Goal: Task Accomplishment & Management: Manage account settings

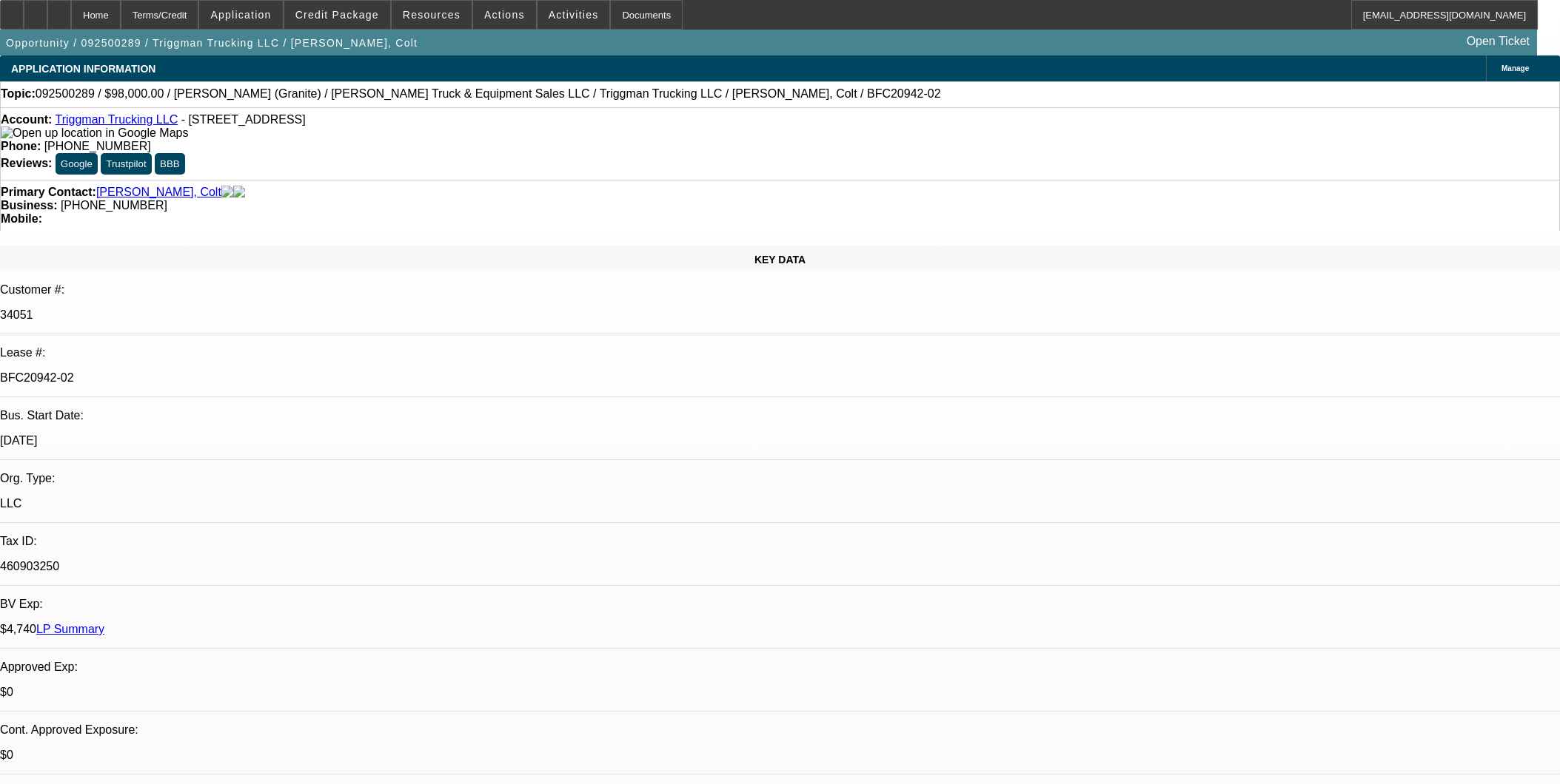
select select "0"
select select "2"
select select "0"
select select "6"
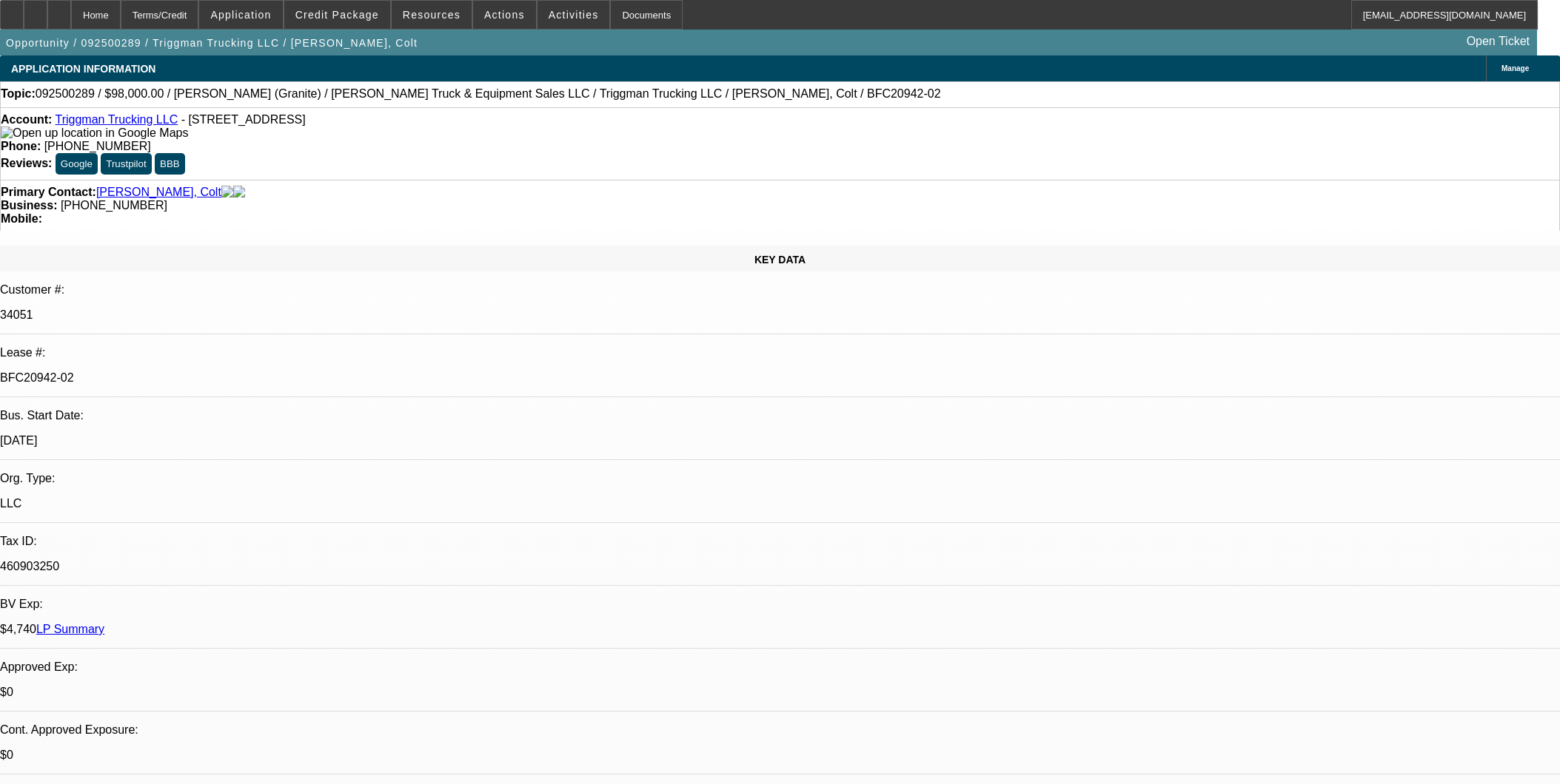
select select "0"
select select "2"
select select "0"
select select "6"
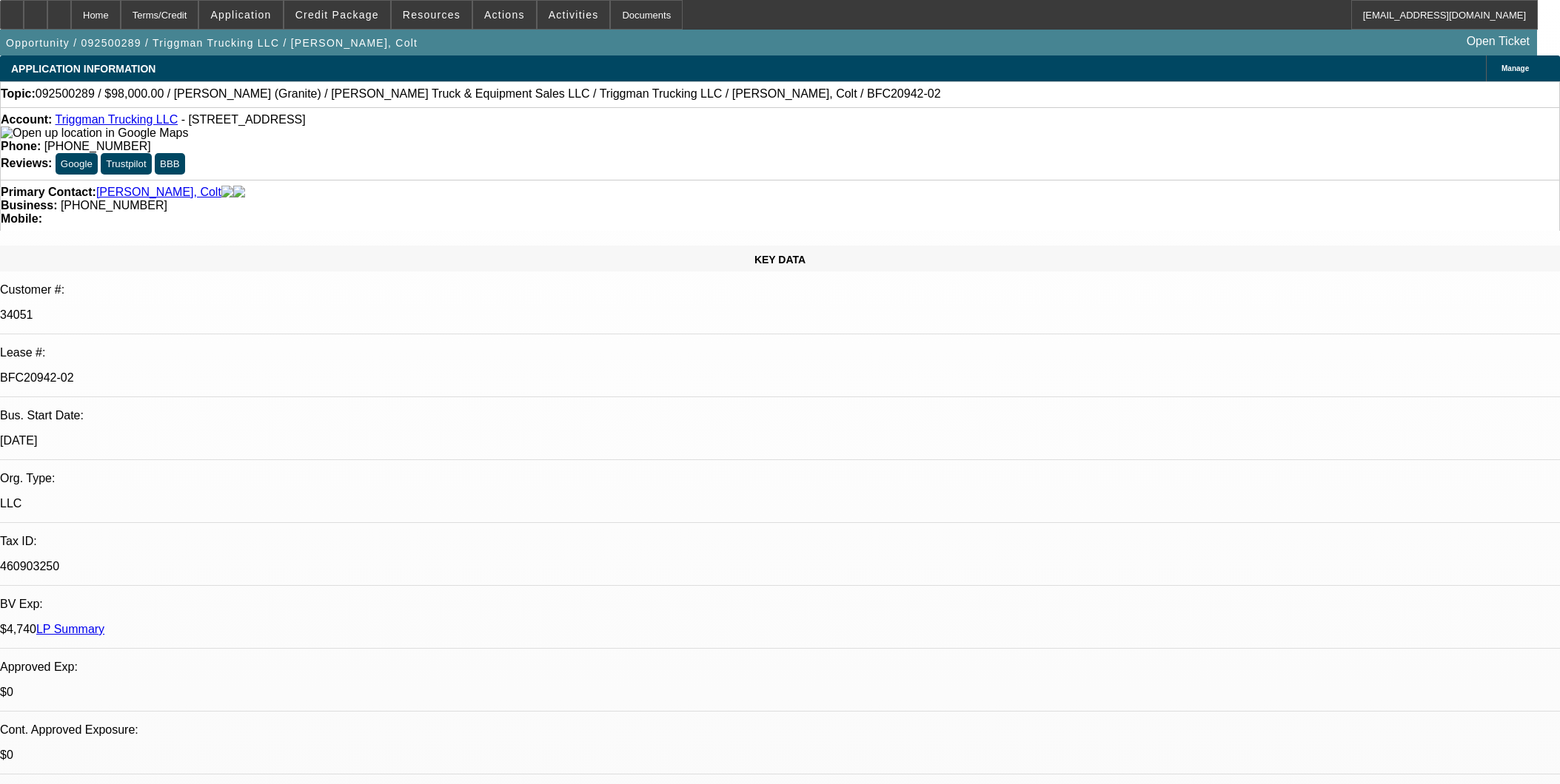
select select "0"
select select "2"
select select "0"
select select "6"
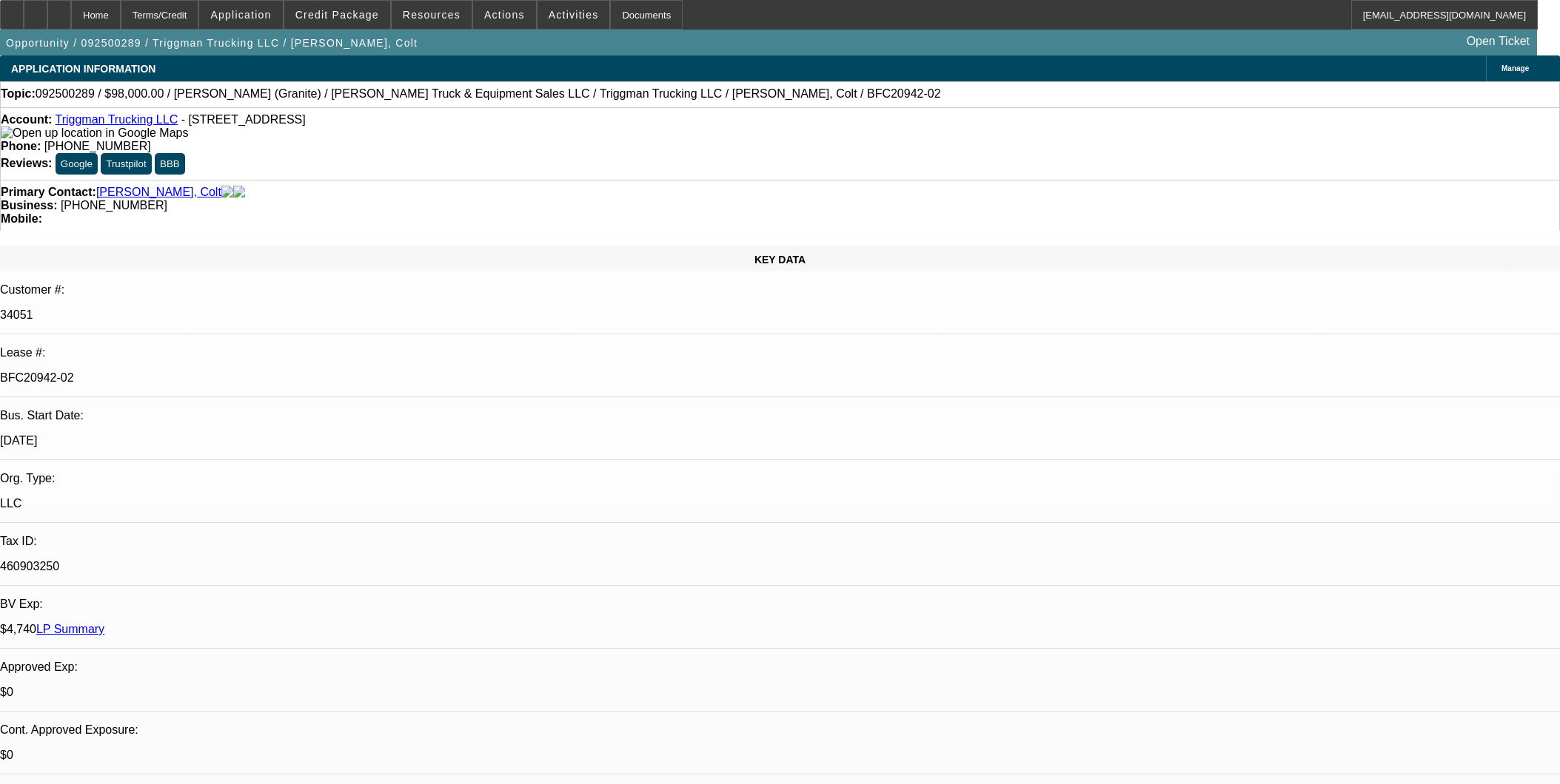
select select "0"
select select "2"
select select "0"
select select "6"
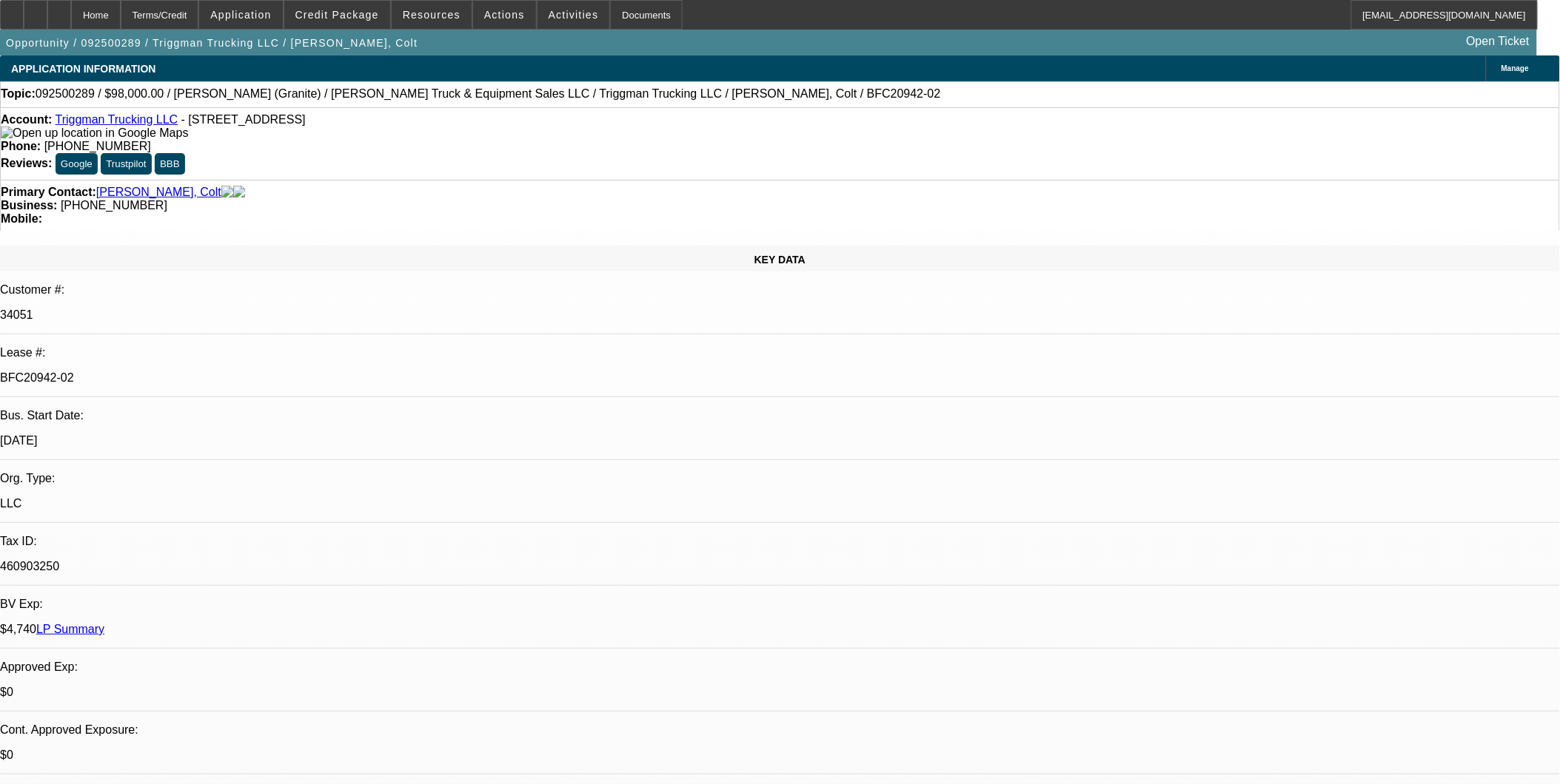
scroll to position [605, 0]
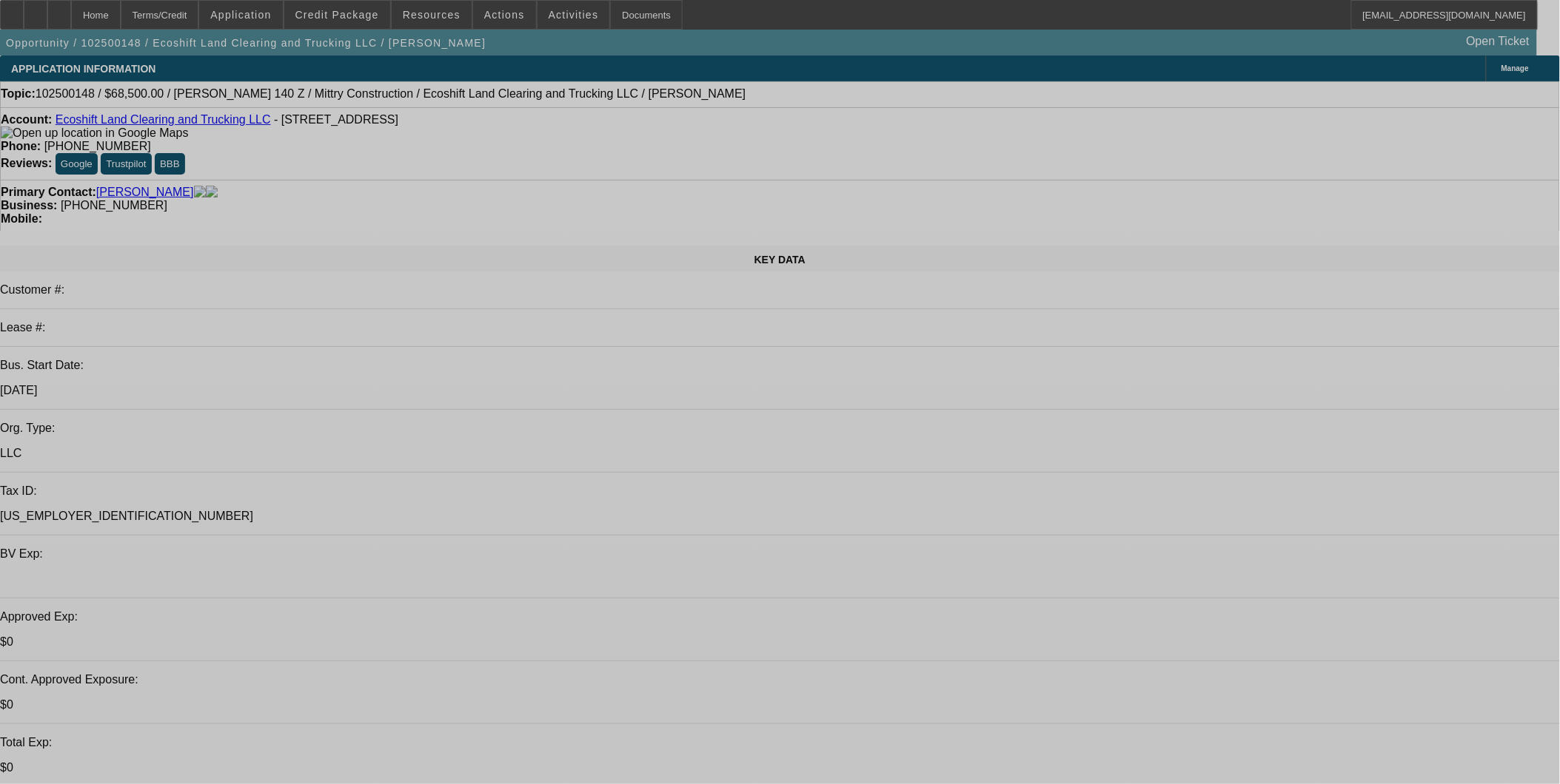
select select "0"
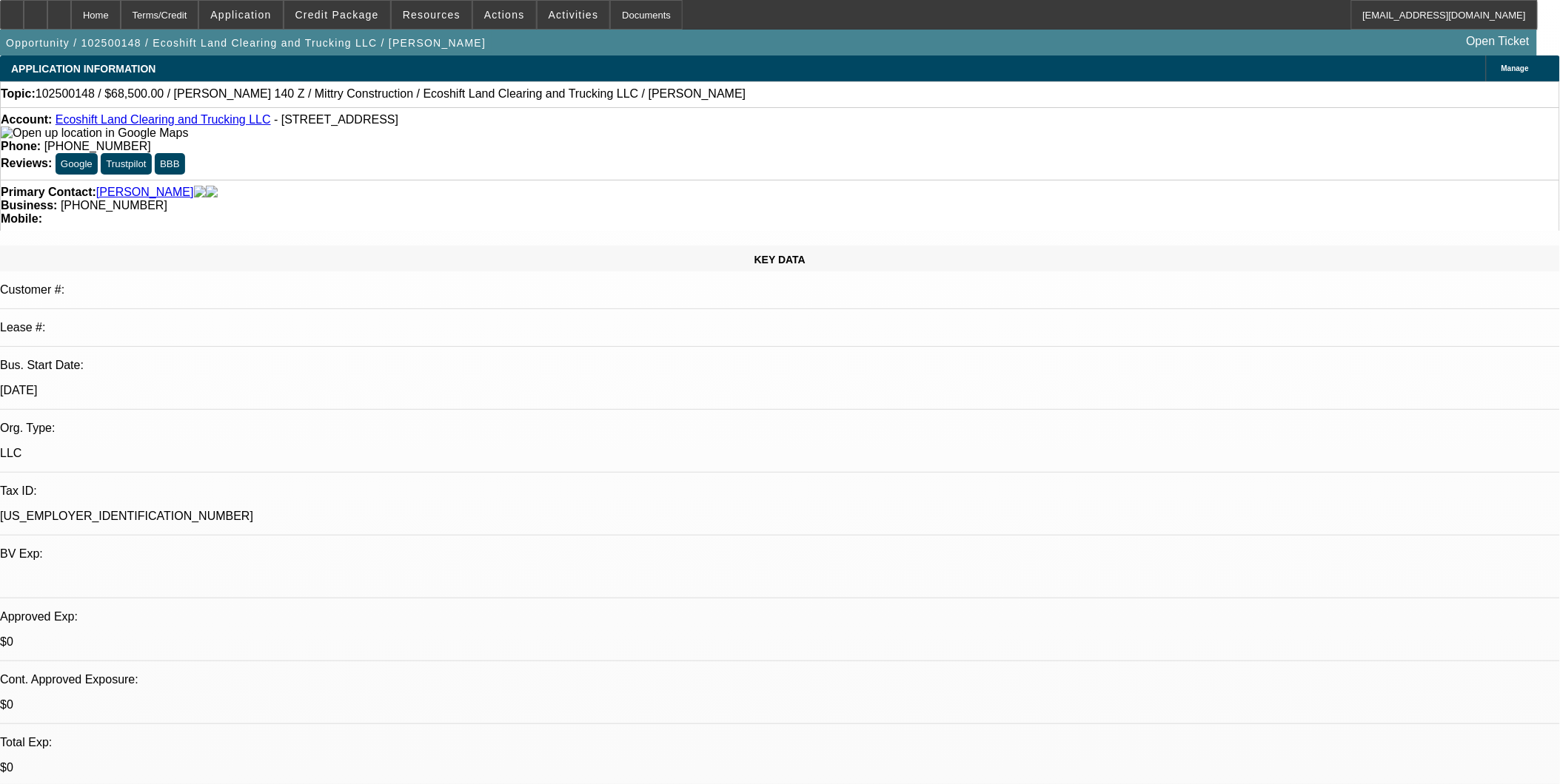
select select "0"
select select "0.1"
select select "0"
select select "0.1"
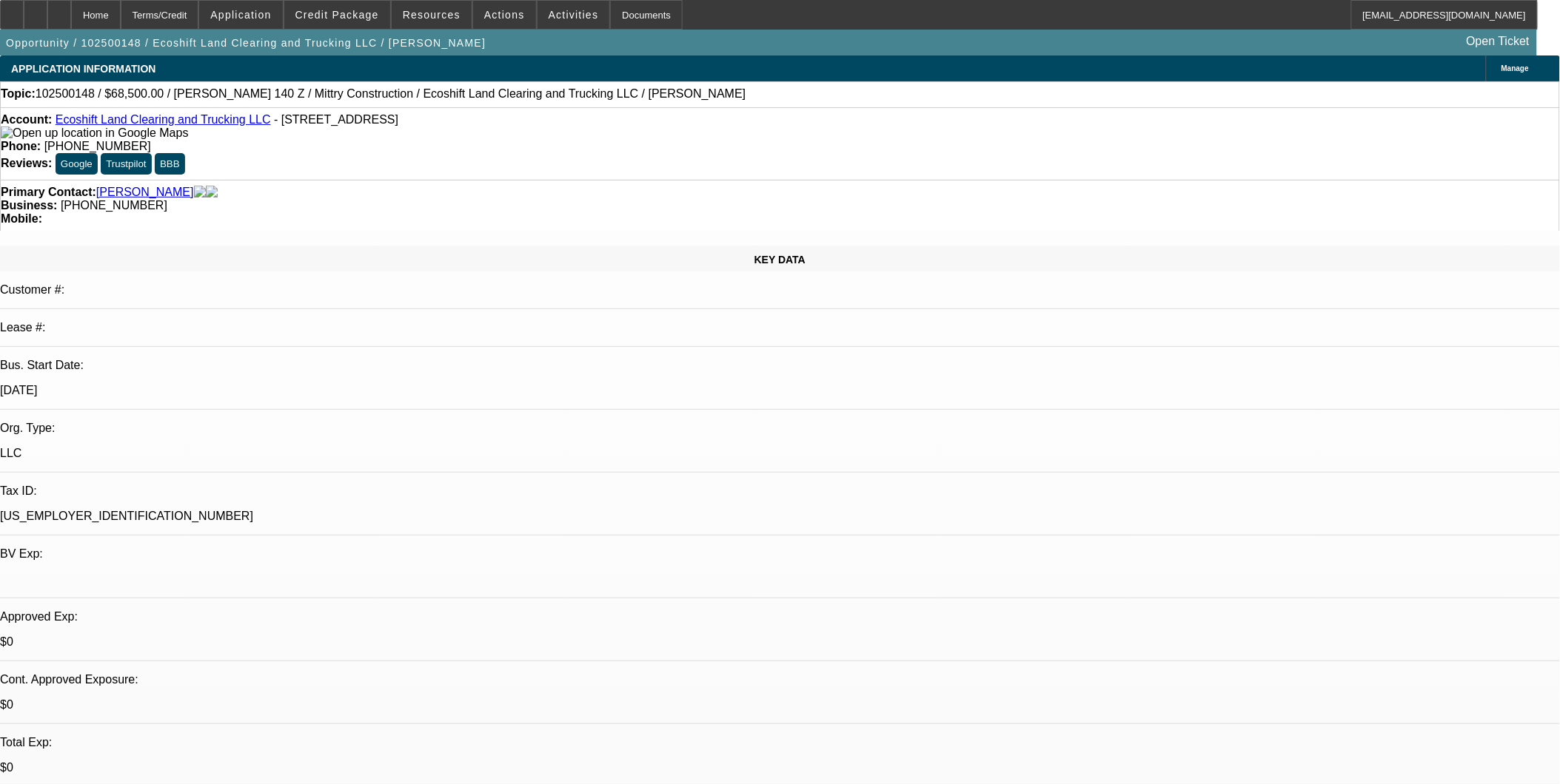
select select "0"
select select "0.1"
select select "0"
select select "0.1"
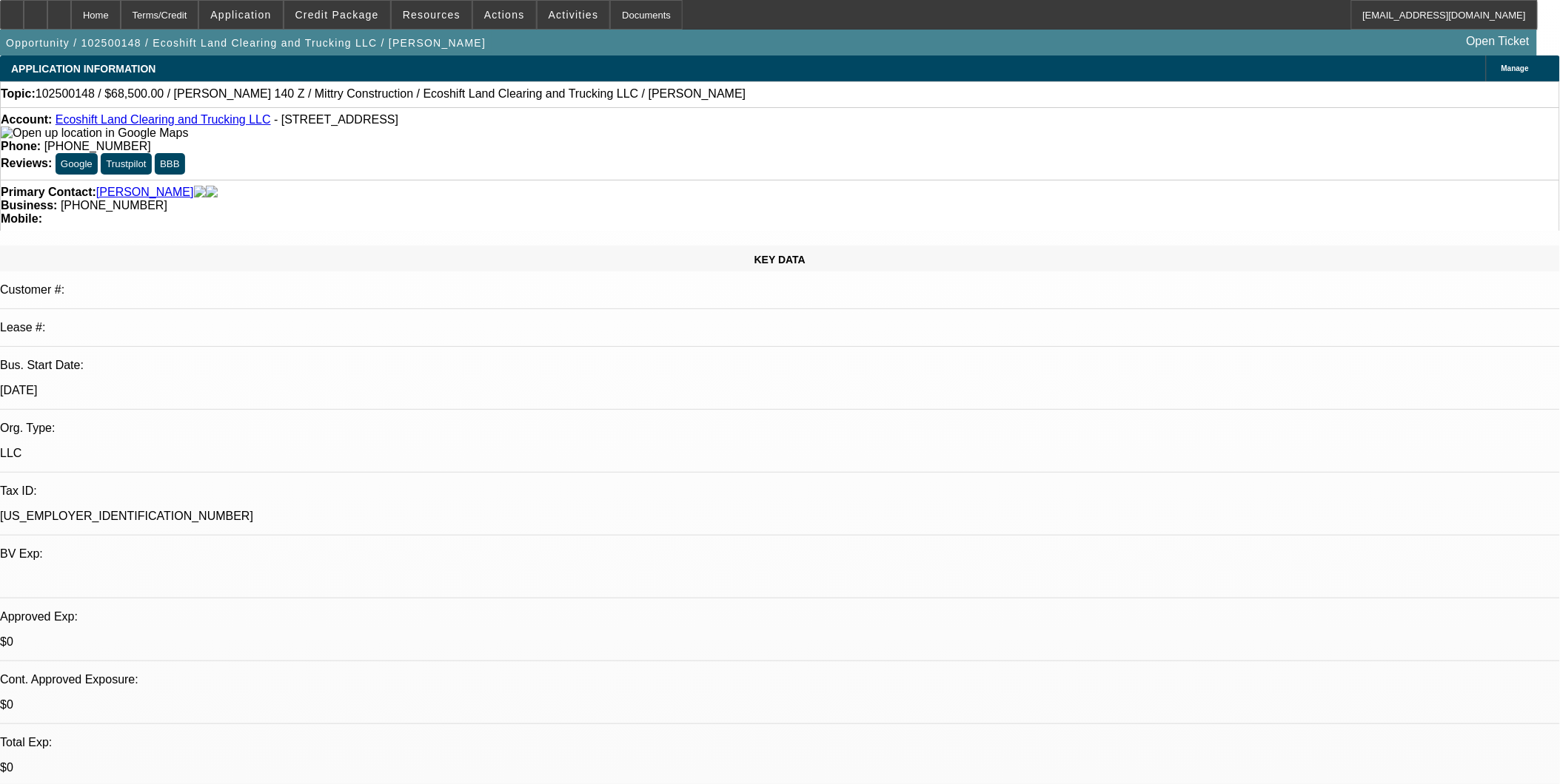
select select "1"
select select "4"
select select "1"
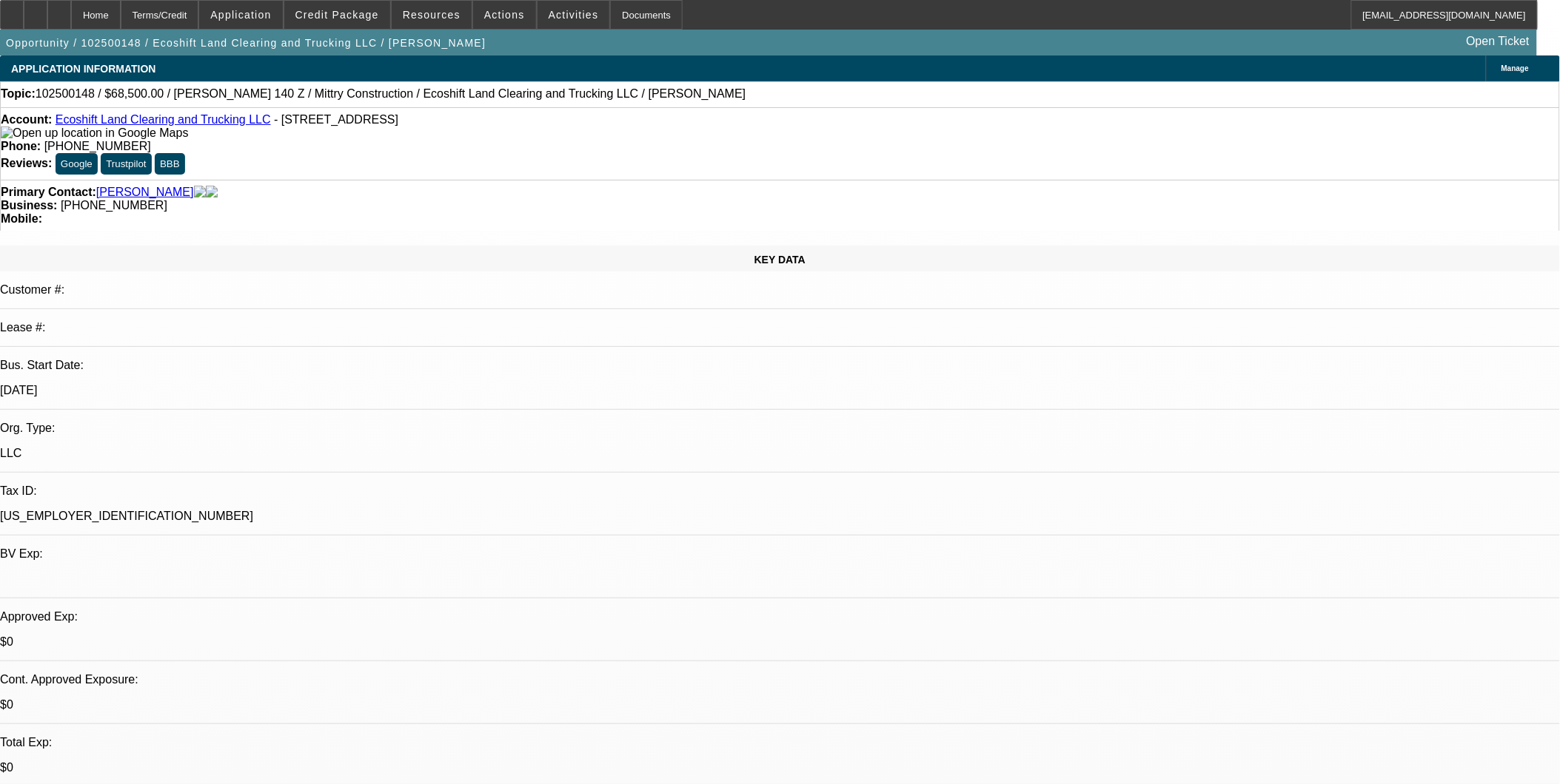
select select "4"
select select "1"
select select "4"
select select "1"
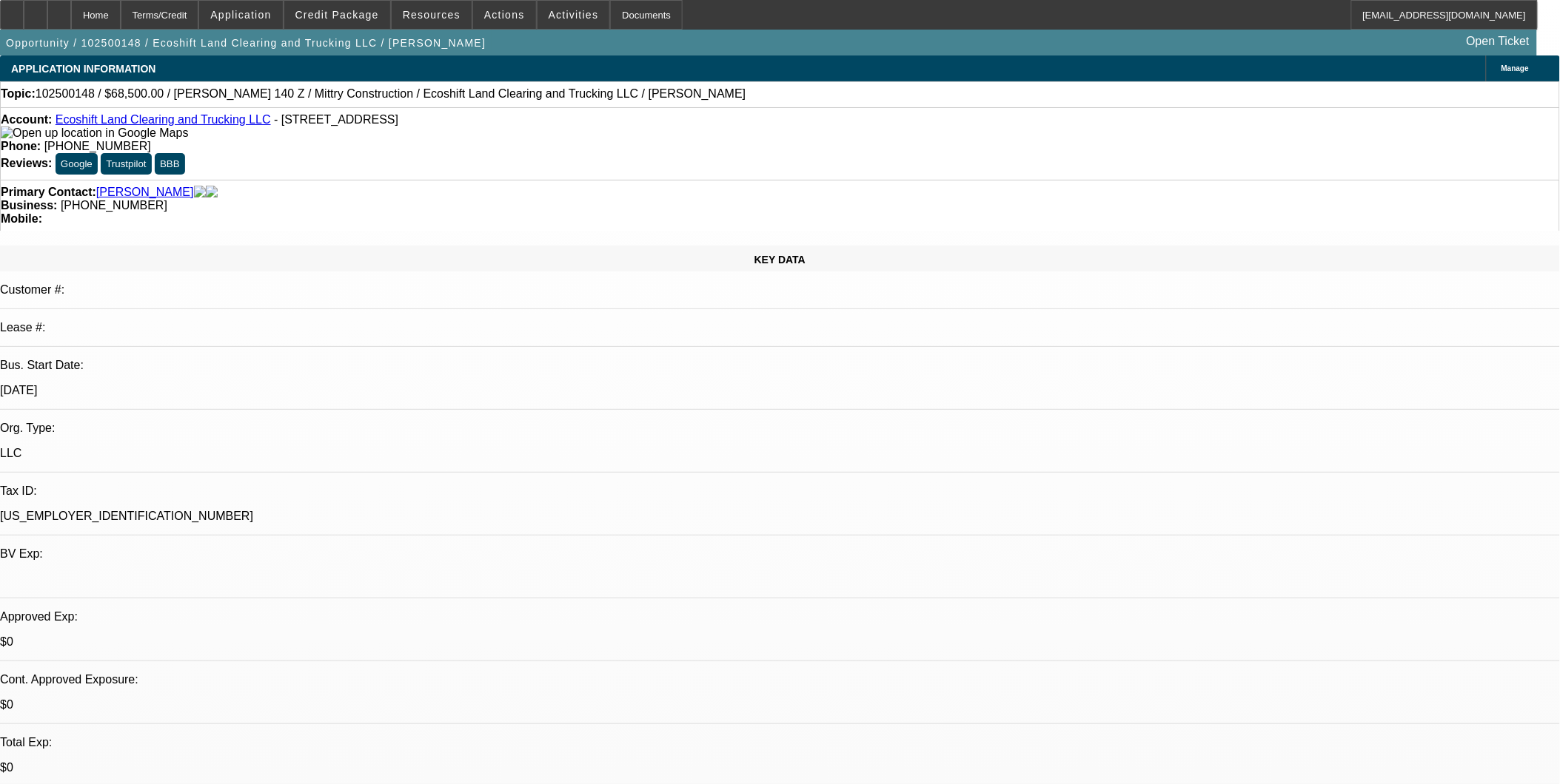
select select "1"
select select "4"
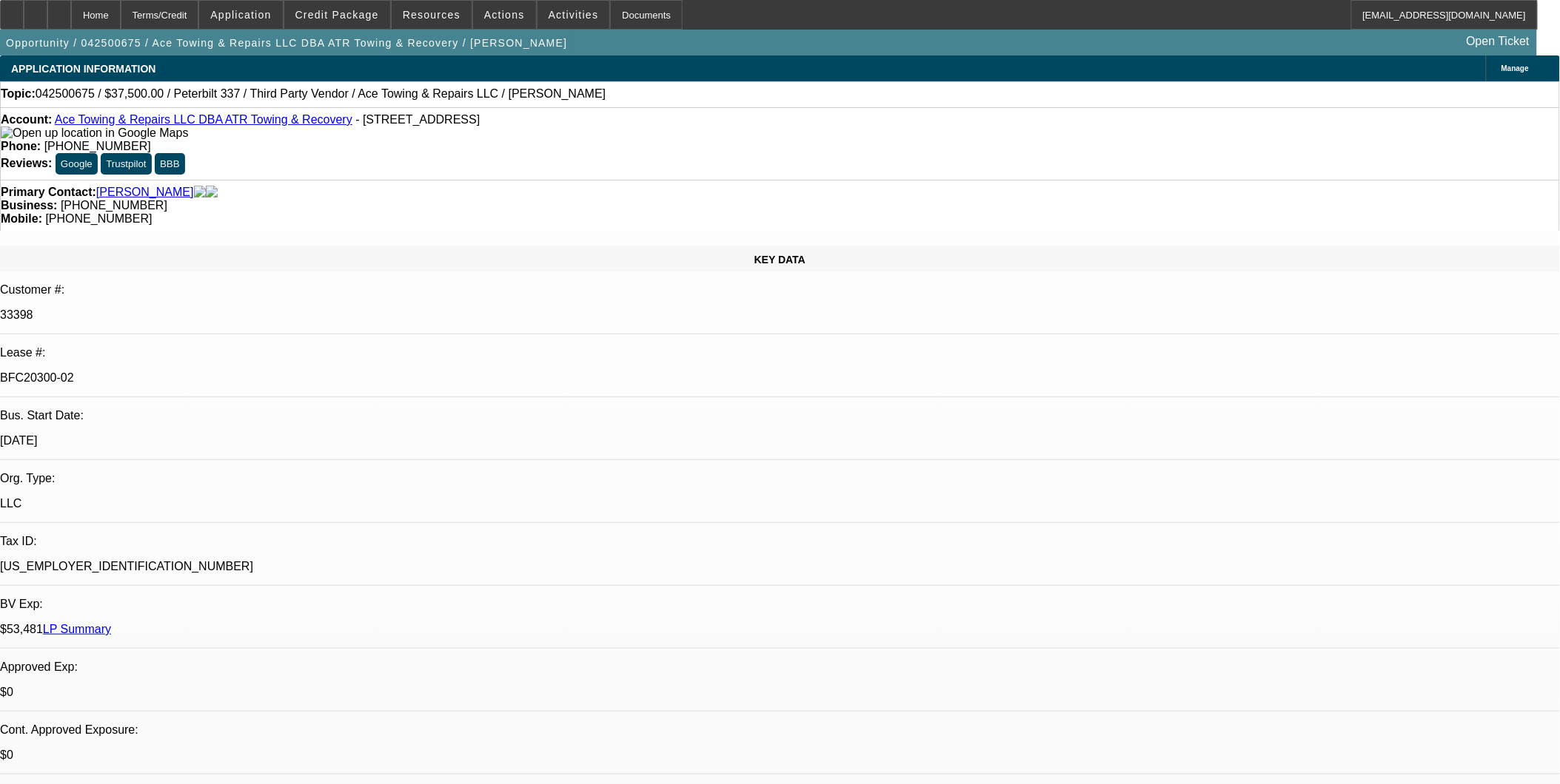
select select "0"
select select "2"
select select "0"
select select "2"
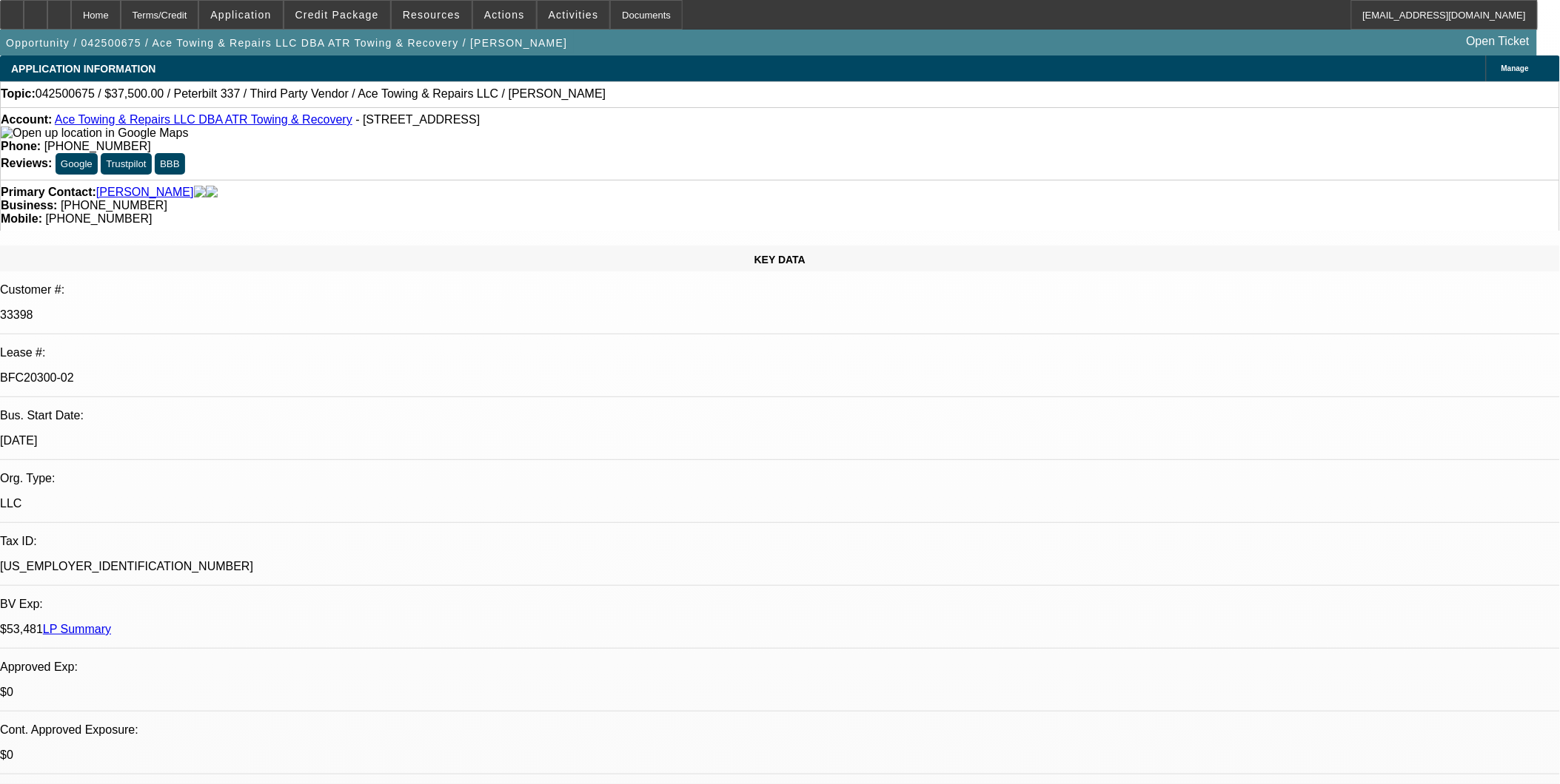
select select "0"
select select "2"
select select "0"
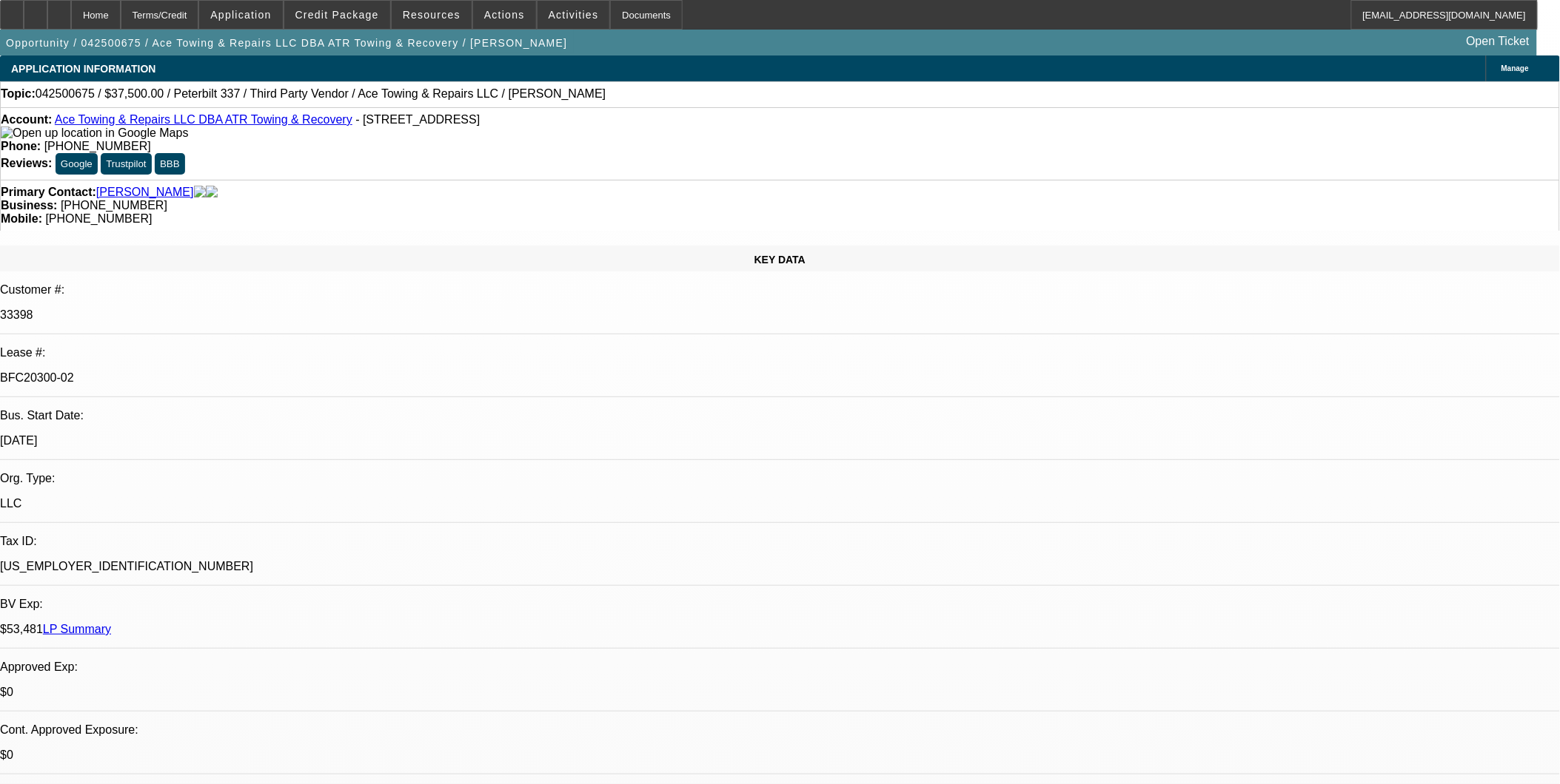
select select "2"
select select "0"
select select "1"
select select "2"
select select "6"
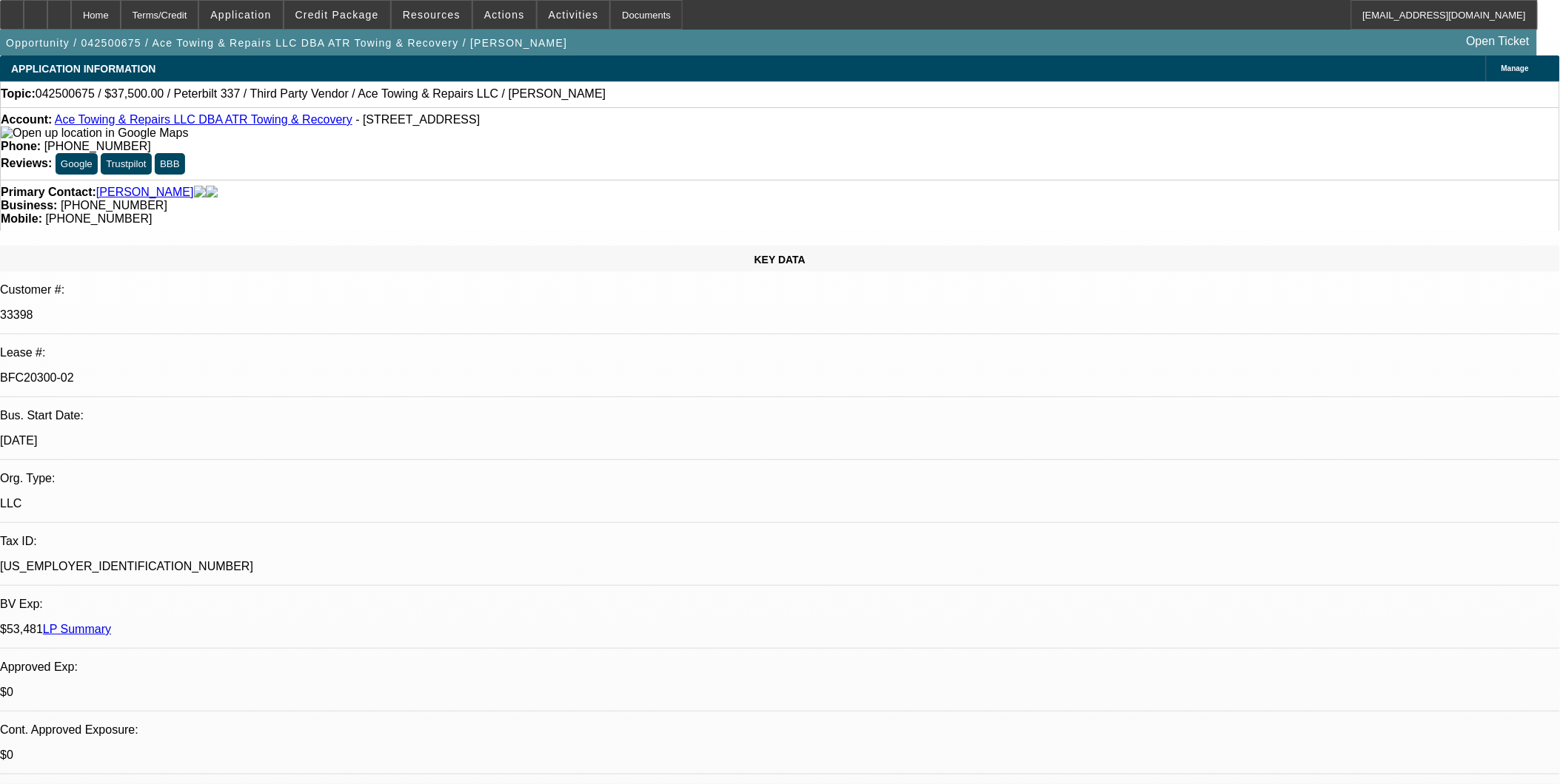
select select "1"
select select "2"
select select "6"
select select "1"
select select "2"
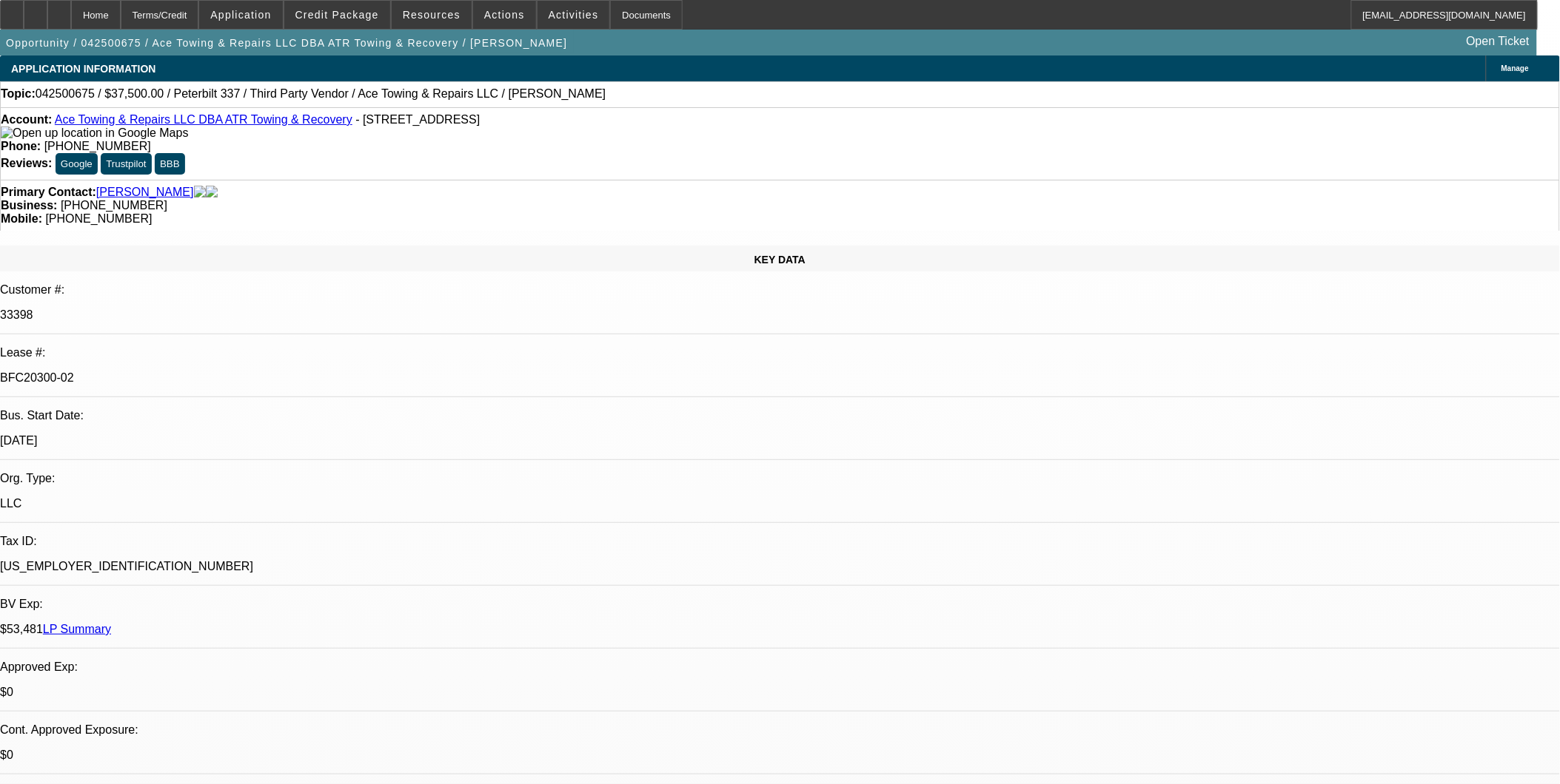
select select "6"
select select "1"
select select "2"
select select "6"
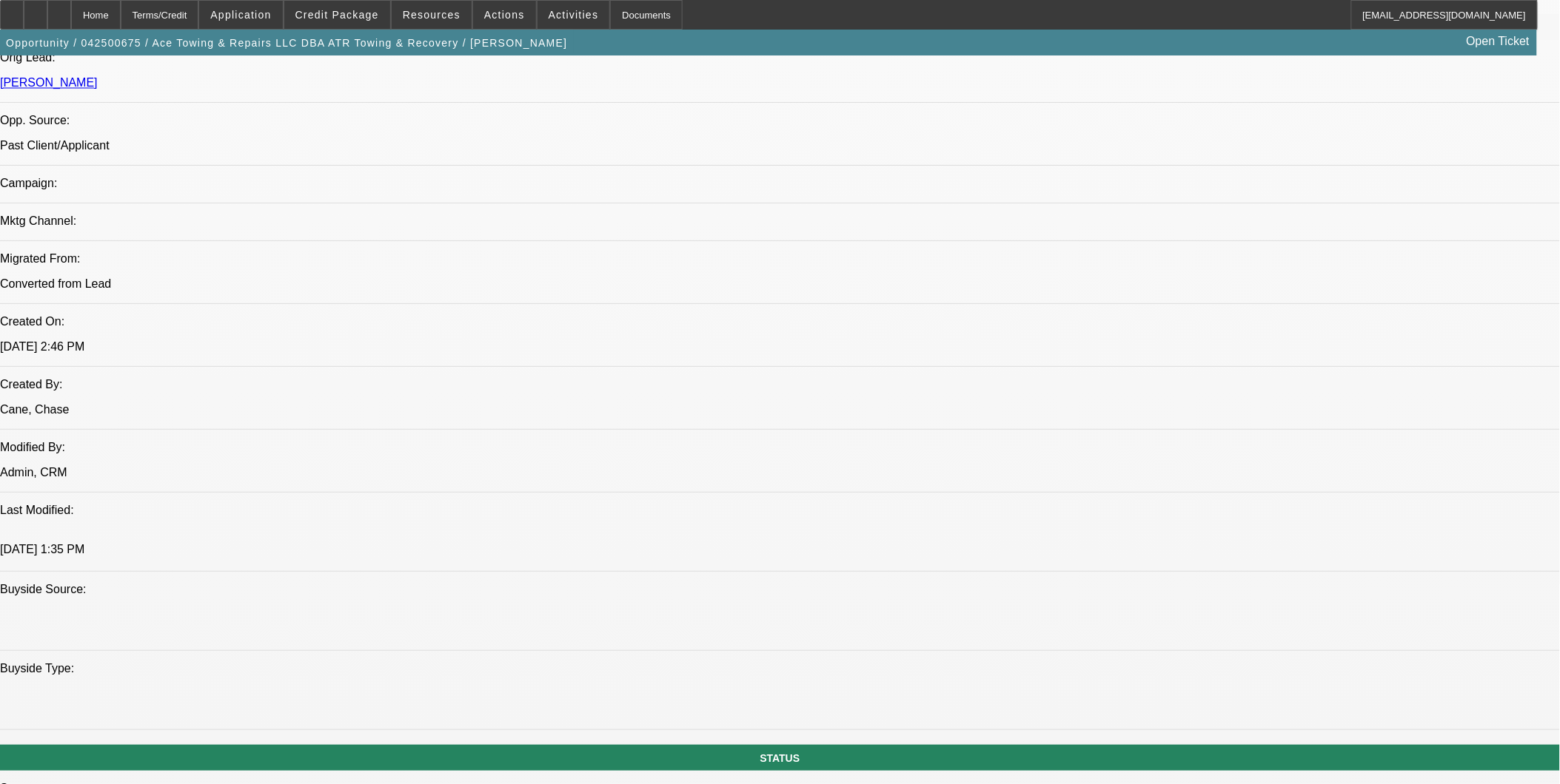
scroll to position [413, 0]
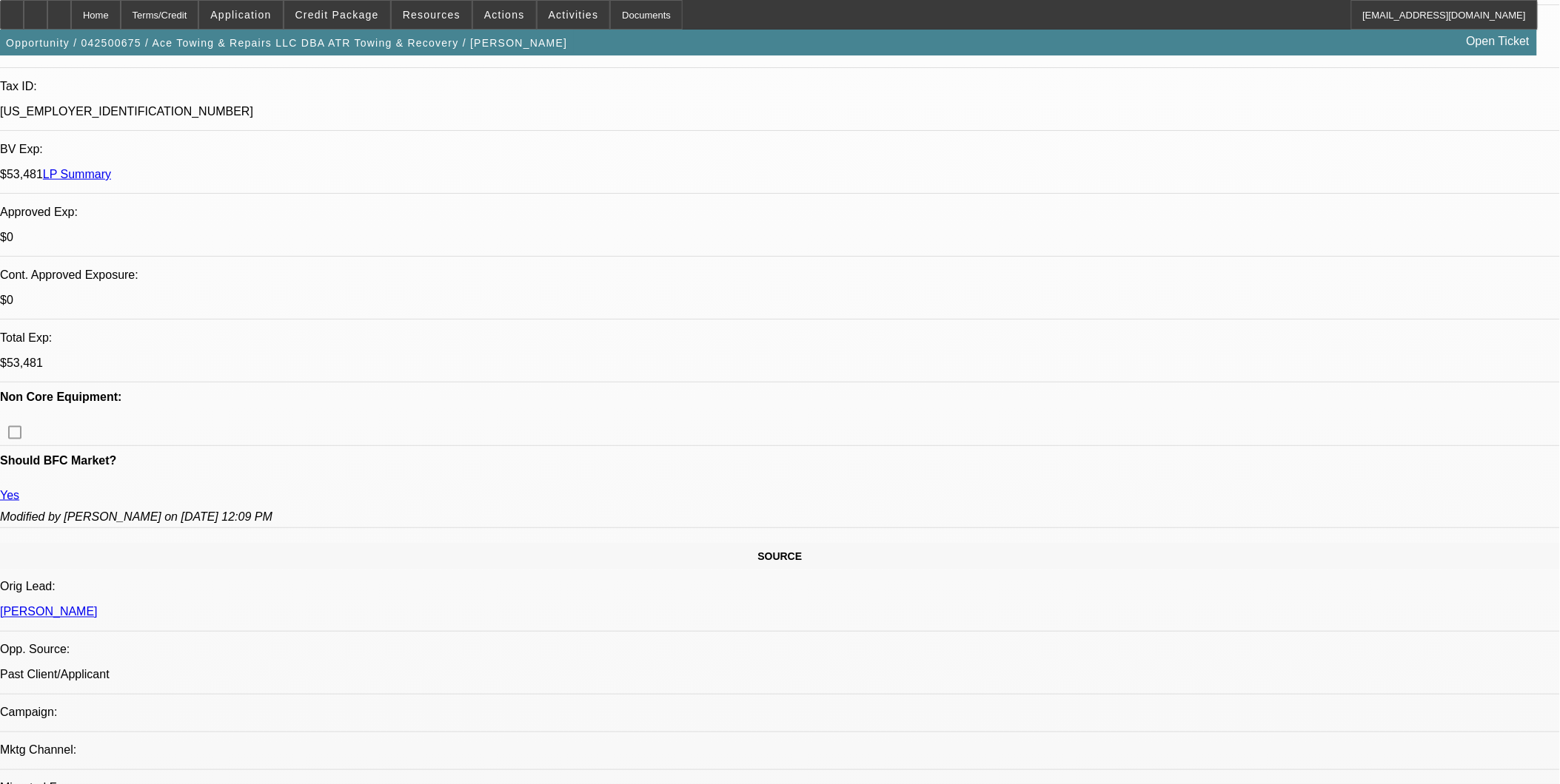
scroll to position [496, 0]
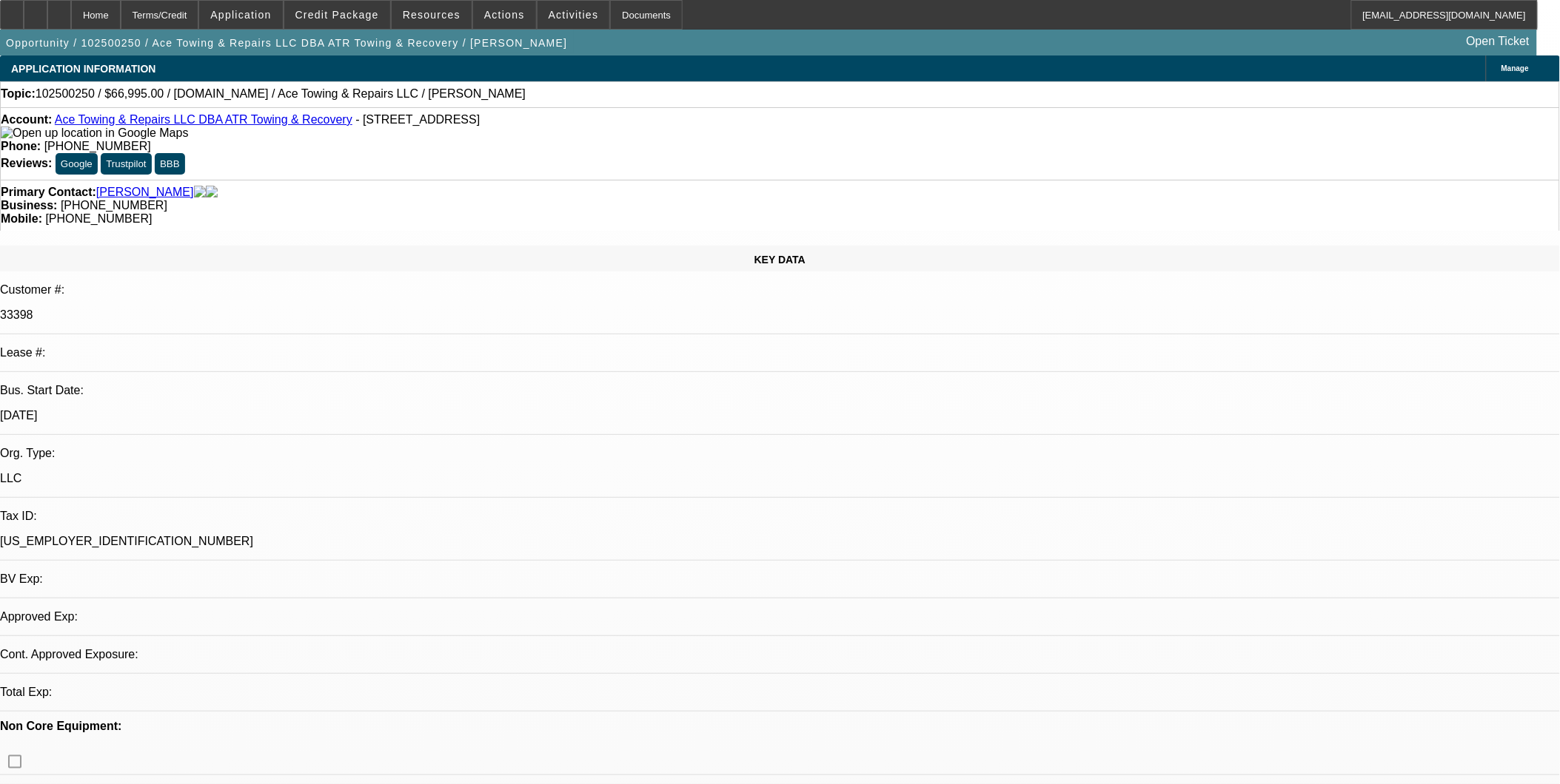
select select "0"
select select "2"
select select "0.1"
select select "1"
select select "2"
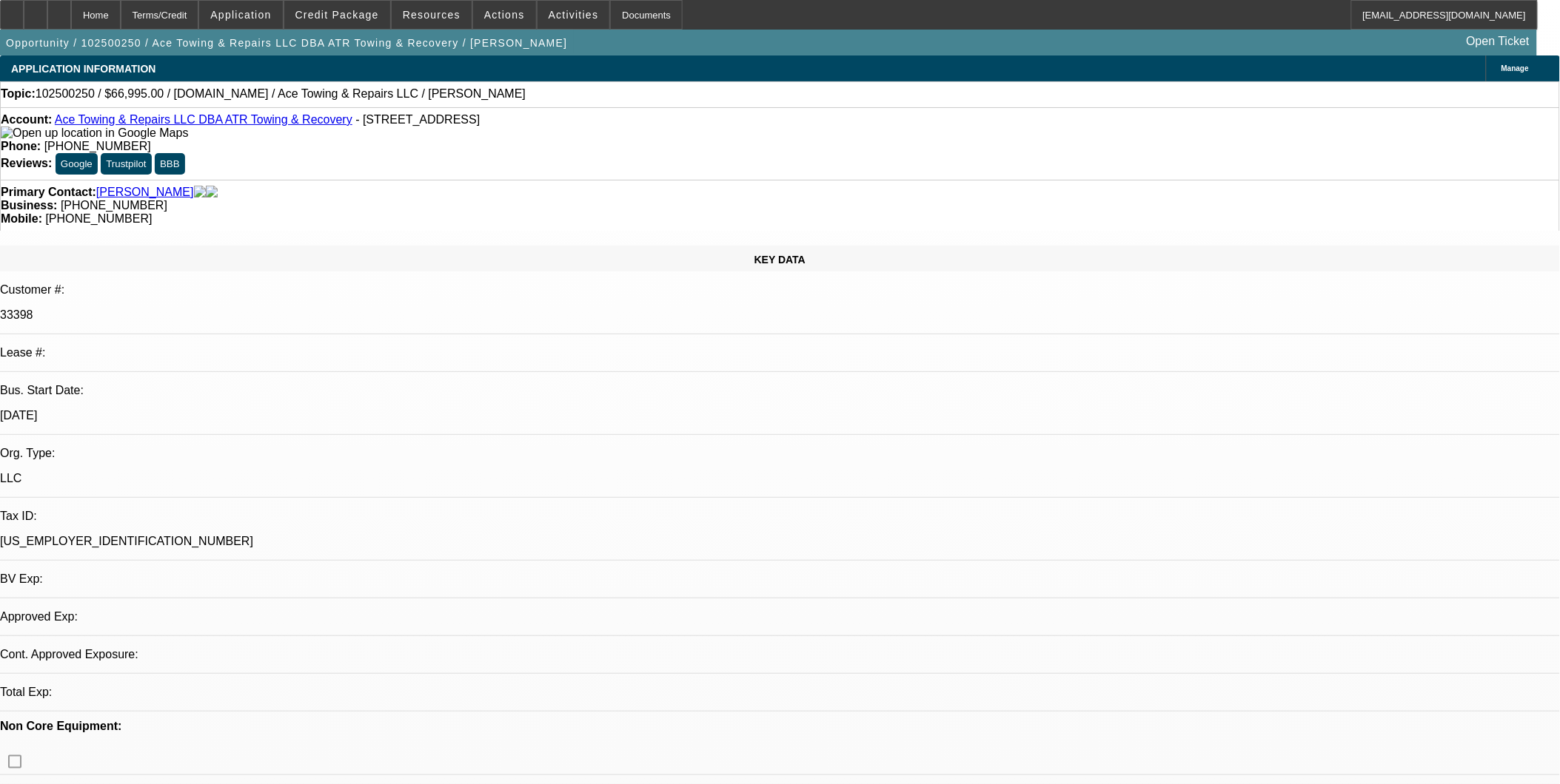
select select "4"
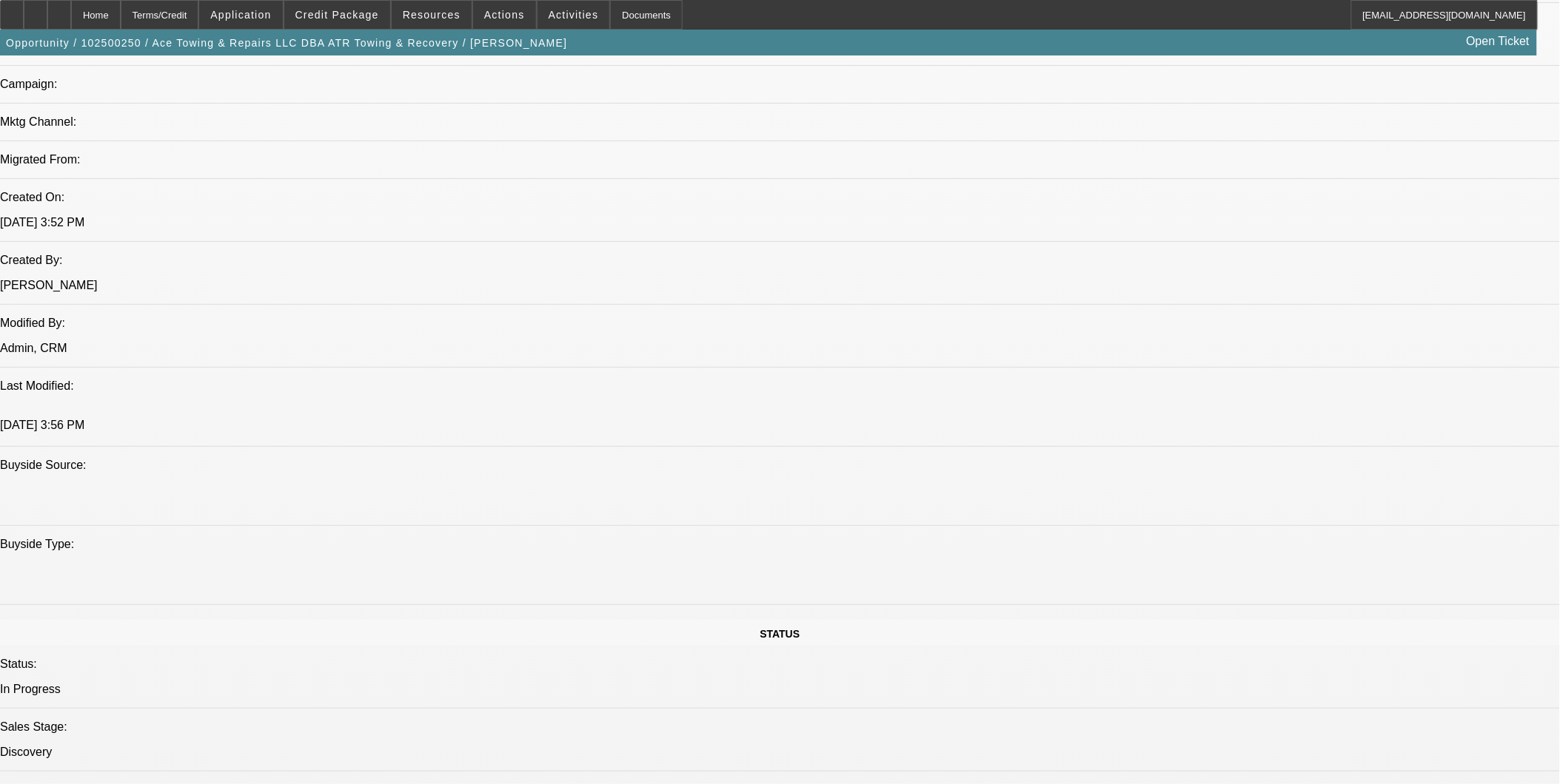
scroll to position [1069, 0]
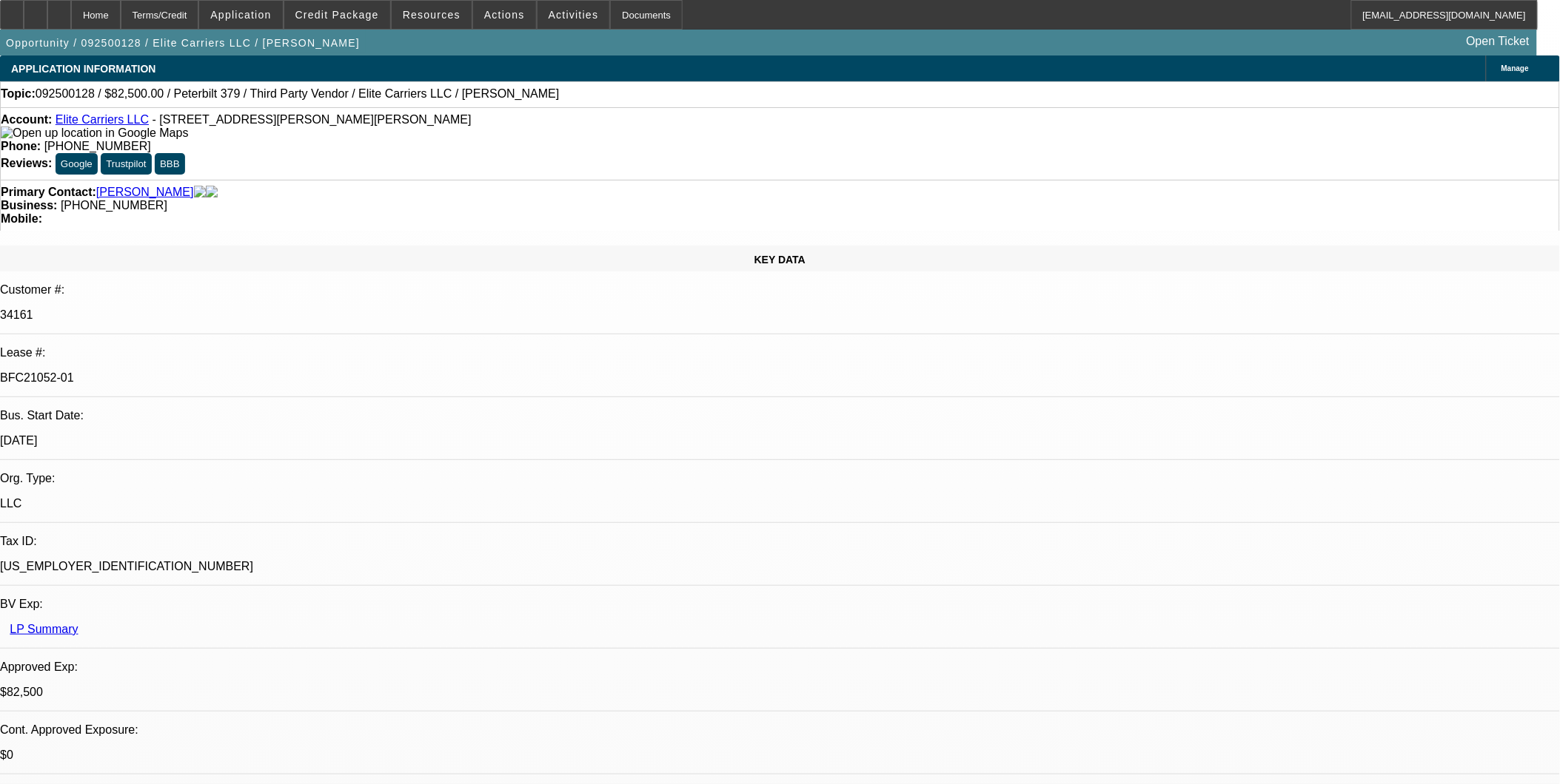
select select "0"
select select "2"
select select "0.1"
select select "0"
select select "2"
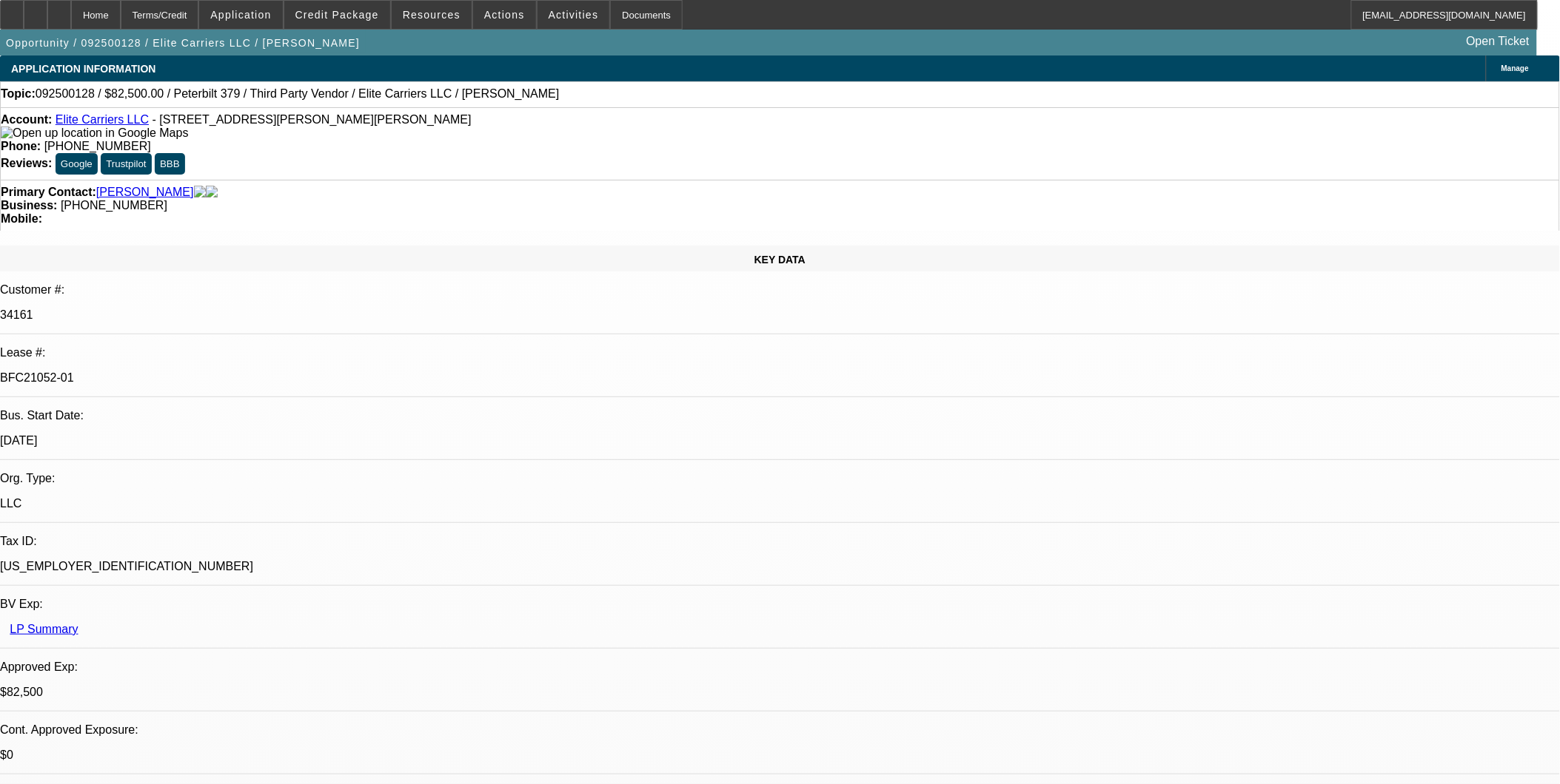
select select "0.1"
select select "0"
select select "2"
select select "0.1"
select select "0"
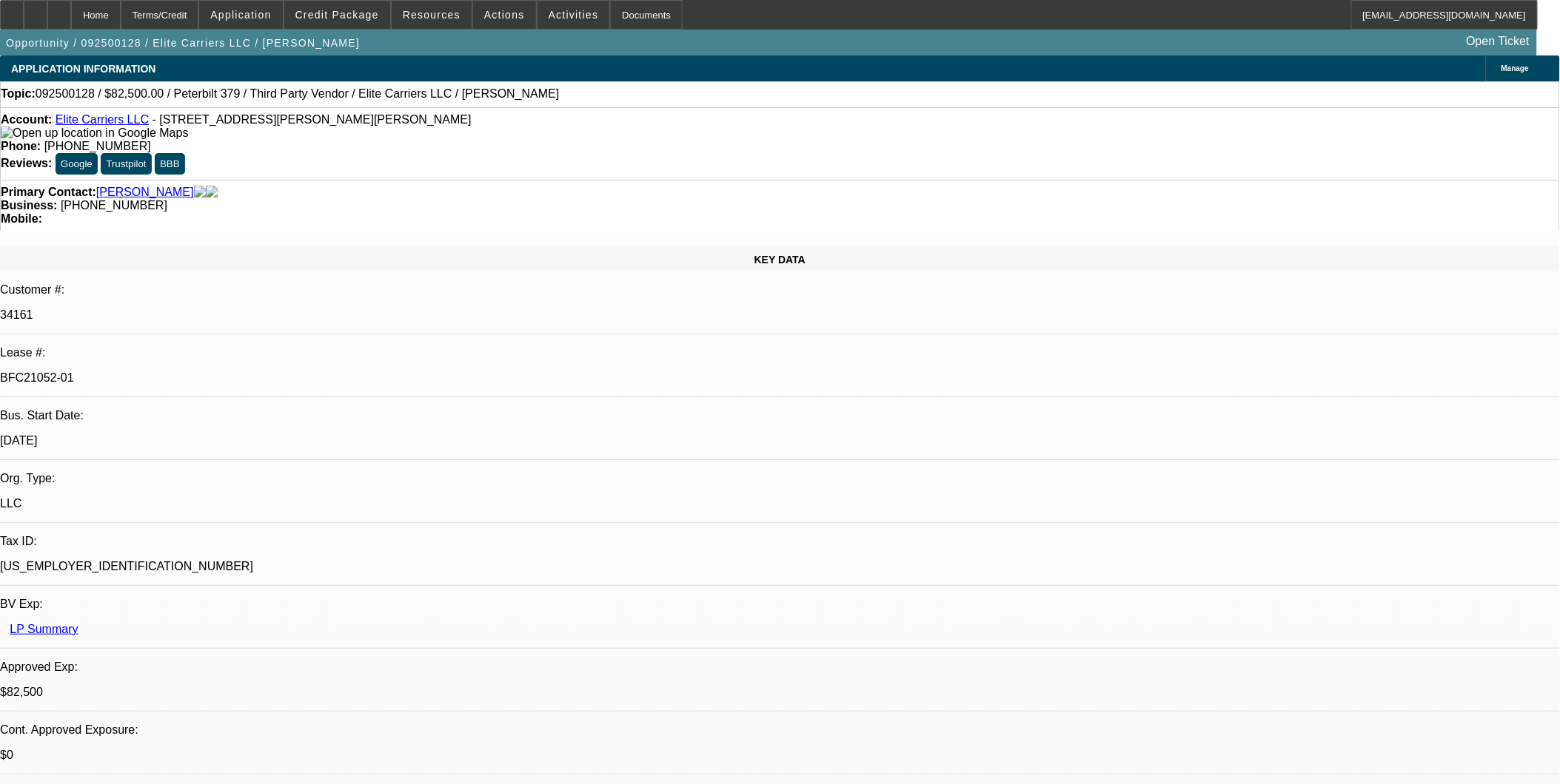
select select "2"
select select "0.1"
select select "1"
select select "2"
select select "4"
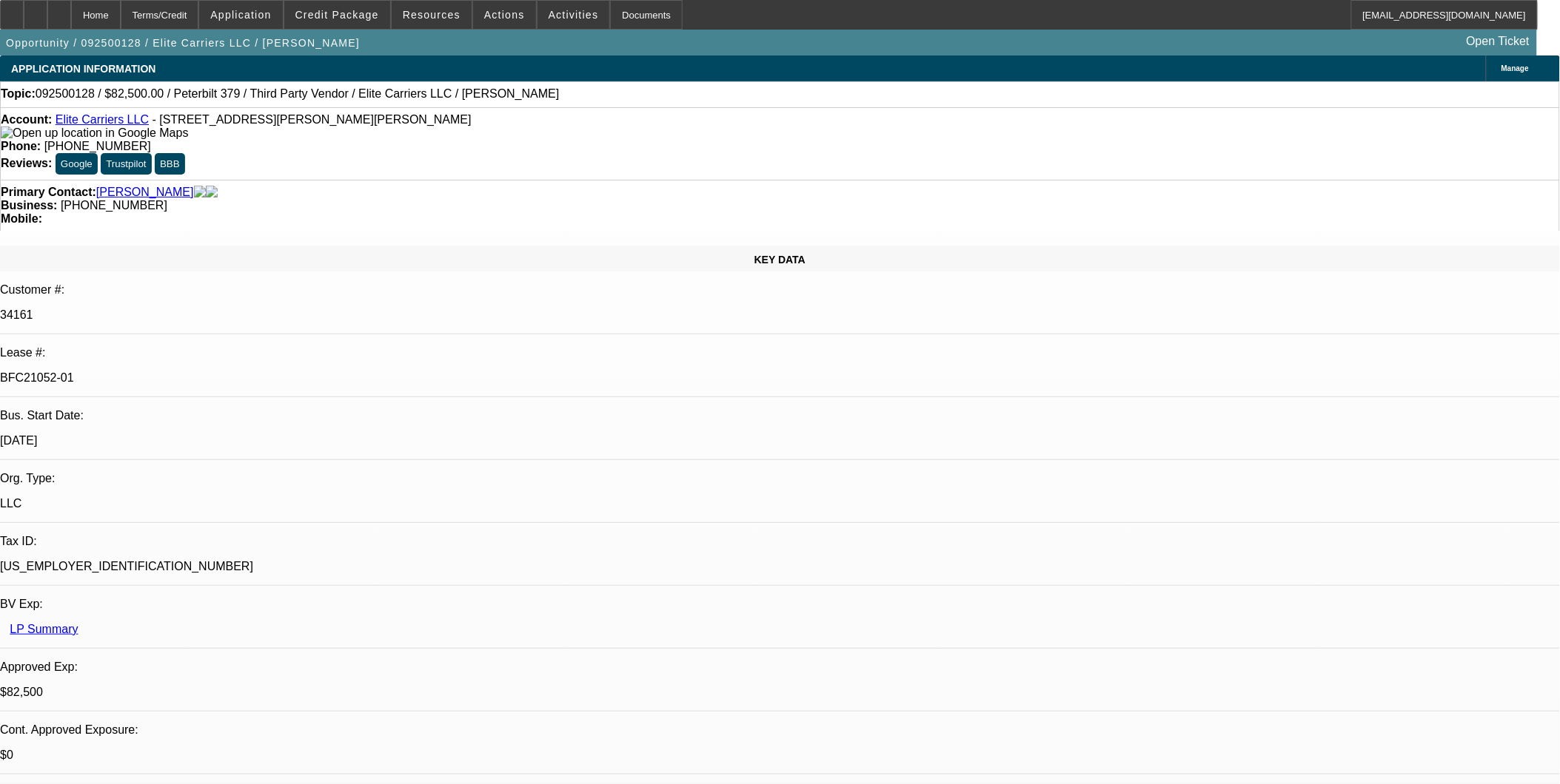
select select "1"
select select "2"
select select "4"
select select "1"
select select "2"
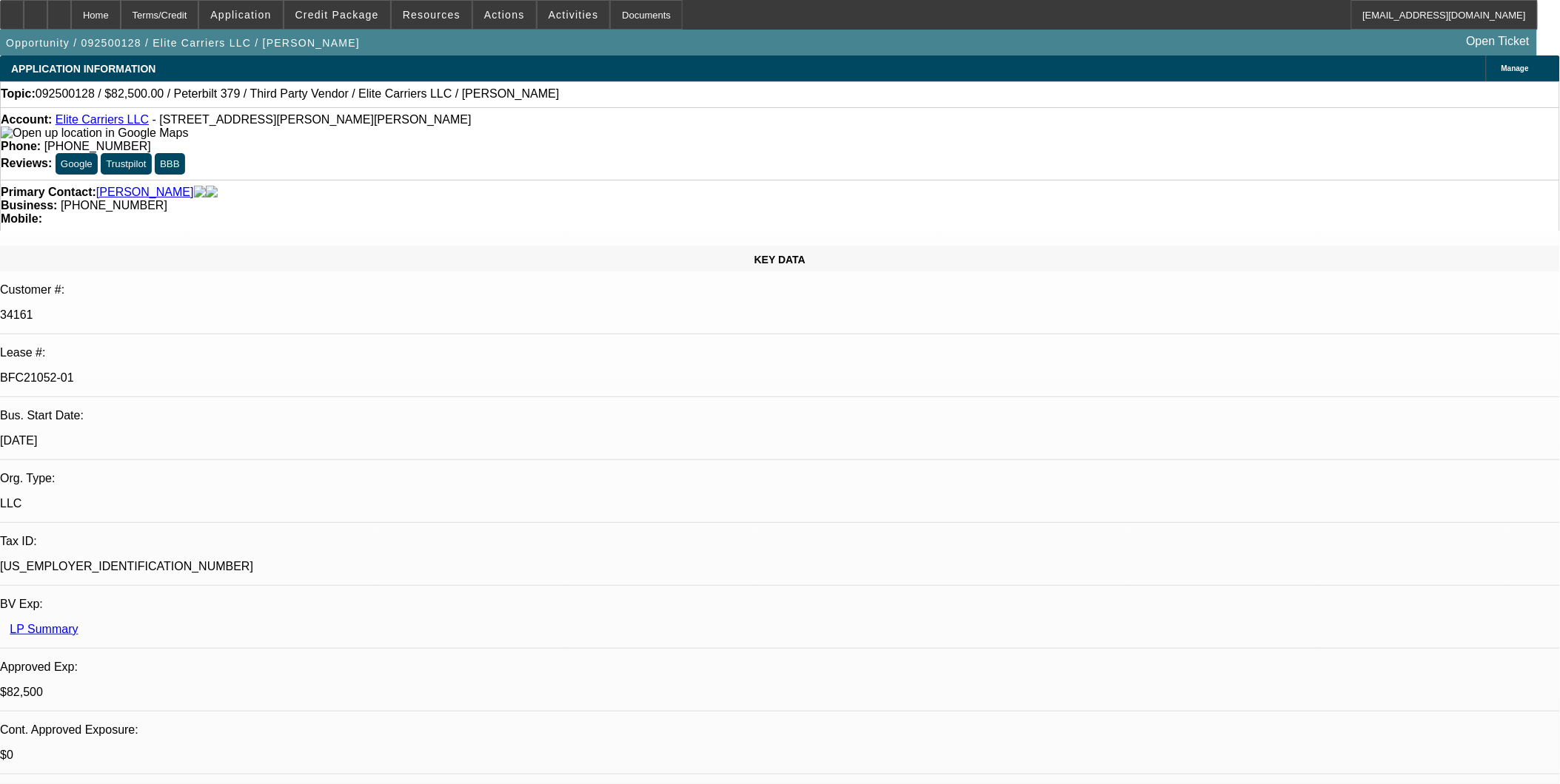
select select "4"
select select "1"
select select "2"
select select "4"
click at [380, 20] on span at bounding box center [337, 15] width 106 height 36
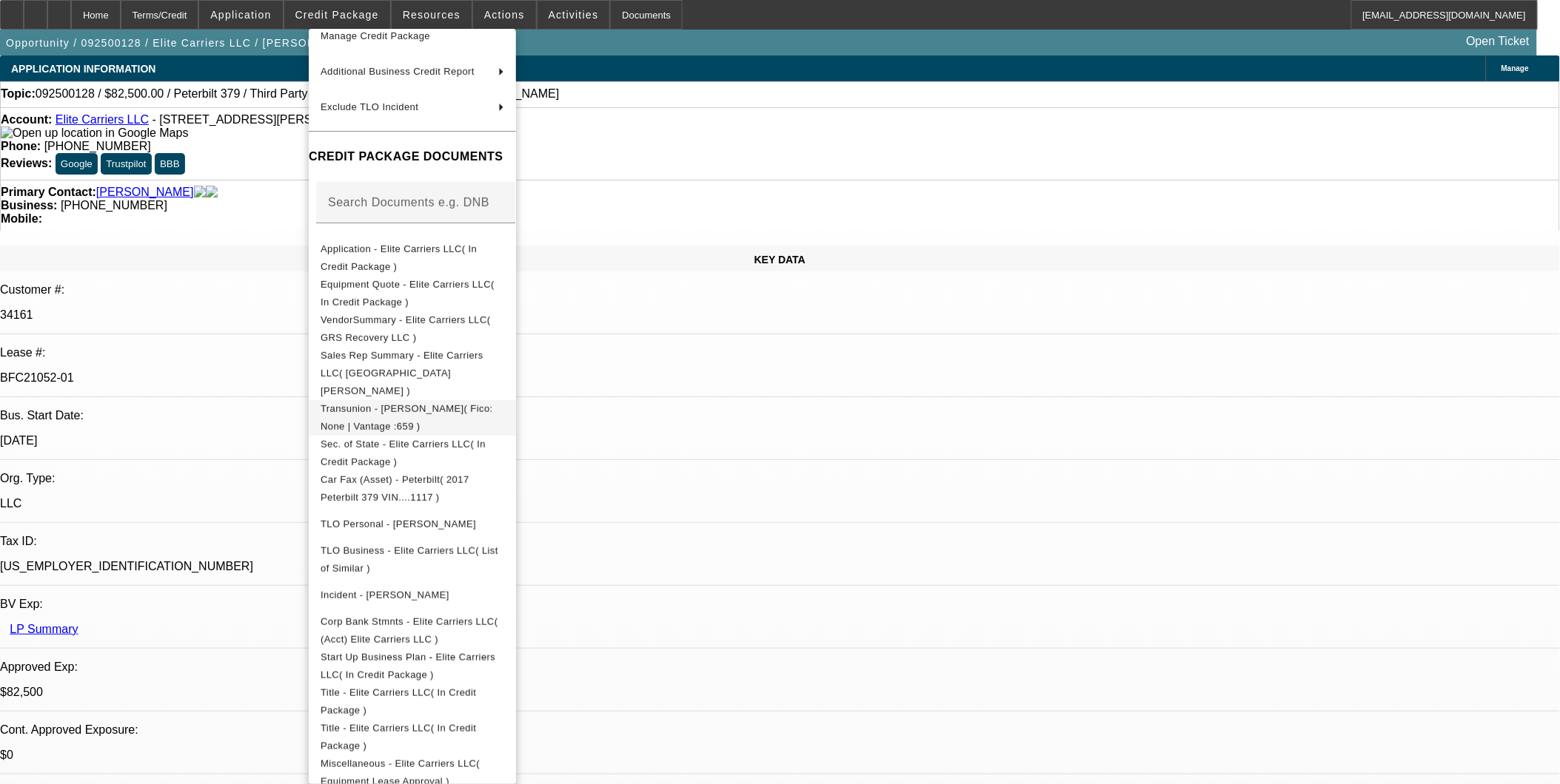
scroll to position [195, 0]
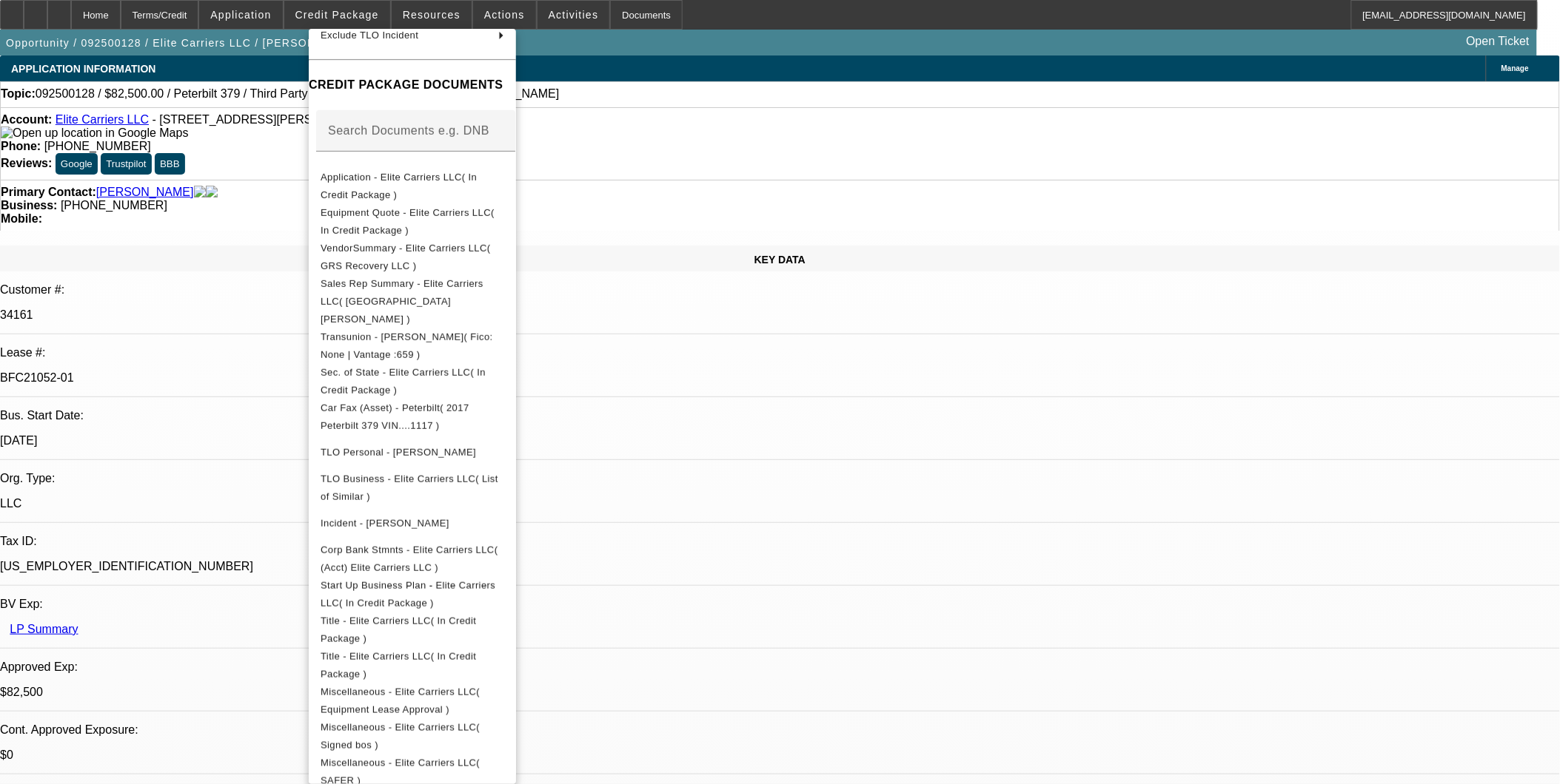
click at [1329, 327] on div at bounding box center [780, 392] width 1560 height 784
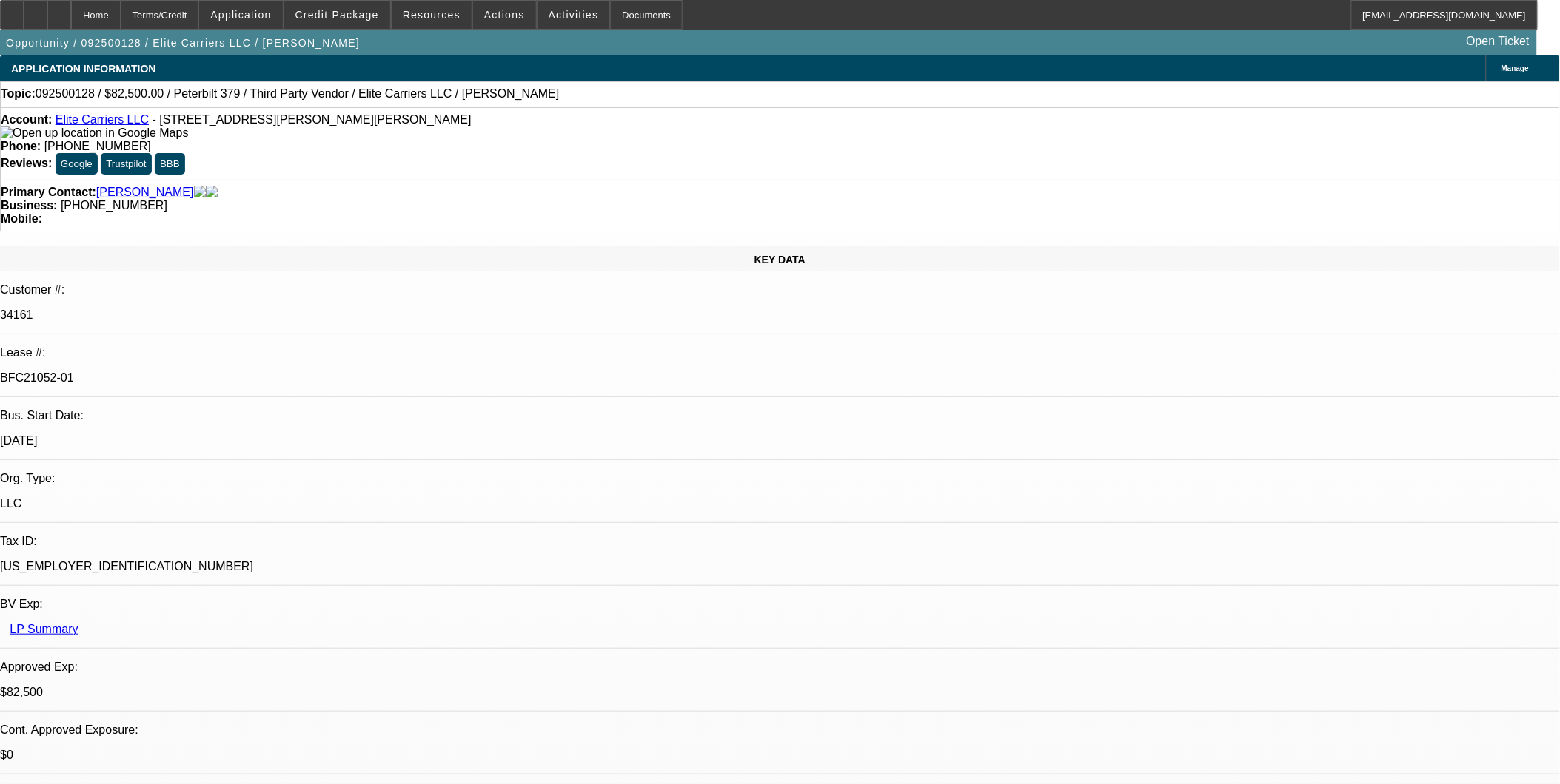
click at [351, 19] on span "Credit Package" at bounding box center [337, 14] width 84 height 12
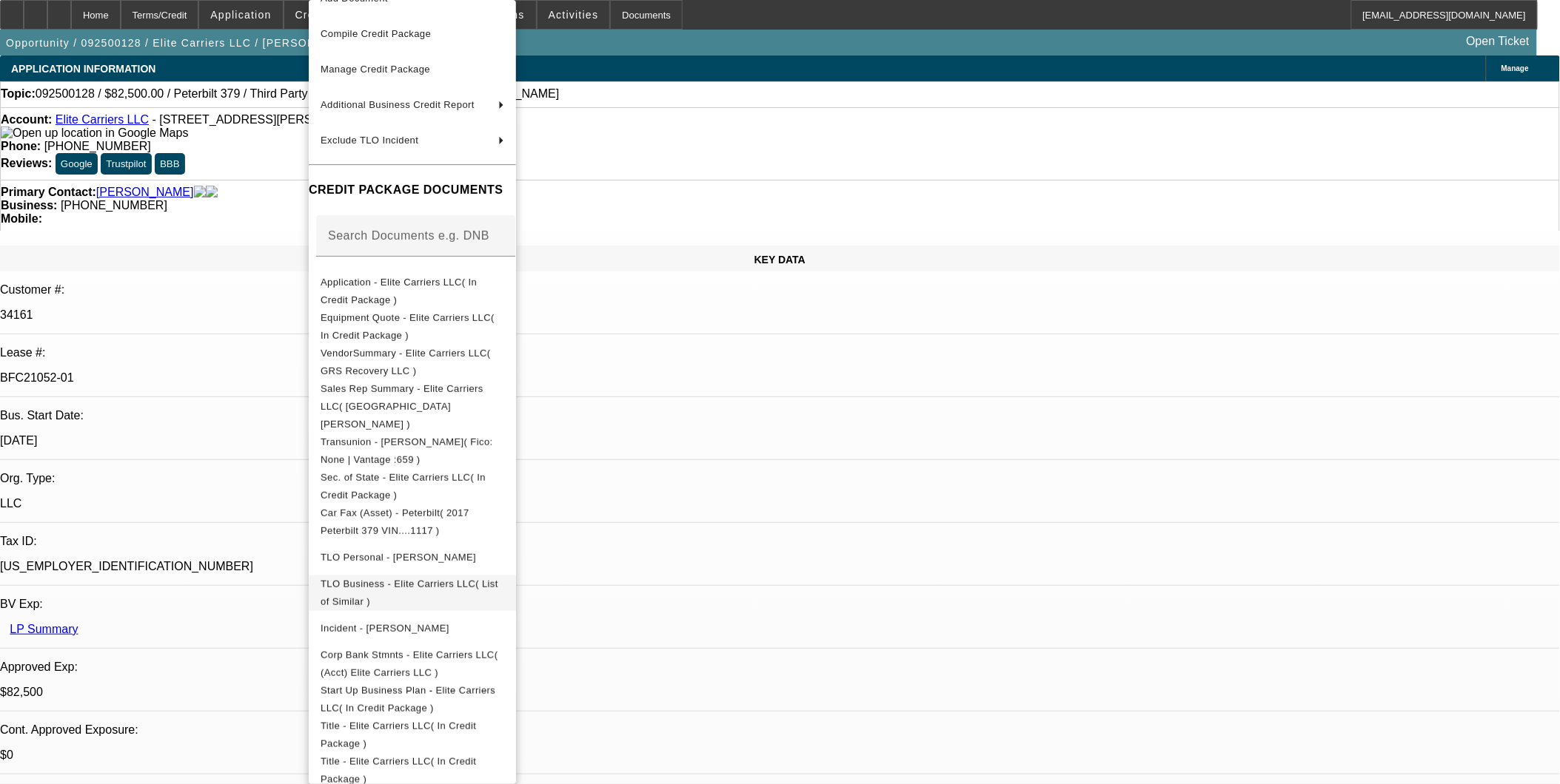
scroll to position [166, 0]
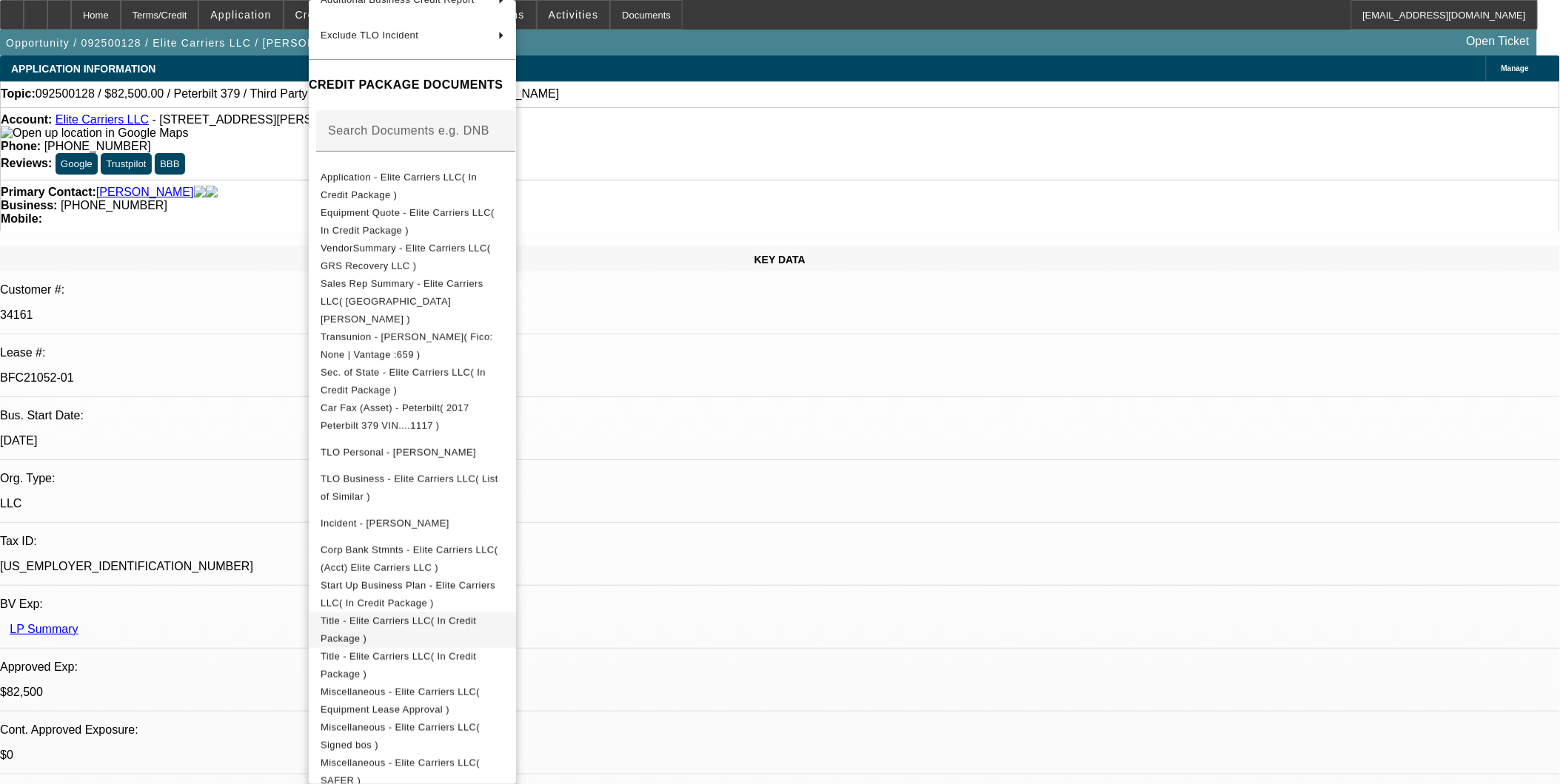
click at [463, 612] on span "Title - Elite Carriers LLC( In Credit Package )" at bounding box center [412, 630] width 183 height 36
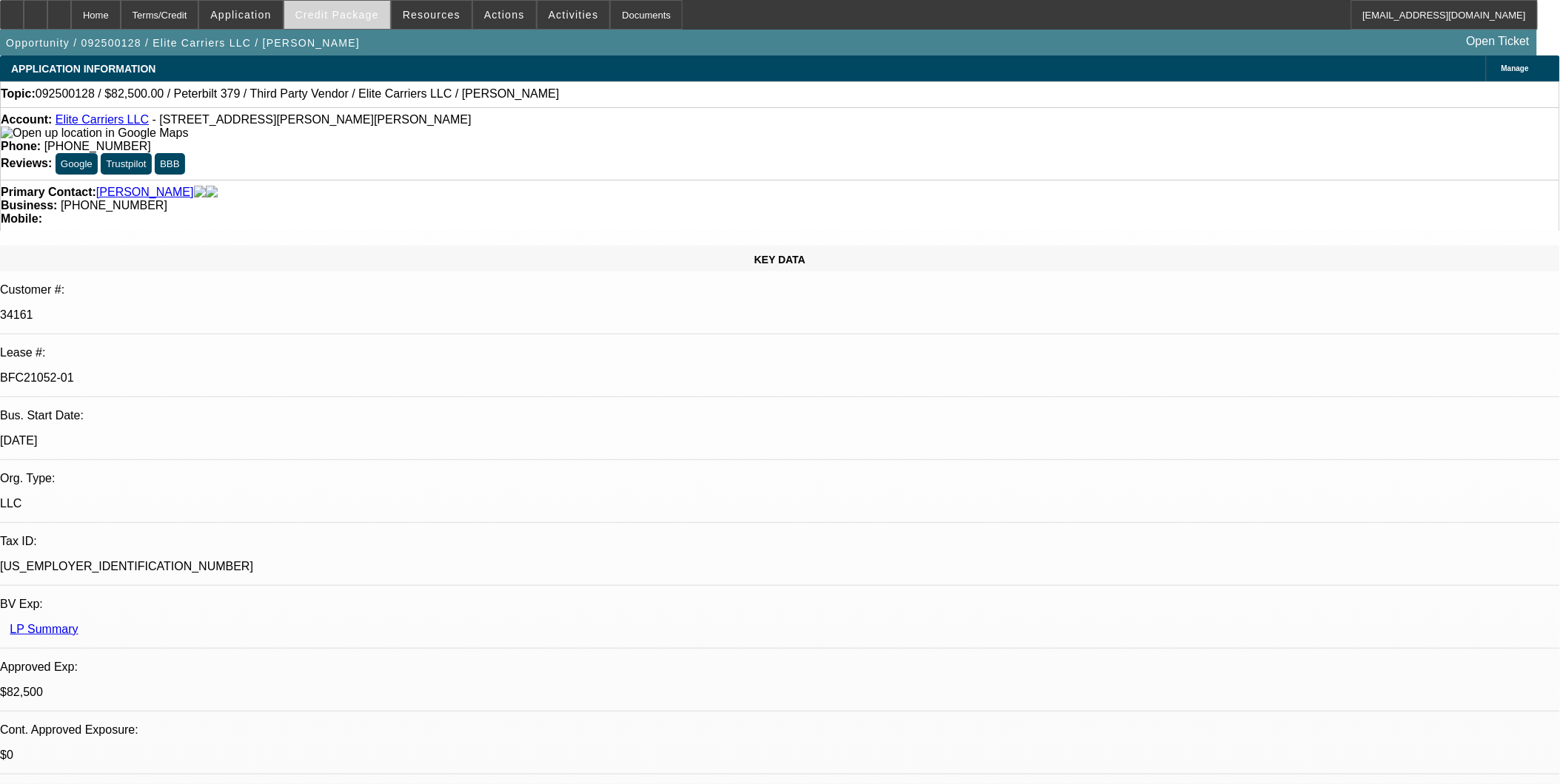
click at [358, 16] on span "Credit Package" at bounding box center [337, 14] width 84 height 12
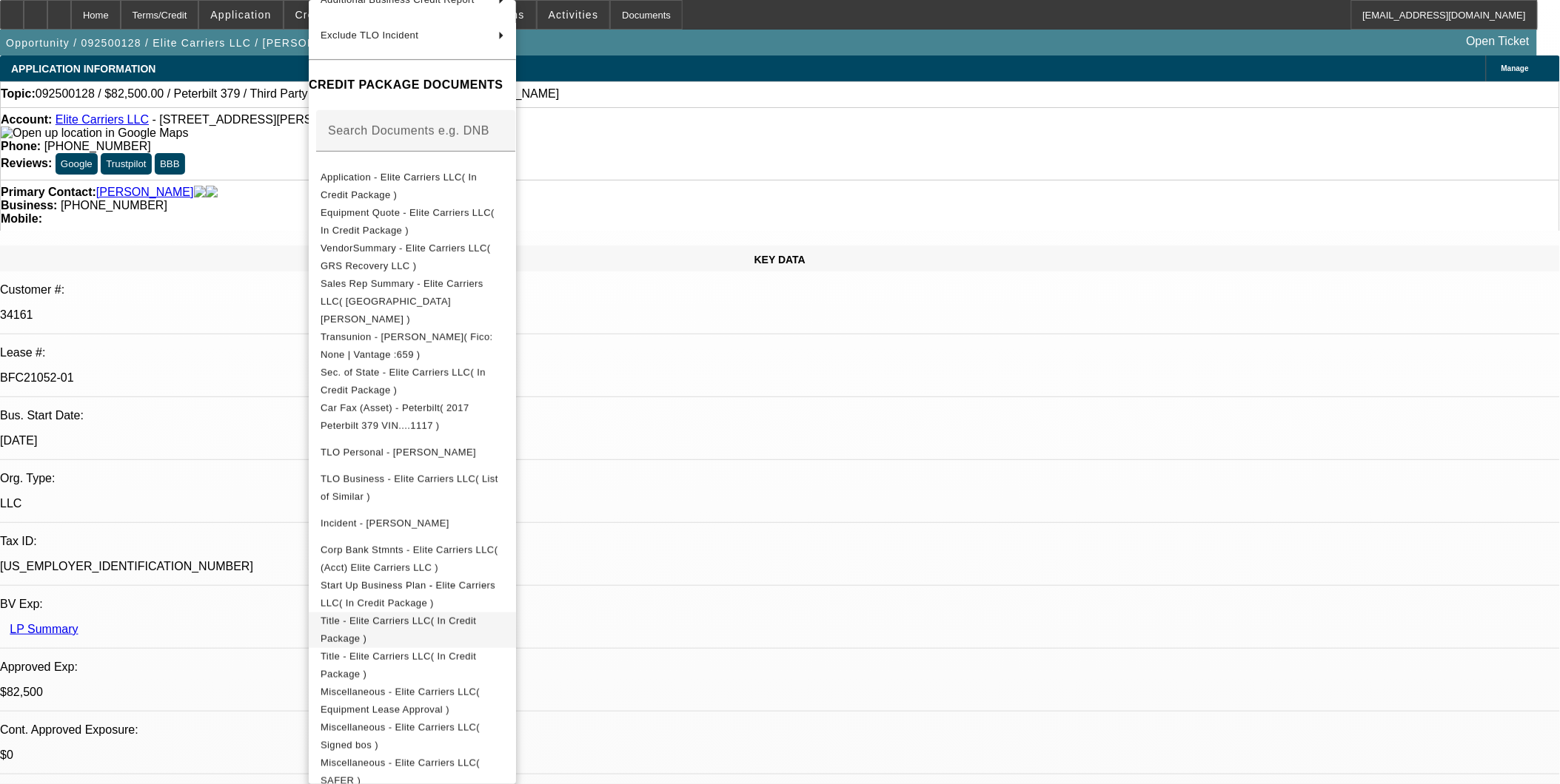
scroll to position [164, 0]
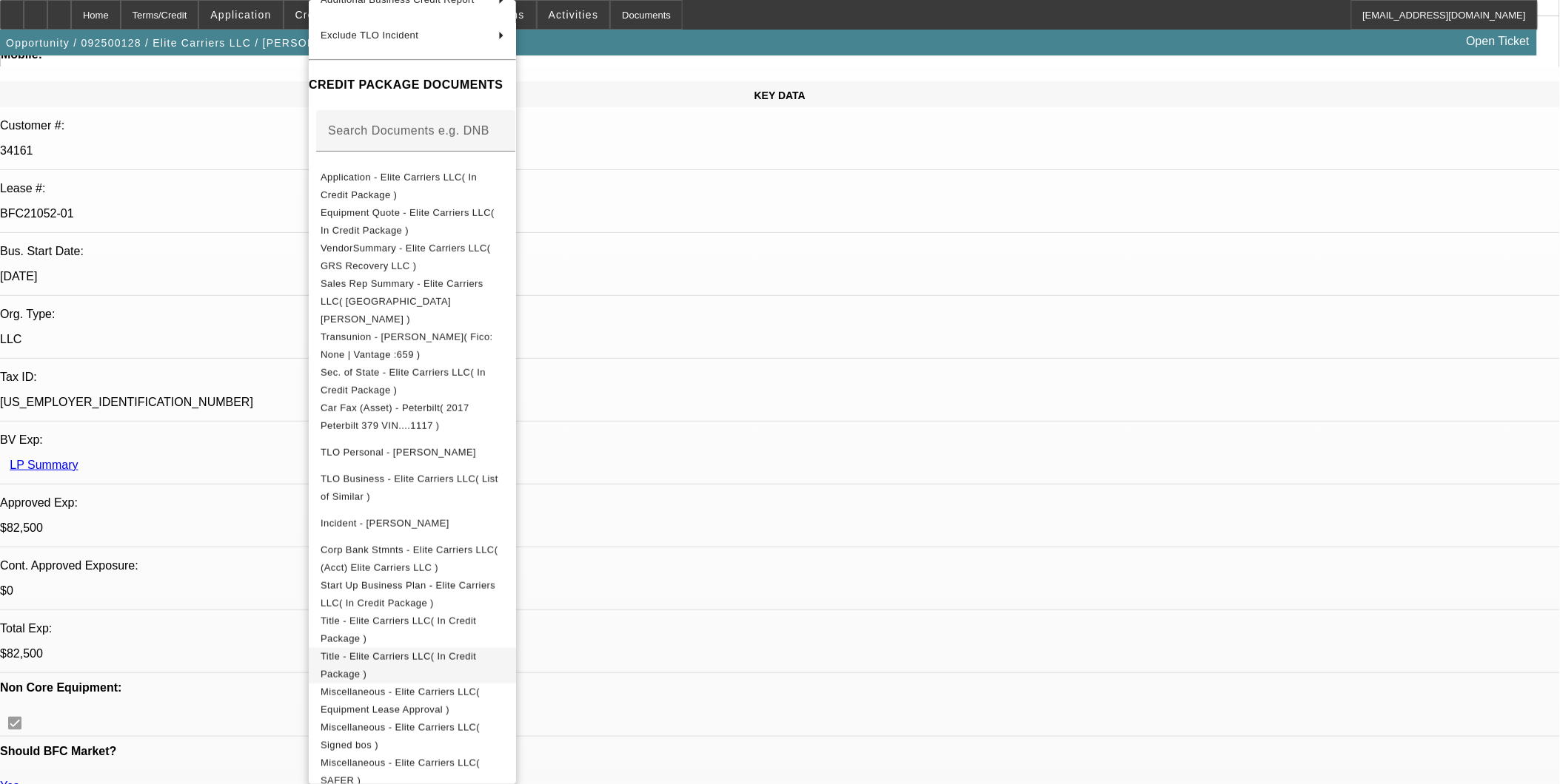
click at [442, 651] on span "Title - Elite Carriers LLC( In Credit Package )" at bounding box center [398, 665] width 155 height 29
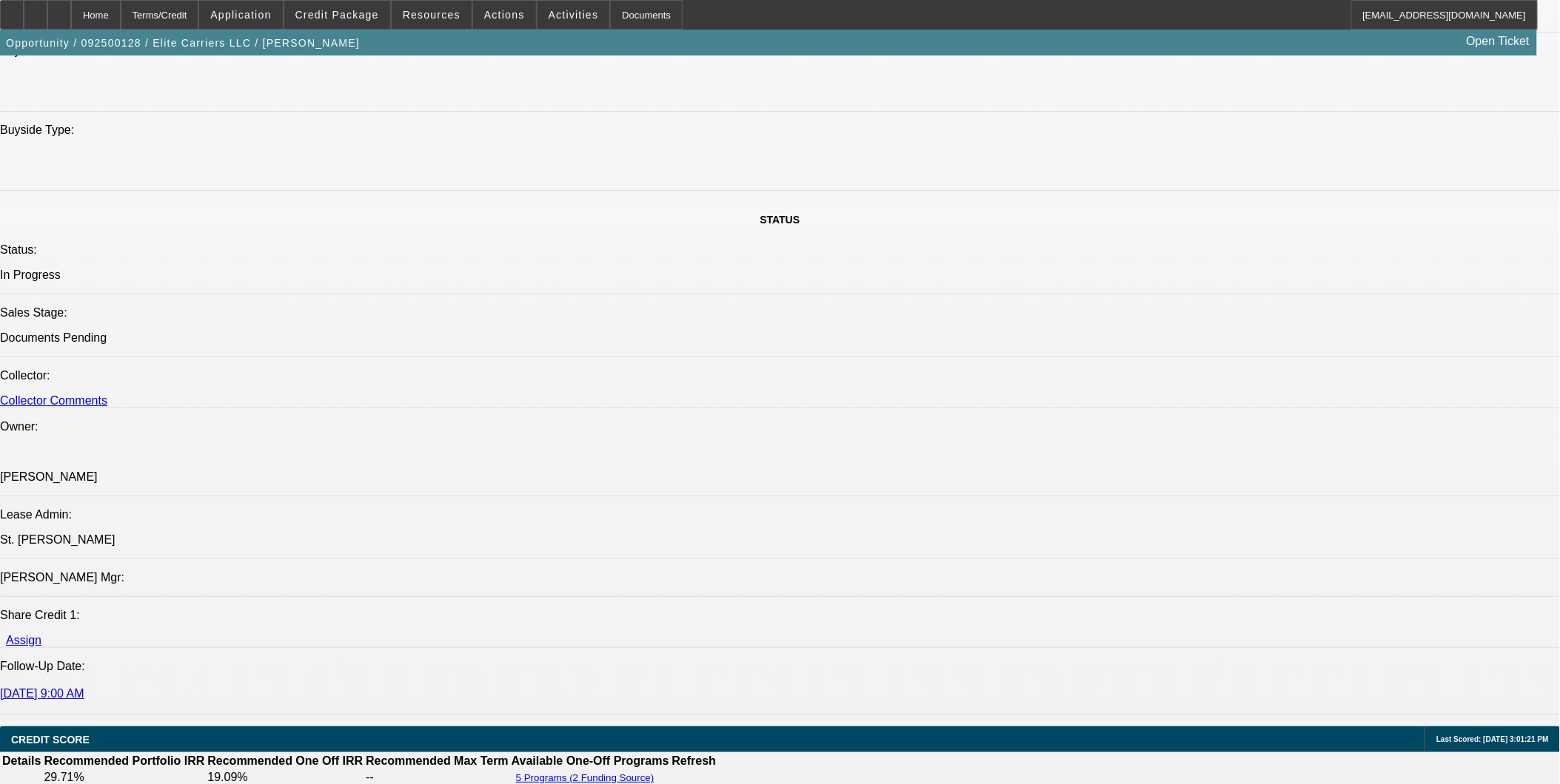
scroll to position [1480, 0]
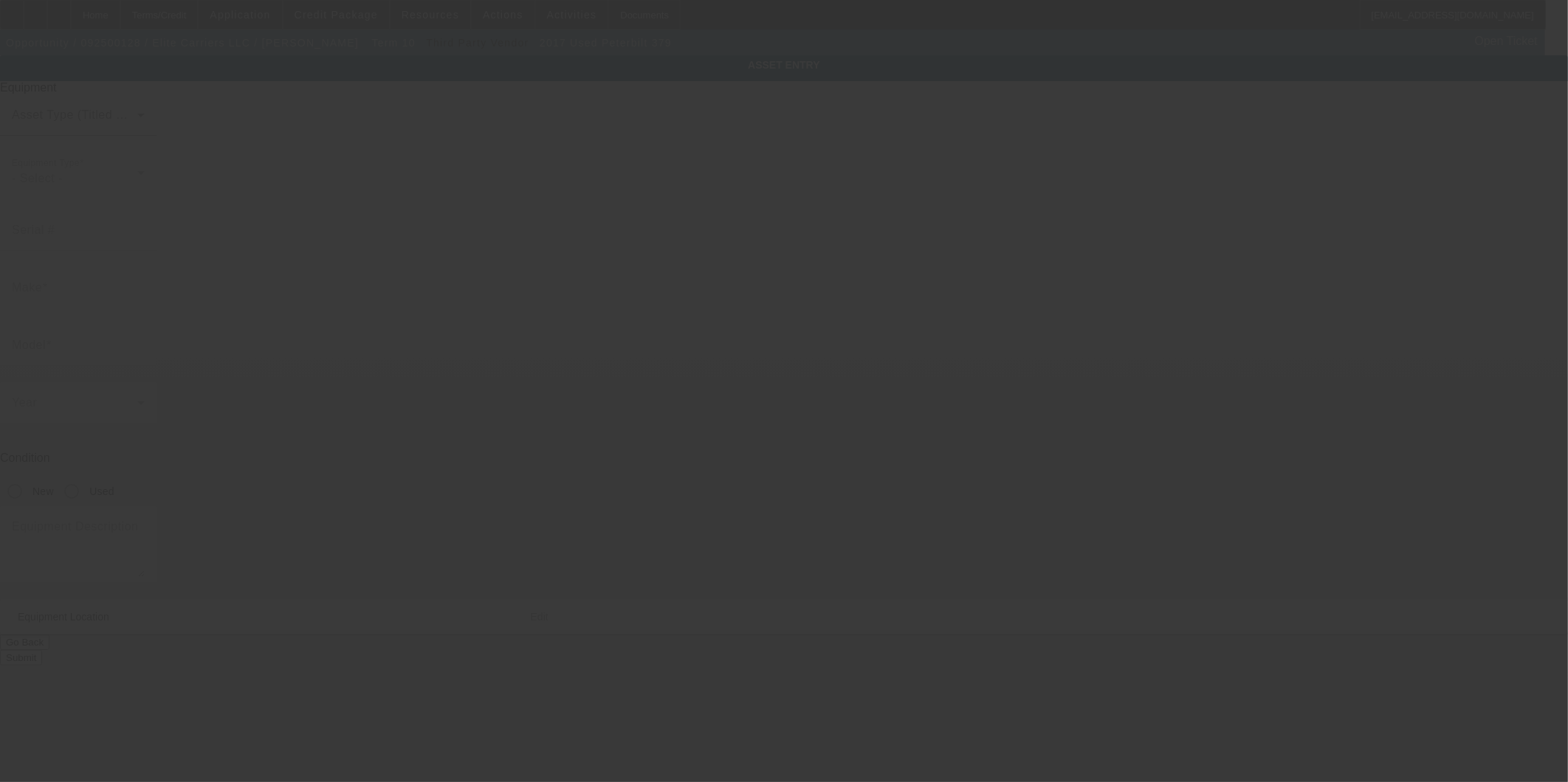
type input "1XPXD40X7HD441117"
type input "Peterbilt"
type input "379"
radio input "true"
type textarea "Dump Truck Includes all options, attachments and accessories"
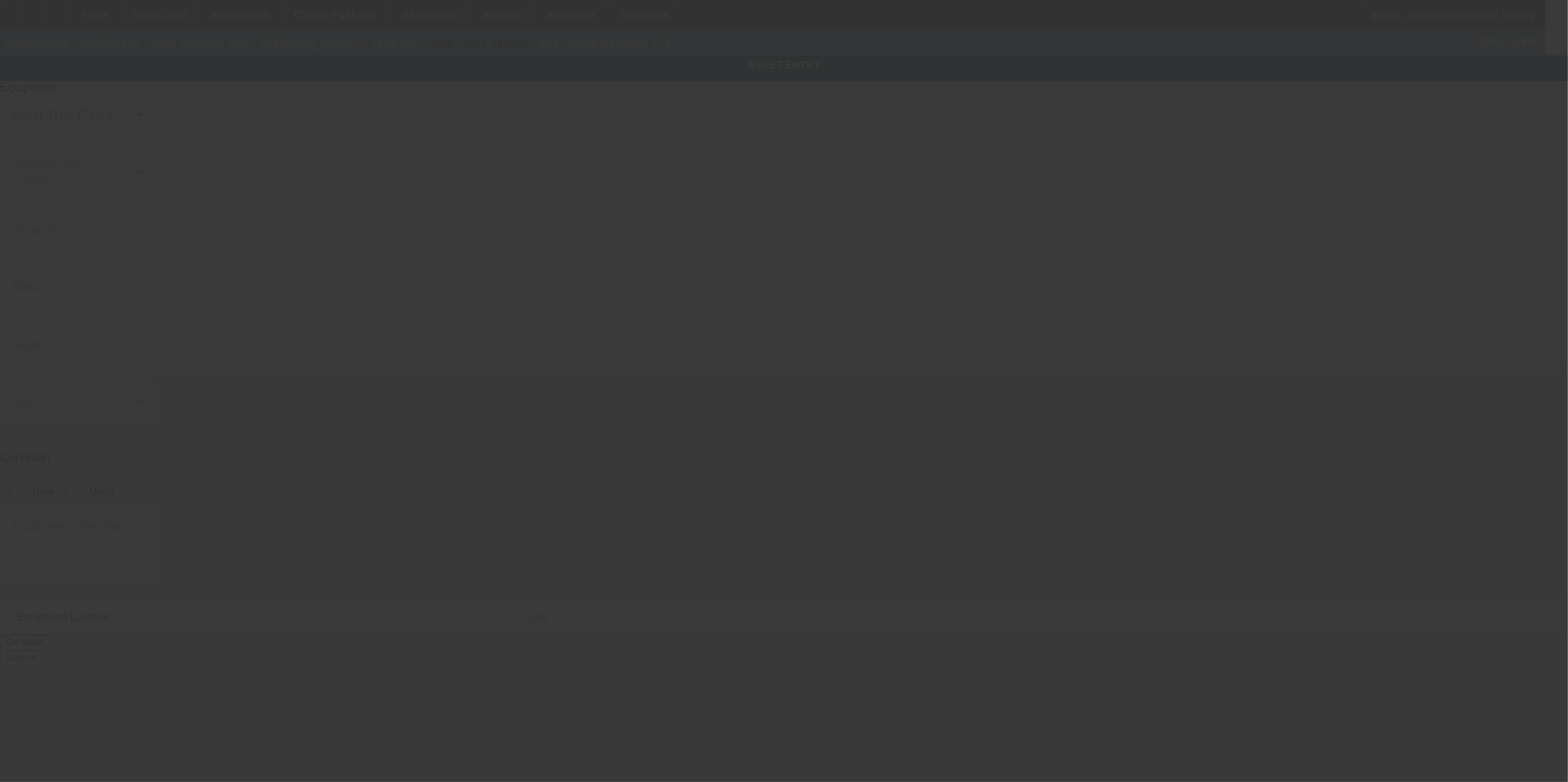
type input "38 Locke Rd"
type input "Hampton"
type input "03842"
type input "Rockingham"
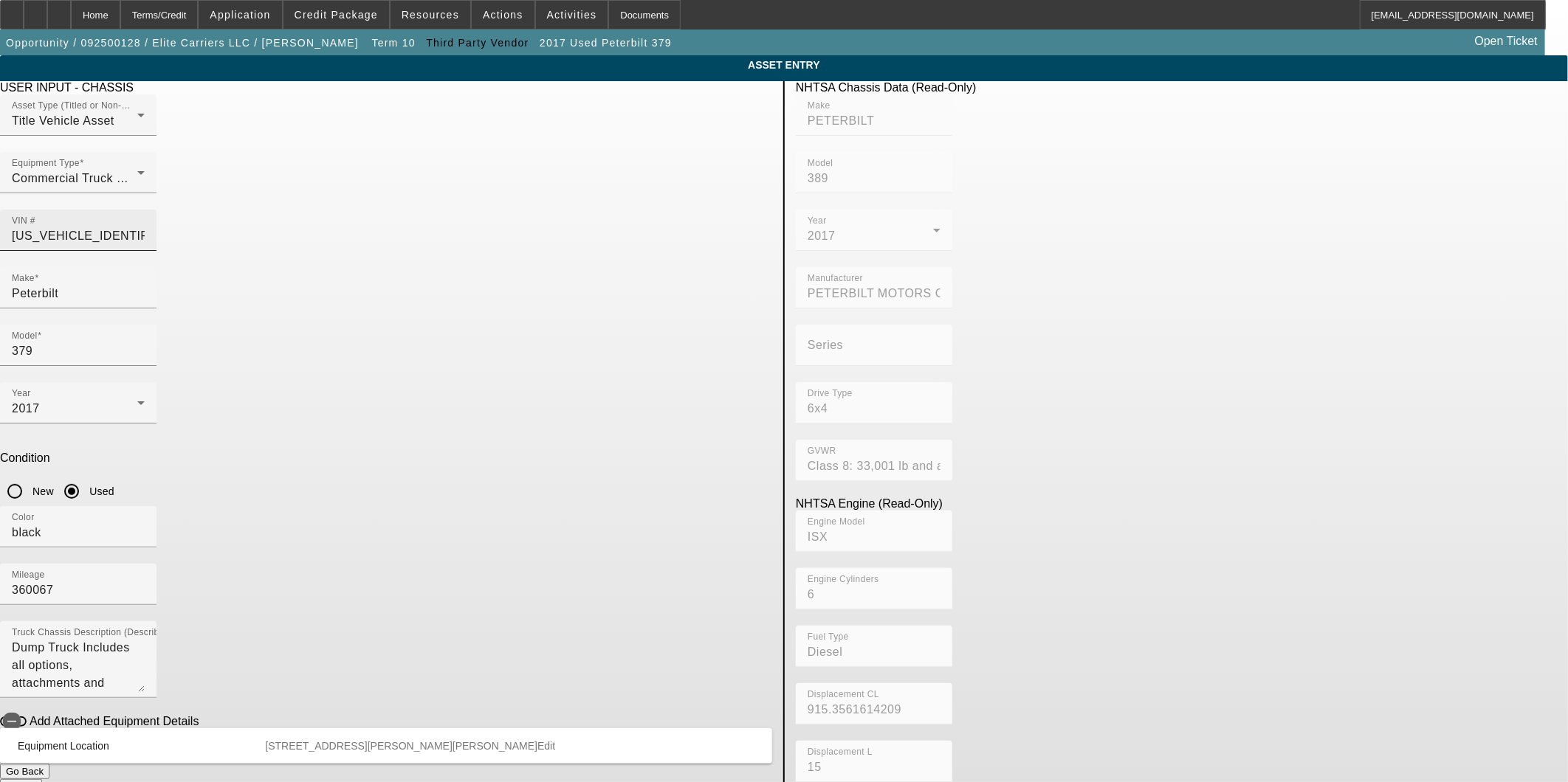
click at [144, 228] on input "1XPXD40X7HD441117" at bounding box center [78, 236] width 133 height 18
click at [1360, 245] on app-asset-collateral-manage "ASSET ENTRY Delete asset USER INPUT - CHASSIS Asset Type (Titled or Non-Titled)…" at bounding box center [784, 465] width 1568 height 819
click at [120, 15] on div "Home" at bounding box center [95, 14] width 49 height 30
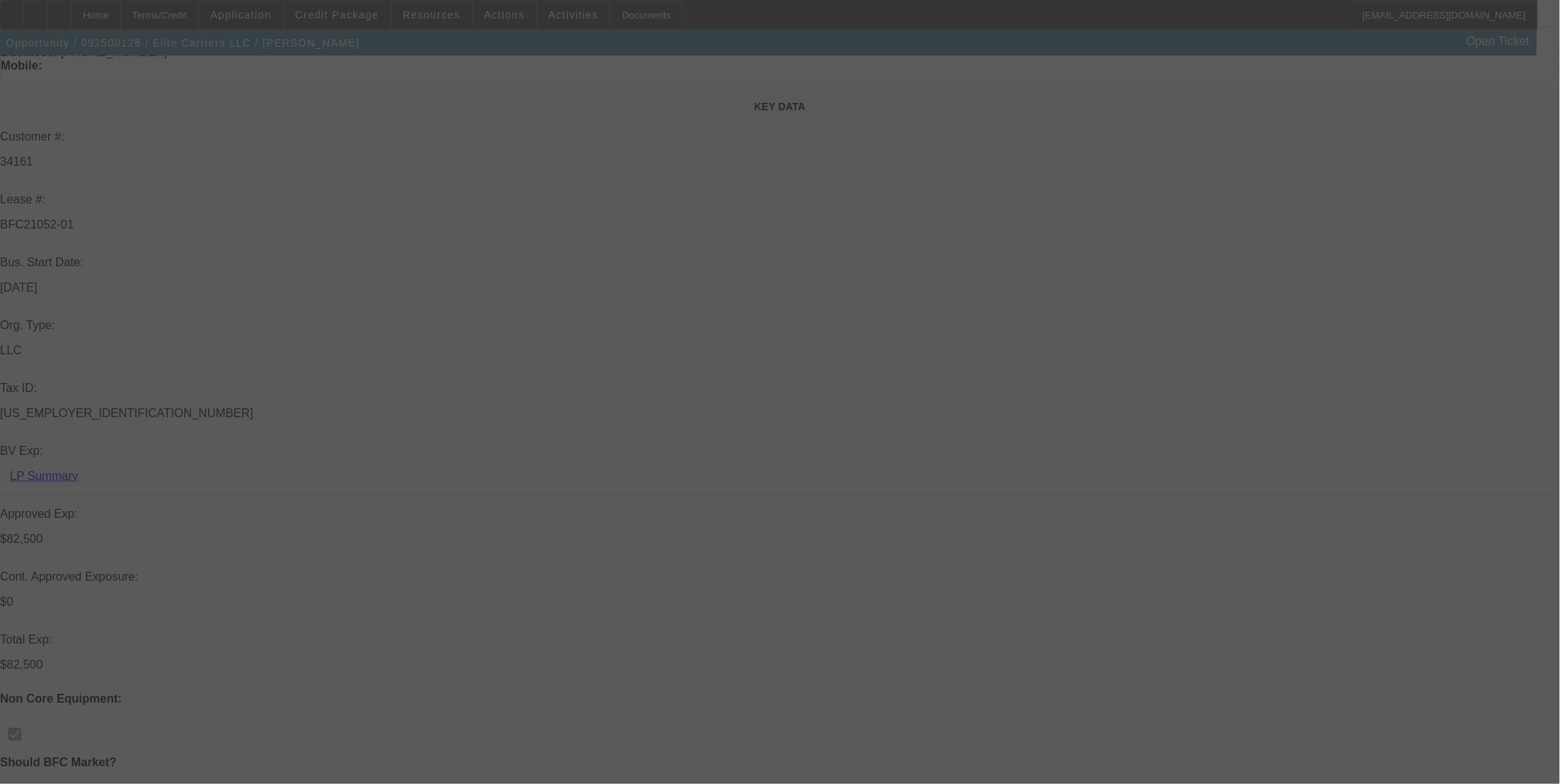
scroll to position [164, 0]
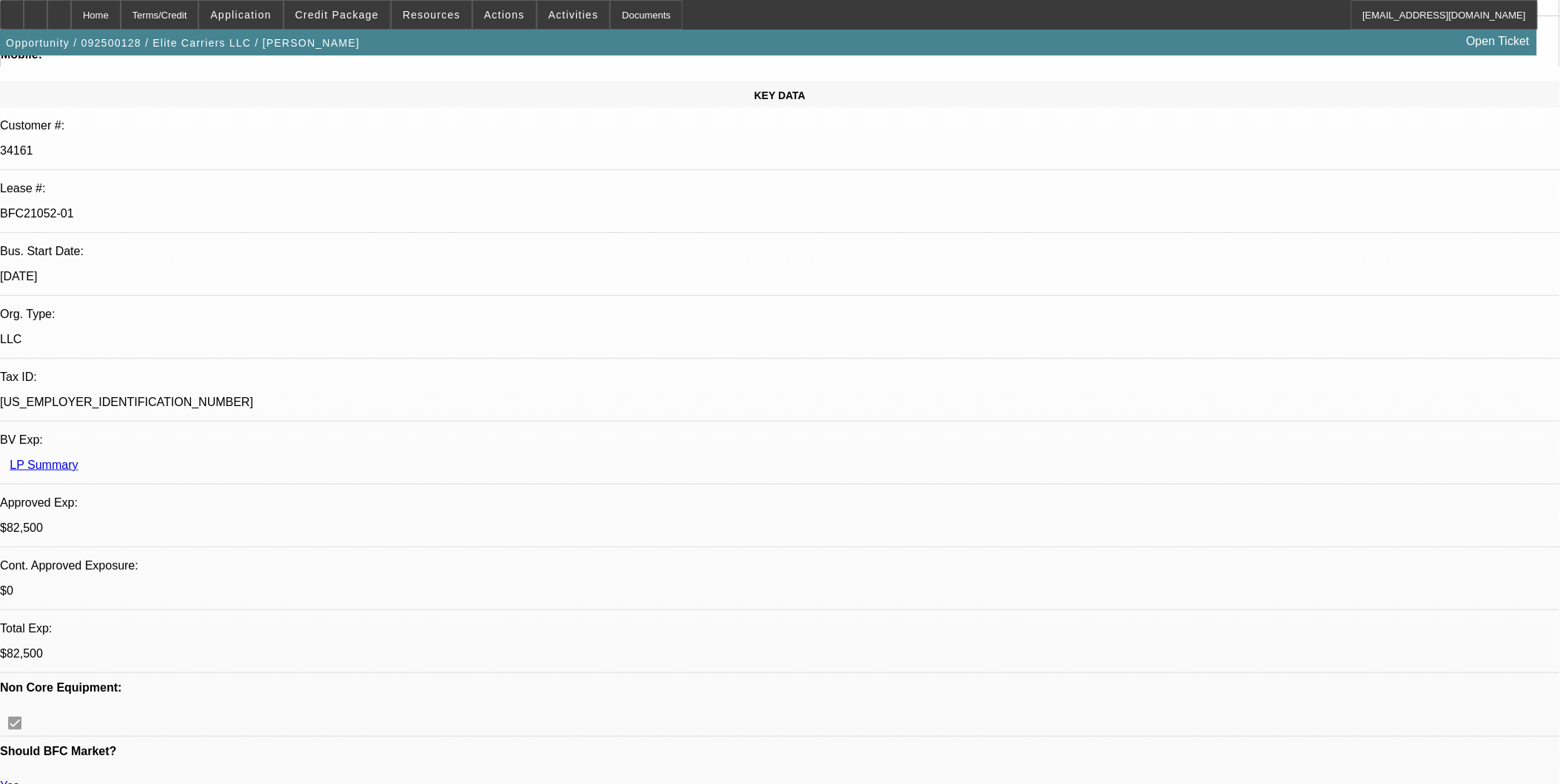
select select "0"
select select "2"
select select "0.1"
select select "4"
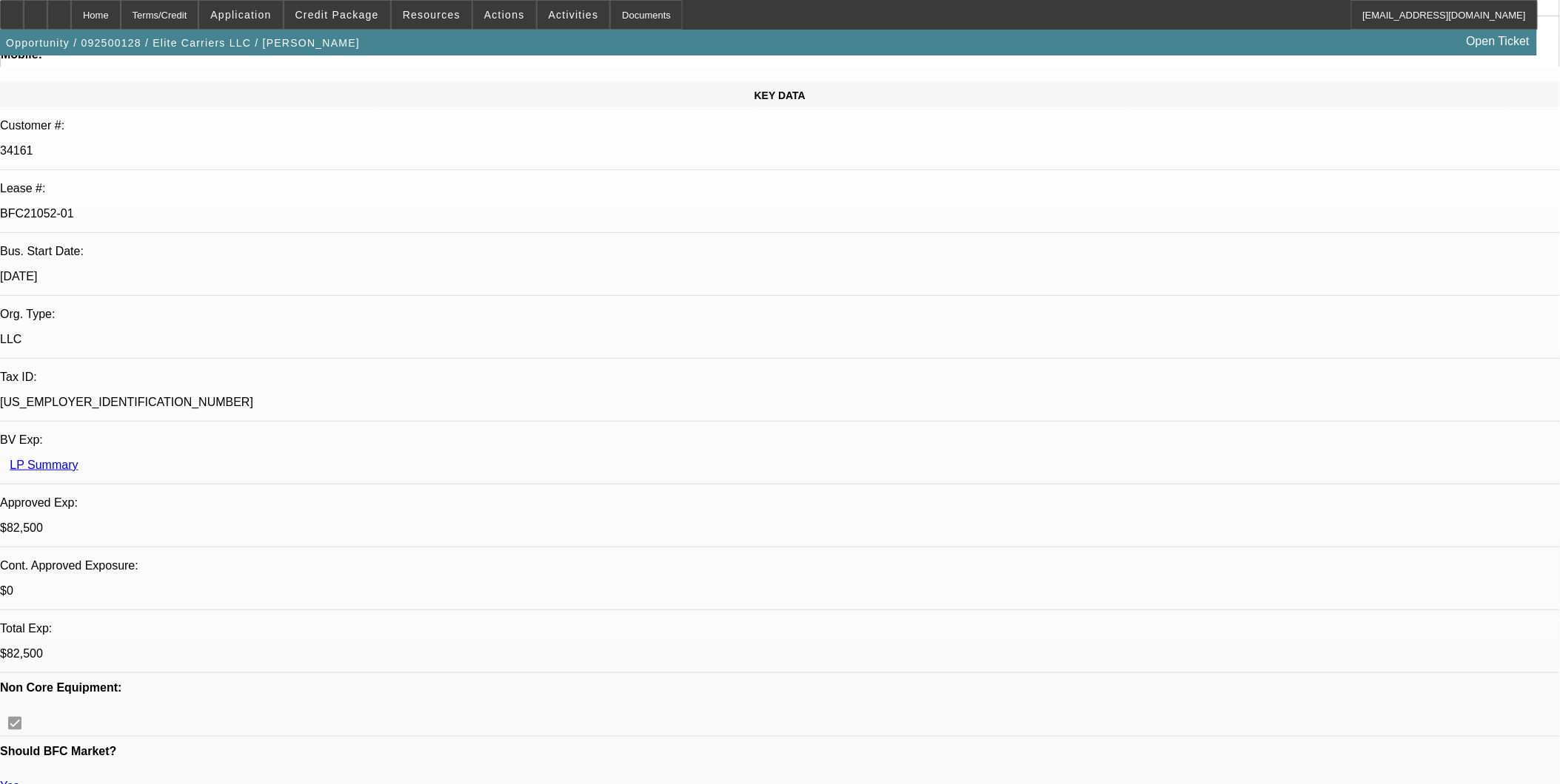
select select "0"
select select "2"
select select "0.1"
select select "4"
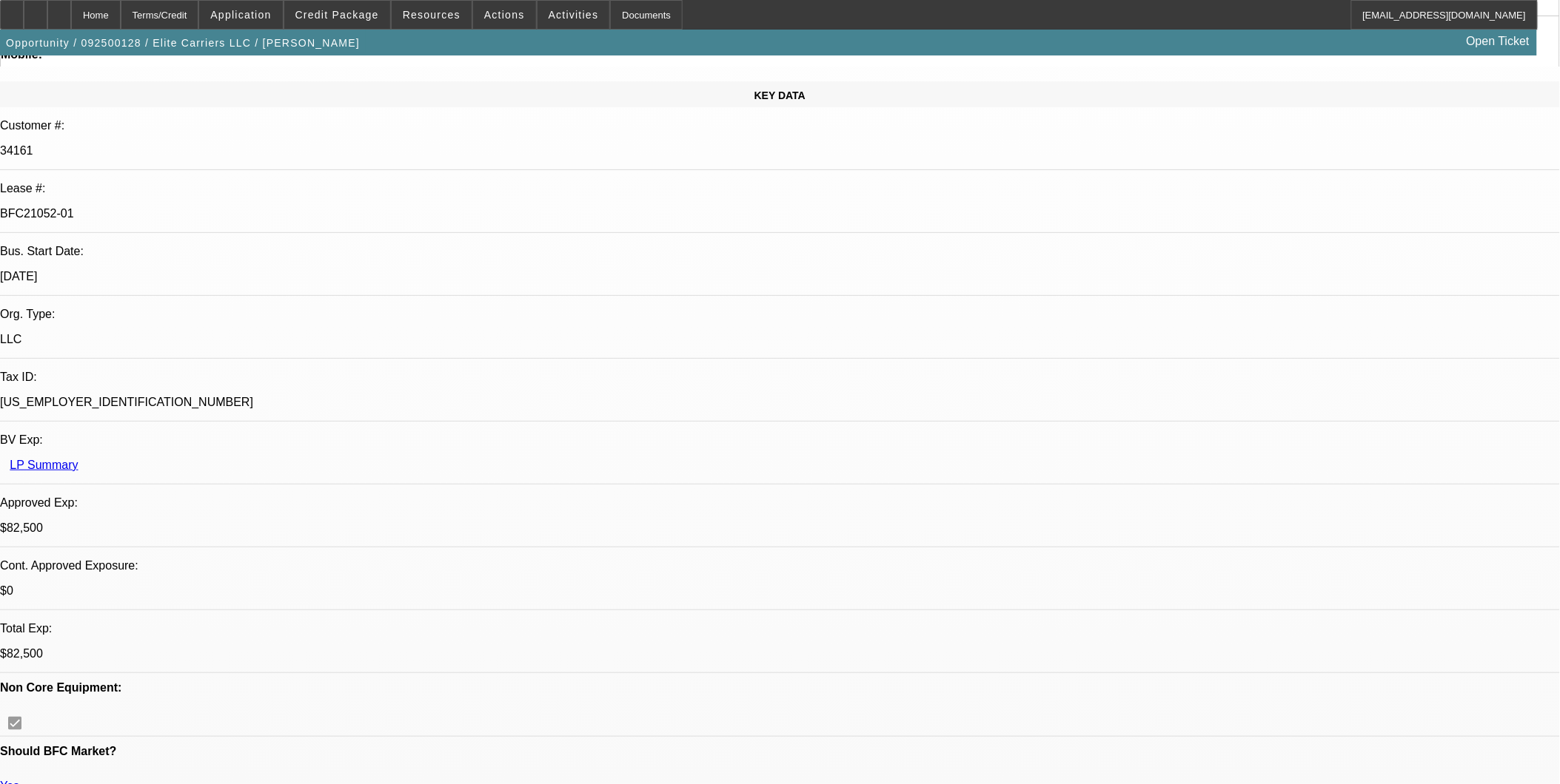
select select "0"
select select "2"
select select "0.1"
select select "4"
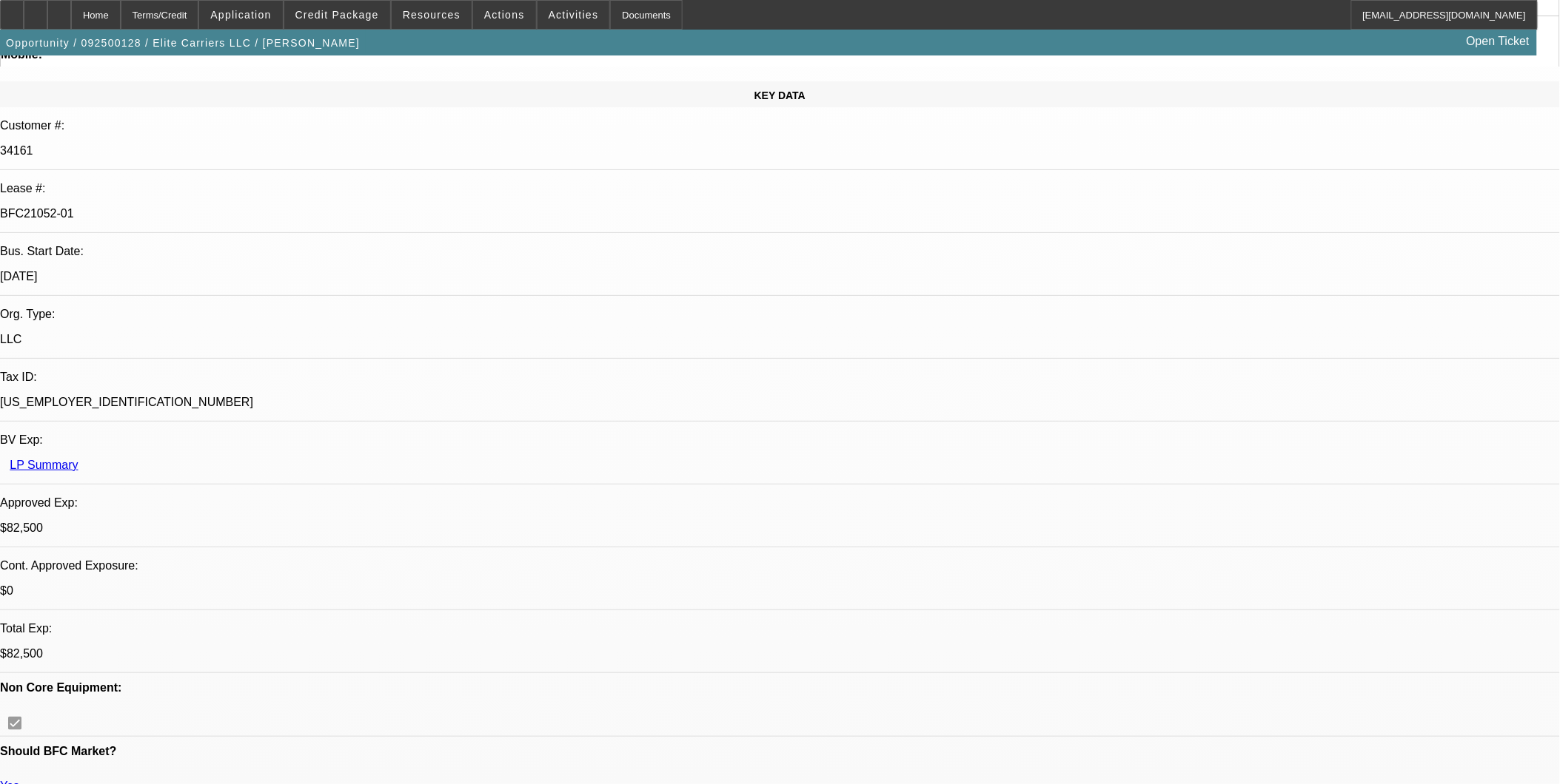
select select "0"
select select "2"
select select "0.1"
select select "4"
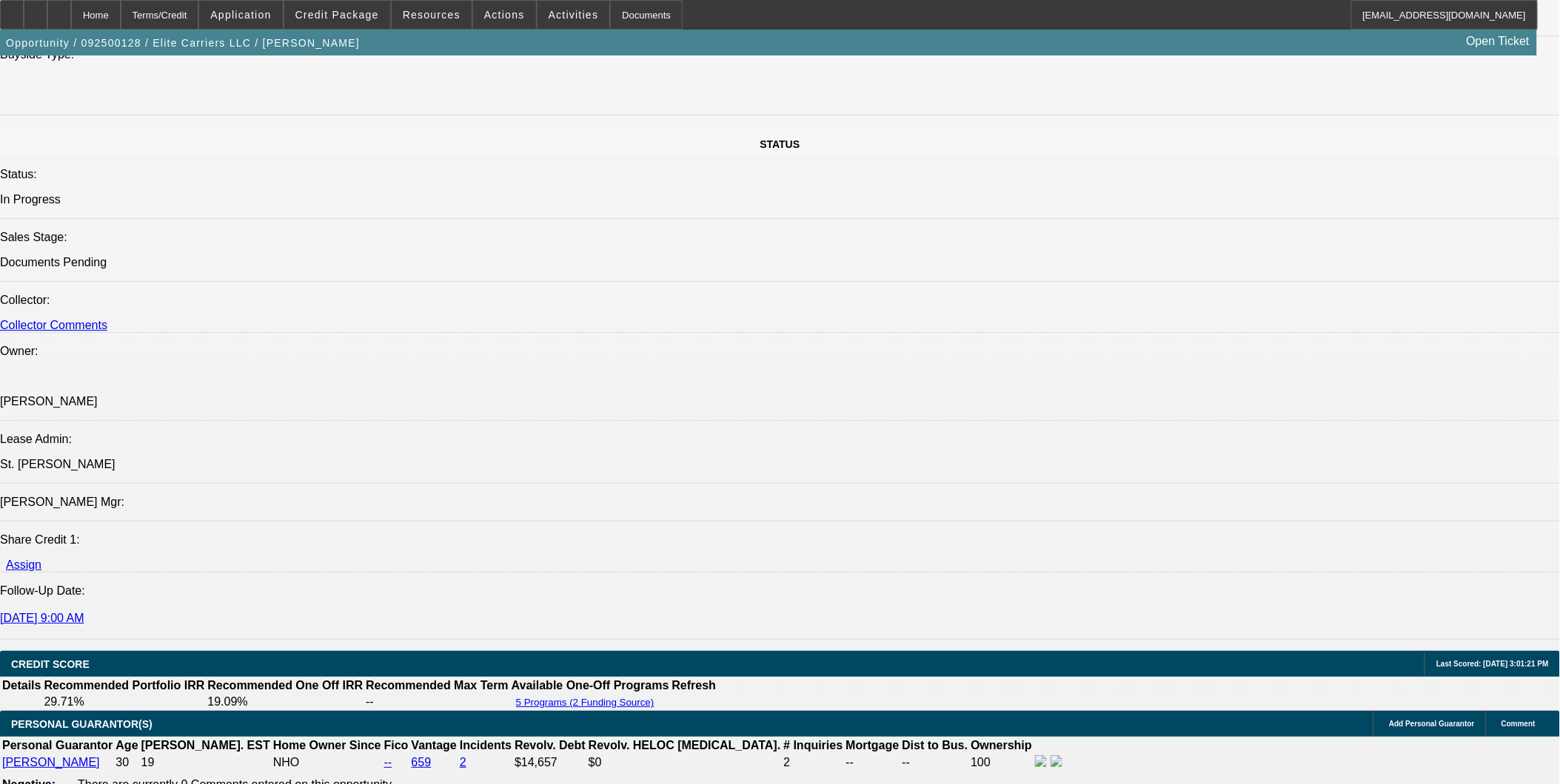
scroll to position [1562, 0]
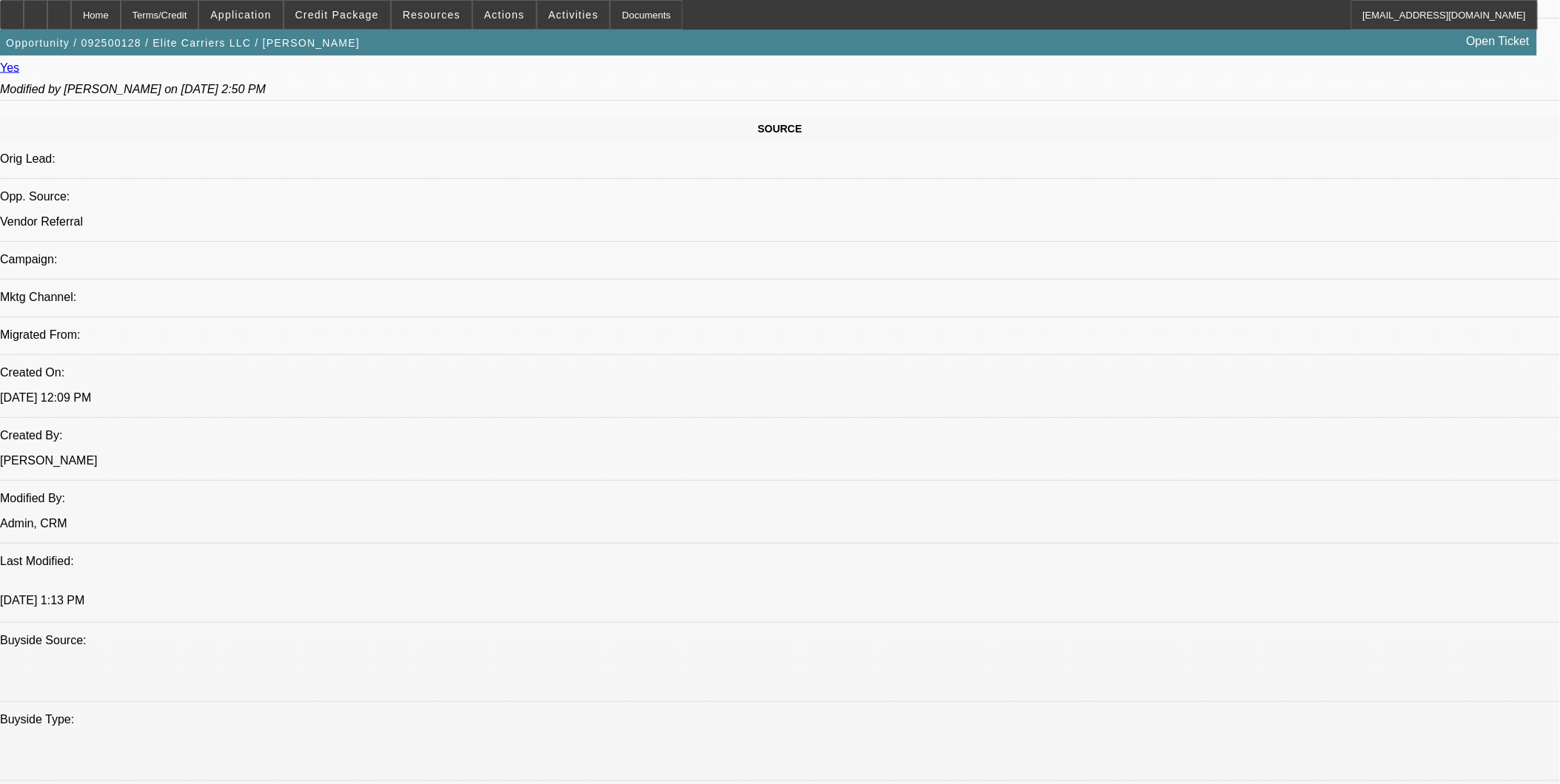
scroll to position [740, 0]
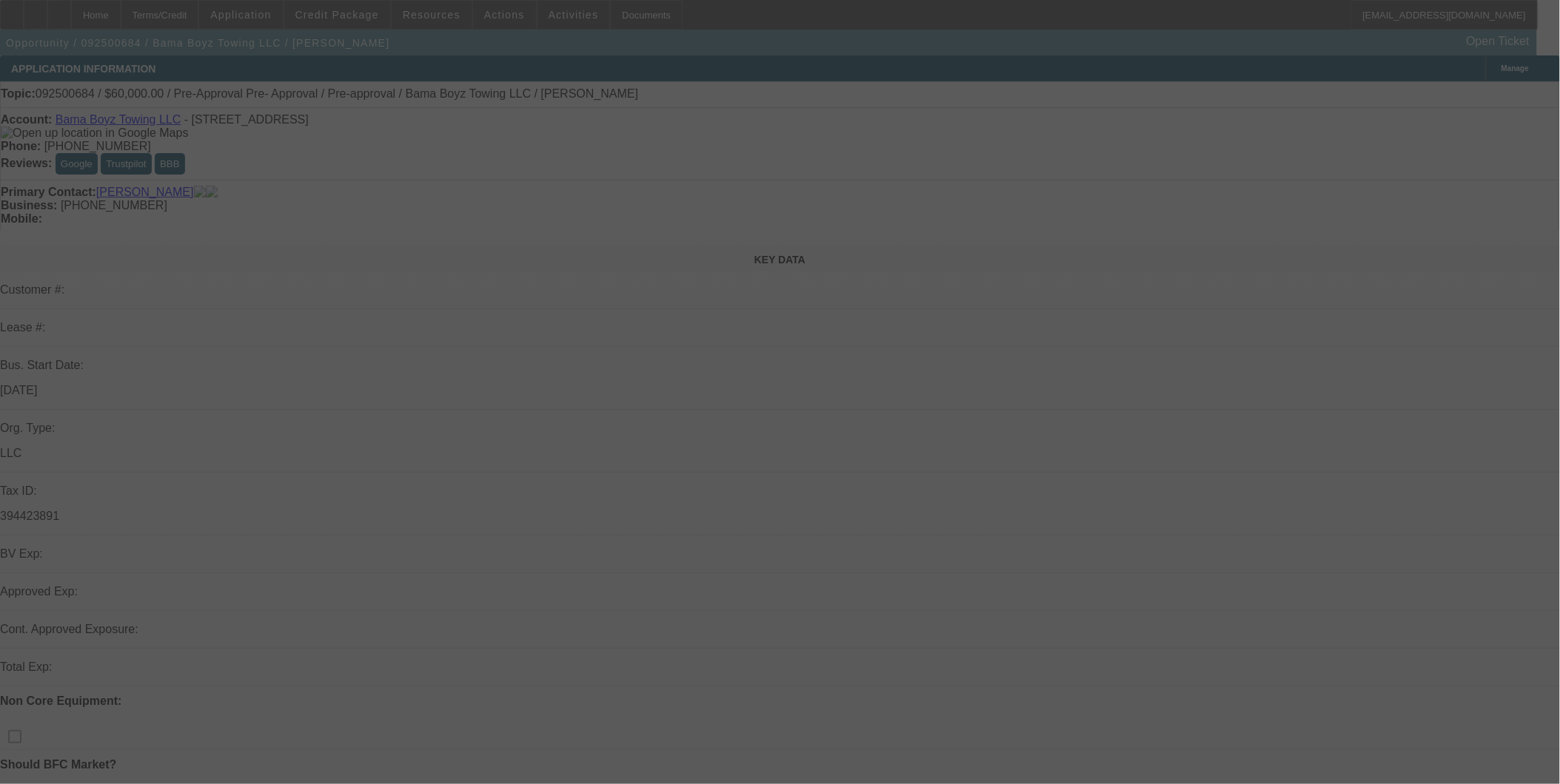
select select "0"
select select "2"
select select "0.1"
select select "0.2"
select select "2"
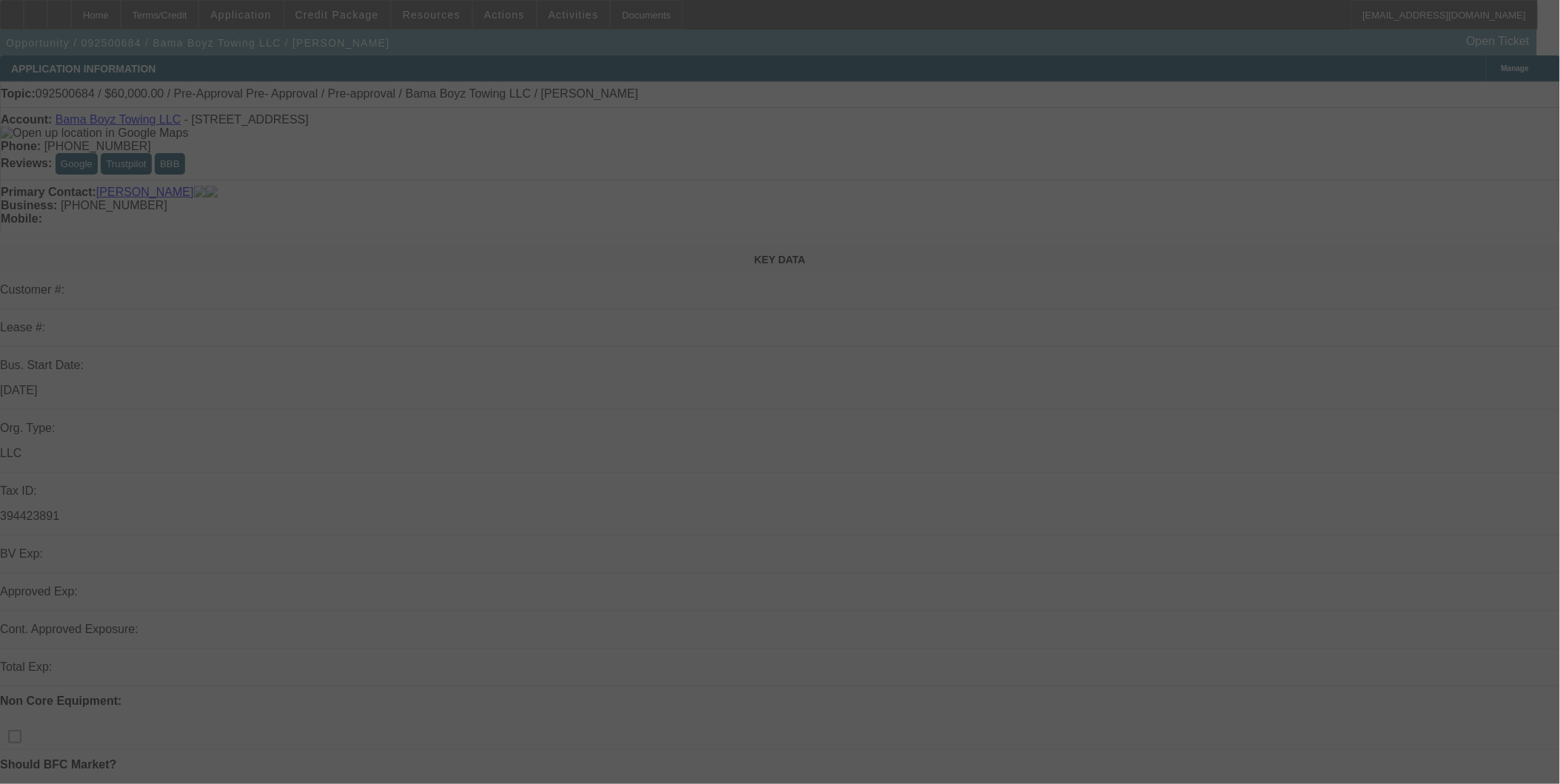
select select "0.1"
select select "0"
select select "2"
select select "0.1"
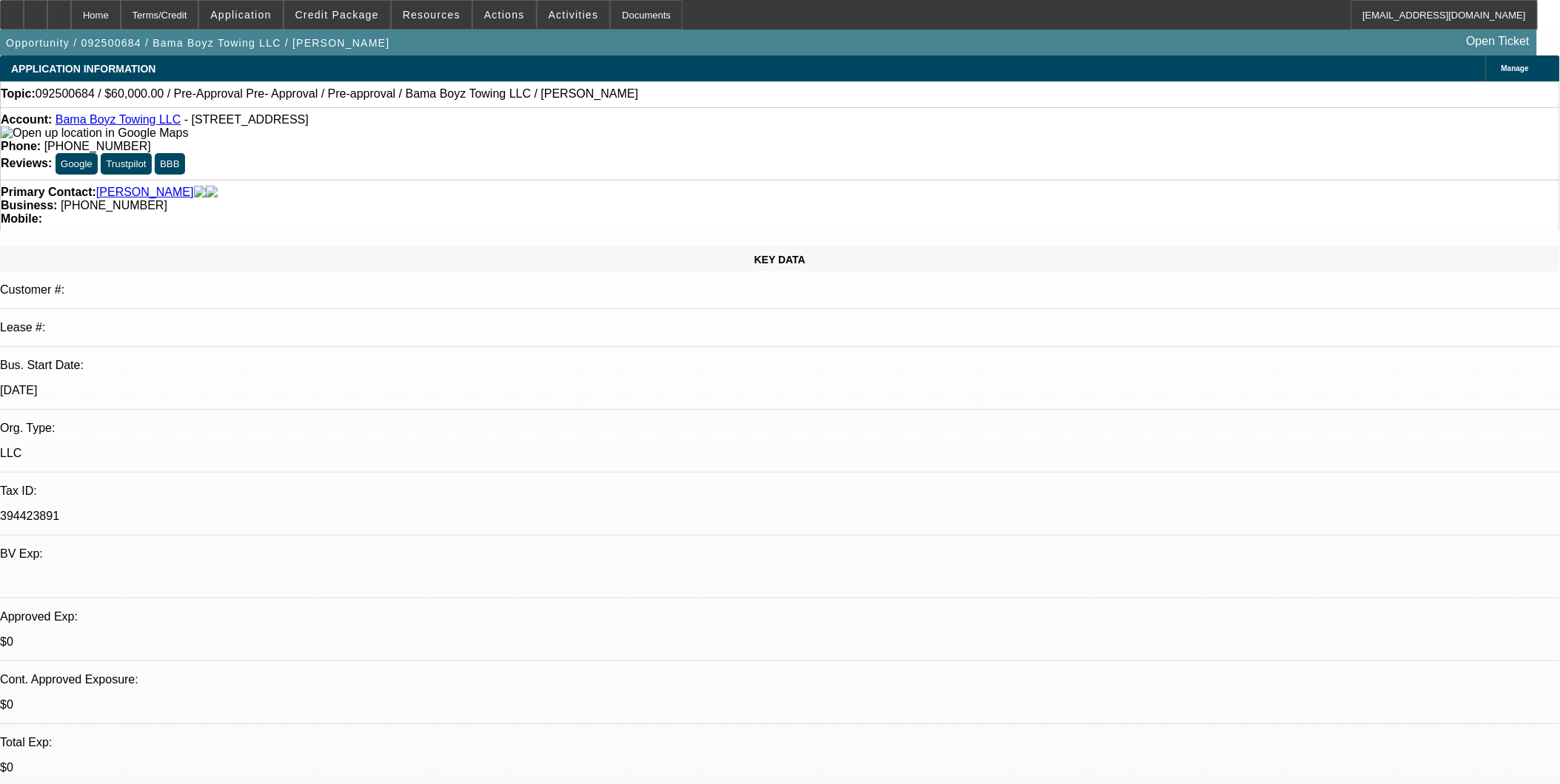
select select "1"
select select "2"
select select "4"
select select "1"
select select "2"
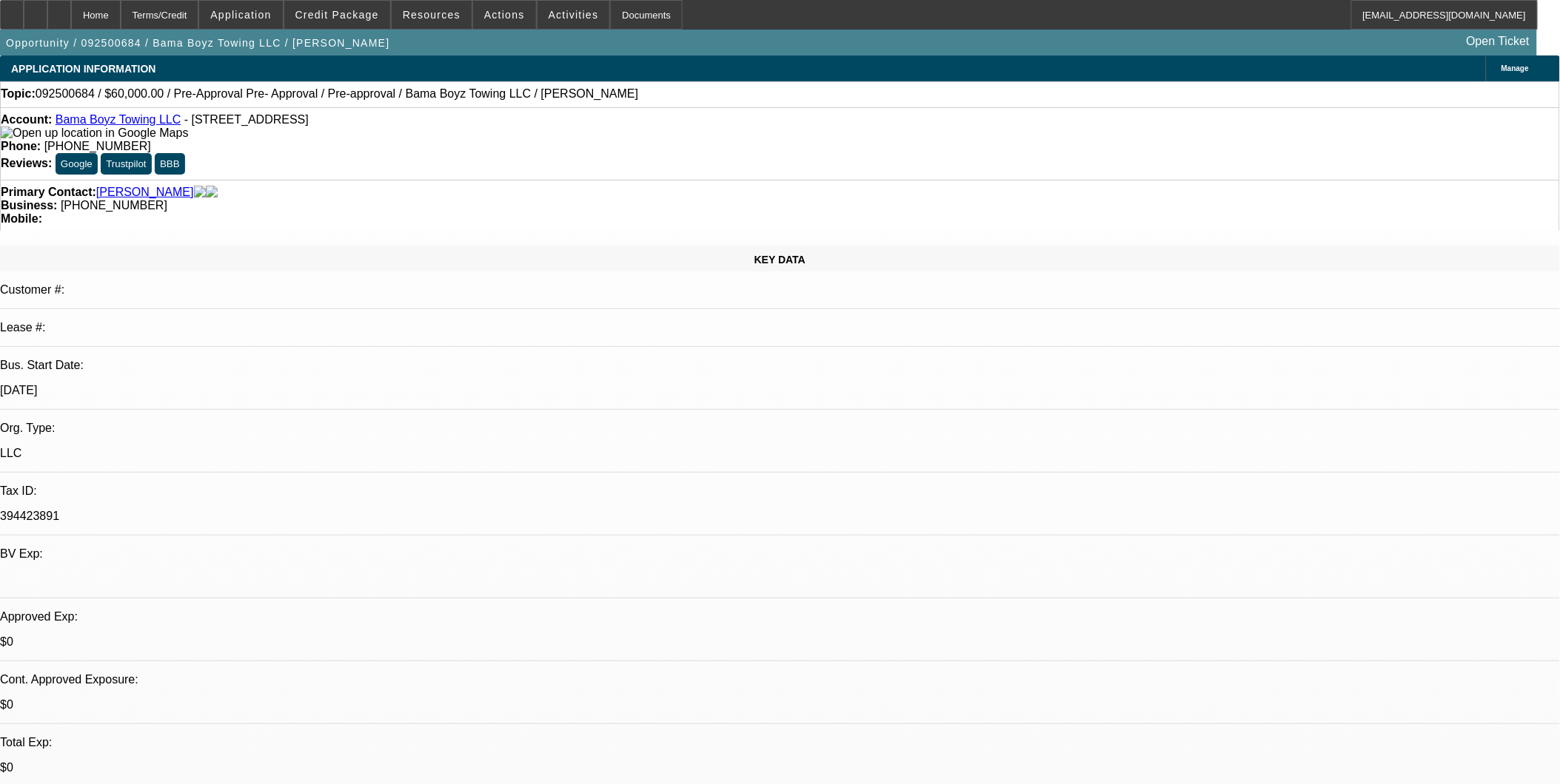
select select "4"
select select "1"
select select "2"
select select "4"
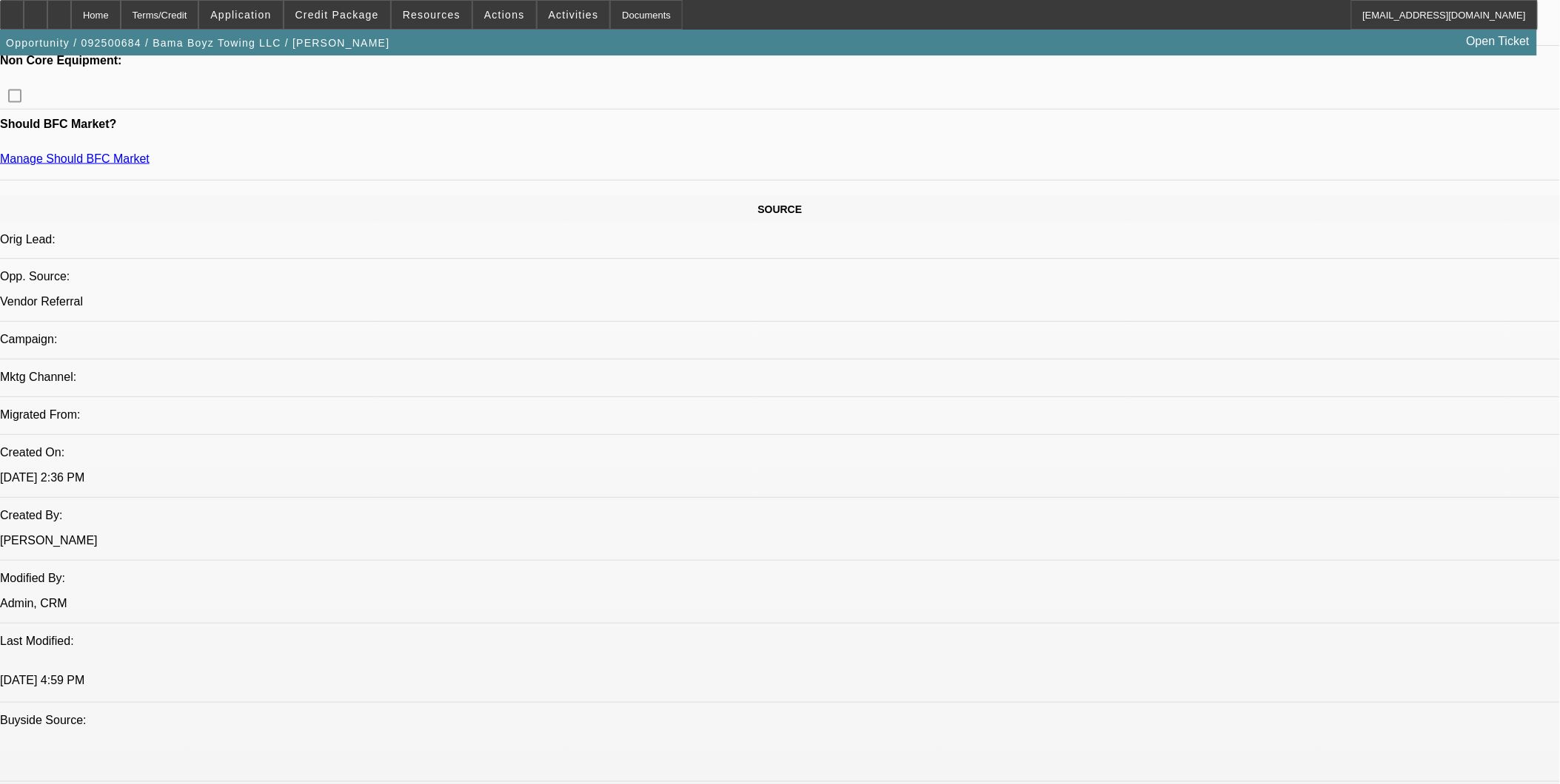
scroll to position [740, 0]
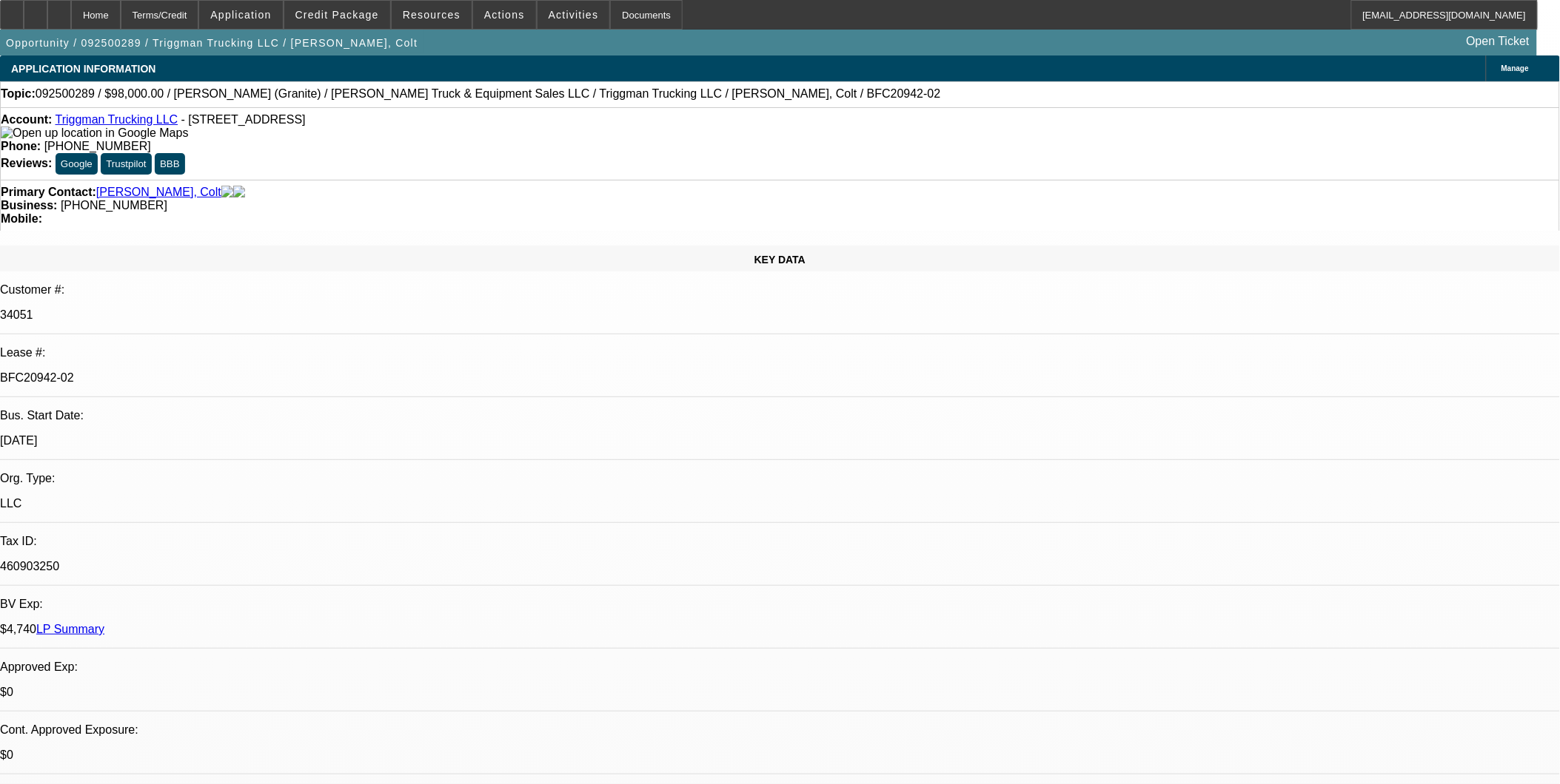
select select "0"
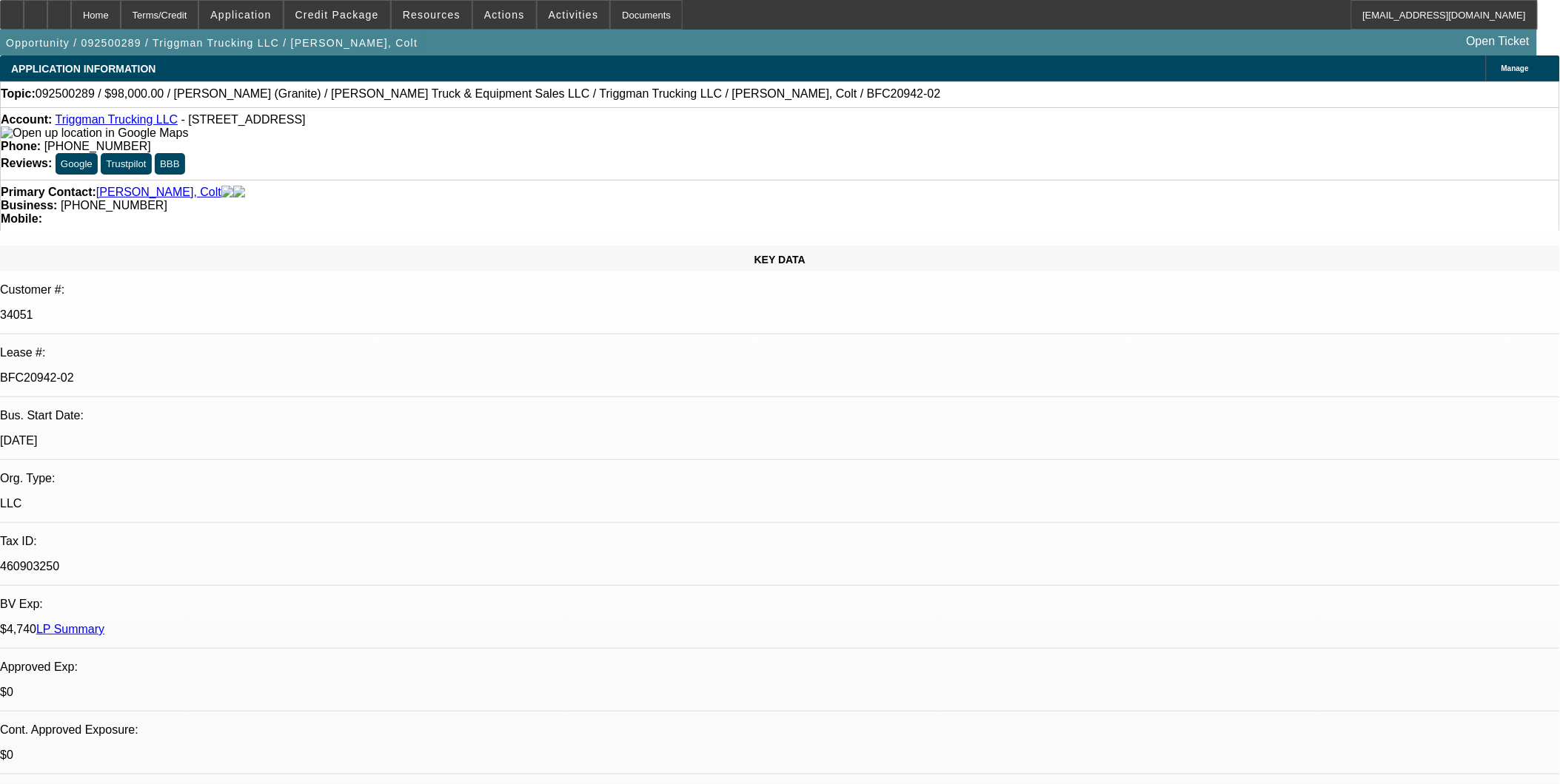
select select "0"
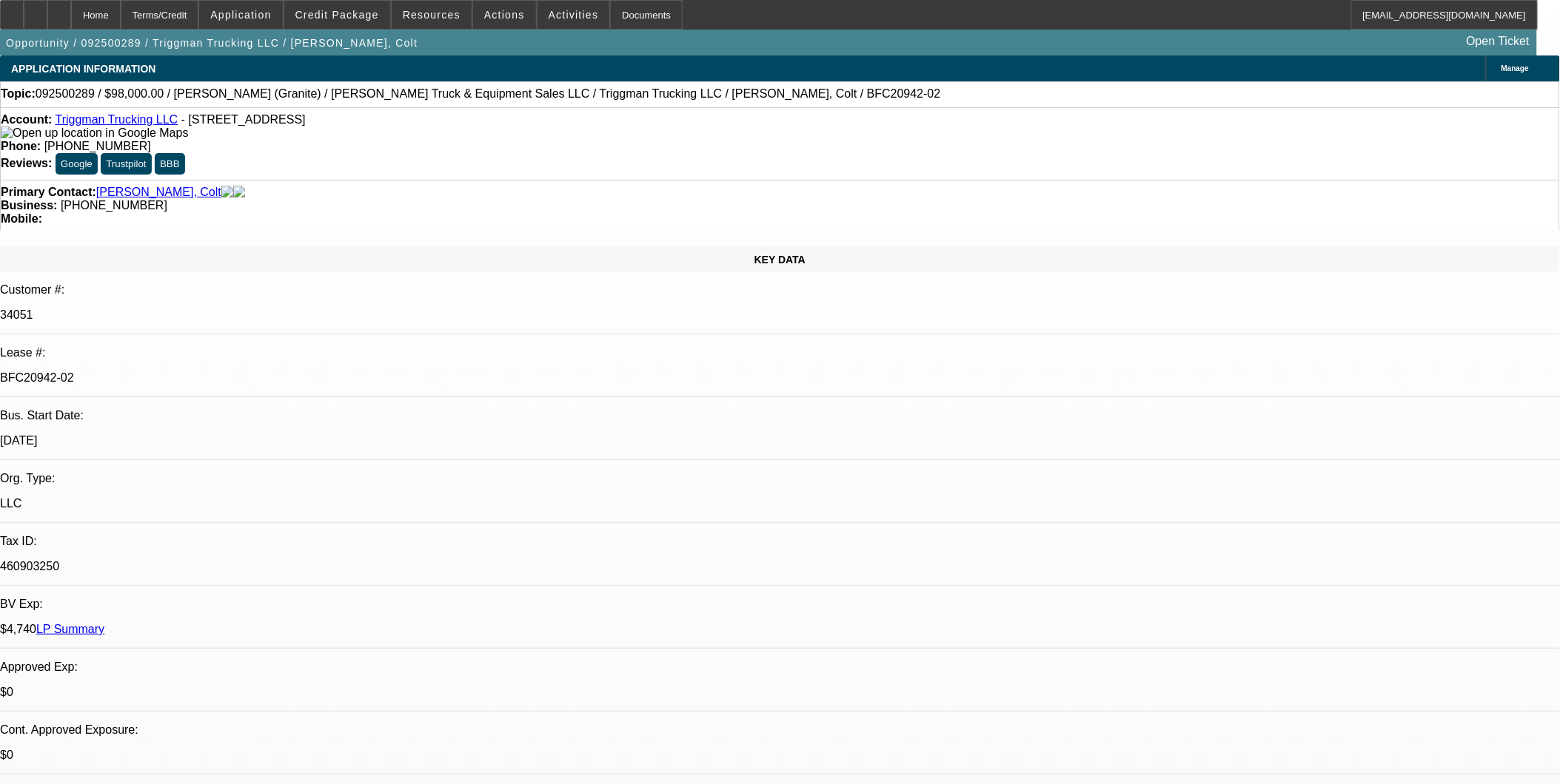
select select "0"
select select "1"
select select "2"
select select "6"
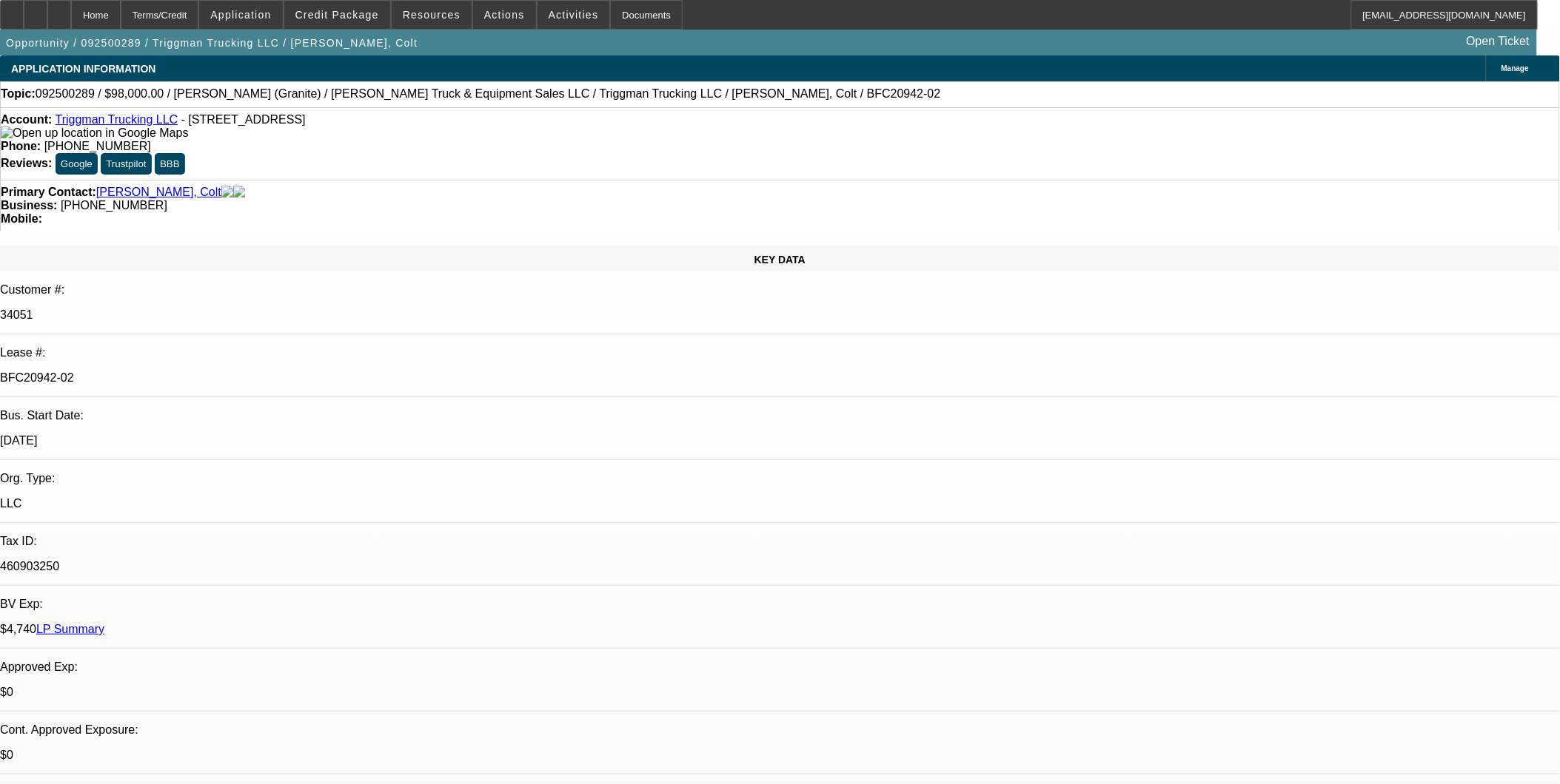
select select "1"
select select "2"
select select "6"
select select "1"
select select "2"
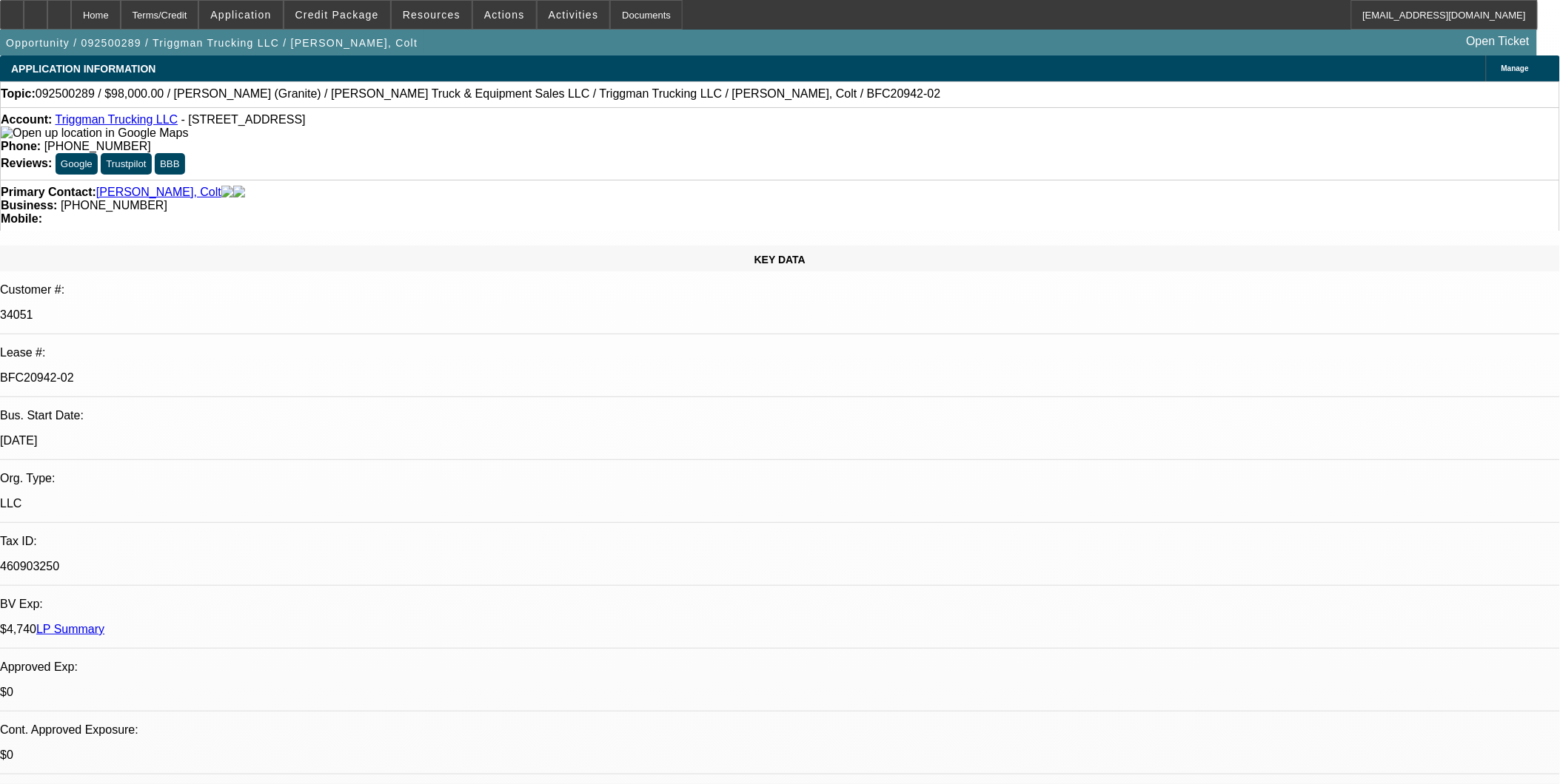
select select "6"
select select "1"
select select "2"
select select "6"
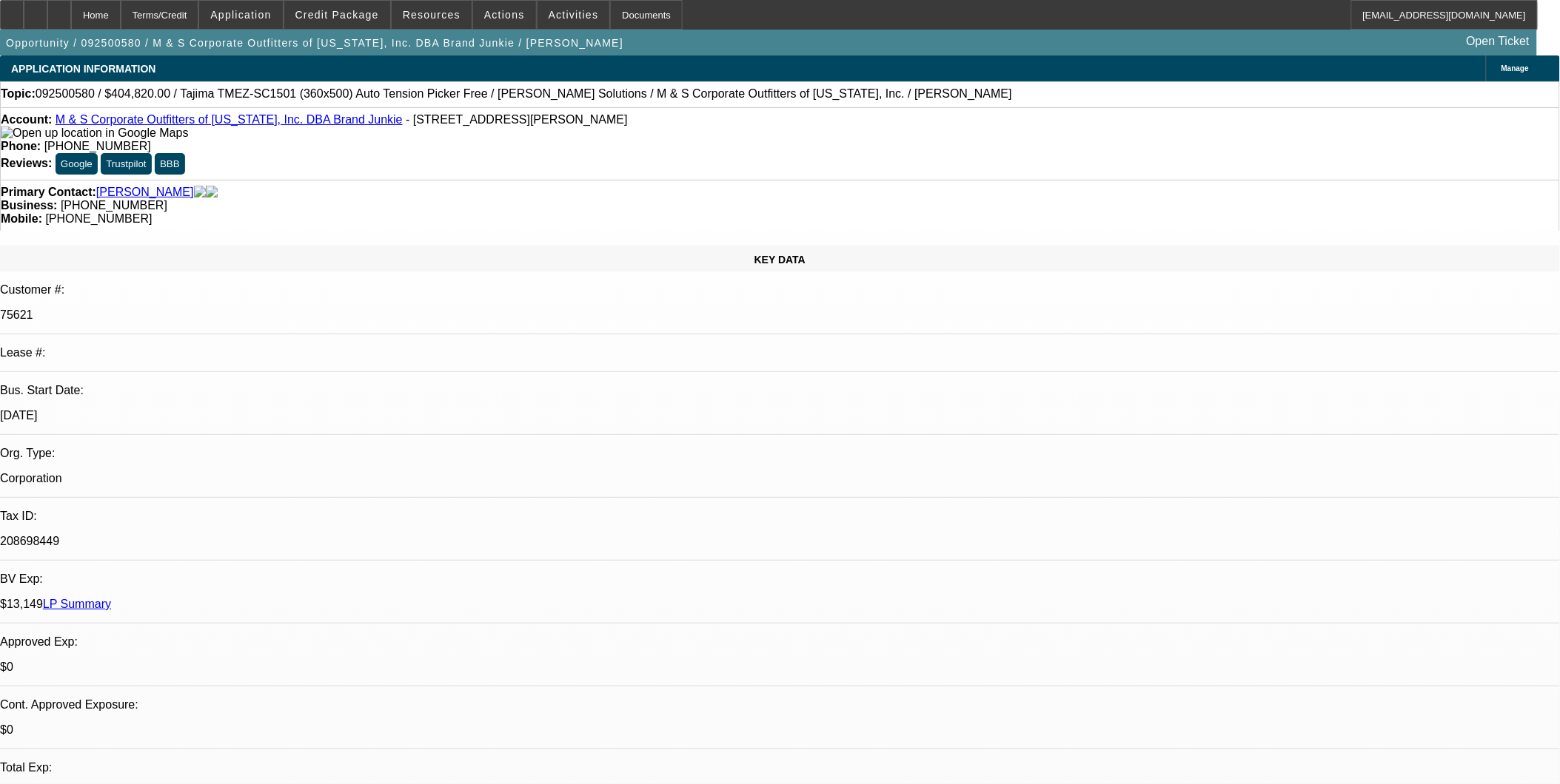
select select "0"
select select "2"
select select "0"
select select "2"
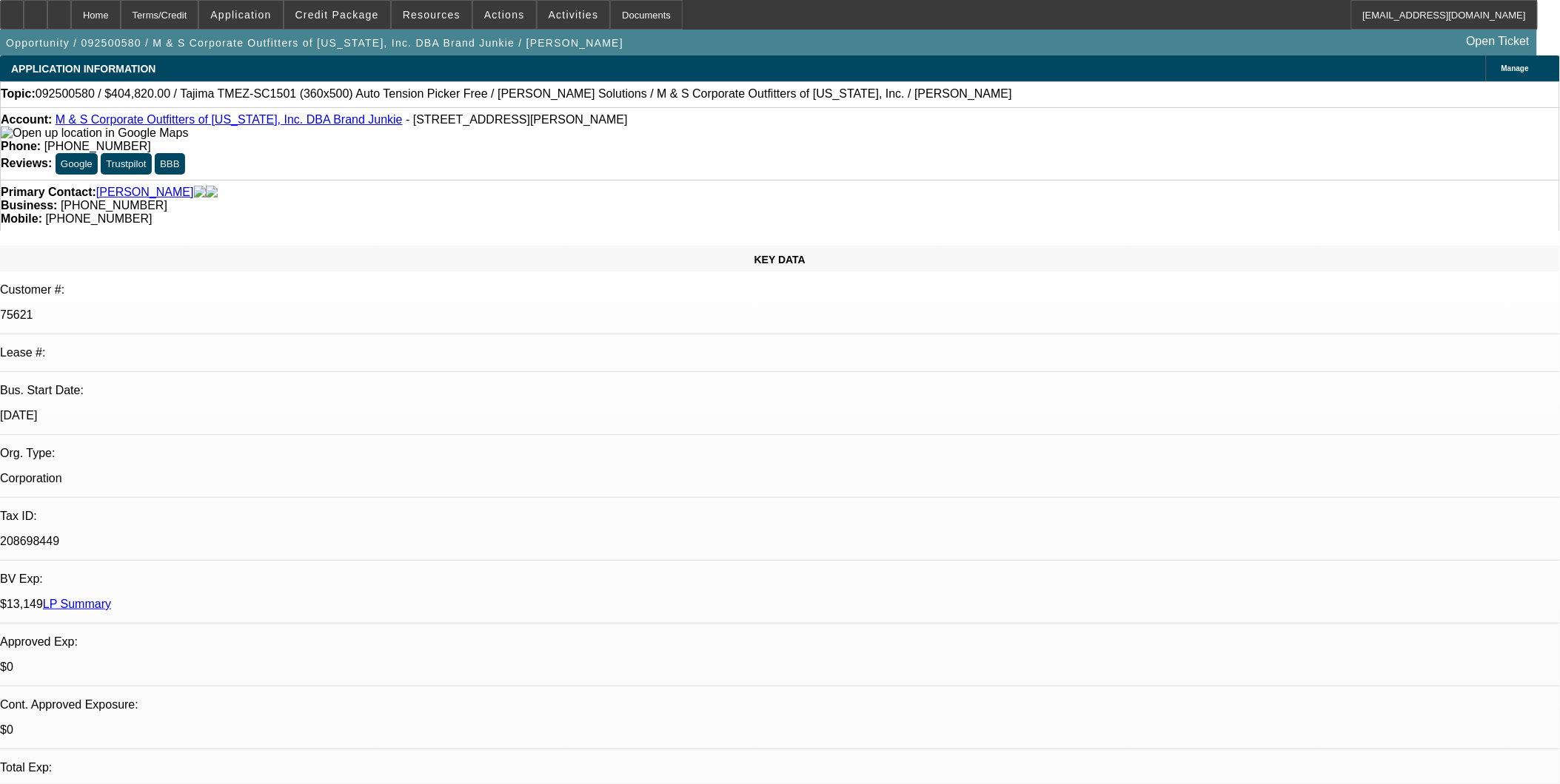
select select "0"
select select "2"
select select "0"
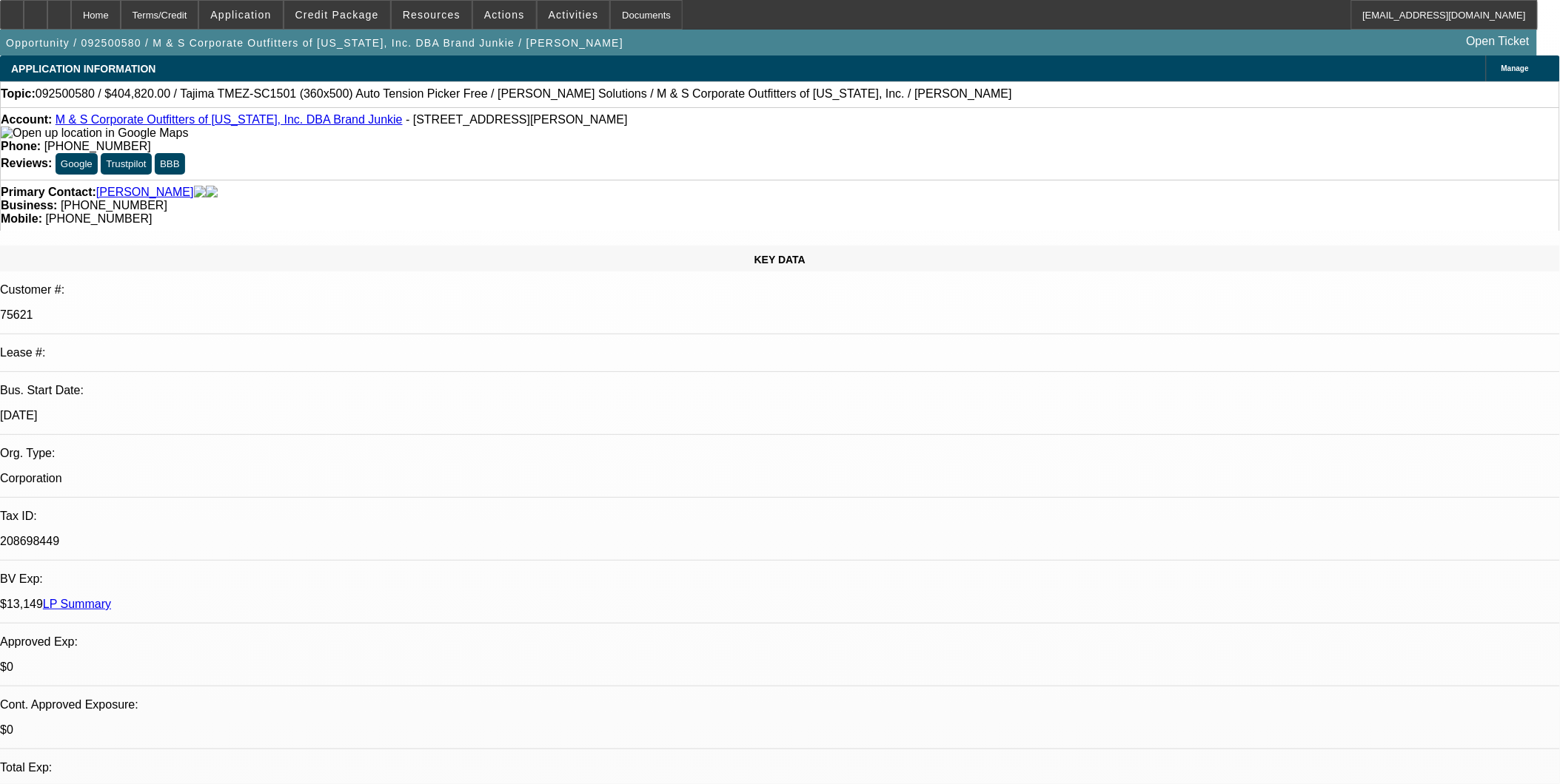
select select "2"
select select "0"
select select "1"
select select "2"
select select "6"
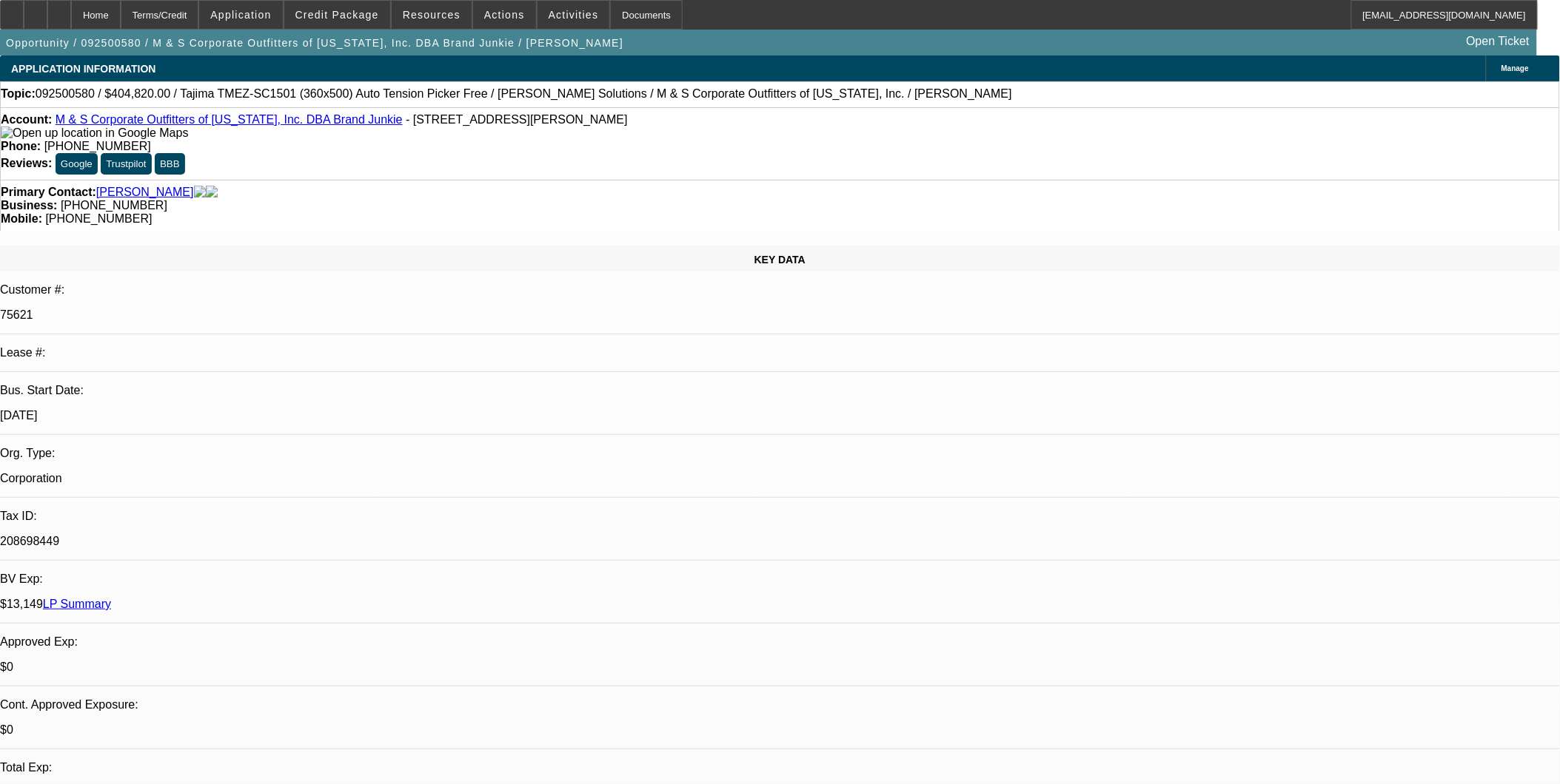
select select "1"
select select "2"
select select "6"
select select "1"
select select "2"
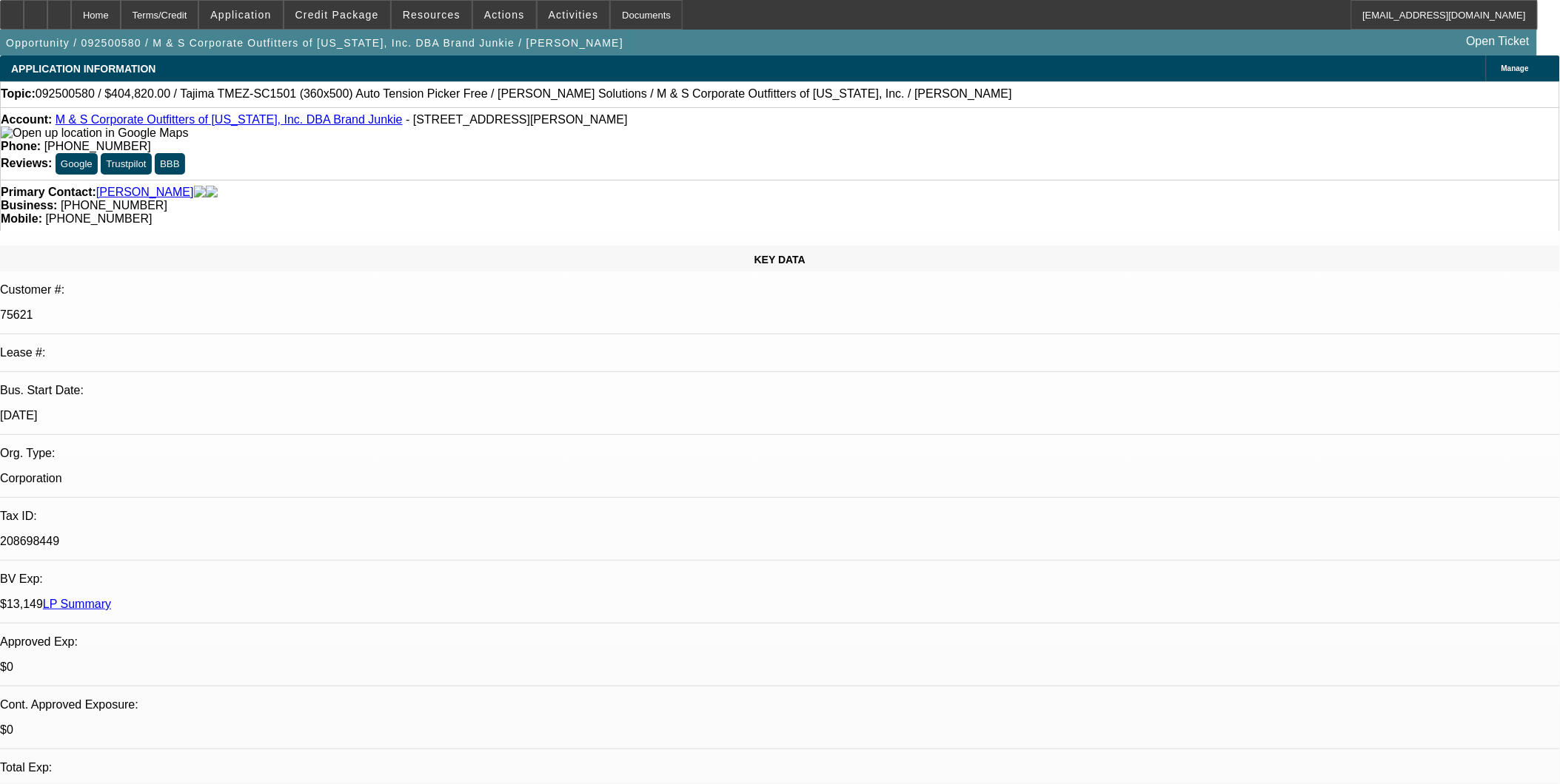
select select "6"
select select "1"
select select "2"
select select "6"
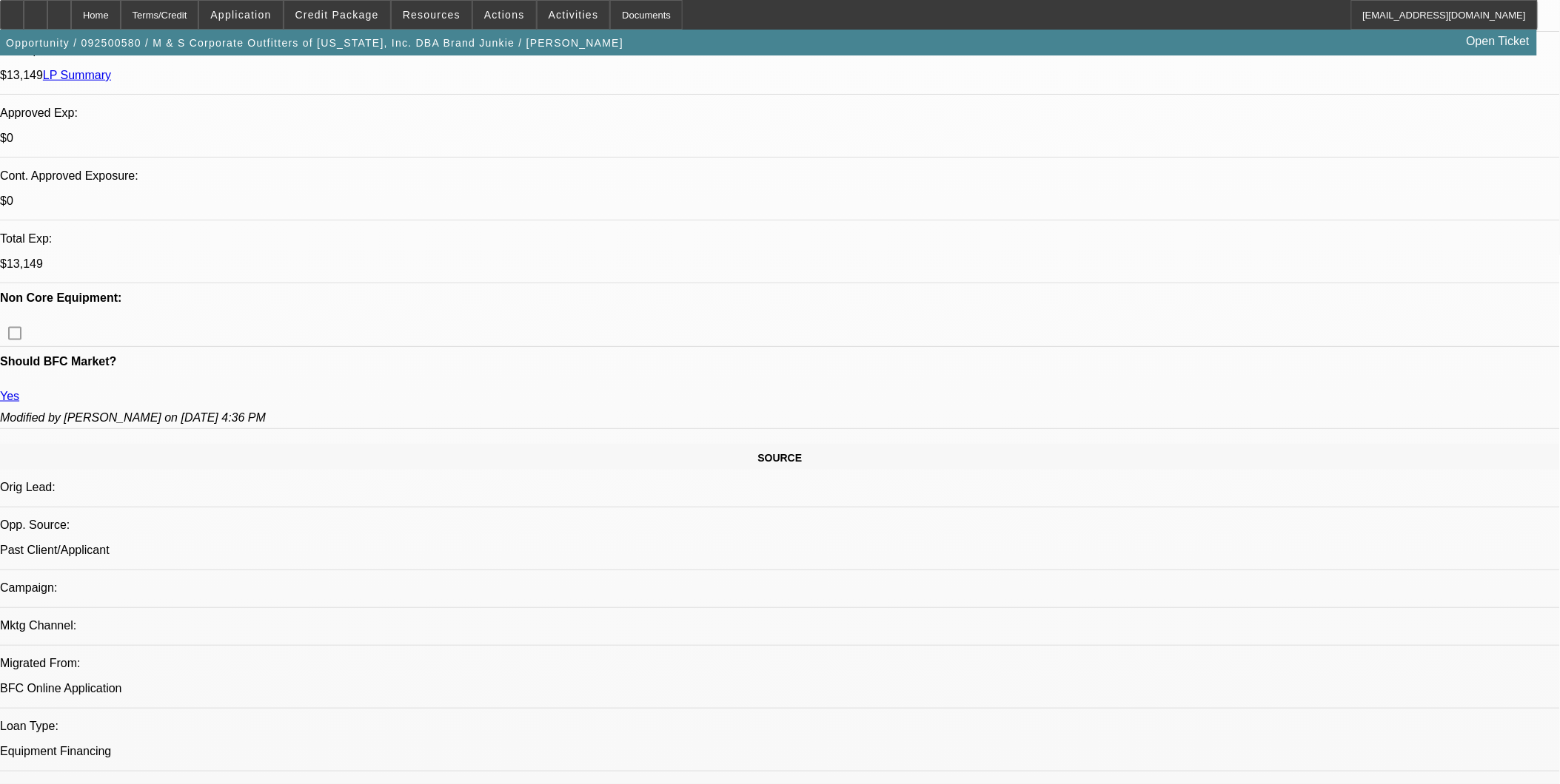
scroll to position [575, 0]
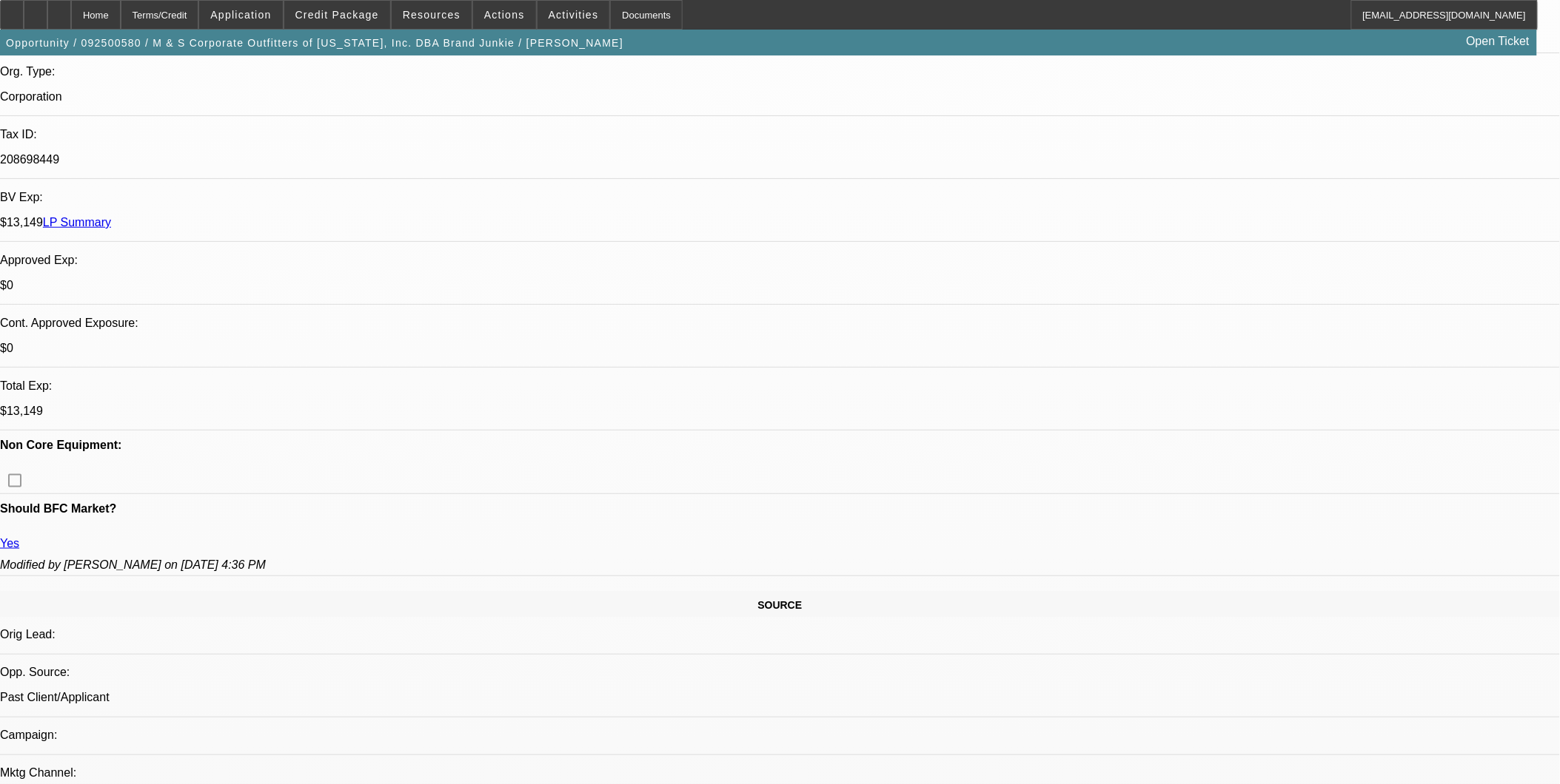
scroll to position [0, 0]
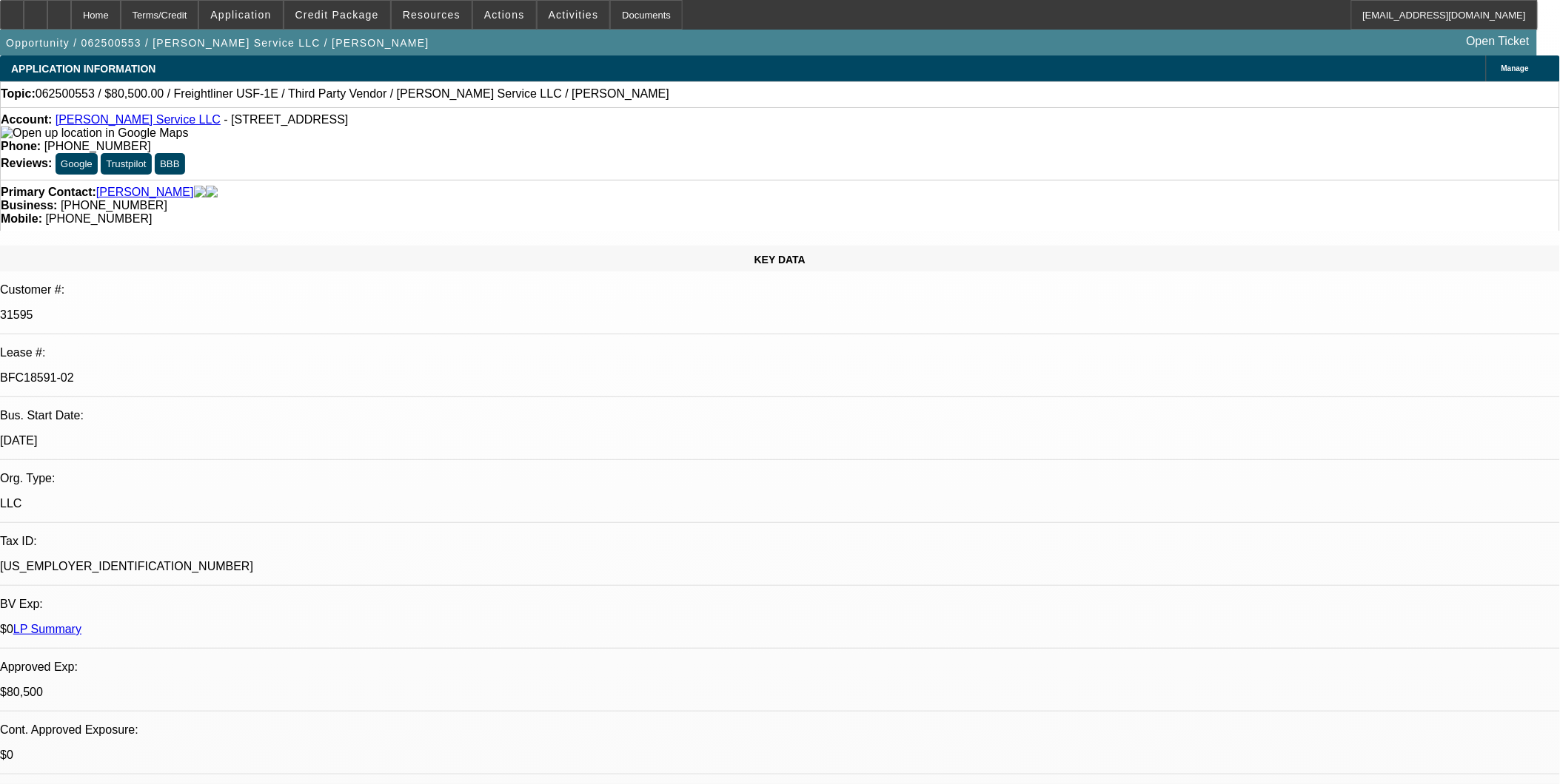
select select "0"
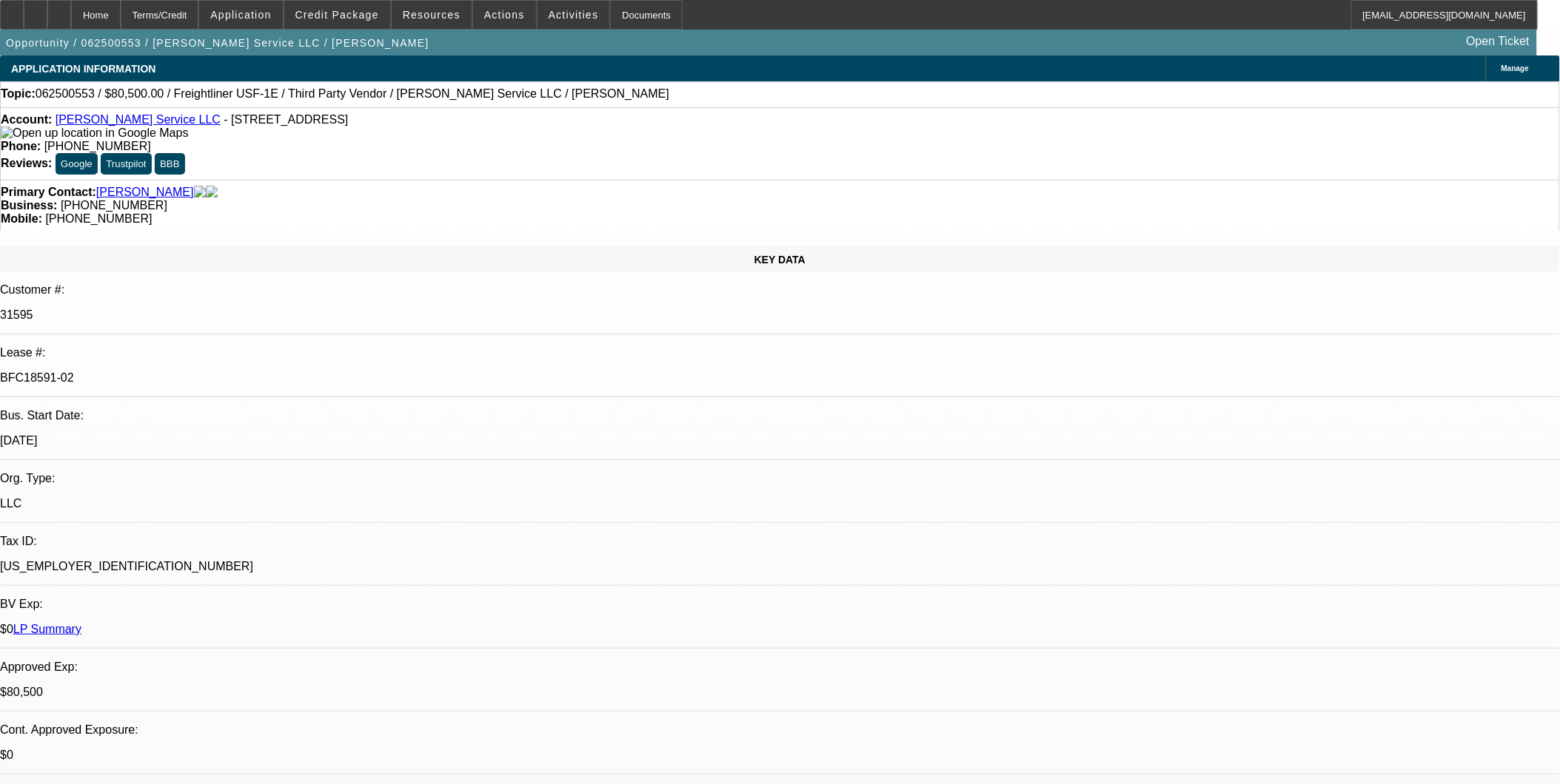
select select "0"
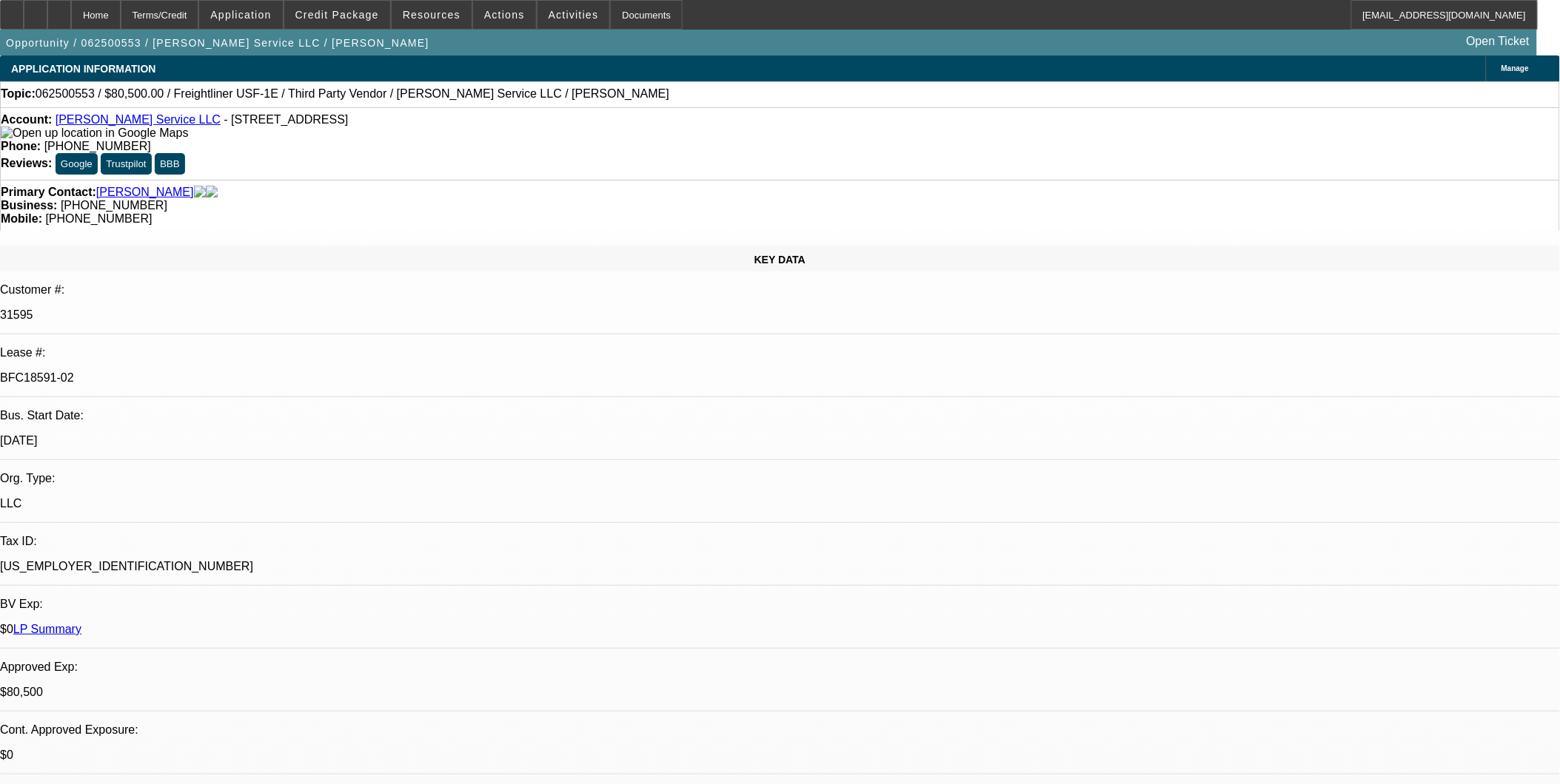
select select "0"
select select "1"
select select "3"
select select "6"
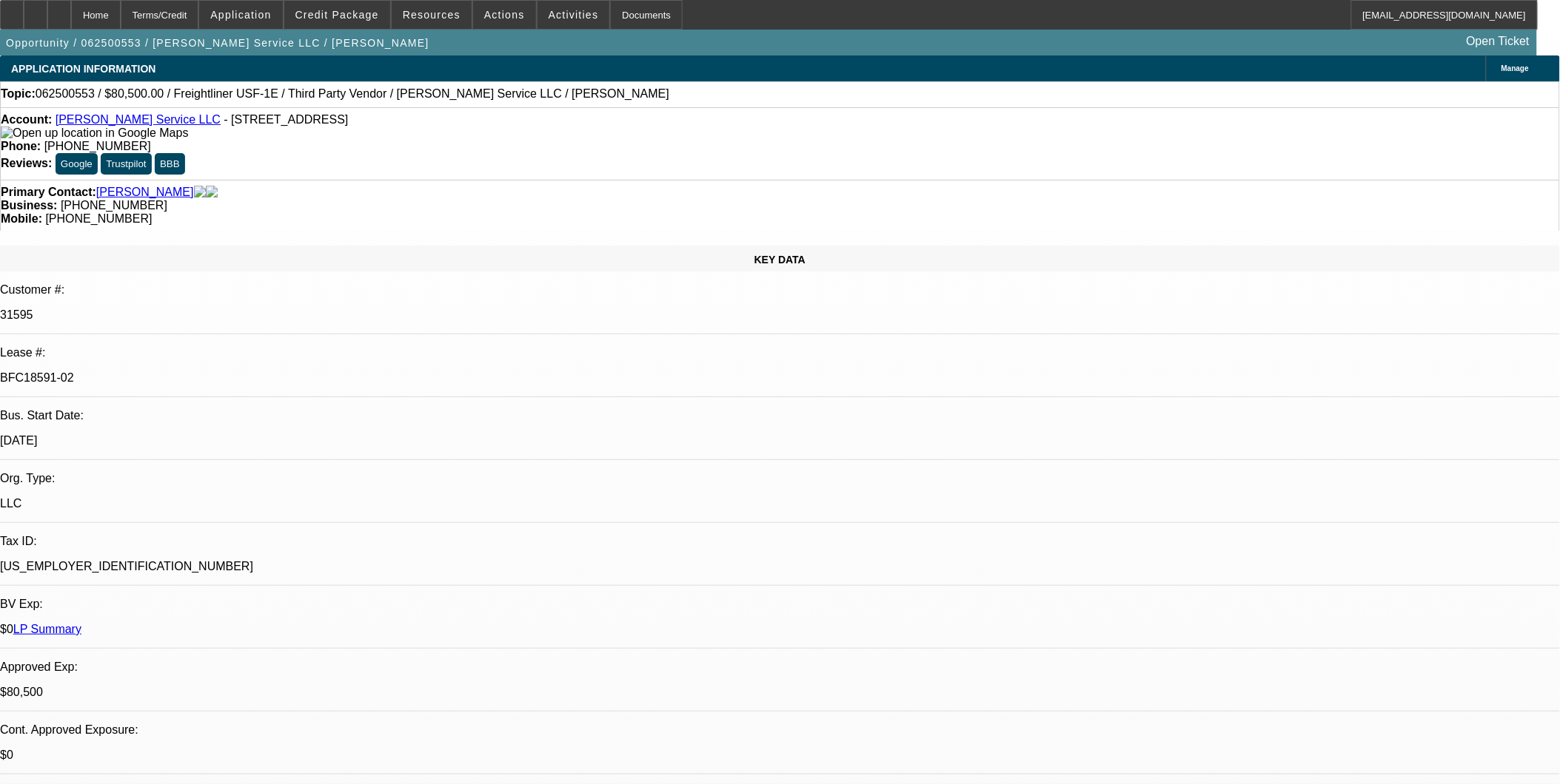
select select "1"
select select "3"
select select "6"
select select "1"
select select "3"
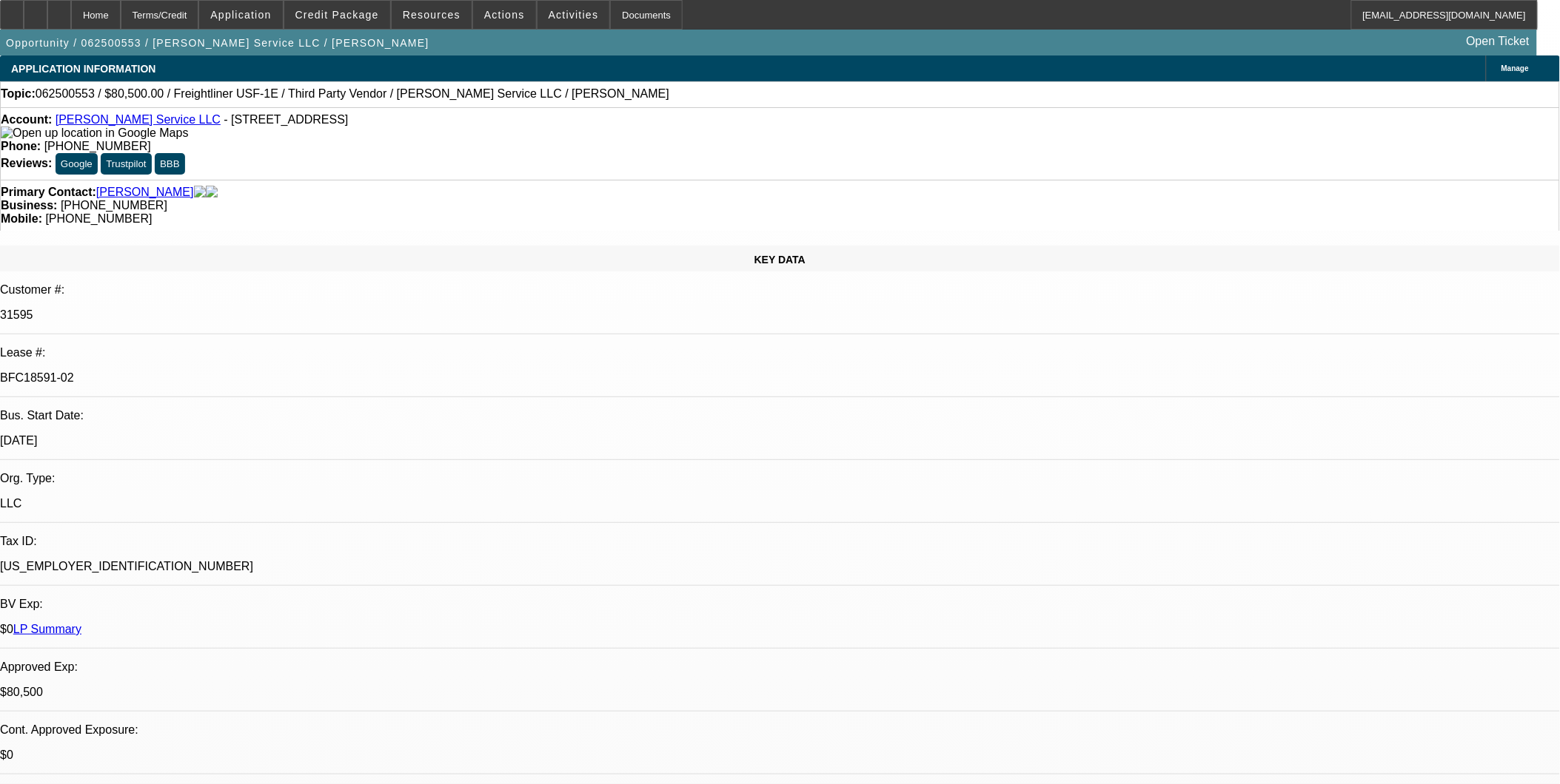
select select "6"
select select "1"
select select "3"
select select "6"
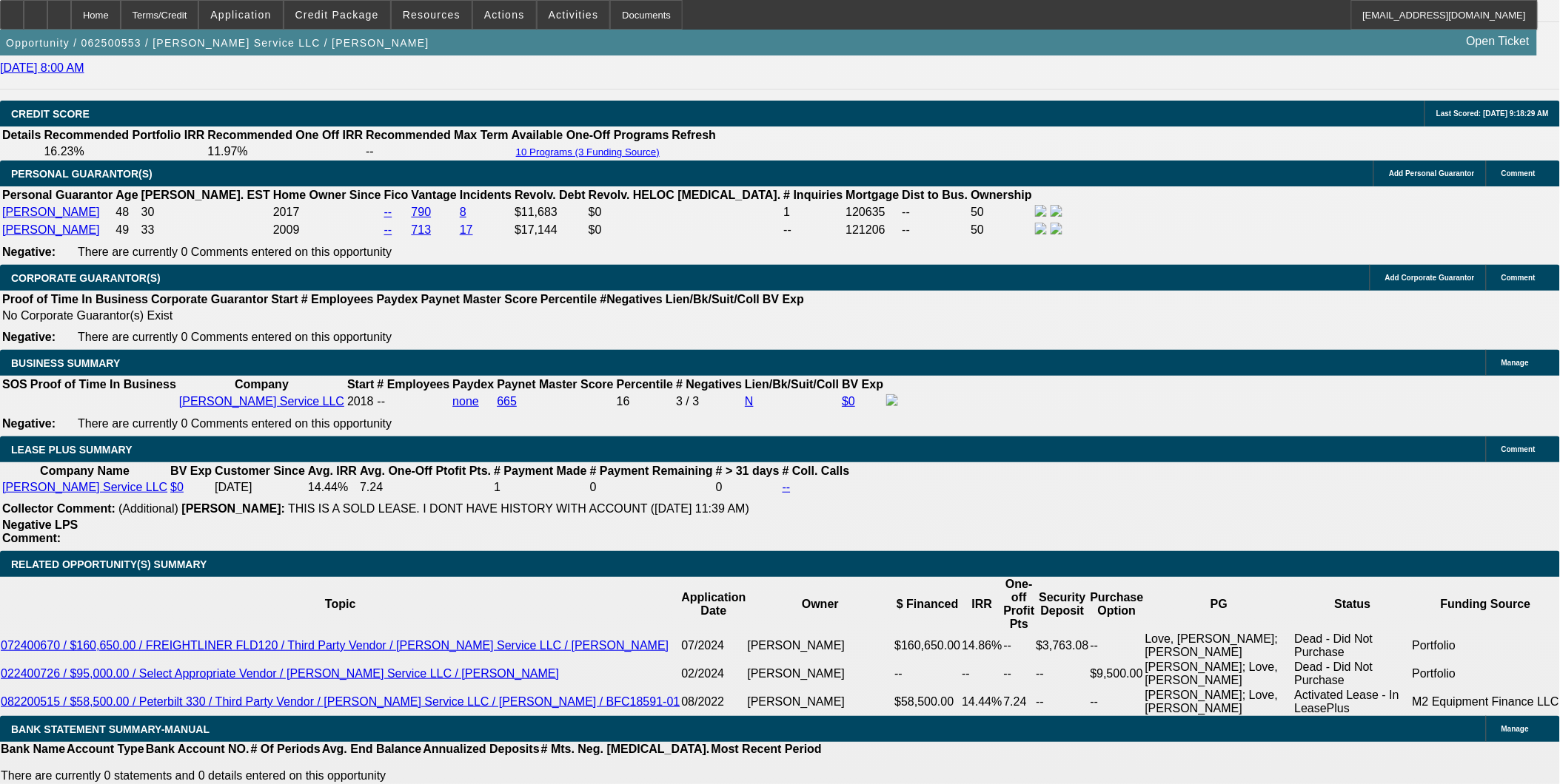
scroll to position [1976, 0]
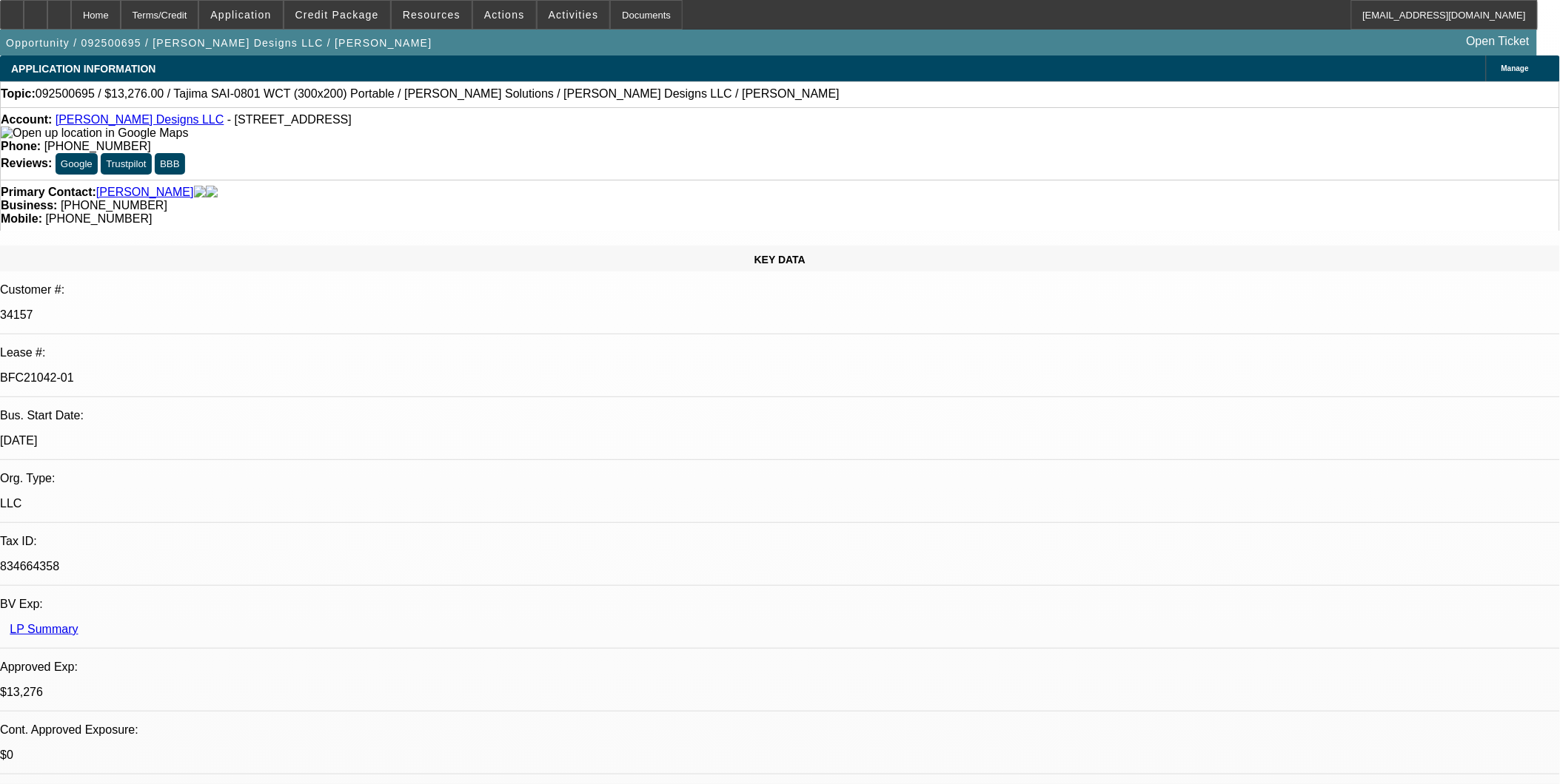
select select "0"
select select "2"
select select "0"
select select "2"
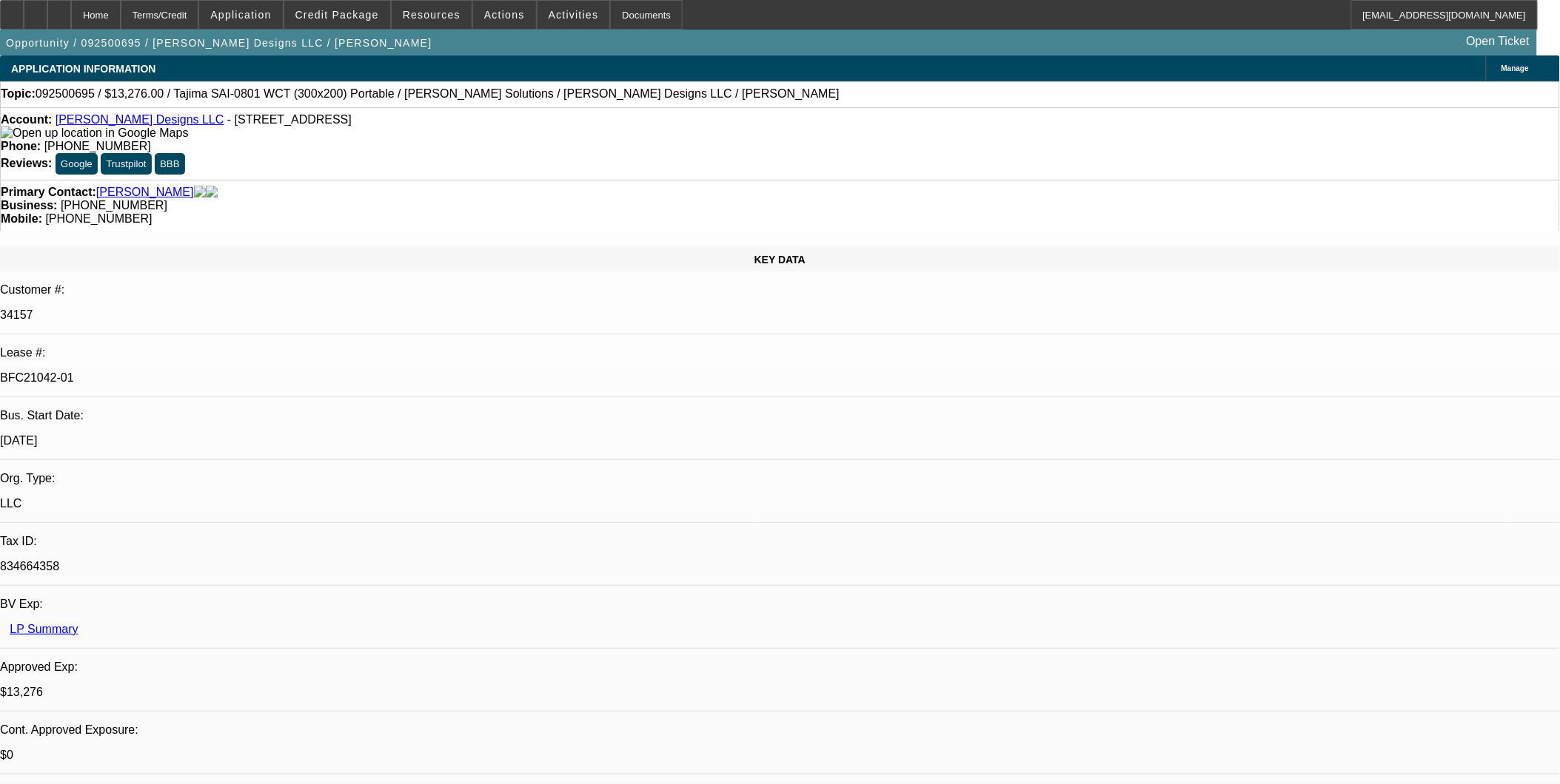
select select "0"
select select "2"
select select "0"
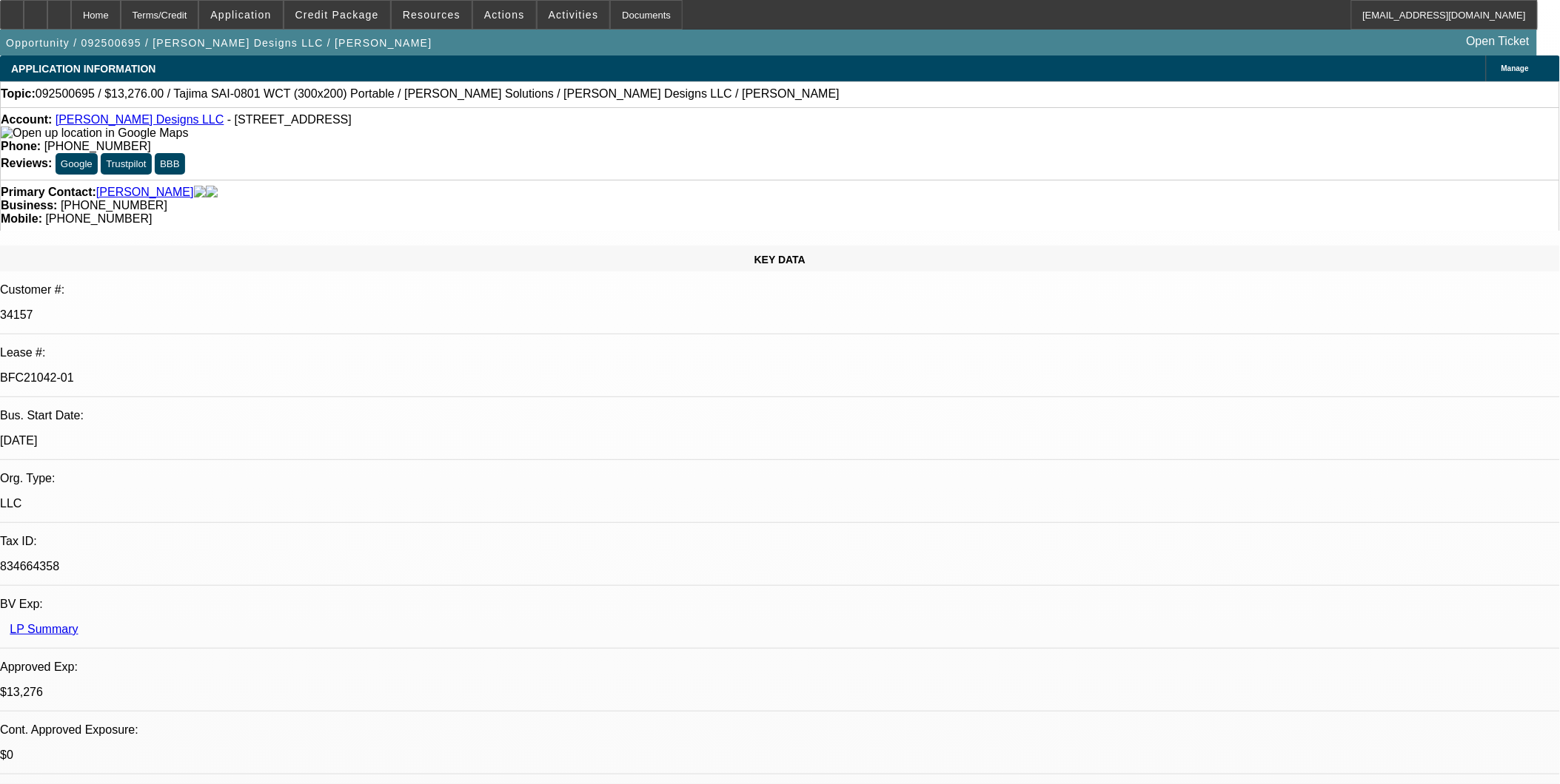
select select "2"
select select "0"
select select "1"
select select "2"
select select "6"
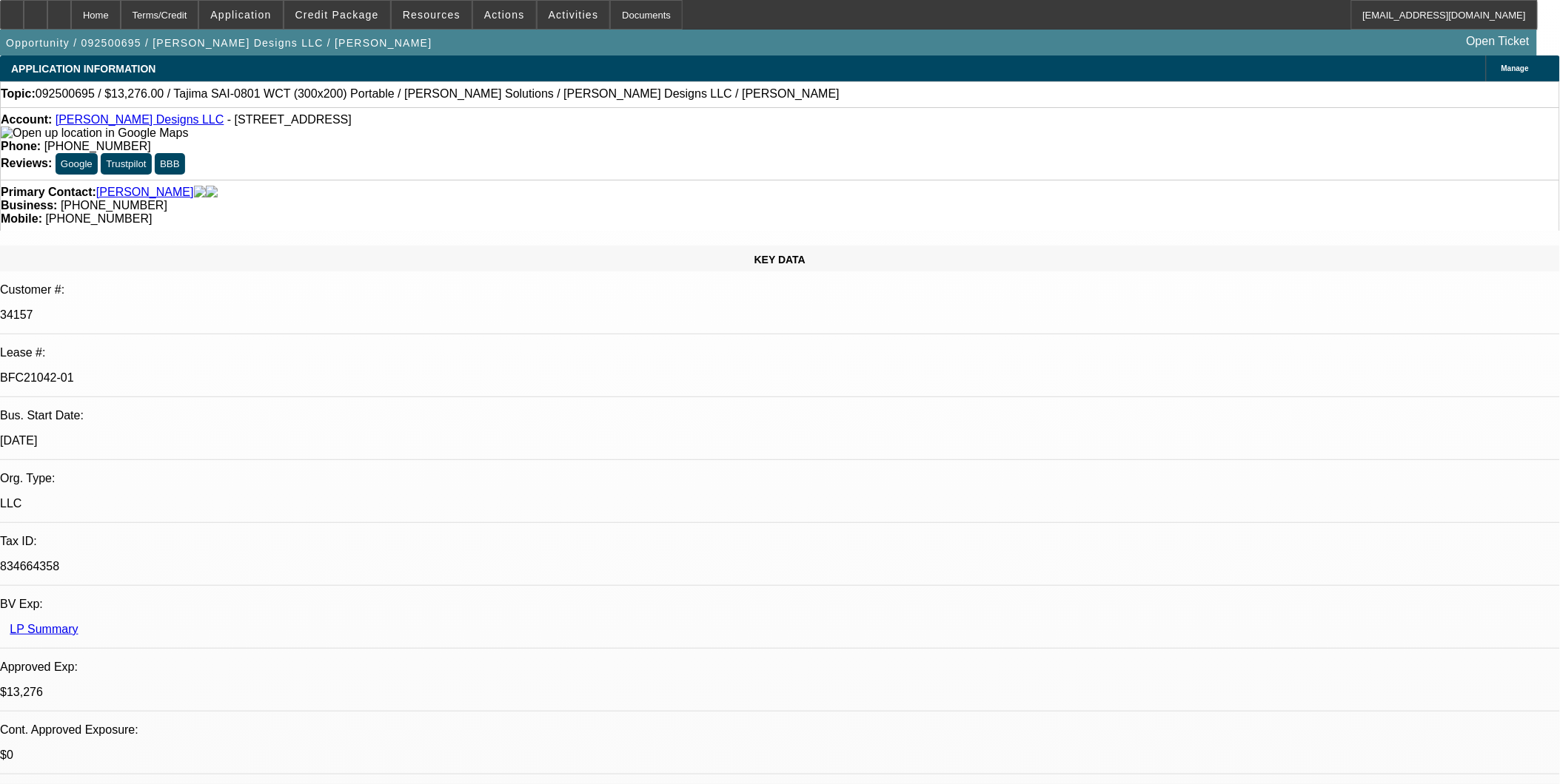
select select "1"
select select "2"
select select "6"
select select "1"
select select "2"
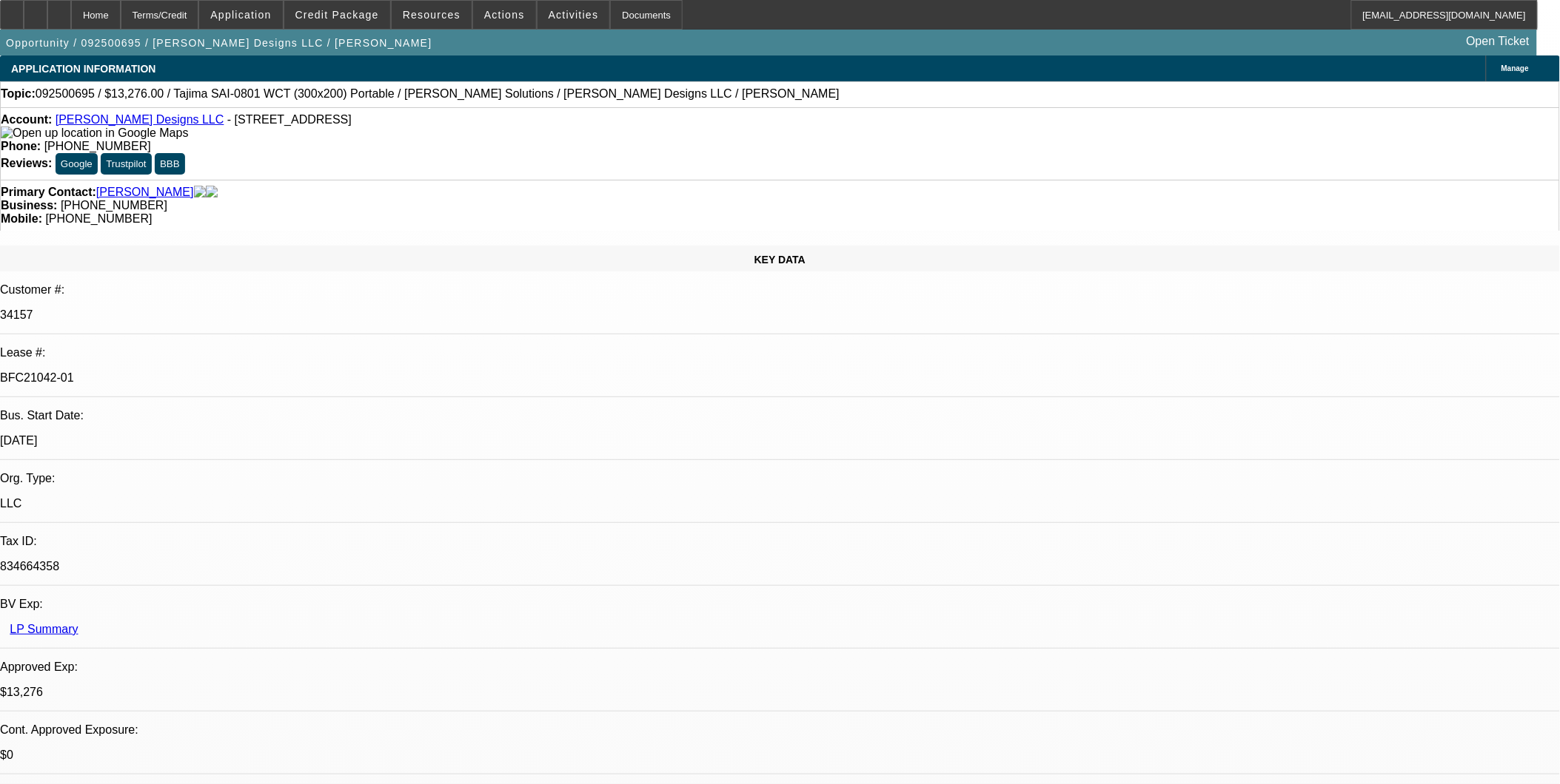
select select "6"
select select "1"
select select "2"
select select "6"
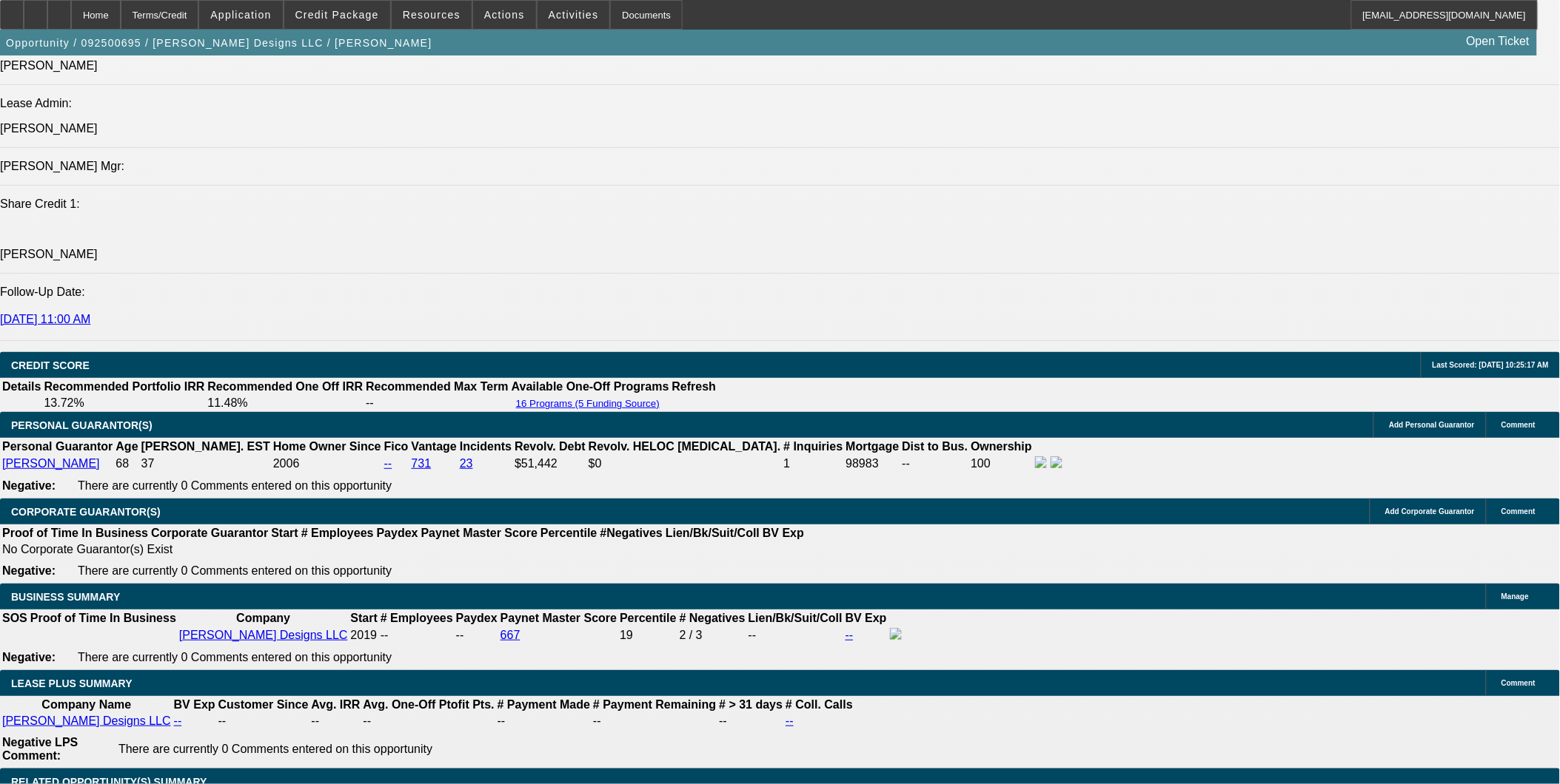
scroll to position [1131, 0]
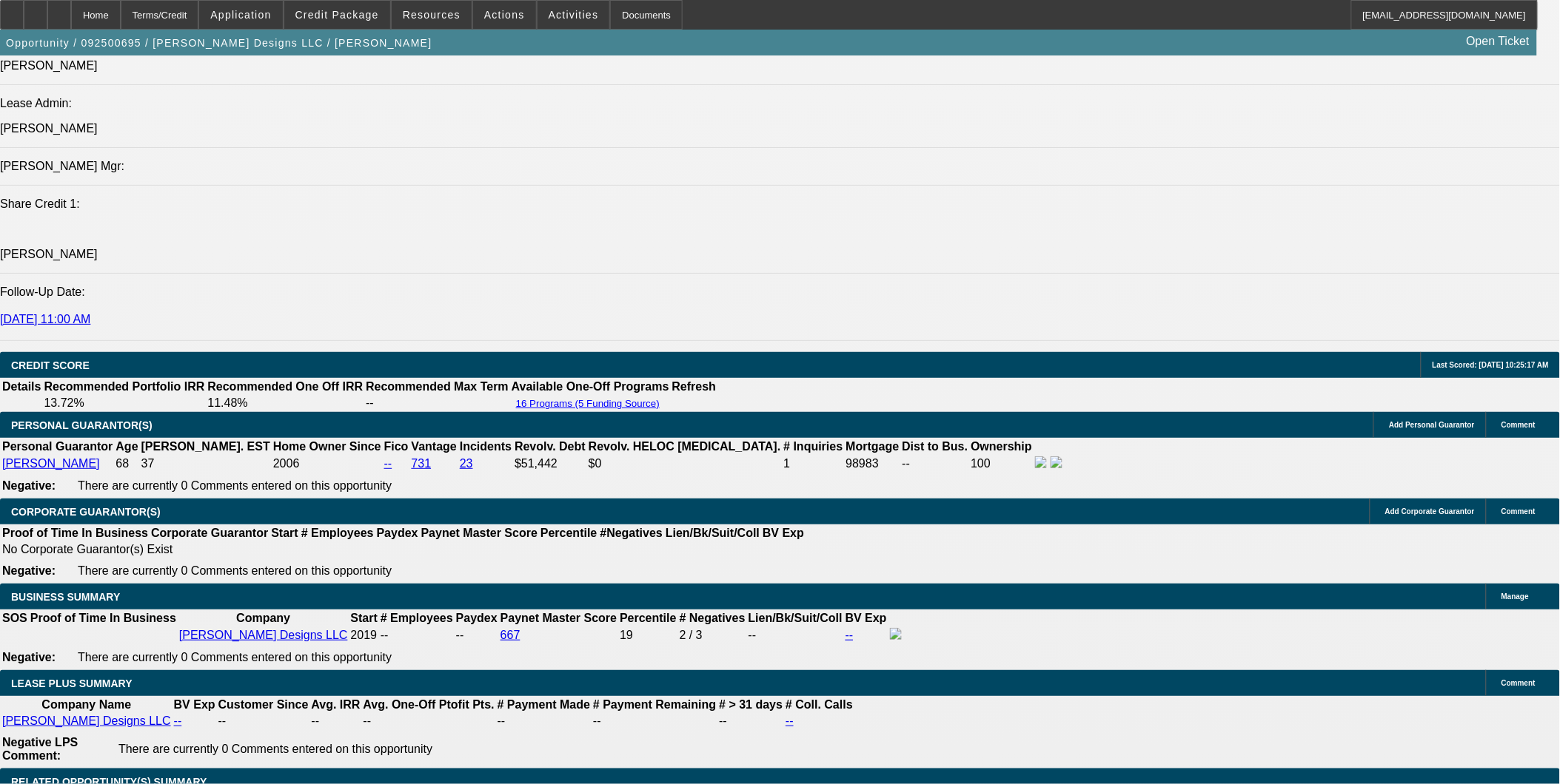
drag, startPoint x: 1300, startPoint y: 178, endPoint x: 1292, endPoint y: 141, distance: 37.9
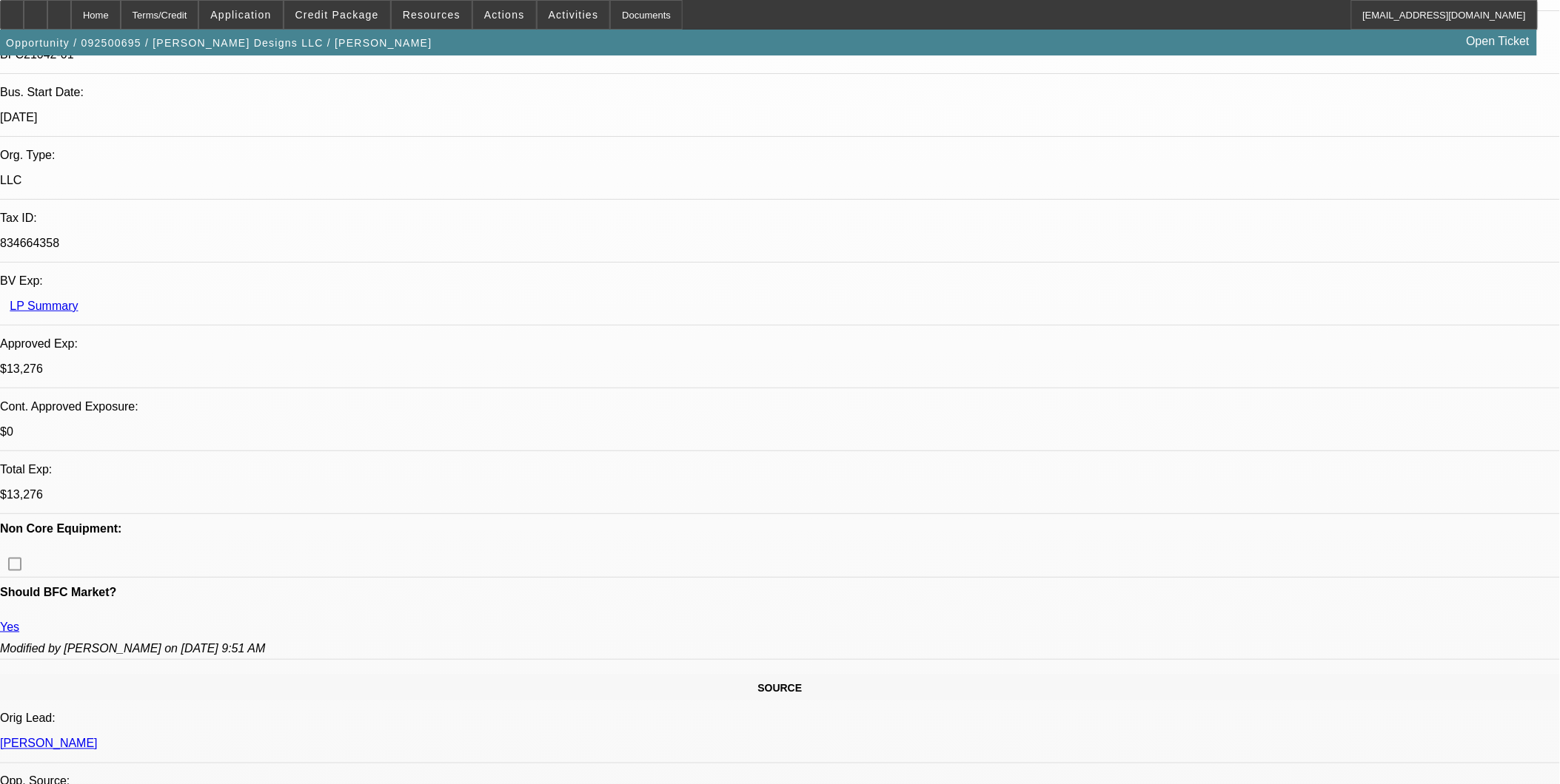
scroll to position [0, 0]
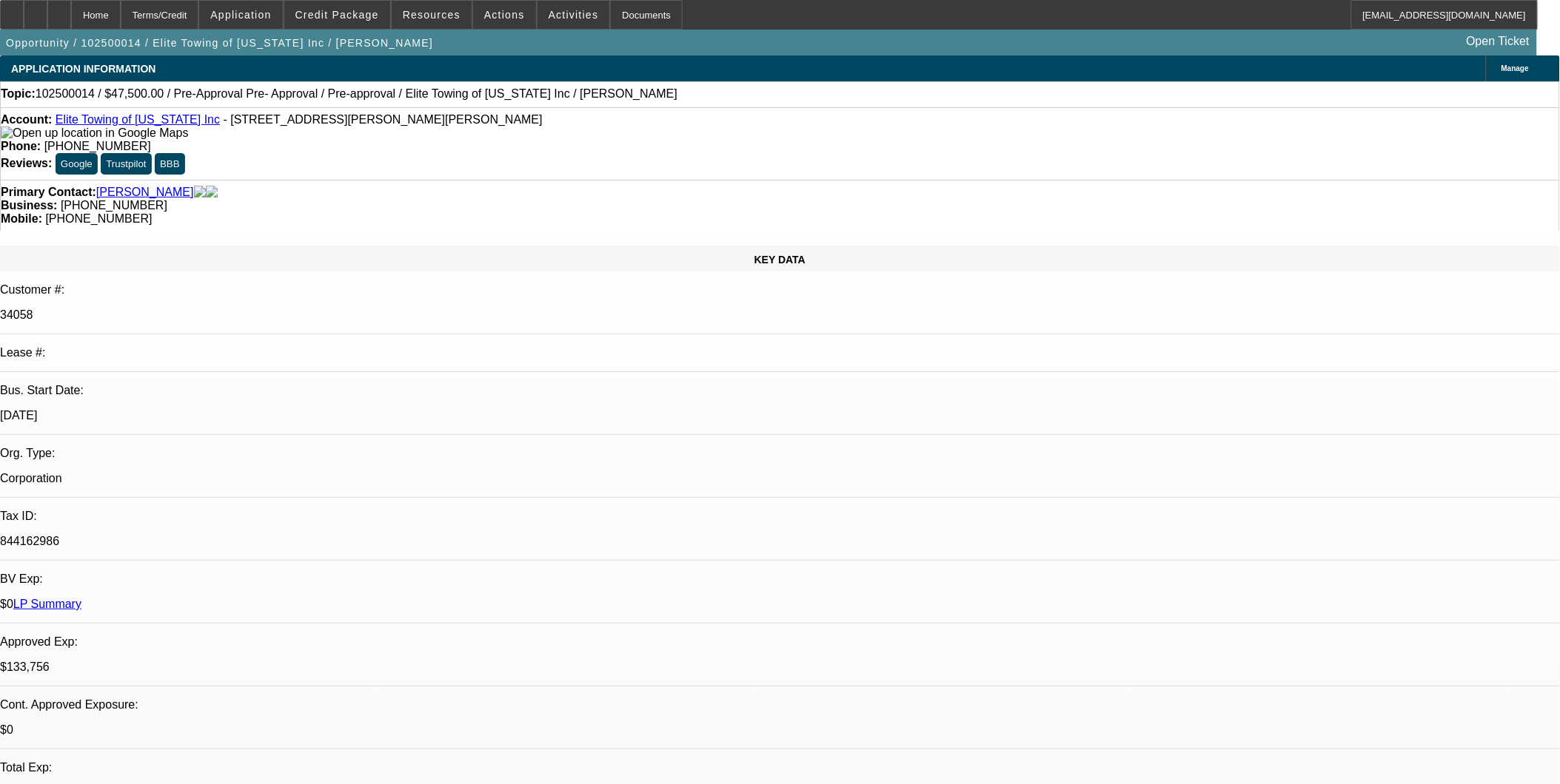
select select "0"
select select "1"
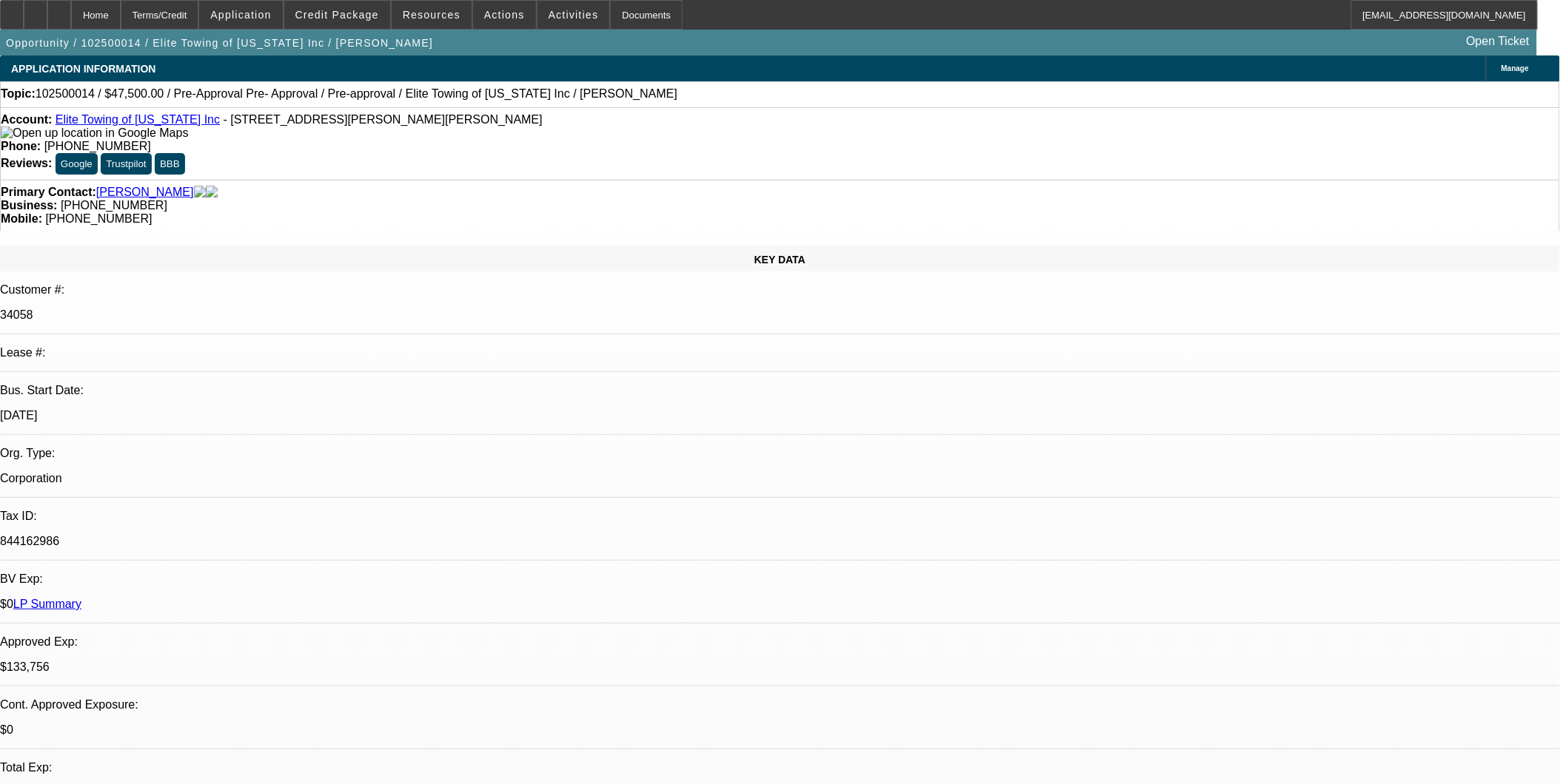
select select "1"
select select "6"
select select "1"
select select "6"
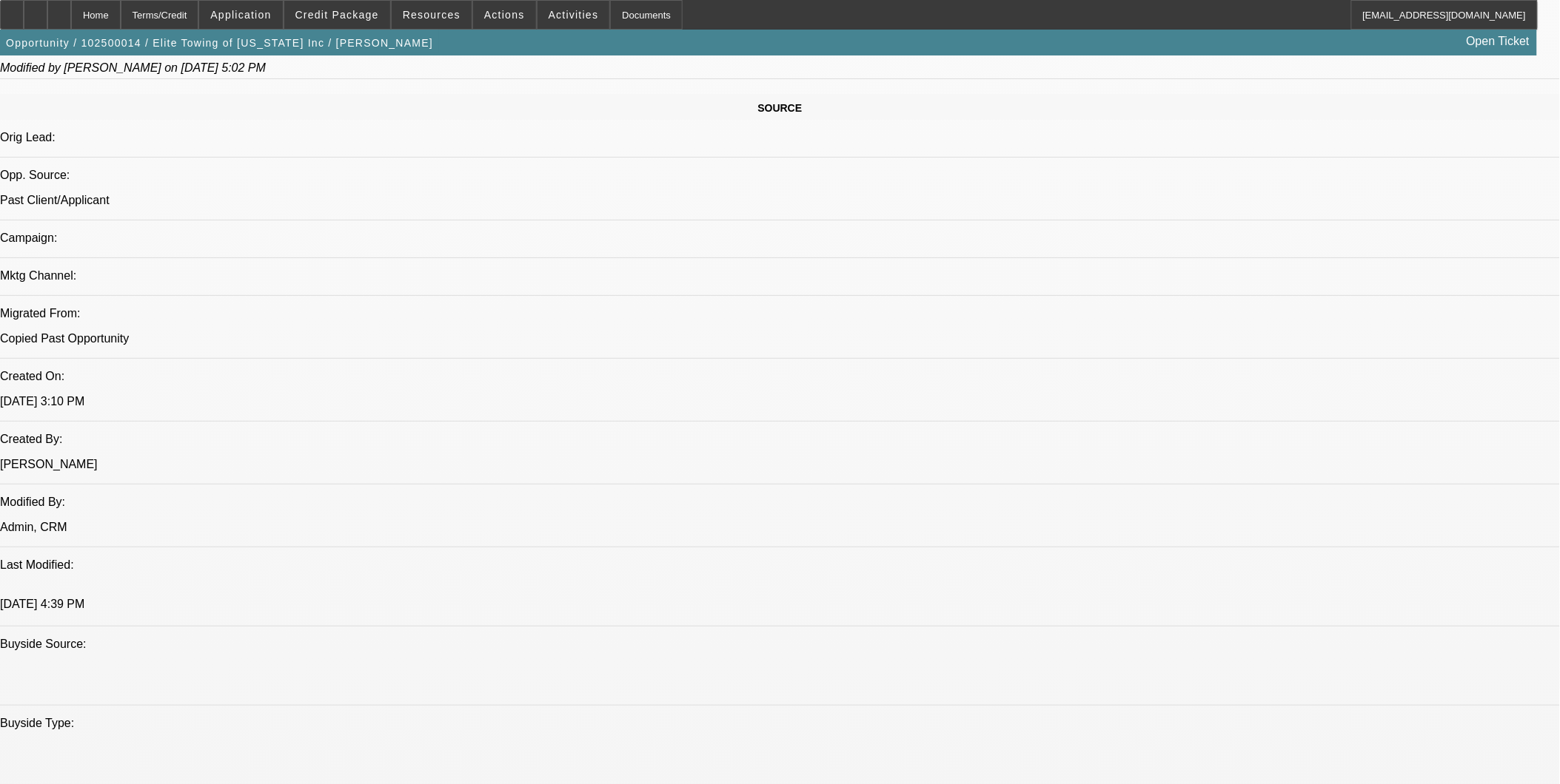
scroll to position [904, 0]
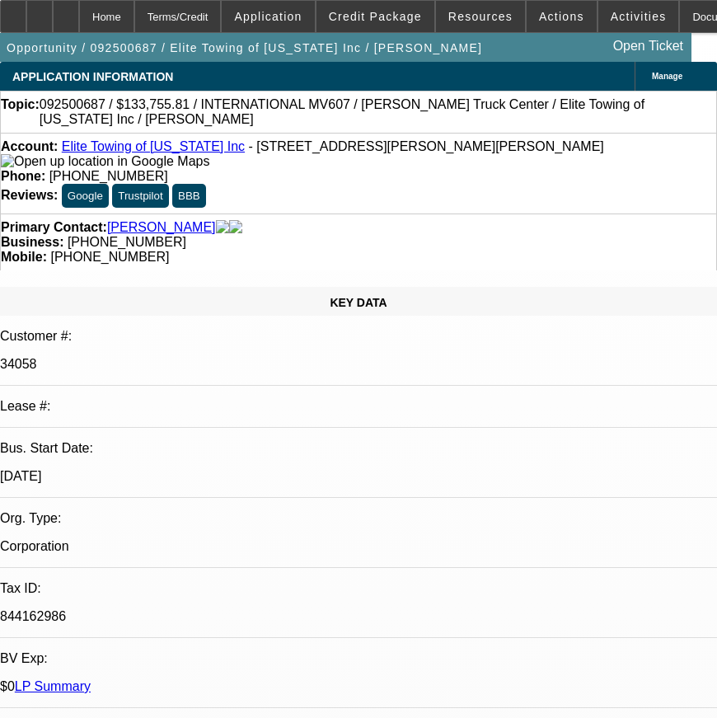
select select "0.2"
select select "2"
select select "0"
select select "2"
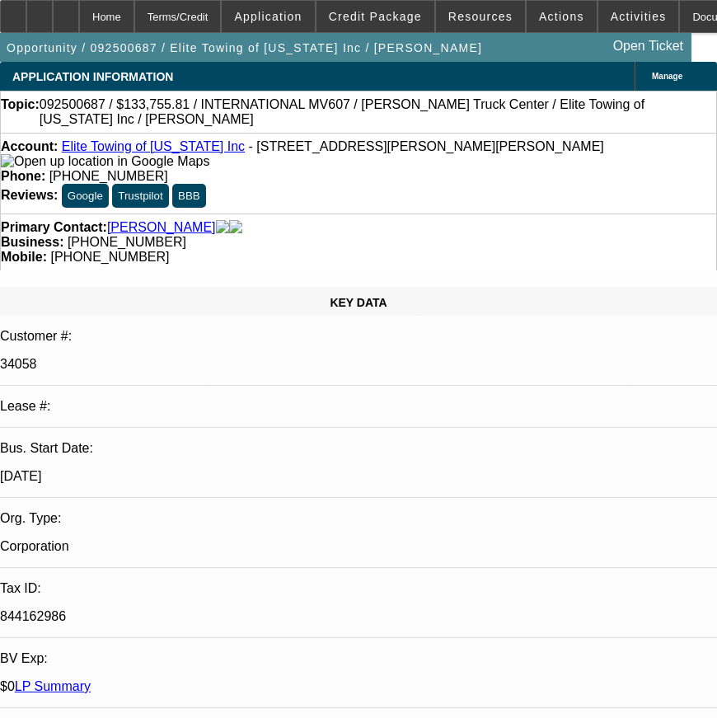
select select "0"
select select "0.1"
select select "2"
select select "0"
select select "0.1"
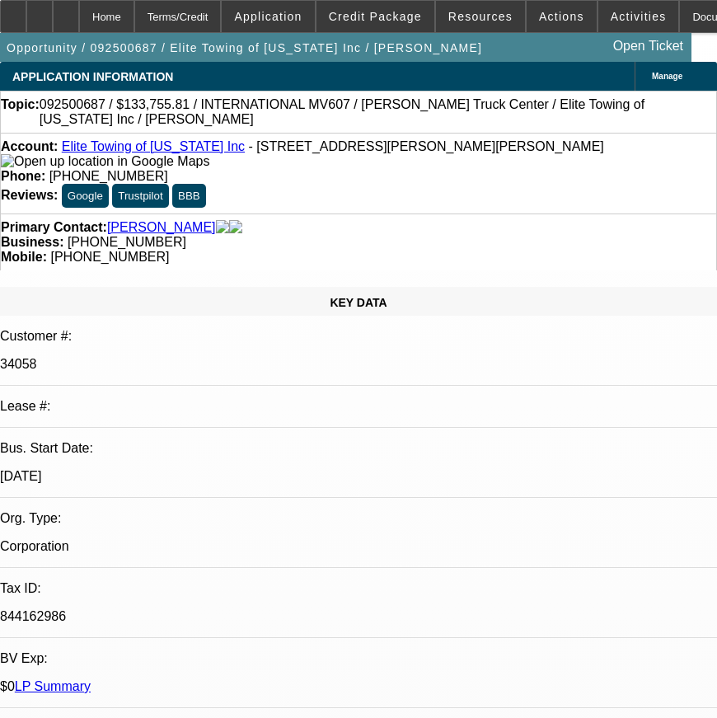
select select "0"
select select "1"
select select "2"
select select "6"
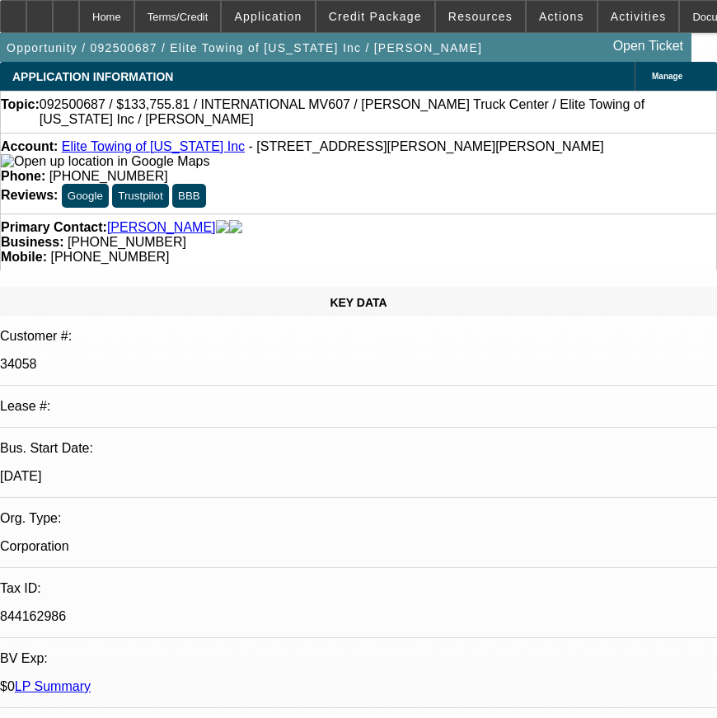
select select "1"
select select "2"
select select "6"
select select "1"
select select "2"
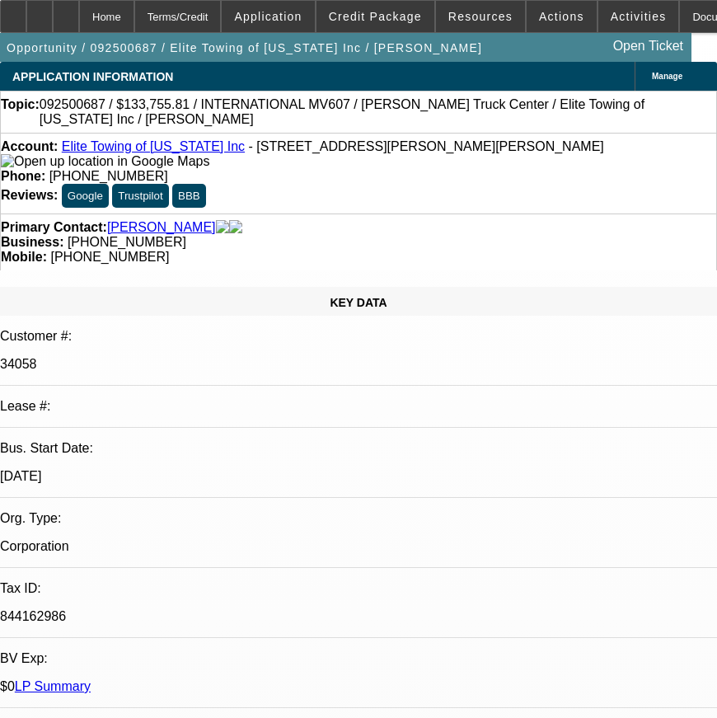
select select "6"
select select "1"
select select "2"
select select "6"
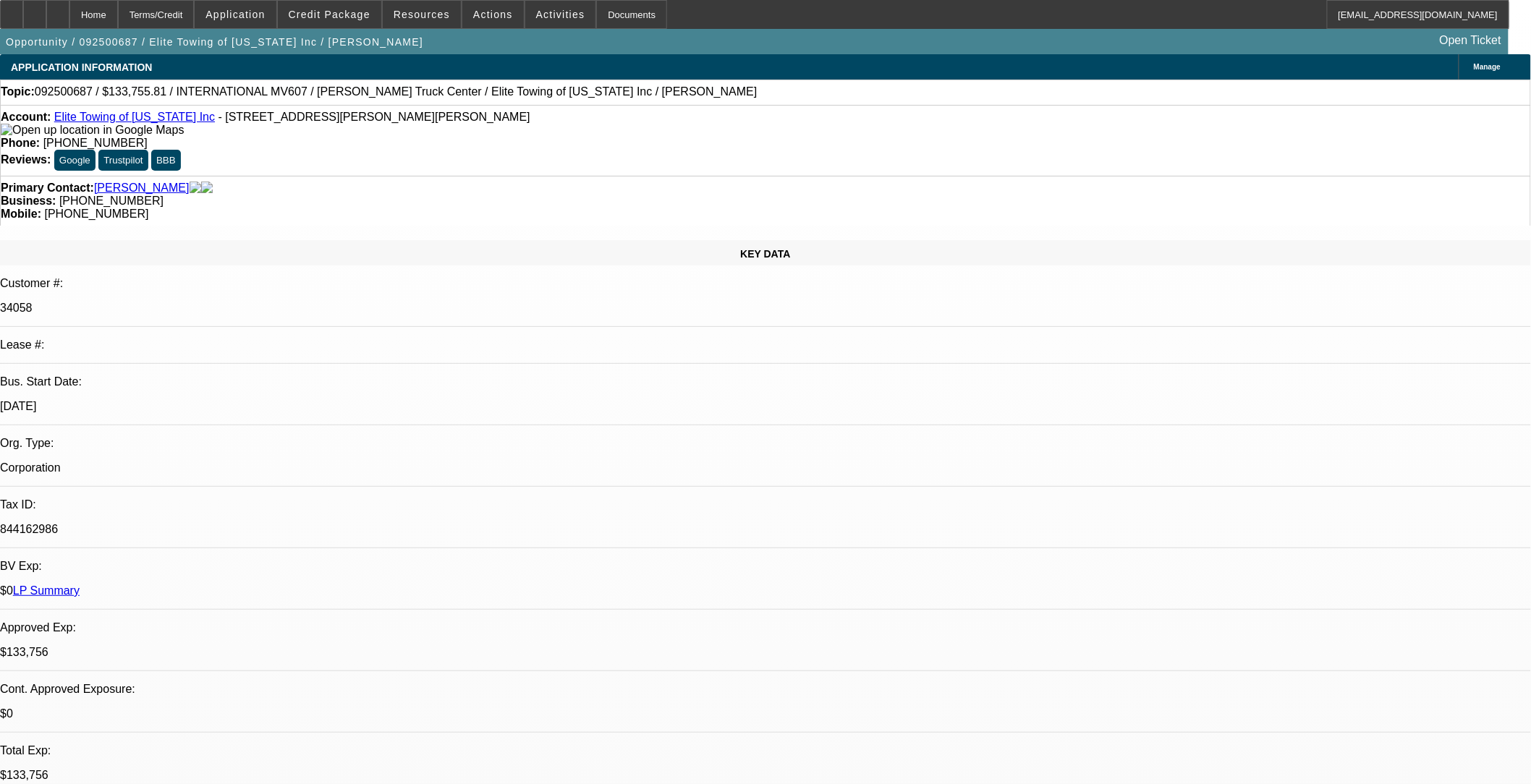
scroll to position [80, 0]
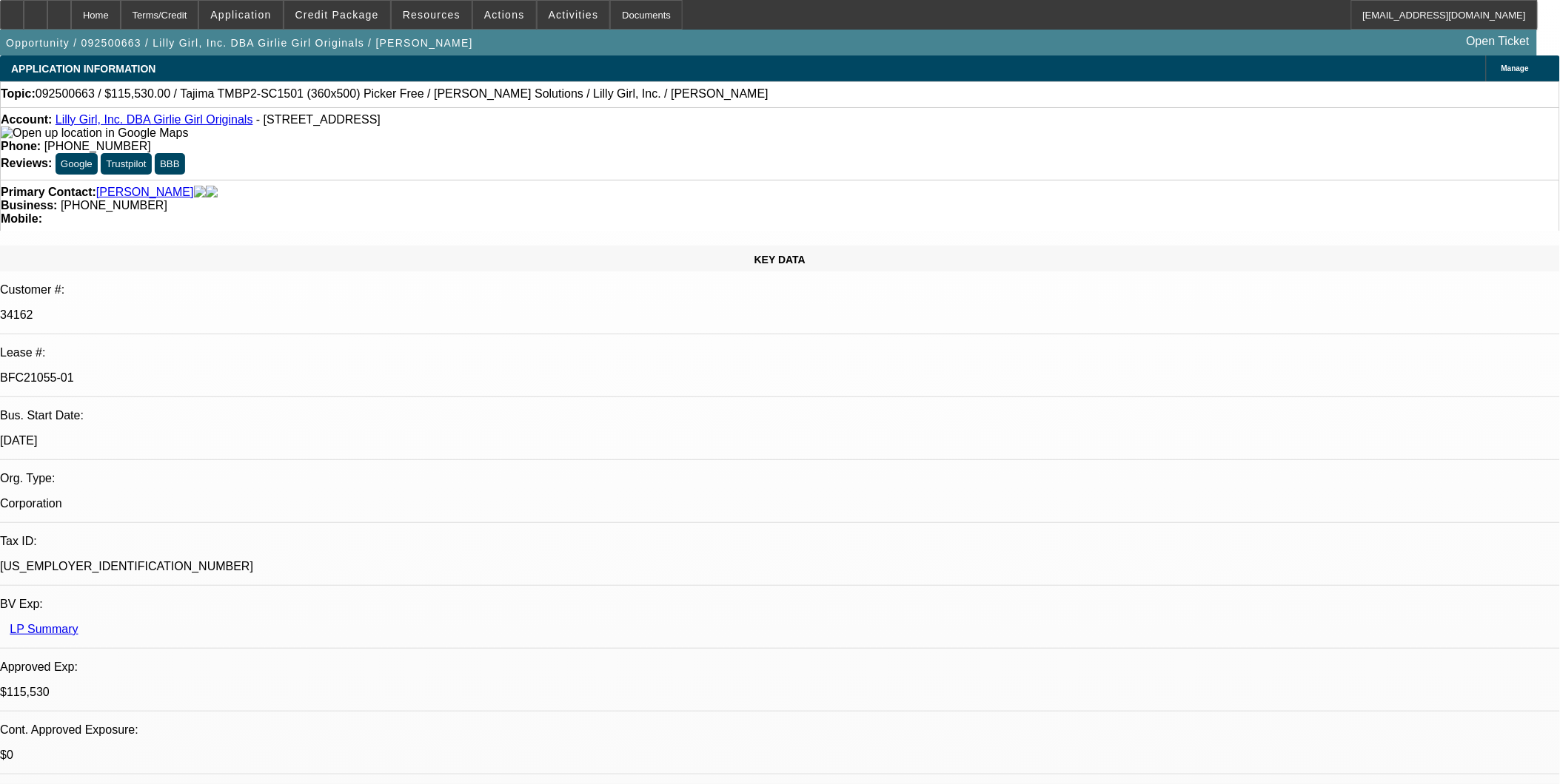
select select "0"
select select "2"
select select "0"
select select "2"
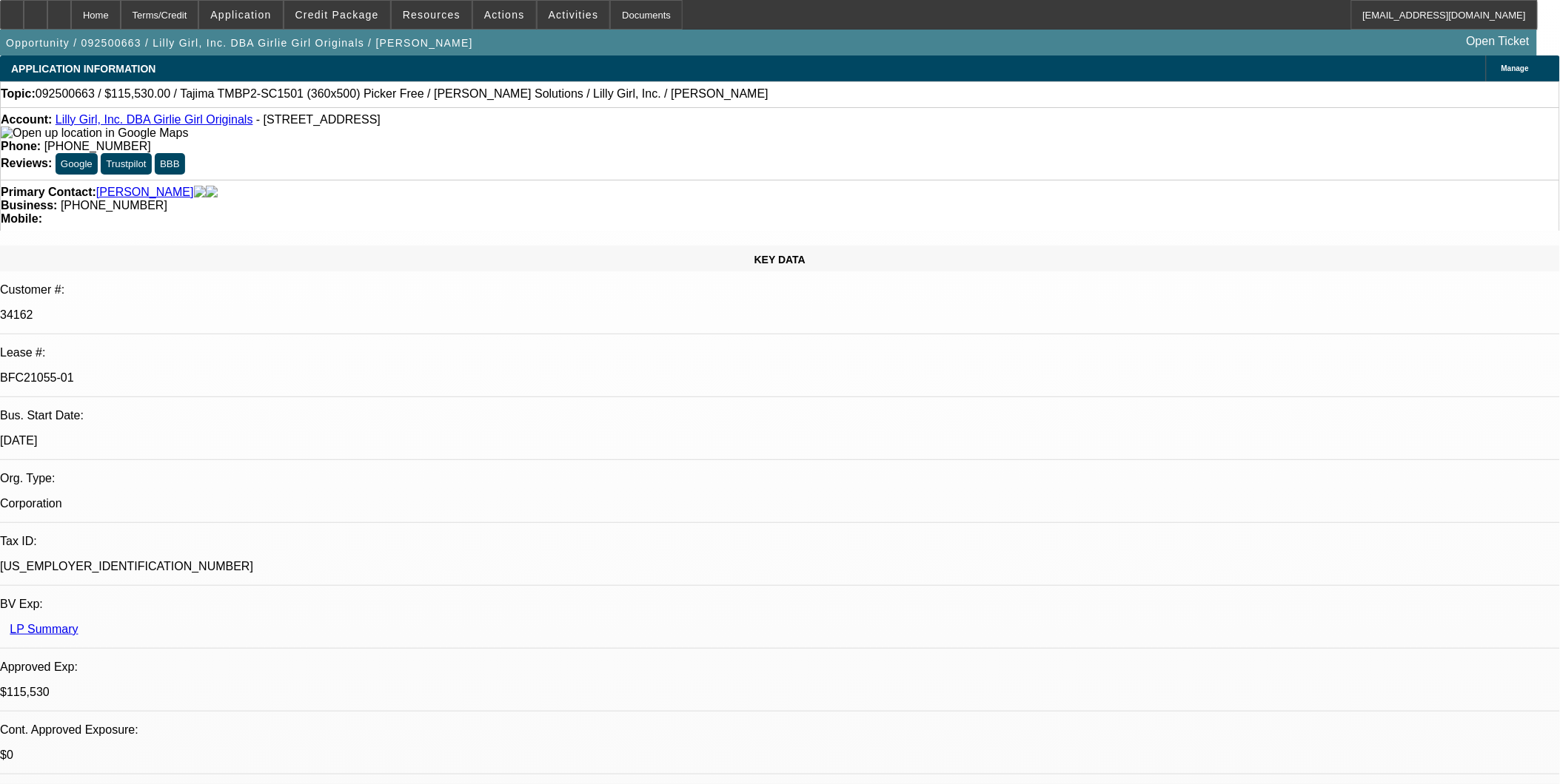
select select "0"
select select "2"
select select "0"
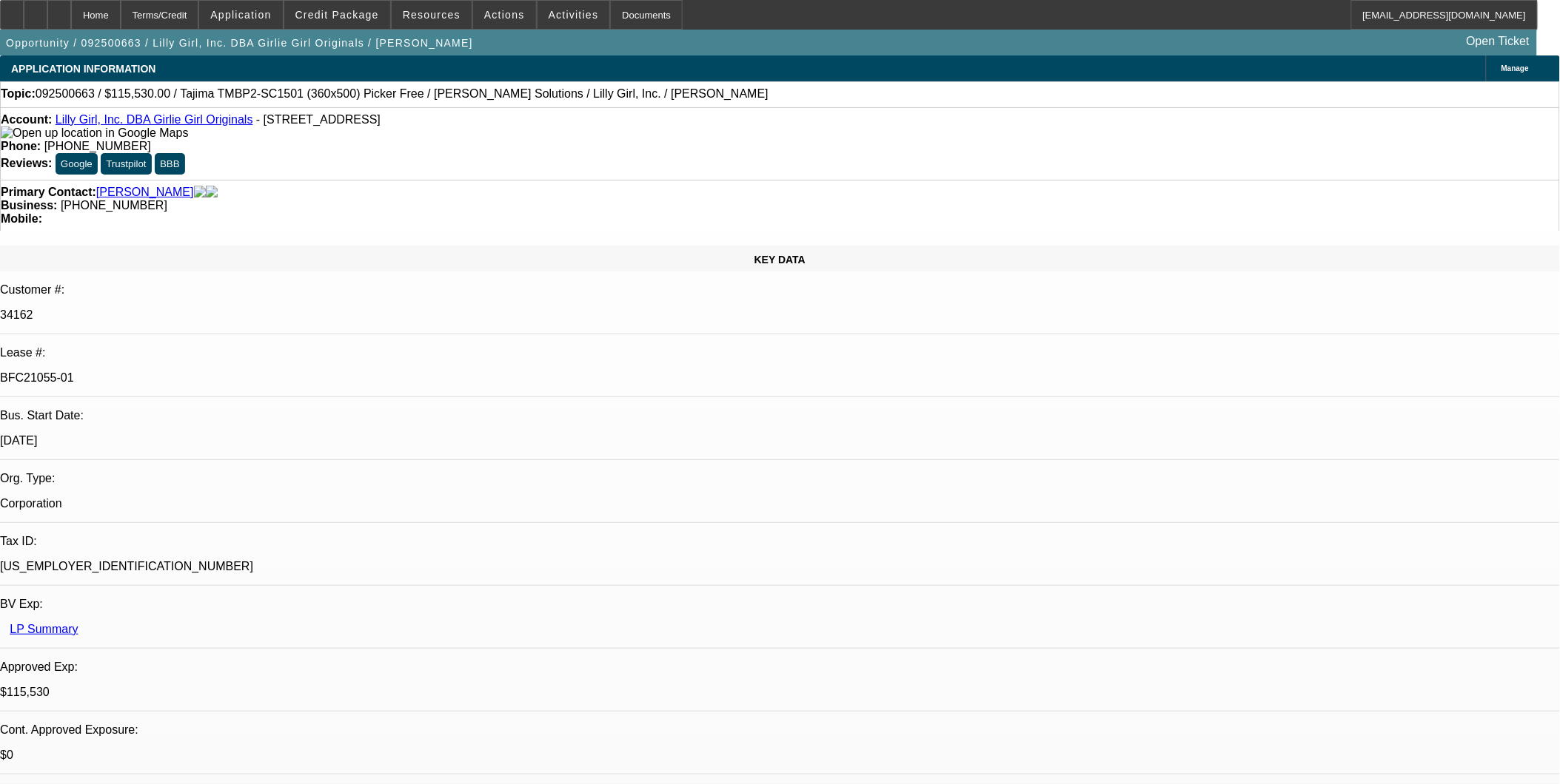
select select "2"
select select "0"
select select "1"
select select "2"
select select "6"
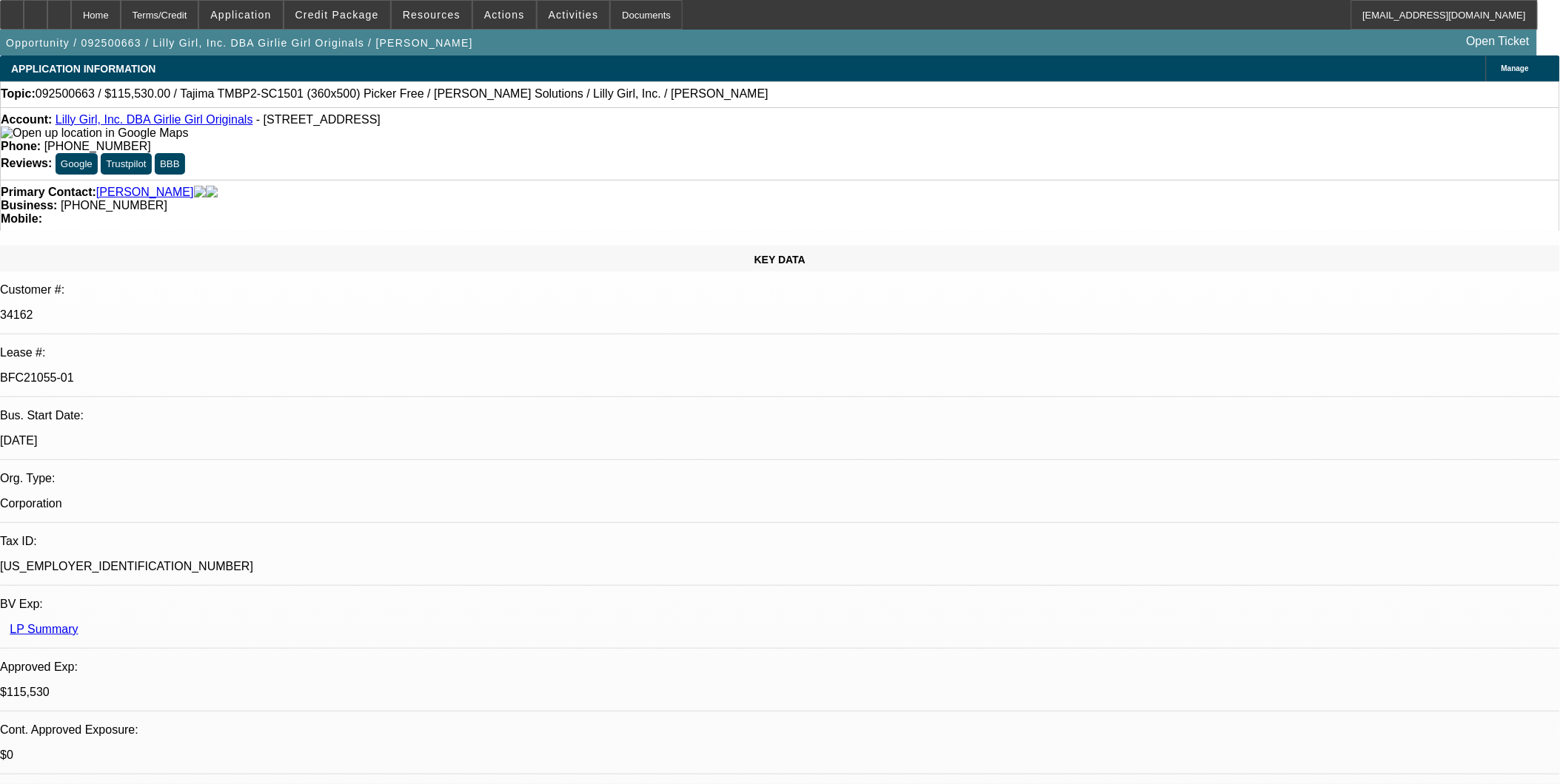
select select "1"
select select "2"
select select "6"
select select "1"
select select "2"
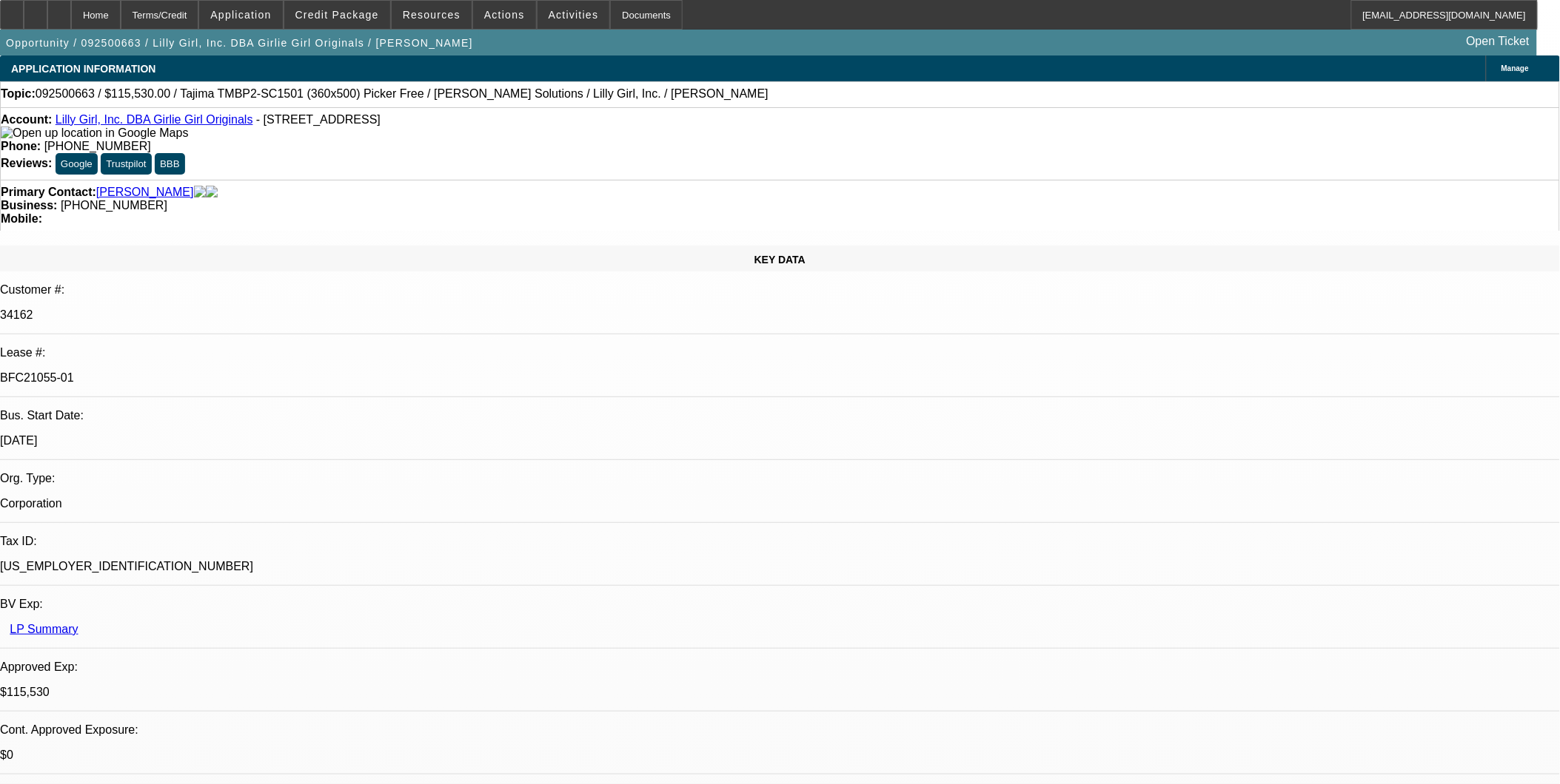
select select "6"
select select "1"
select select "2"
select select "6"
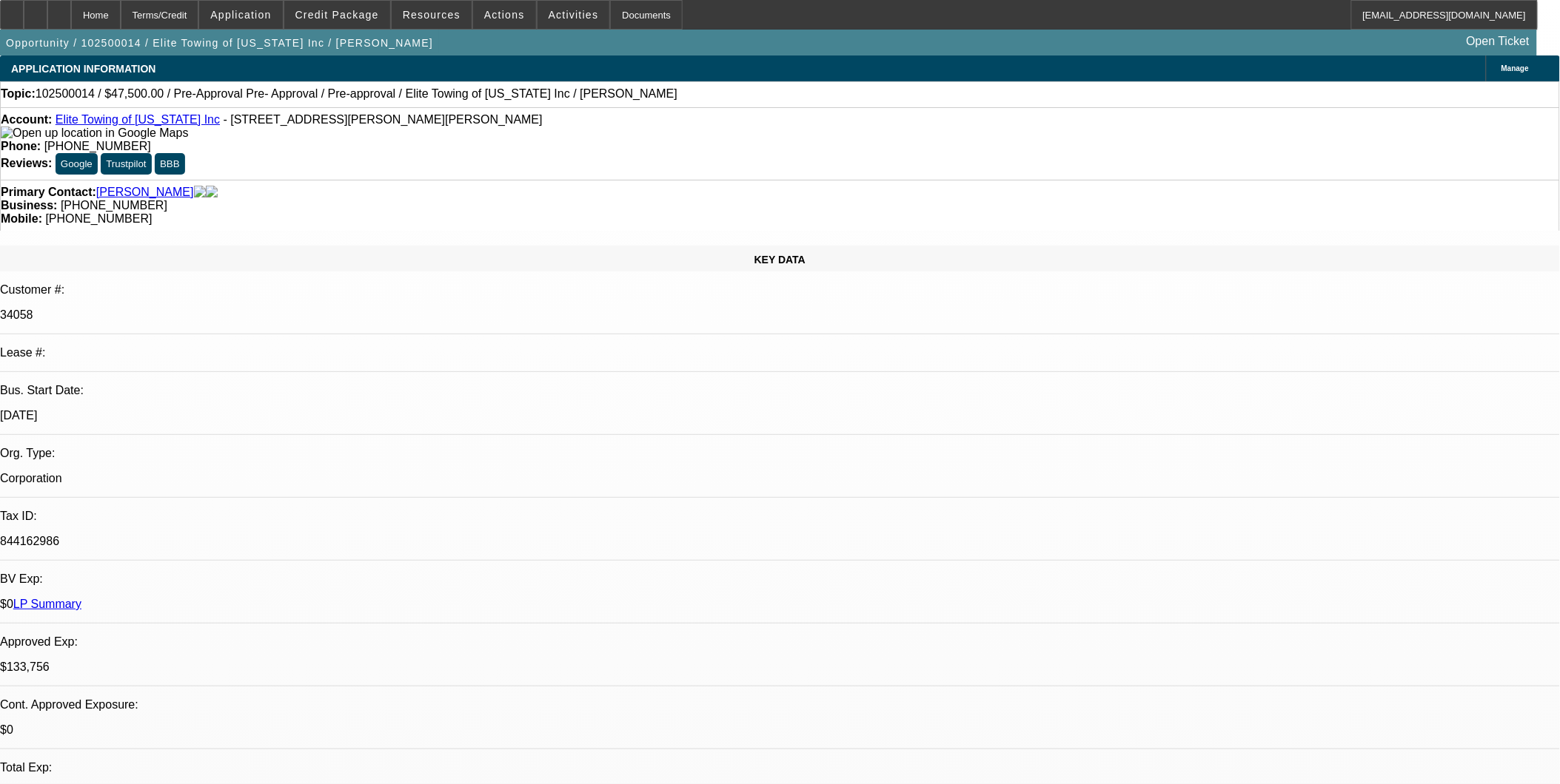
select select "0"
select select "1"
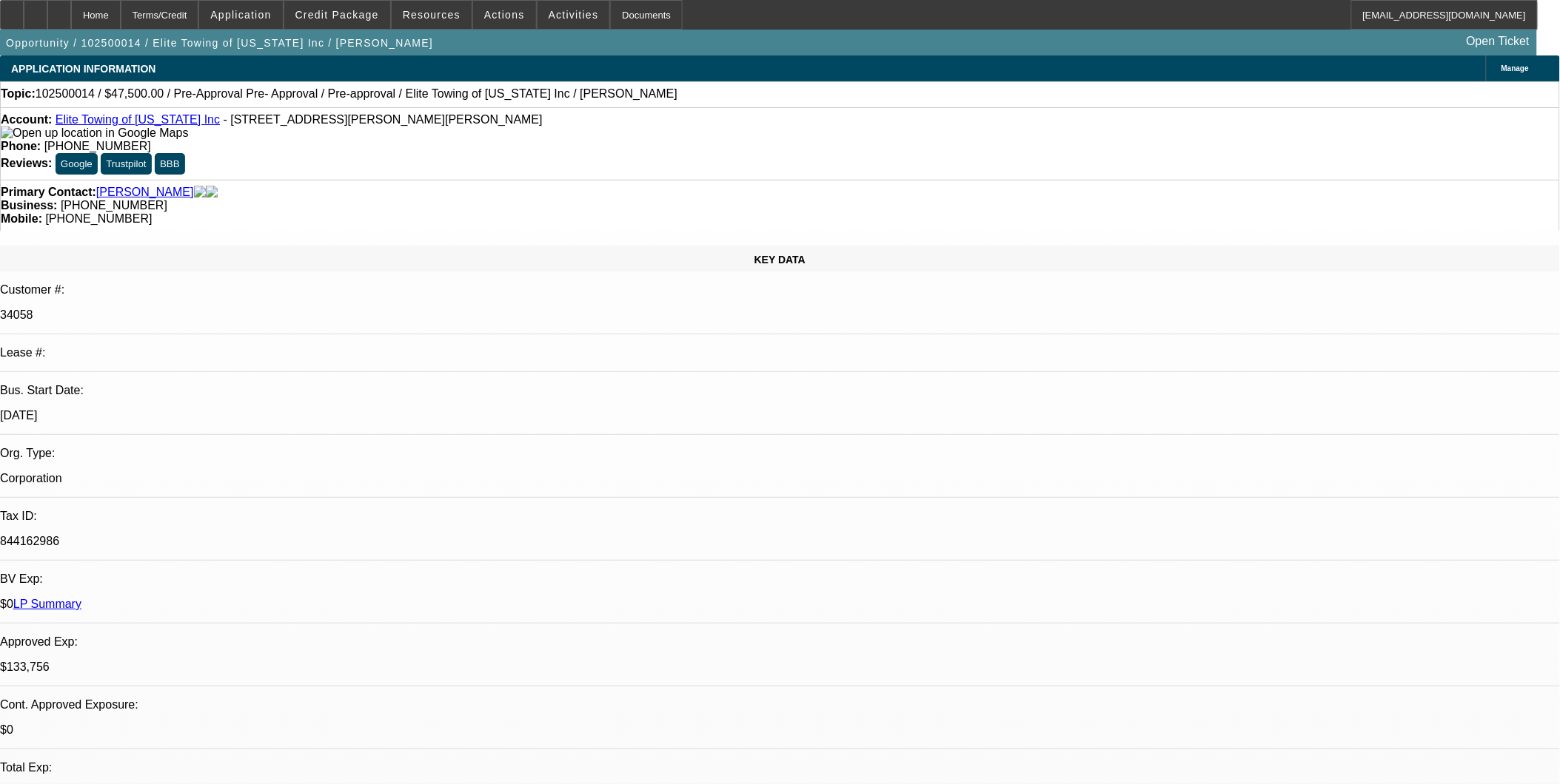
select select "1"
select select "6"
select select "1"
select select "6"
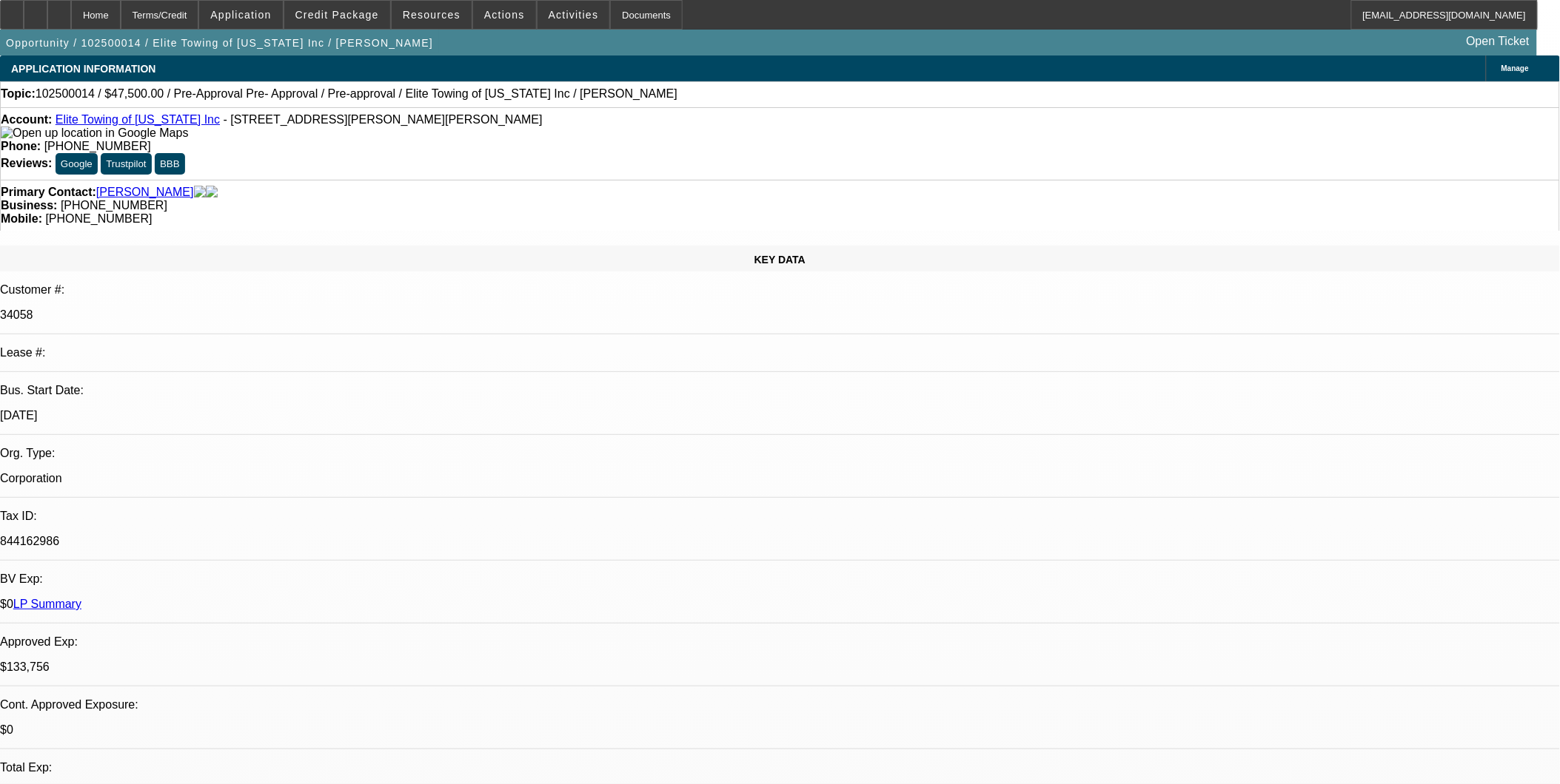
scroll to position [317, 0]
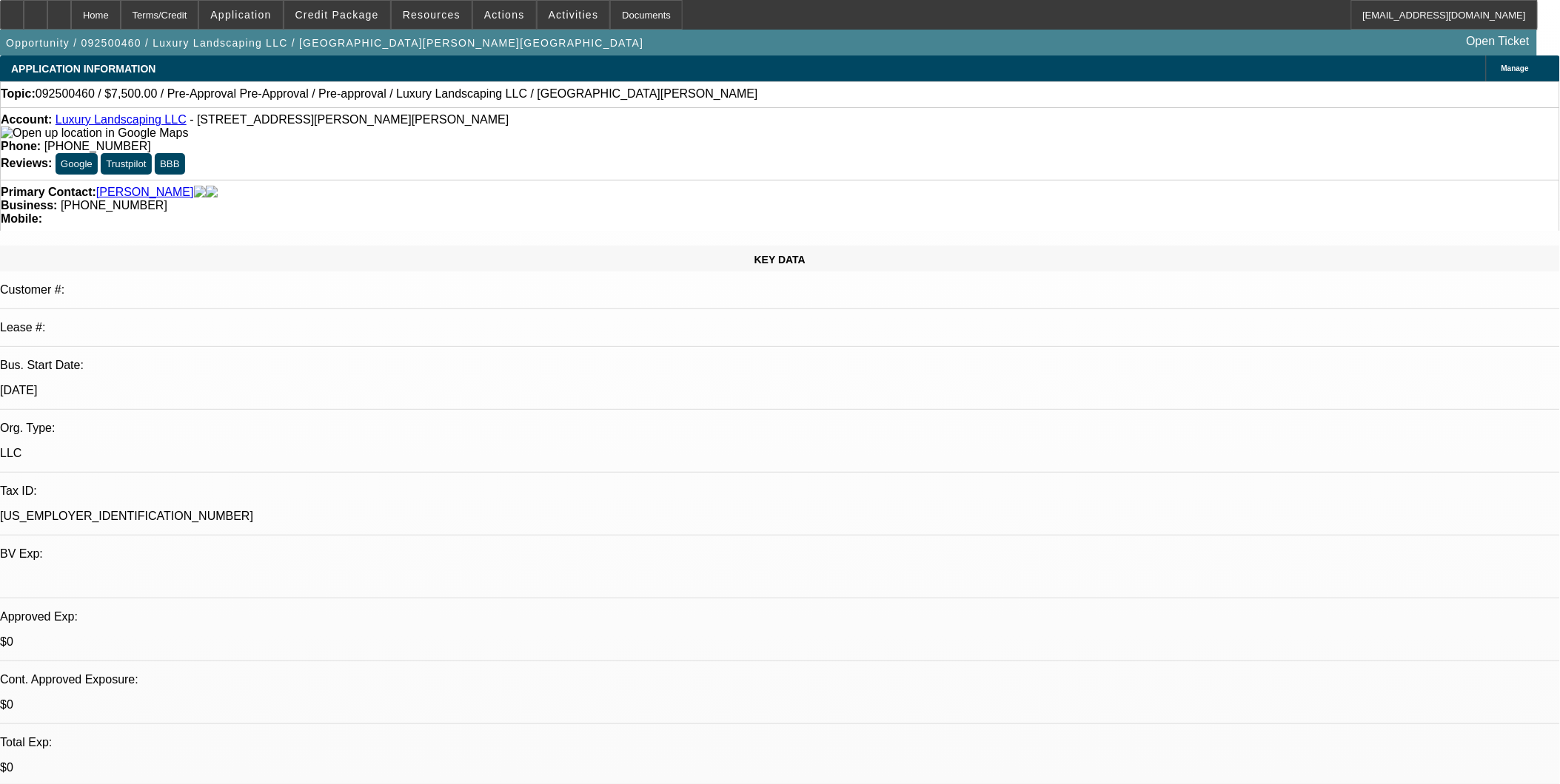
select select "0"
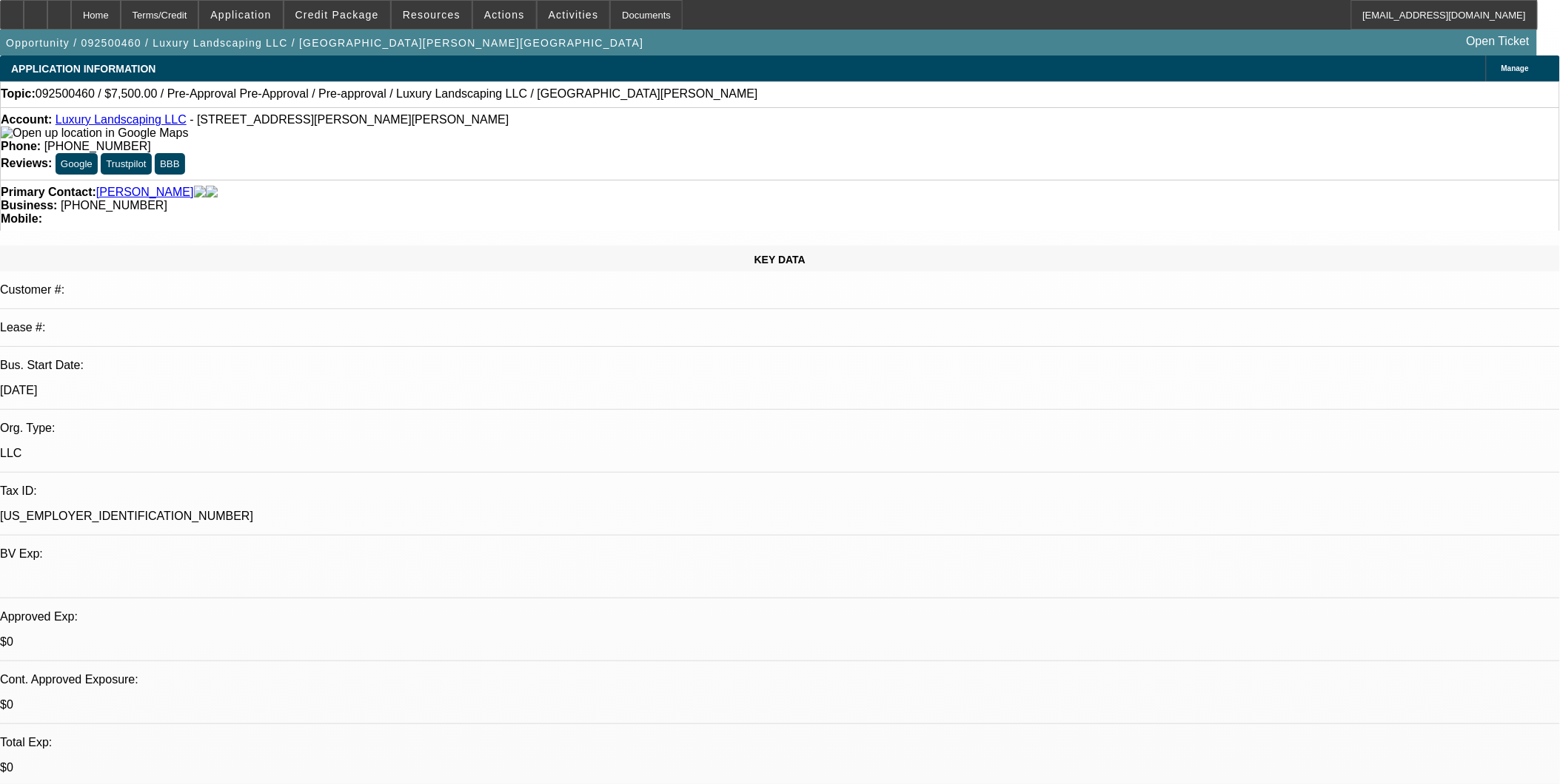
select select "0.1"
select select "0"
select select "0.1"
select select "1"
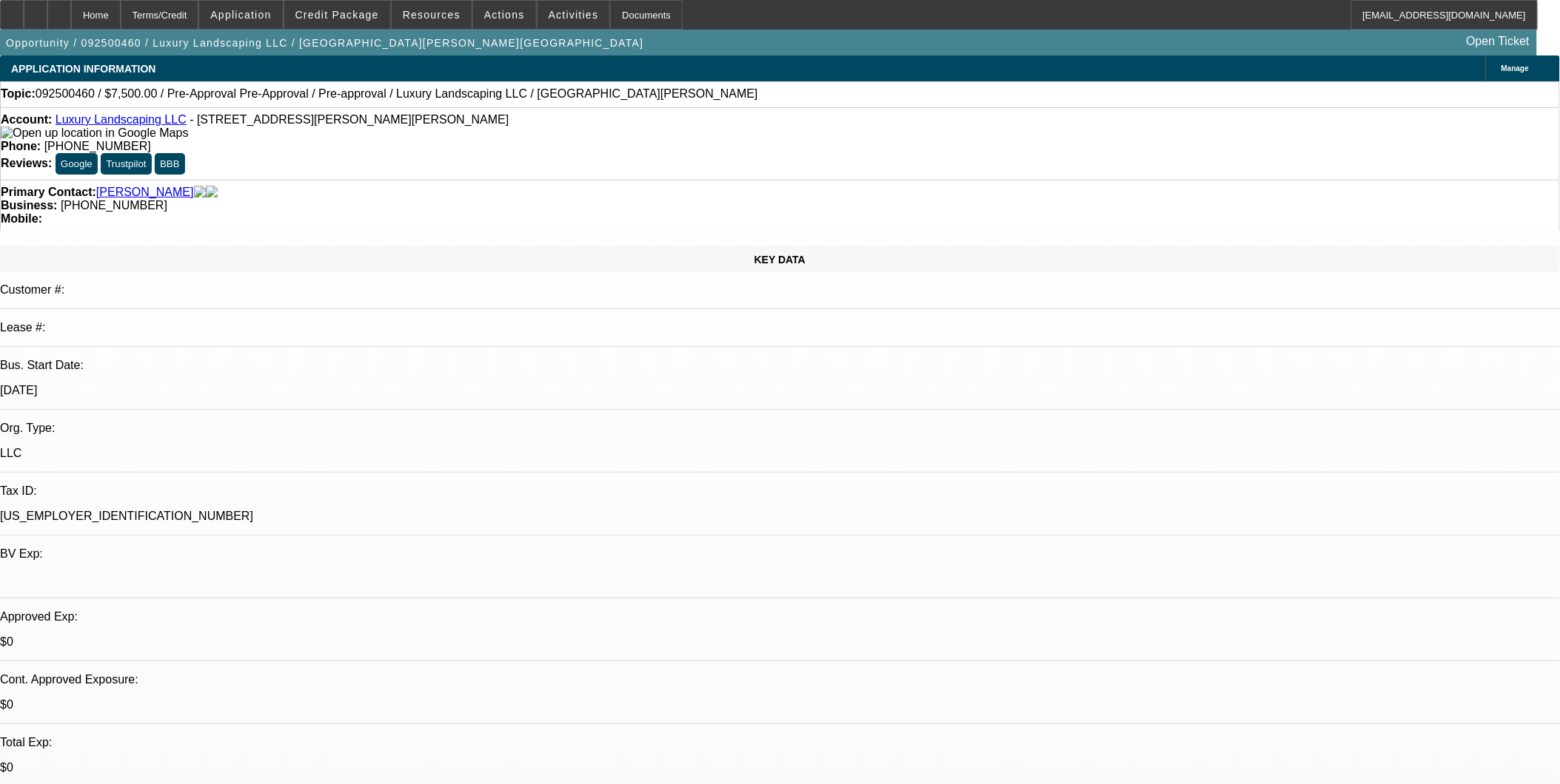
select select "1"
select select "6"
select select "1"
select select "4"
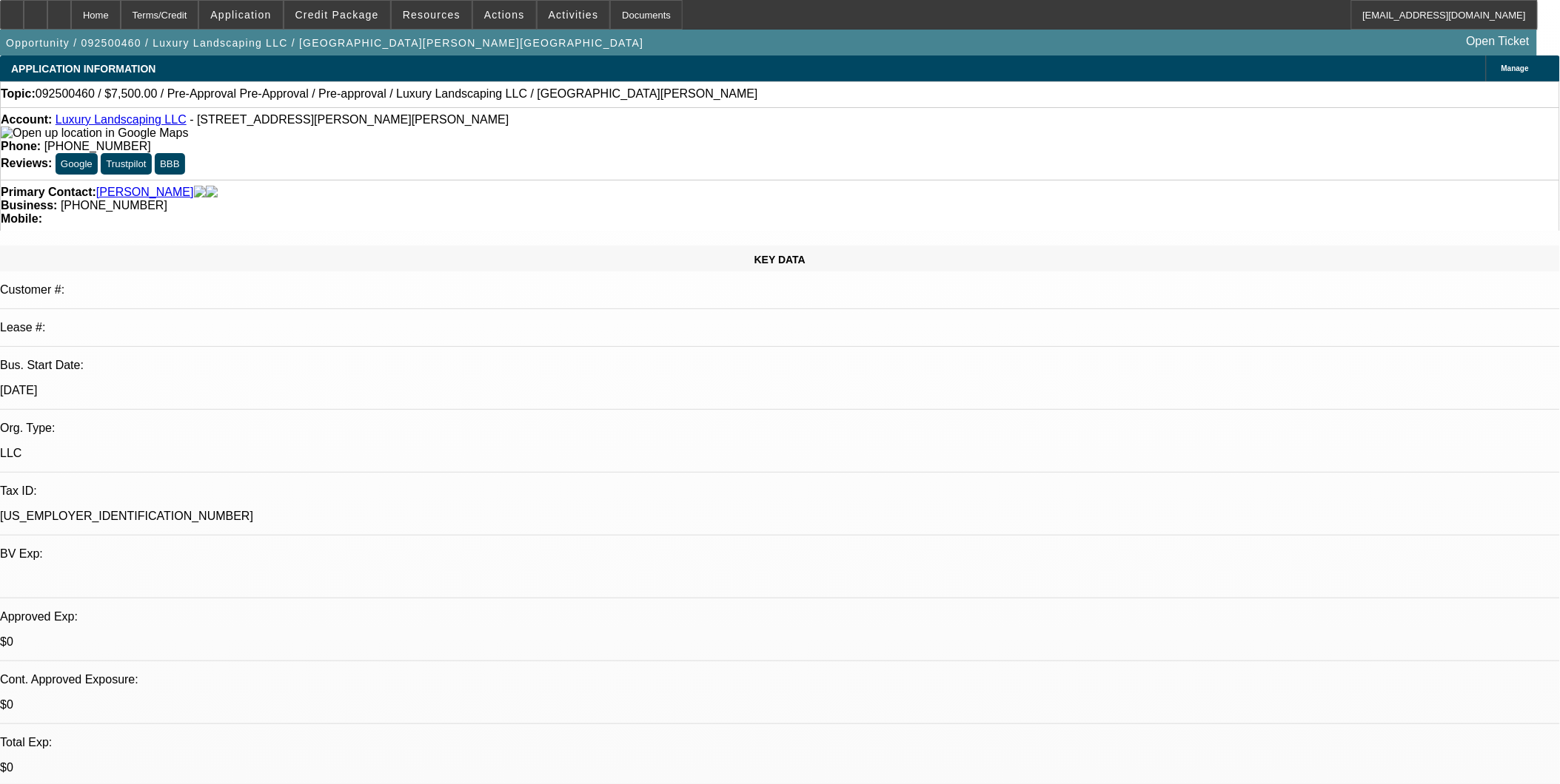
select select "1"
select select "4"
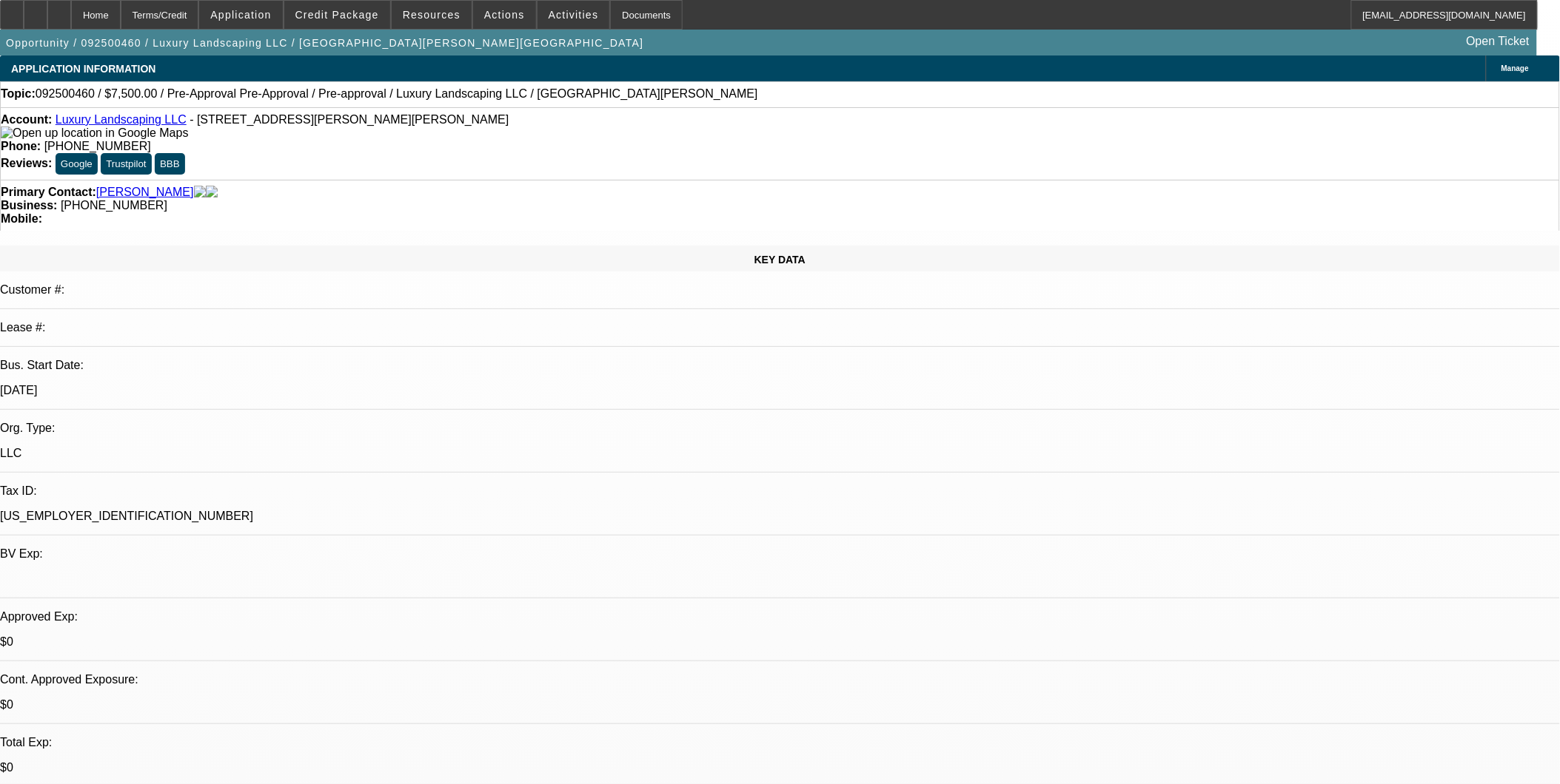
scroll to position [107, 0]
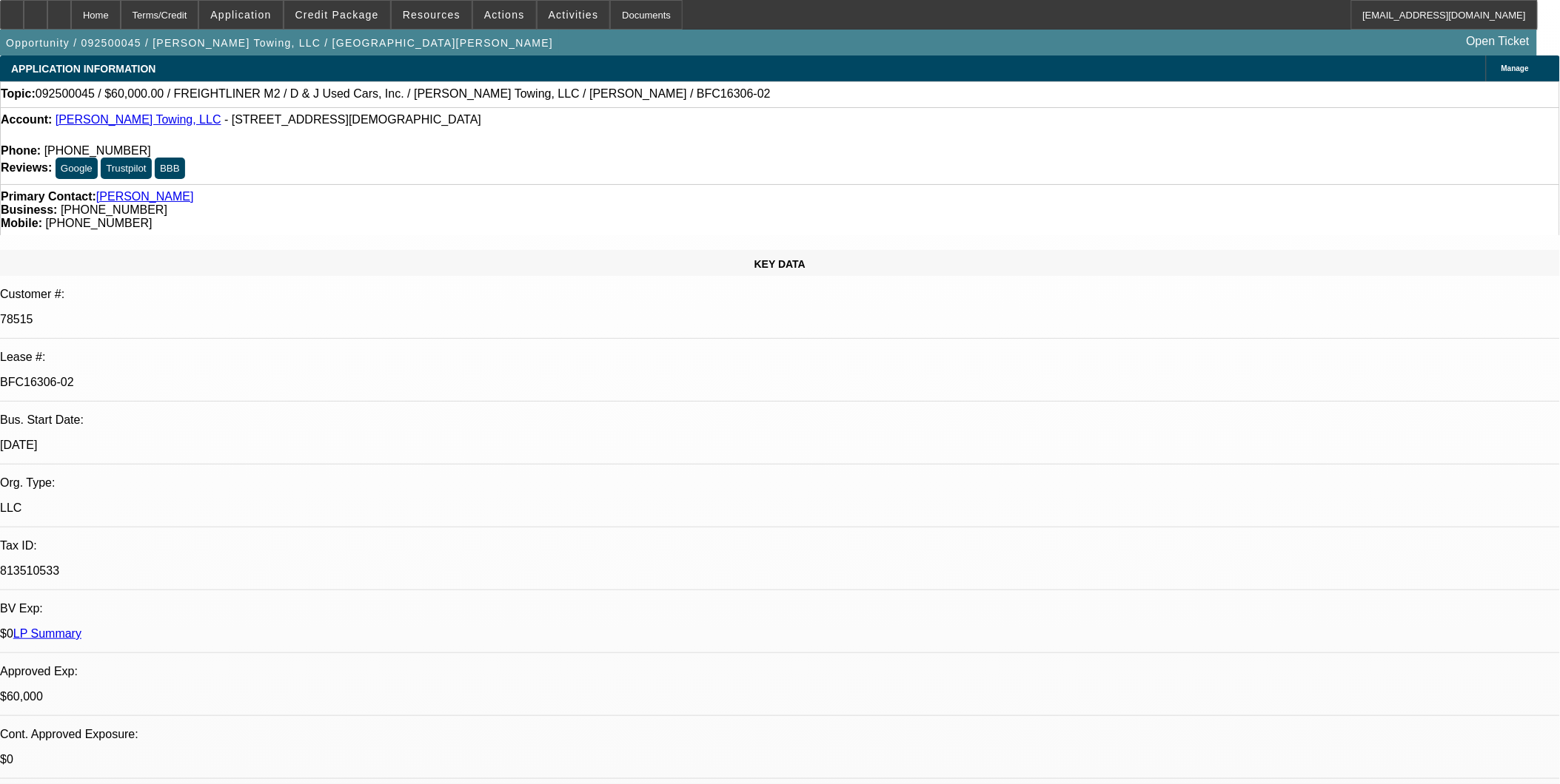
select select "0"
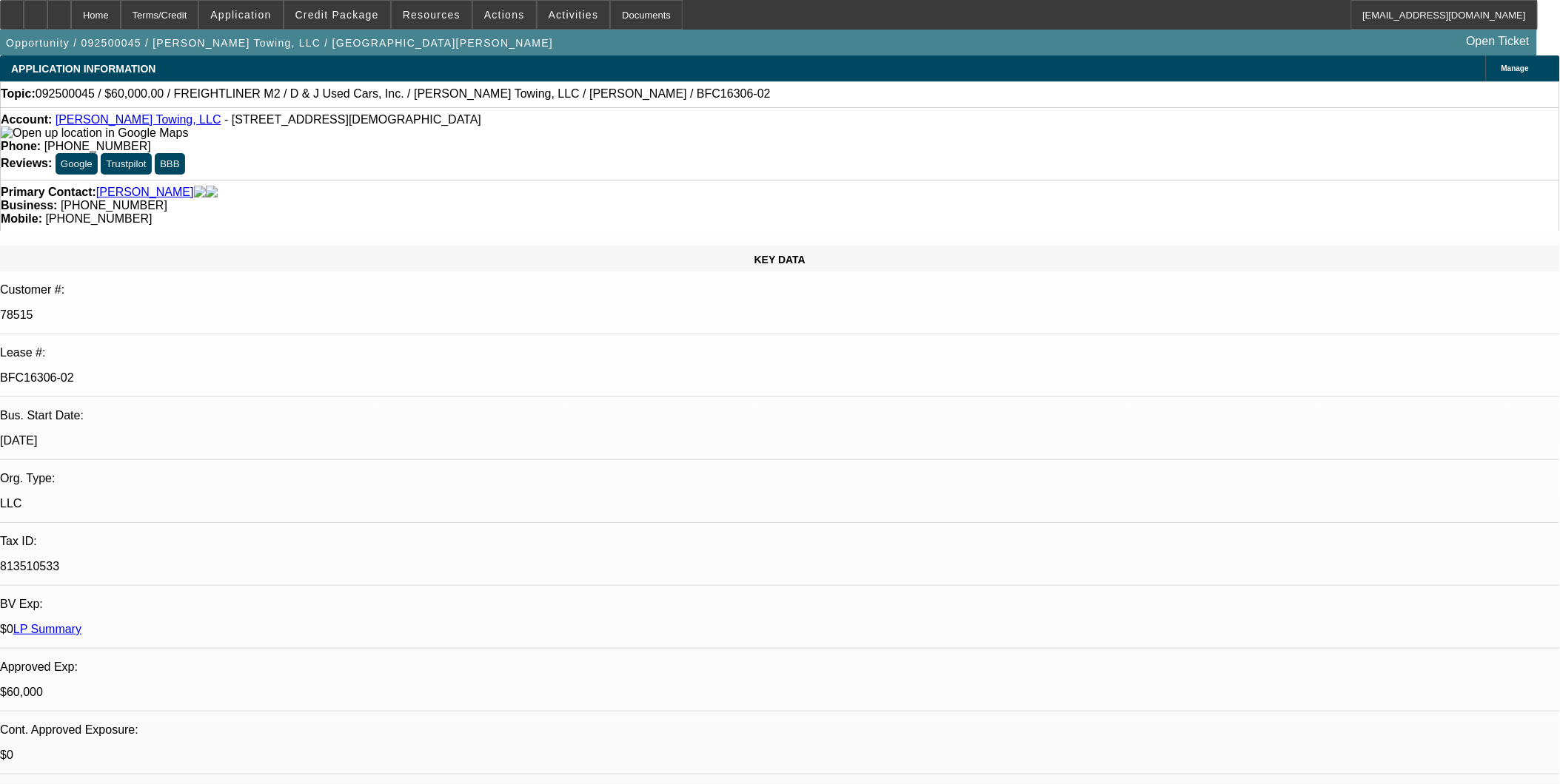
select select "0"
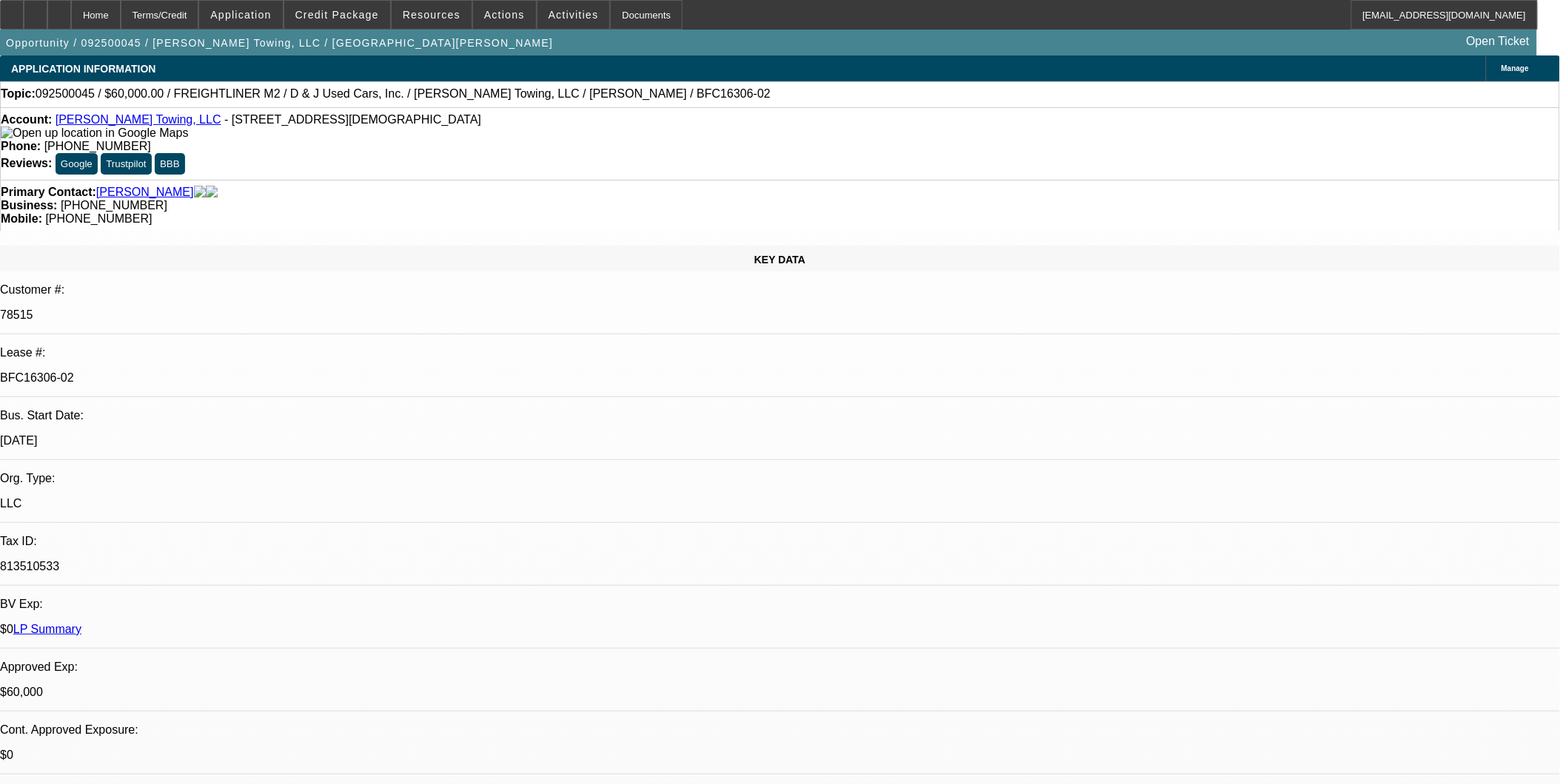
select select "0"
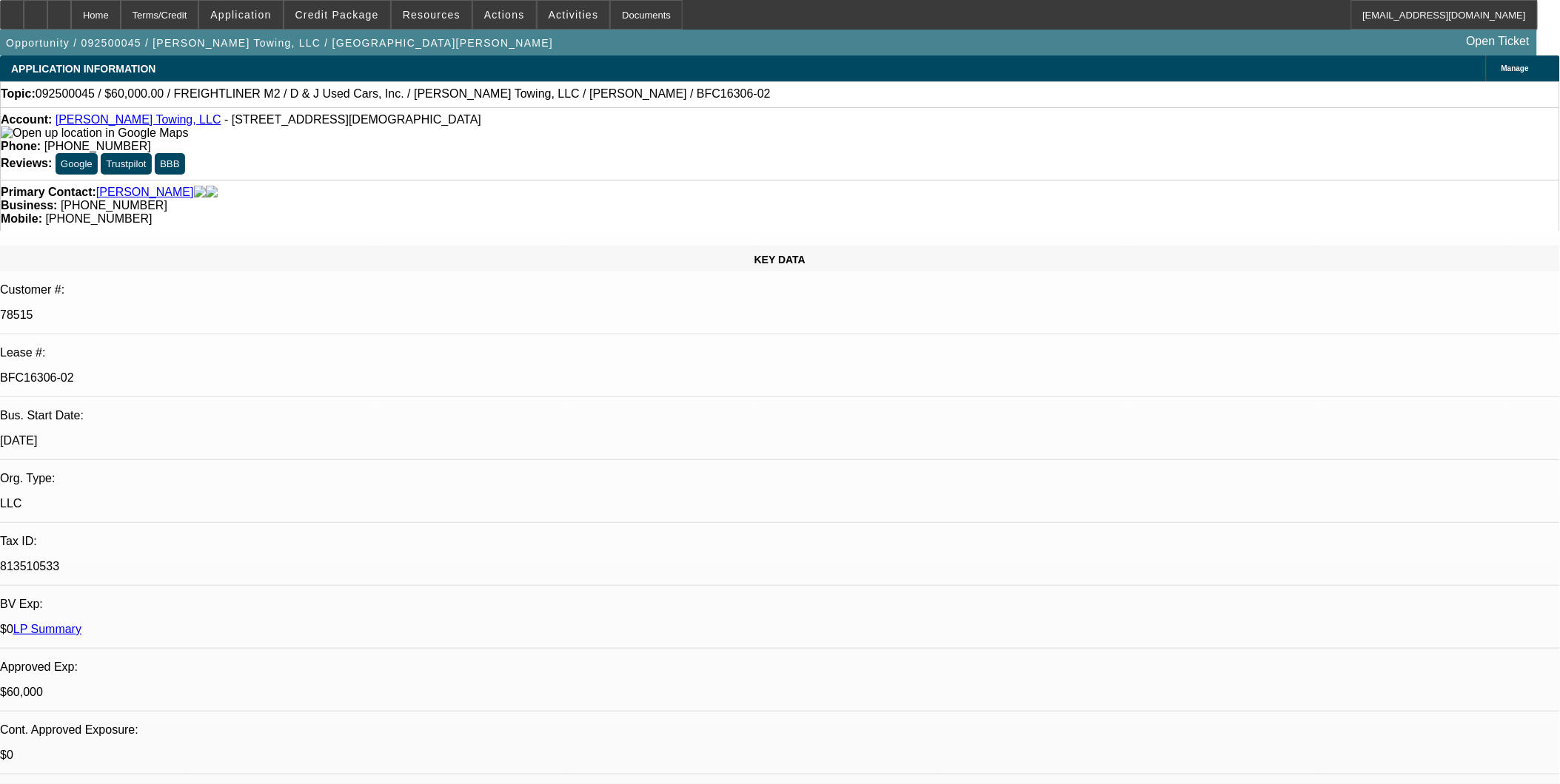
select select "0"
select select "1"
select select "3"
select select "6"
select select "1"
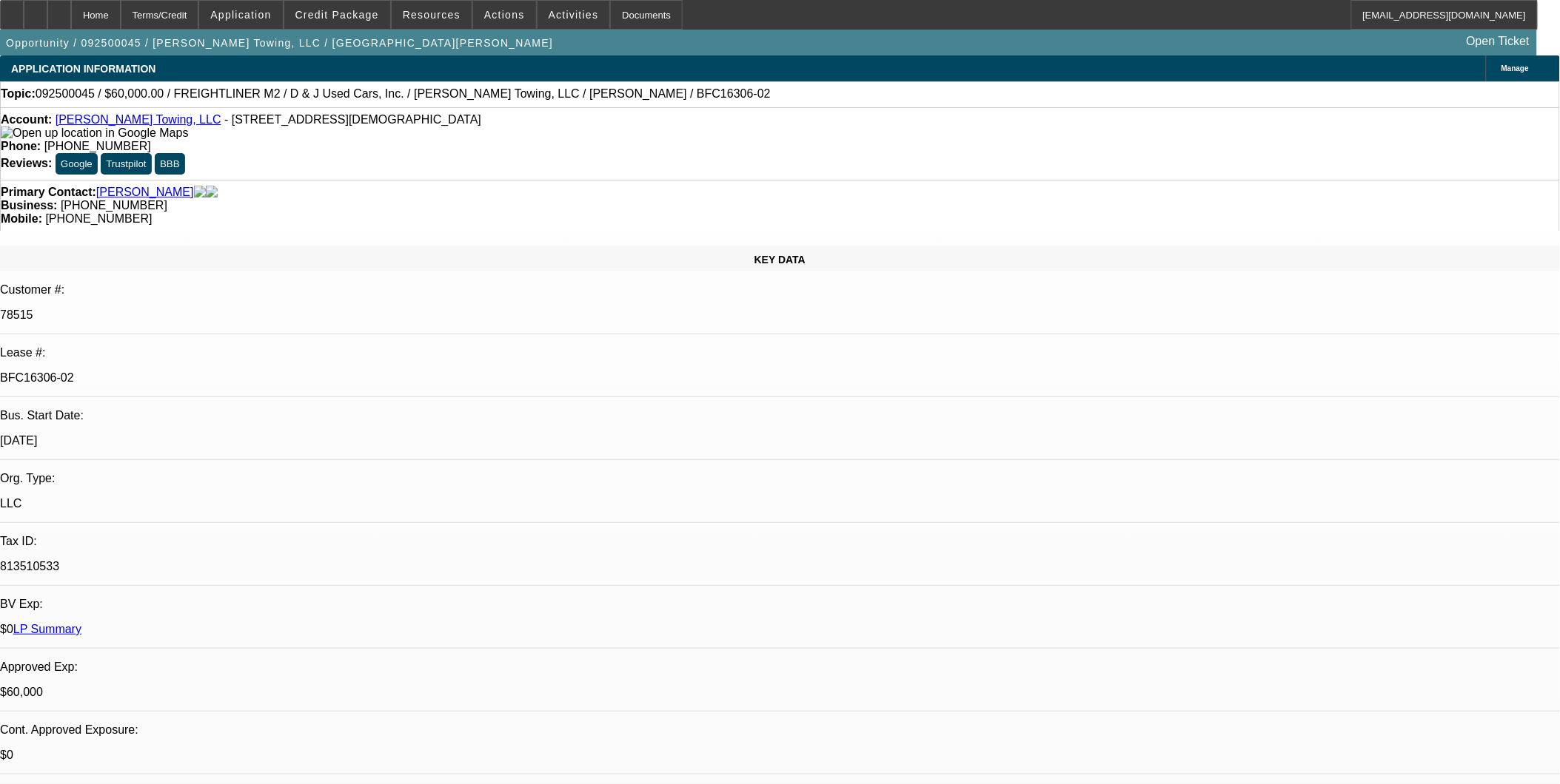
select select "3"
select select "6"
select select "1"
select select "3"
select select "6"
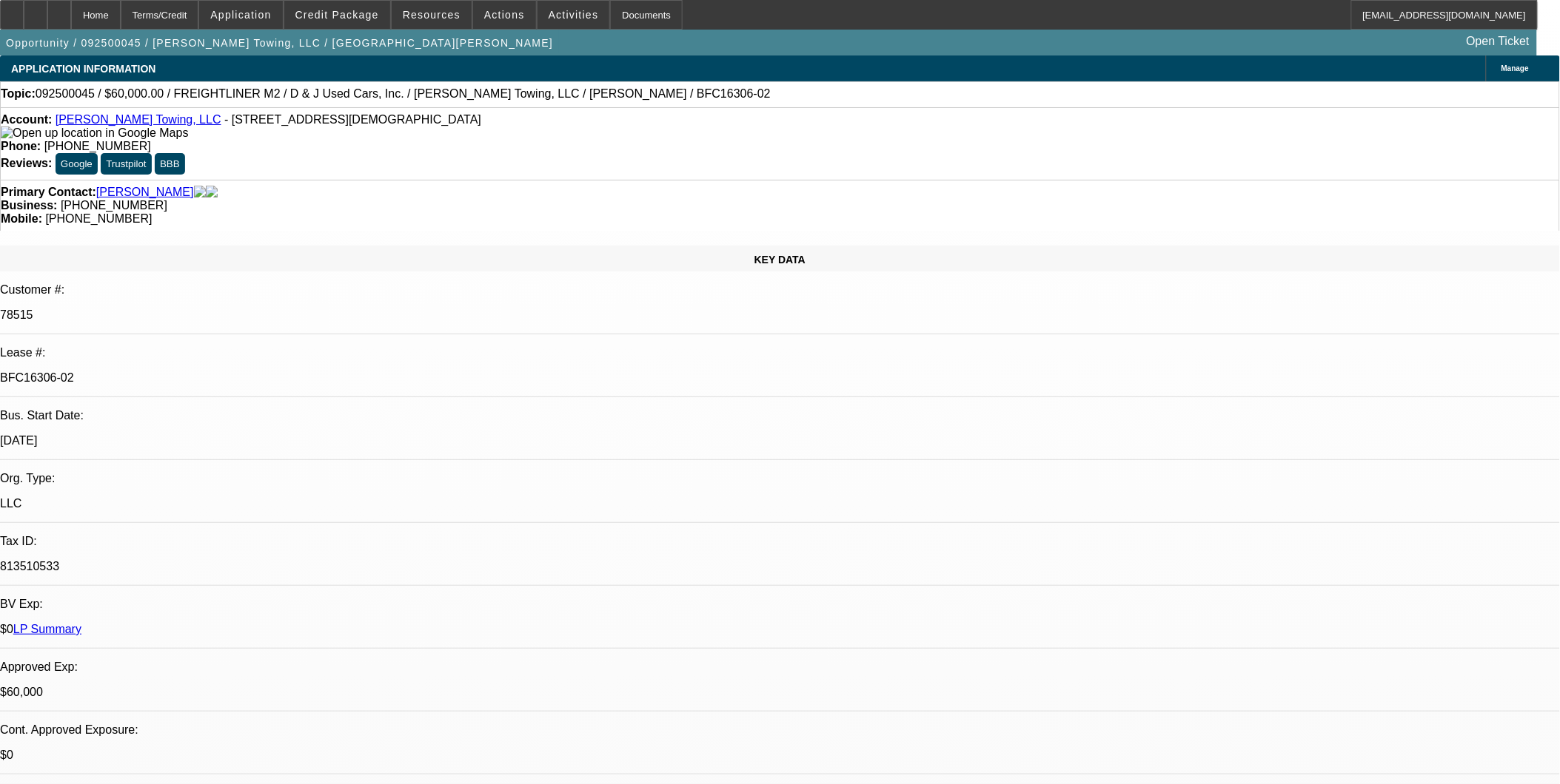
select select "1"
select select "3"
select select "6"
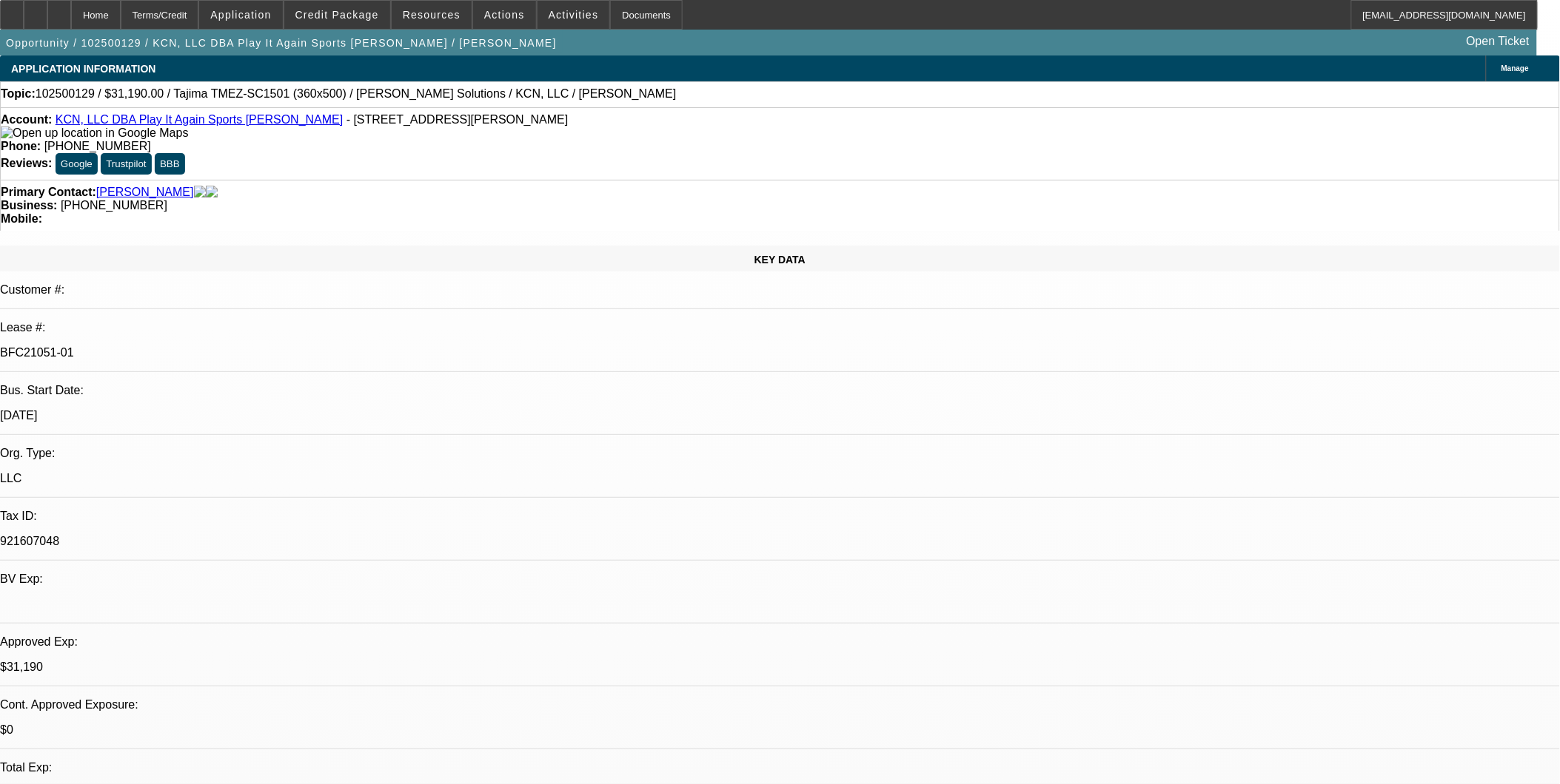
select select "0"
select select "2"
select select "0"
select select "2"
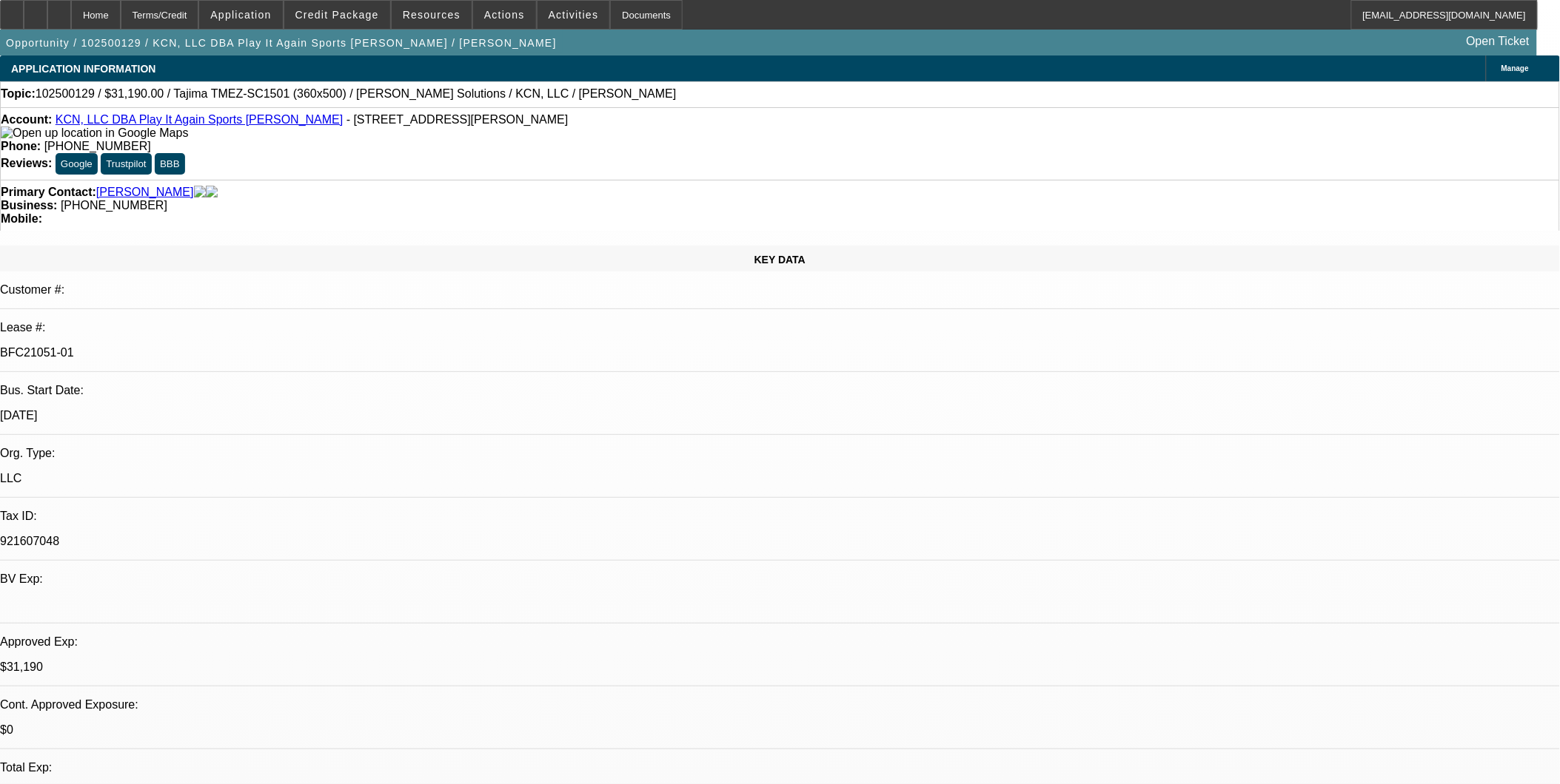
select select "0"
select select "2"
select select "0"
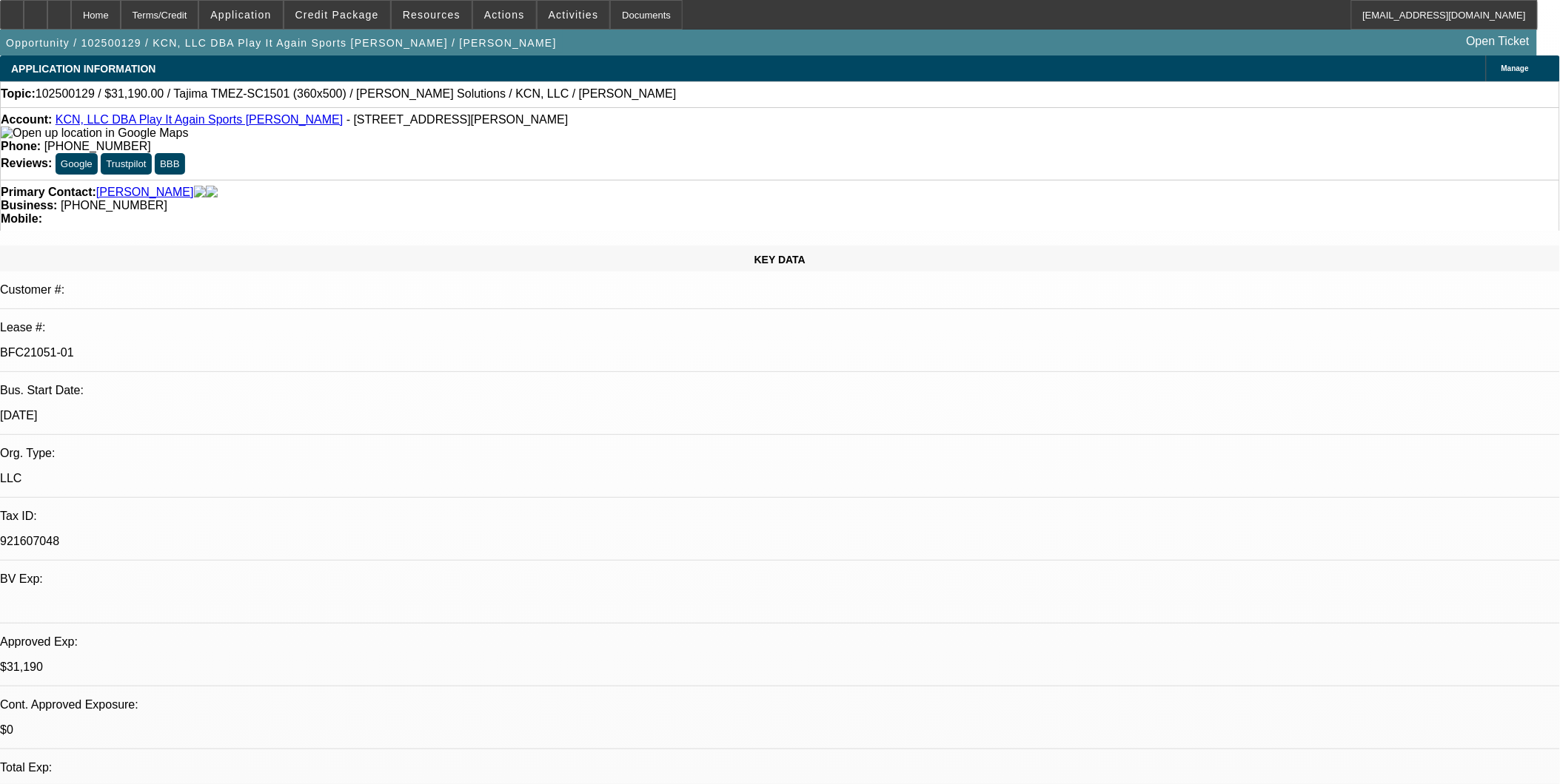
select select "2"
select select "0"
select select "1"
select select "2"
select select "6"
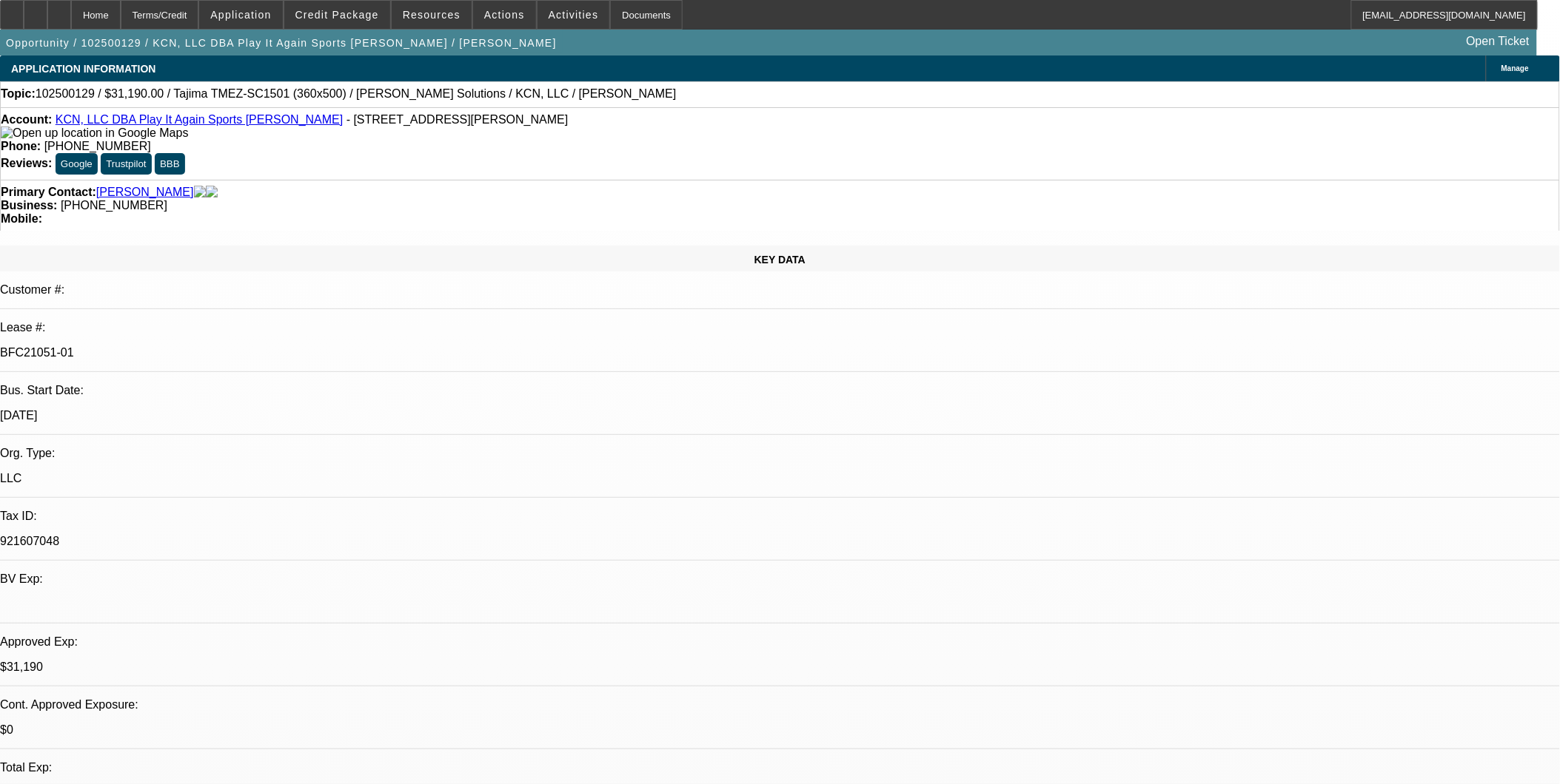
select select "1"
select select "2"
select select "6"
select select "1"
select select "2"
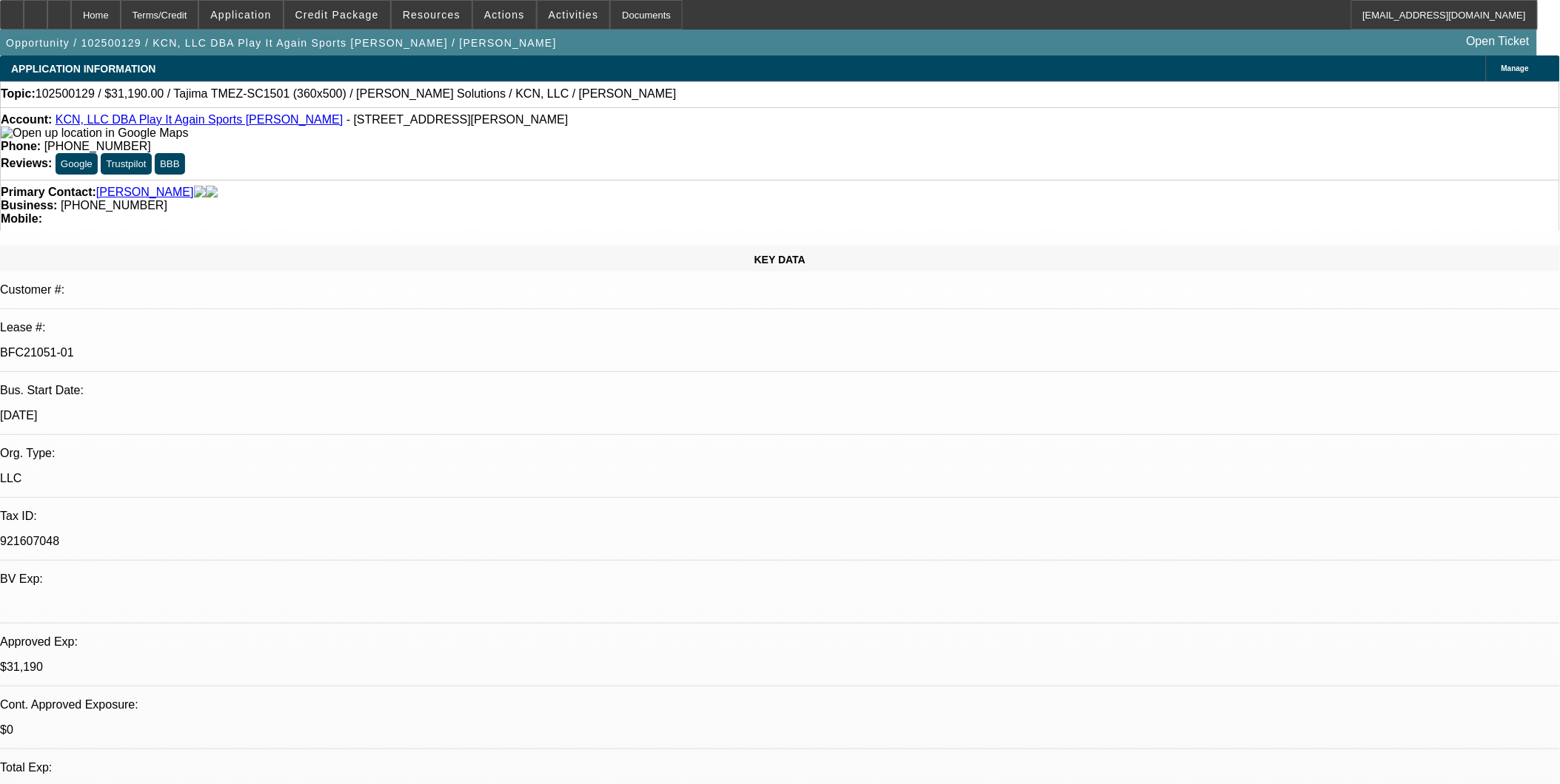
select select "6"
select select "1"
select select "2"
select select "6"
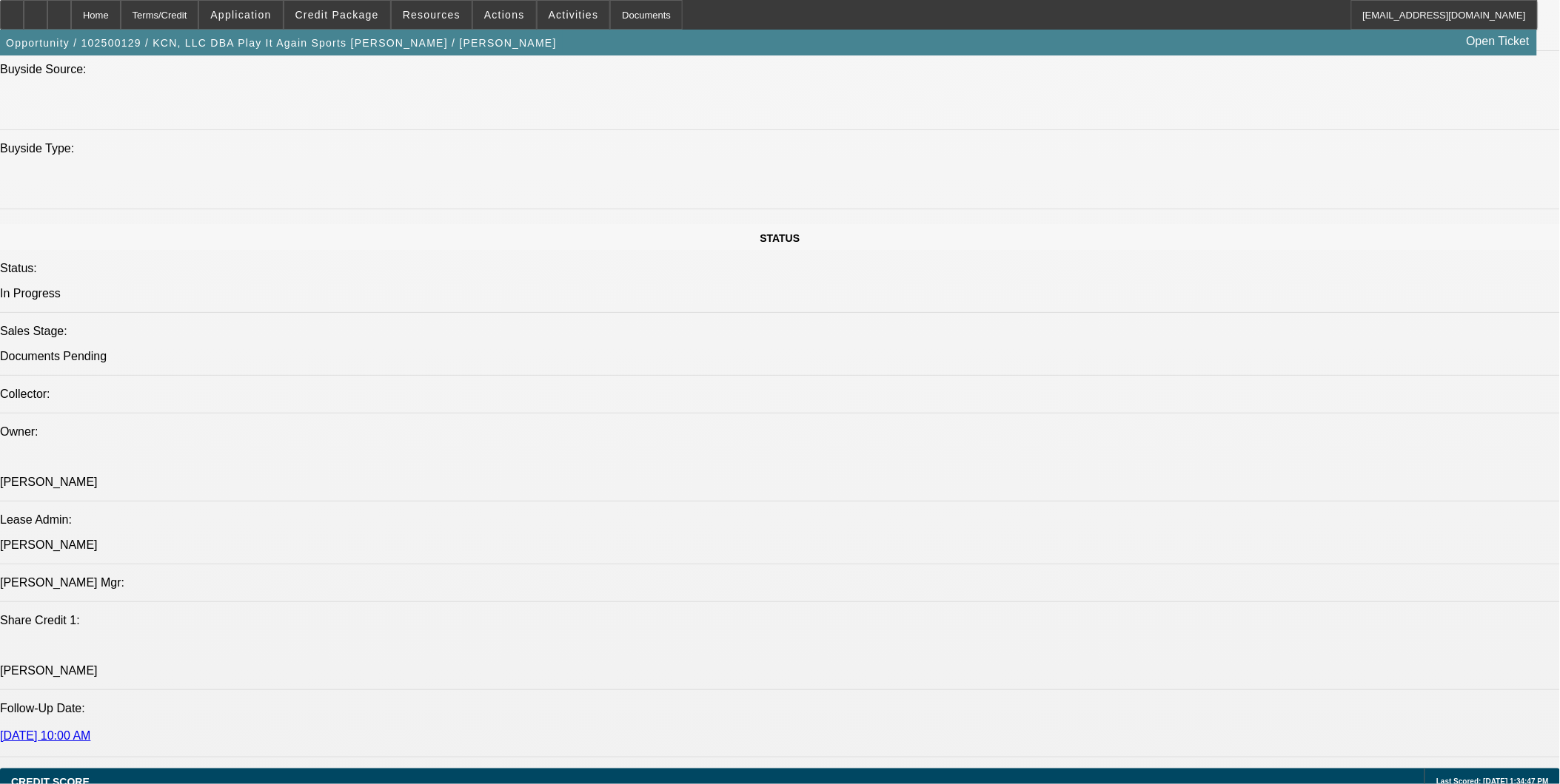
scroll to position [2136, 0]
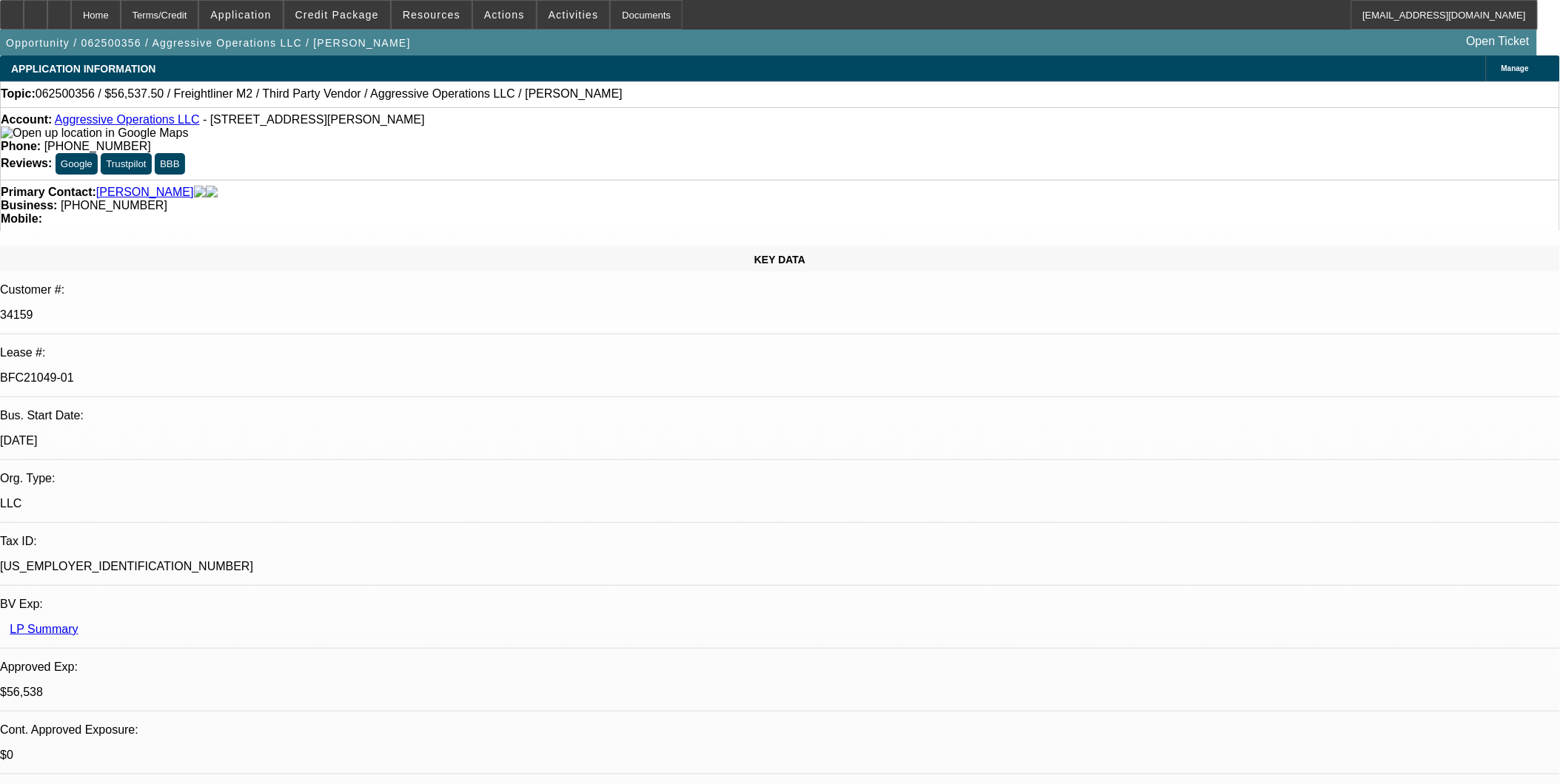
select select "0"
select select "2"
select select "0"
select select "2"
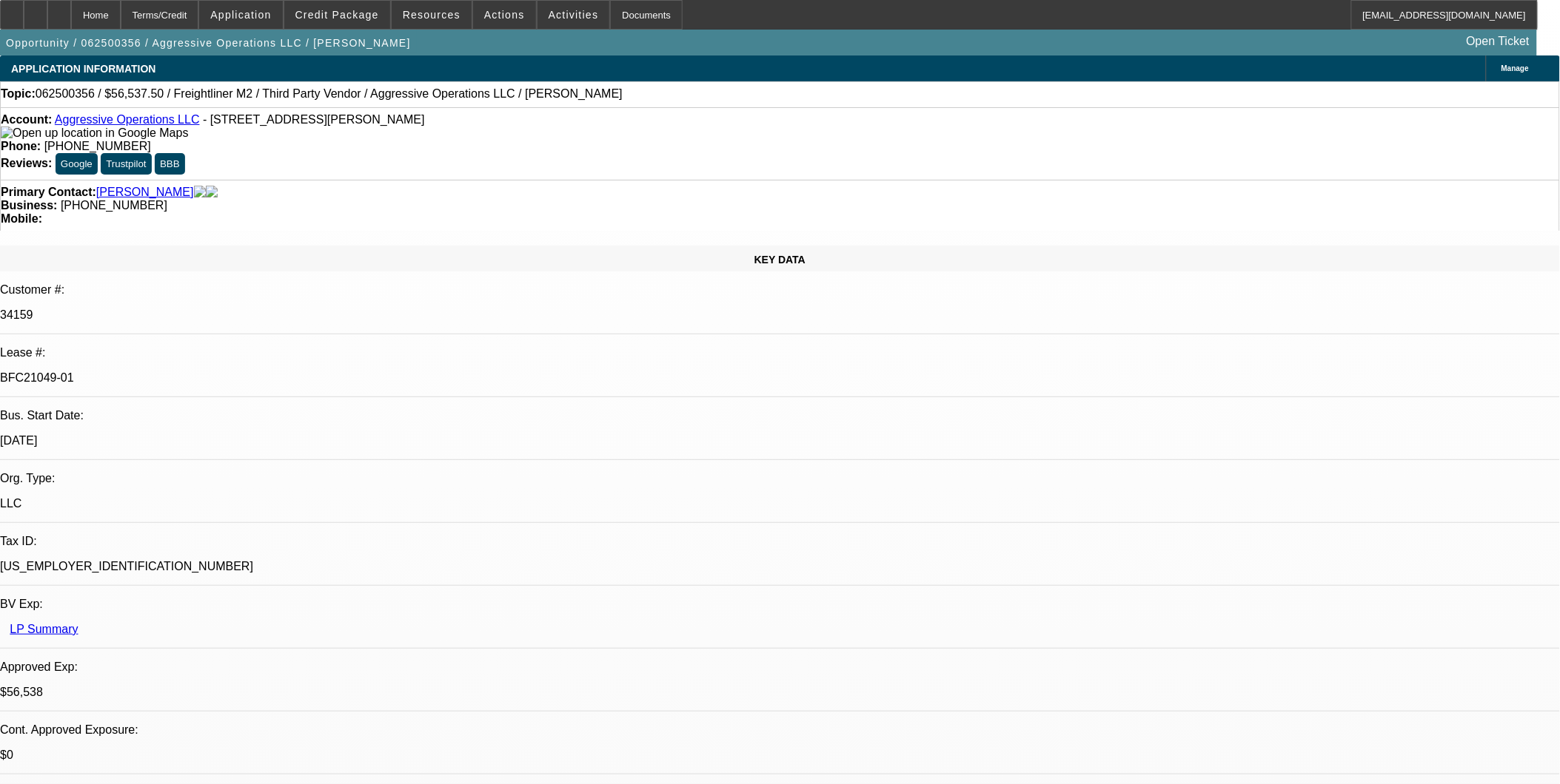
select select "0"
select select "2"
select select "0"
select select "0.15"
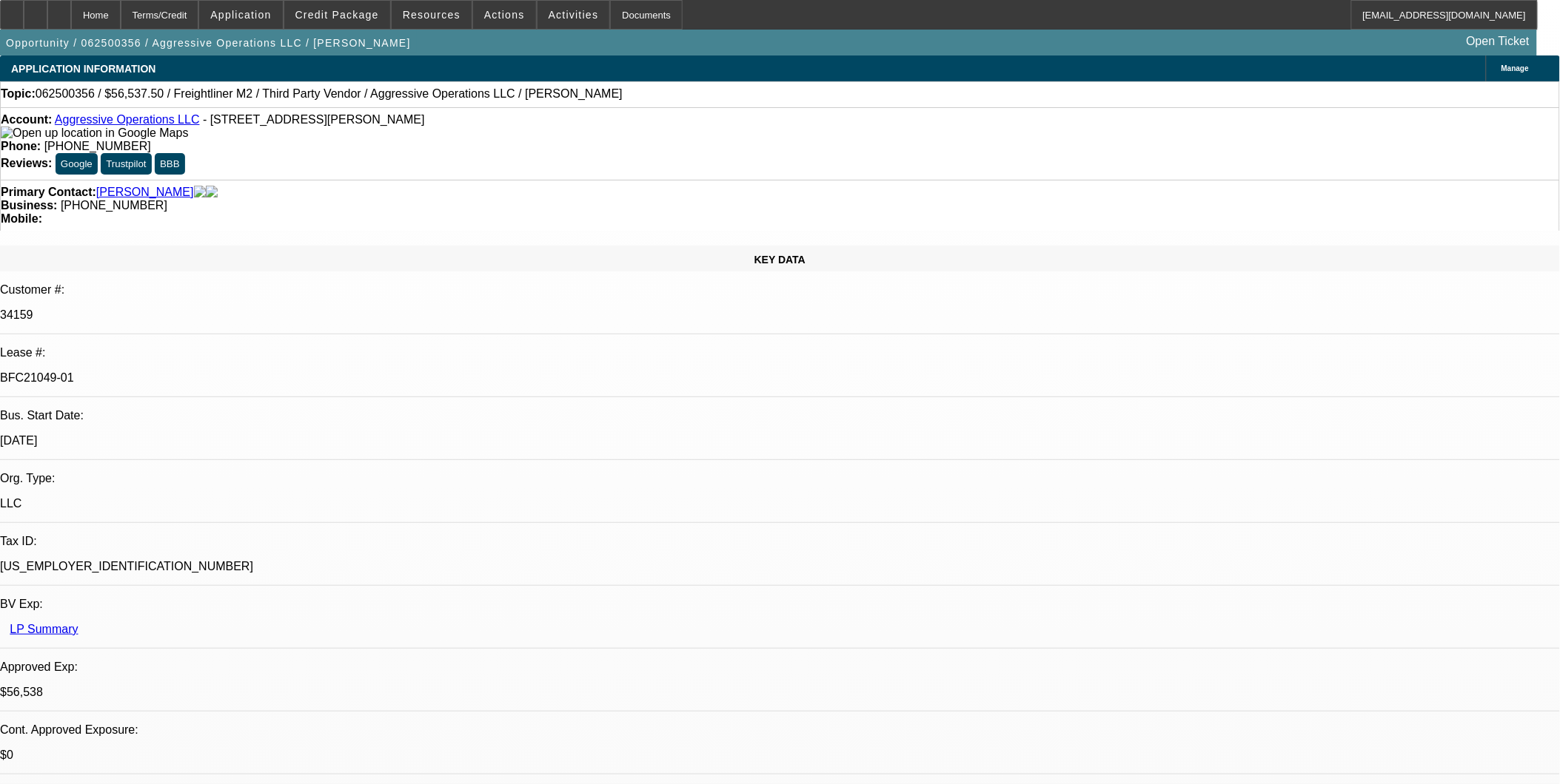
select select "2"
select select "0"
select select "1"
select select "2"
select select "6"
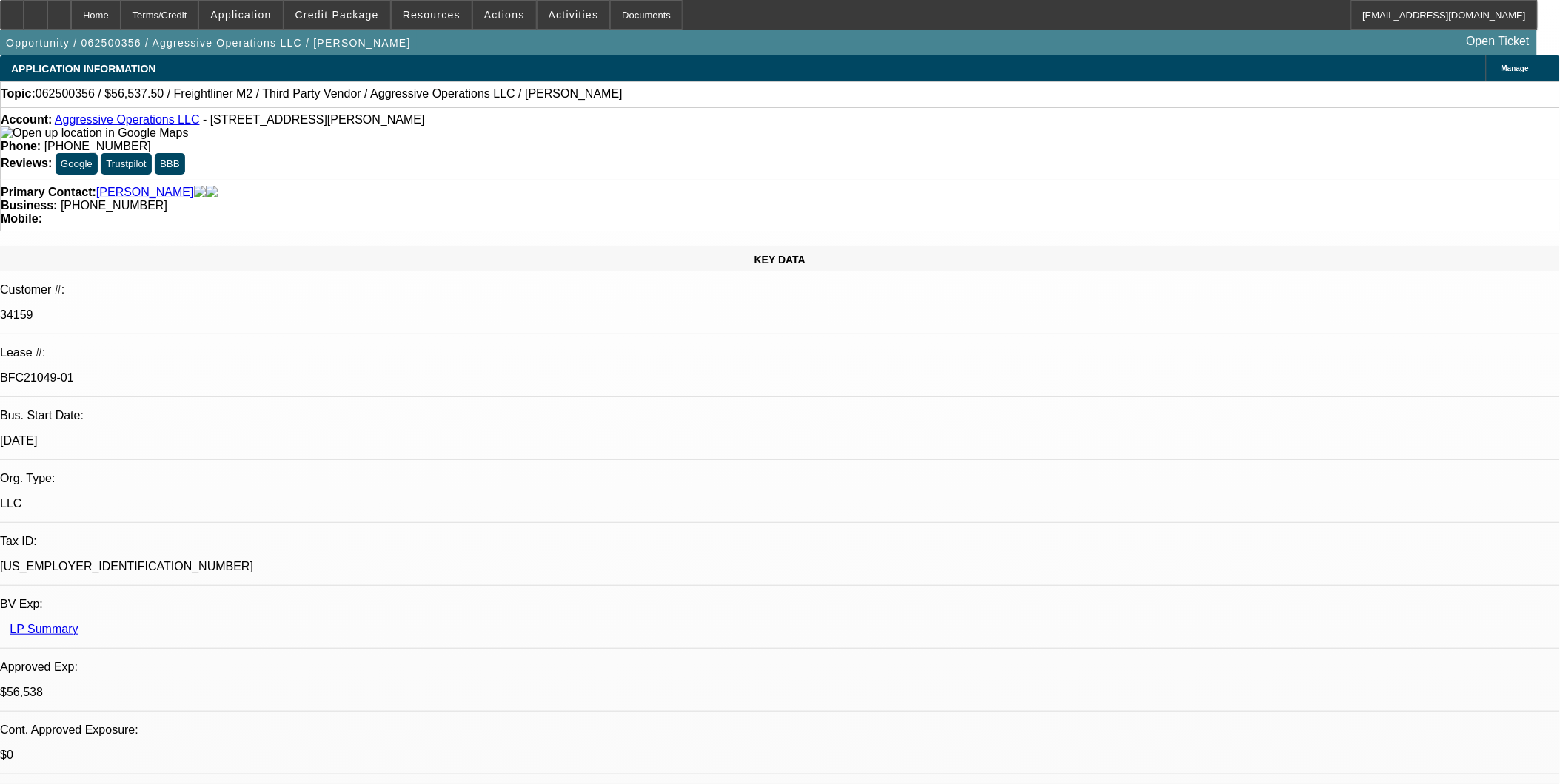
select select "1"
select select "2"
select select "6"
select select "1"
select select "2"
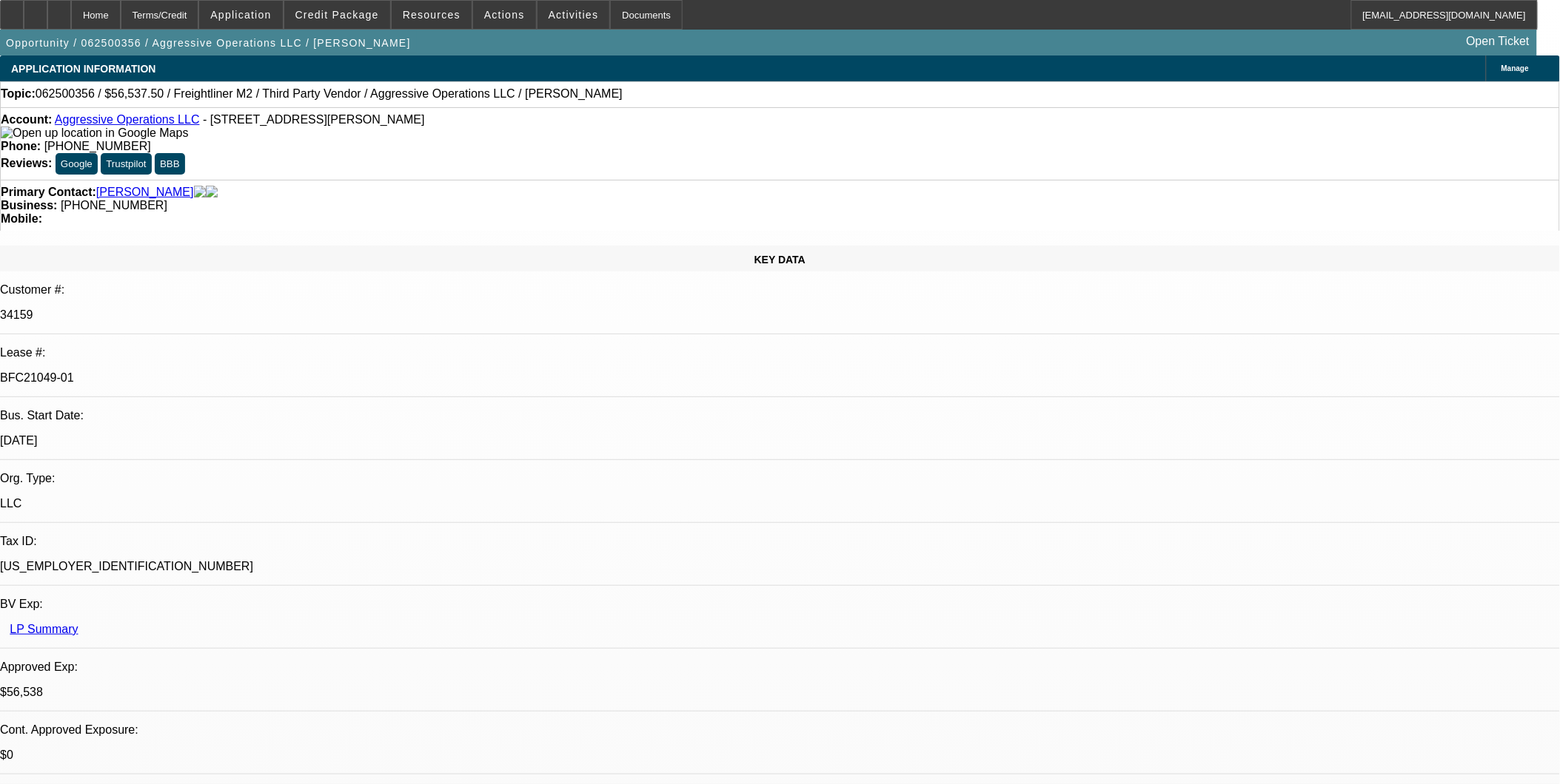
select select "6"
select select "1"
select select "2"
select select "6"
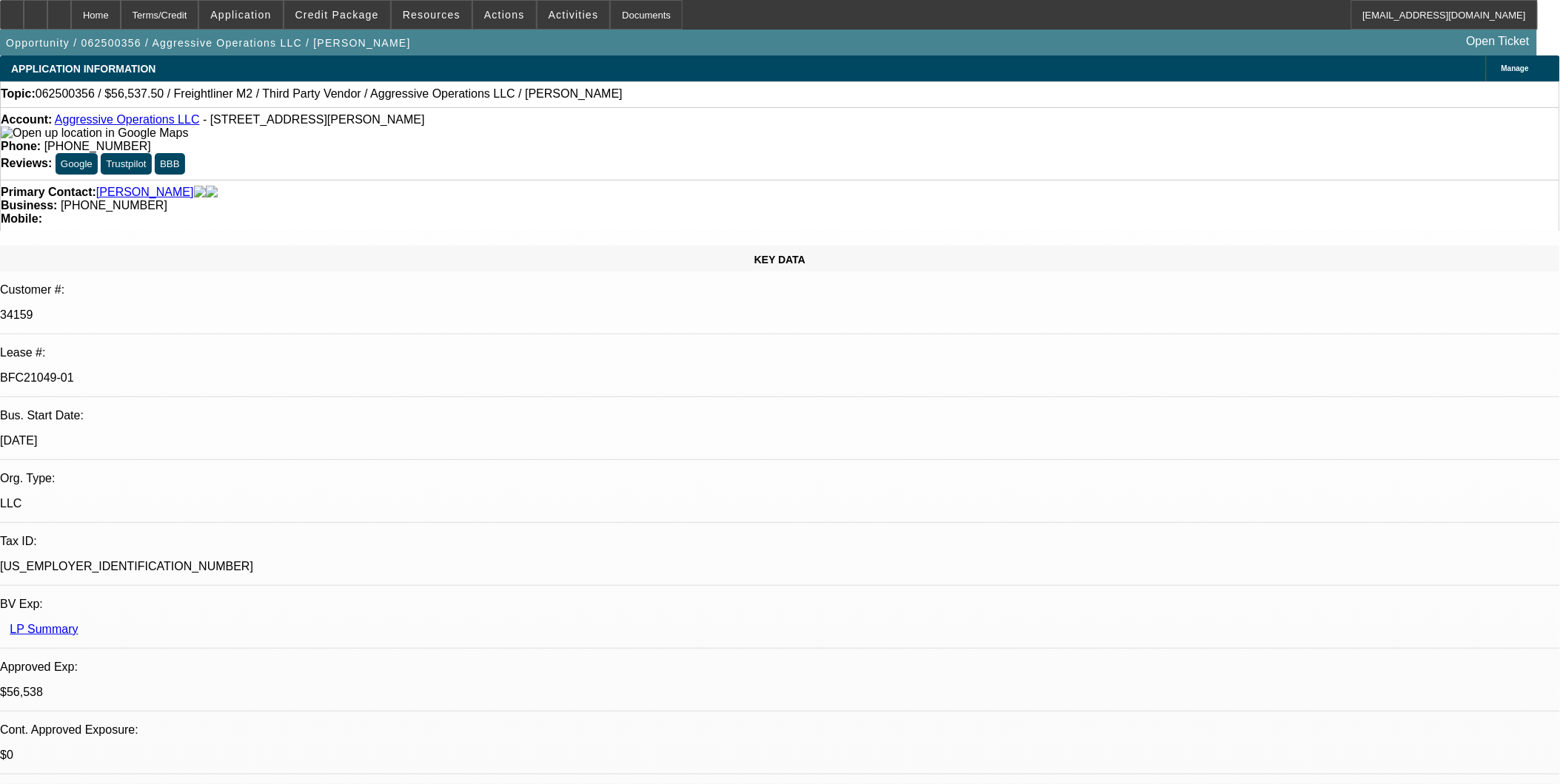
scroll to position [1561, 0]
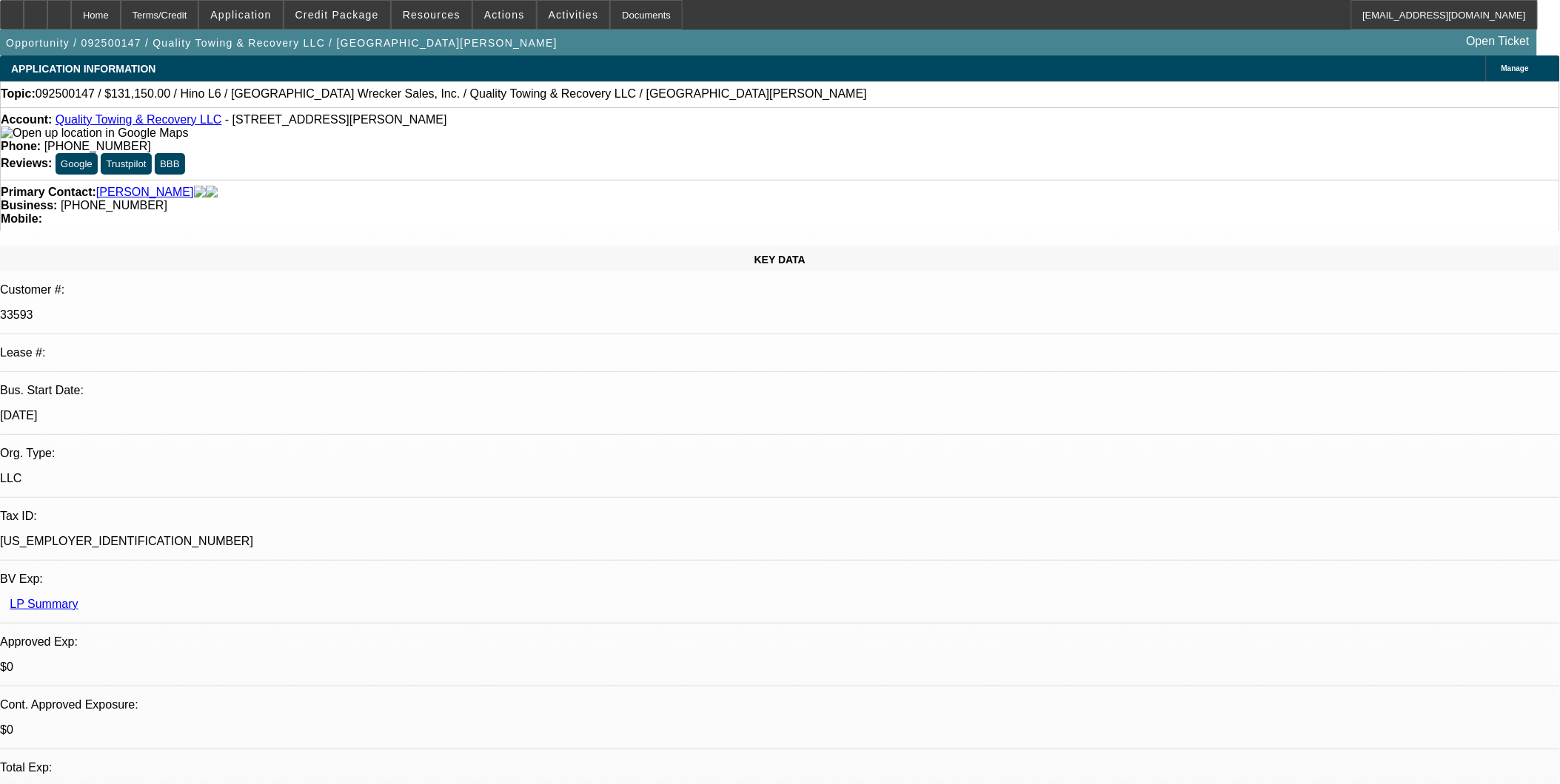
select select "0"
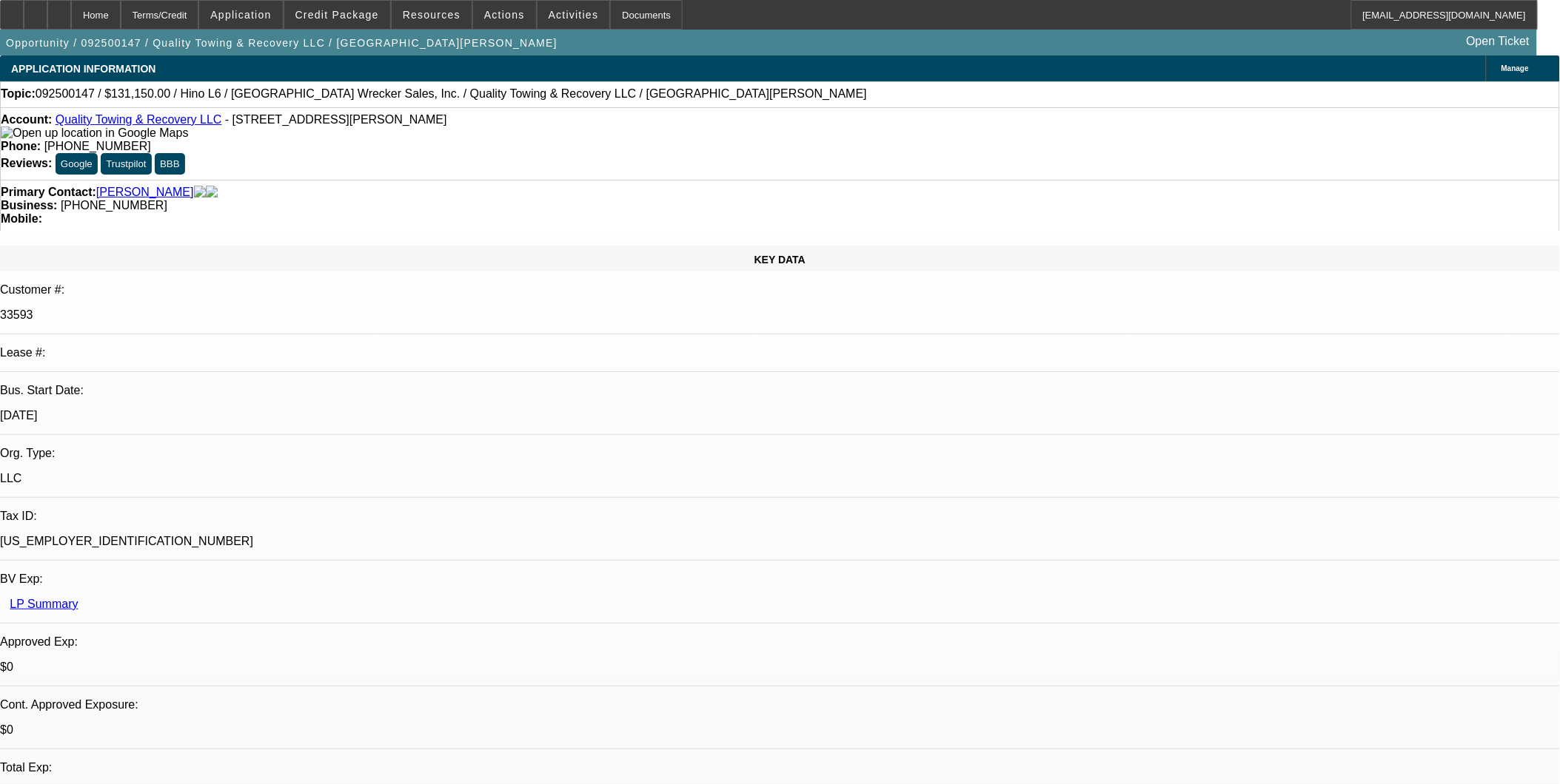
select select "0"
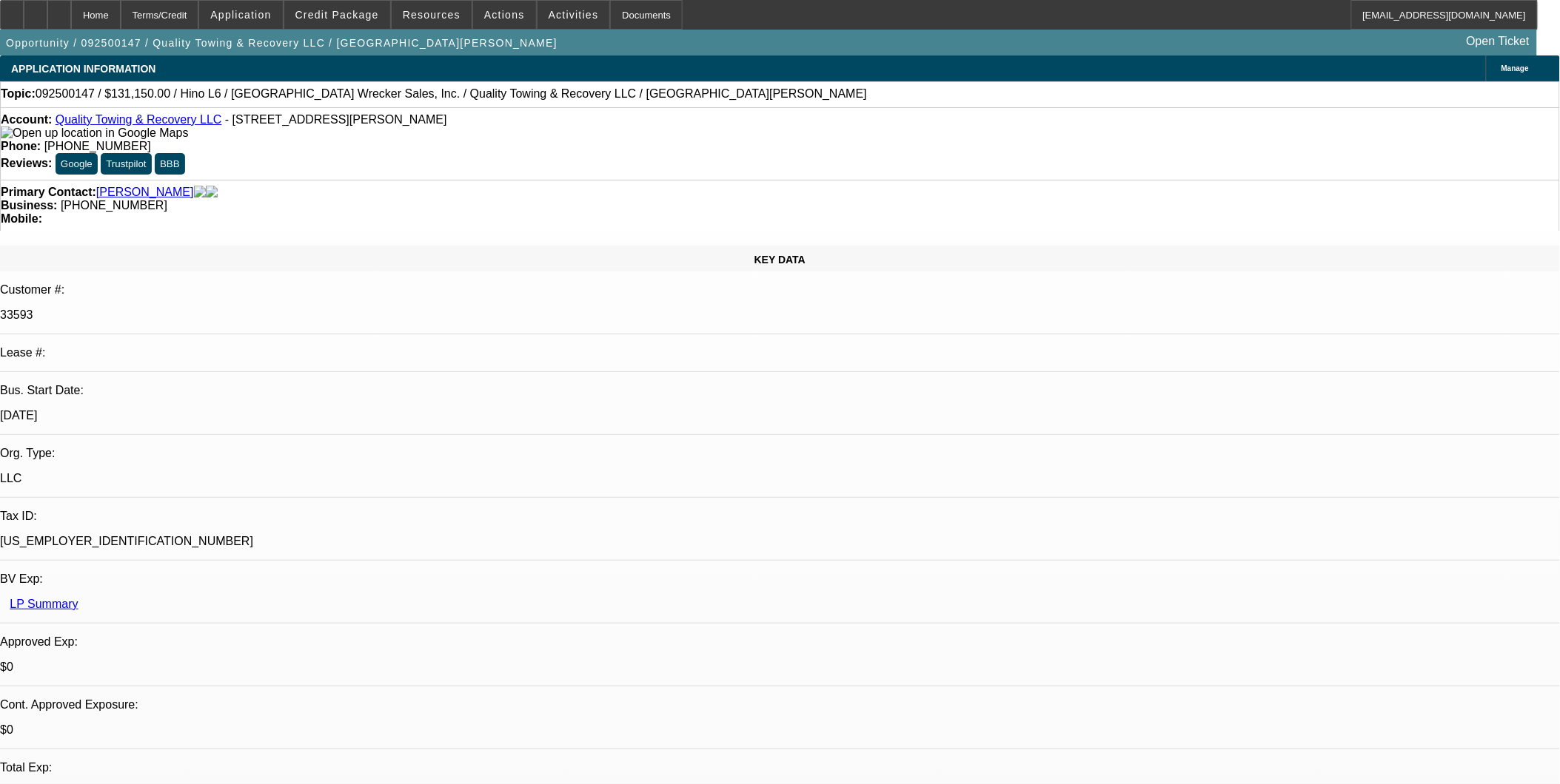
select select "0"
select select "1"
select select "2"
select select "6"
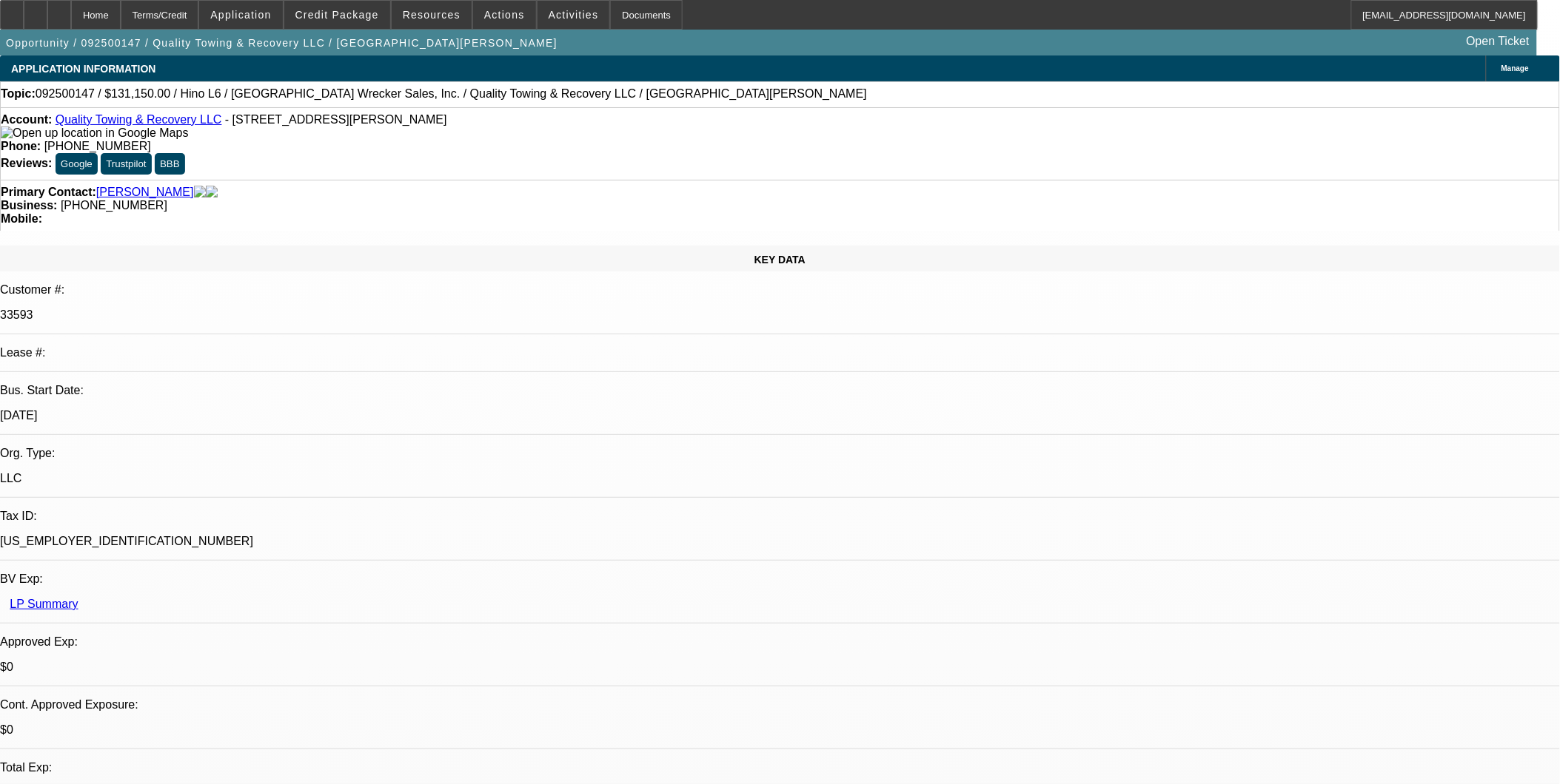
select select "1"
select select "6"
select select "1"
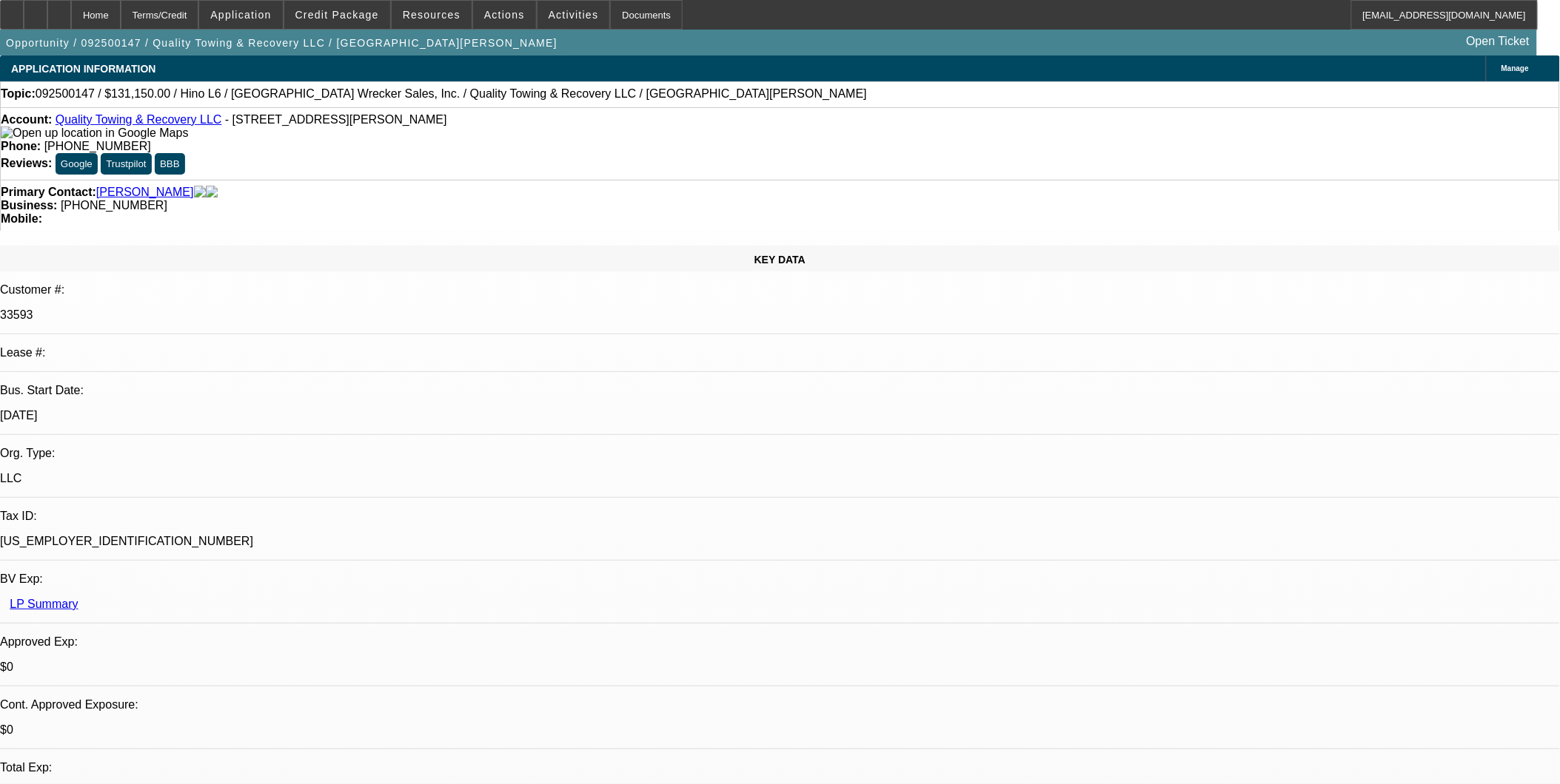
select select "6"
select select "1"
select select "6"
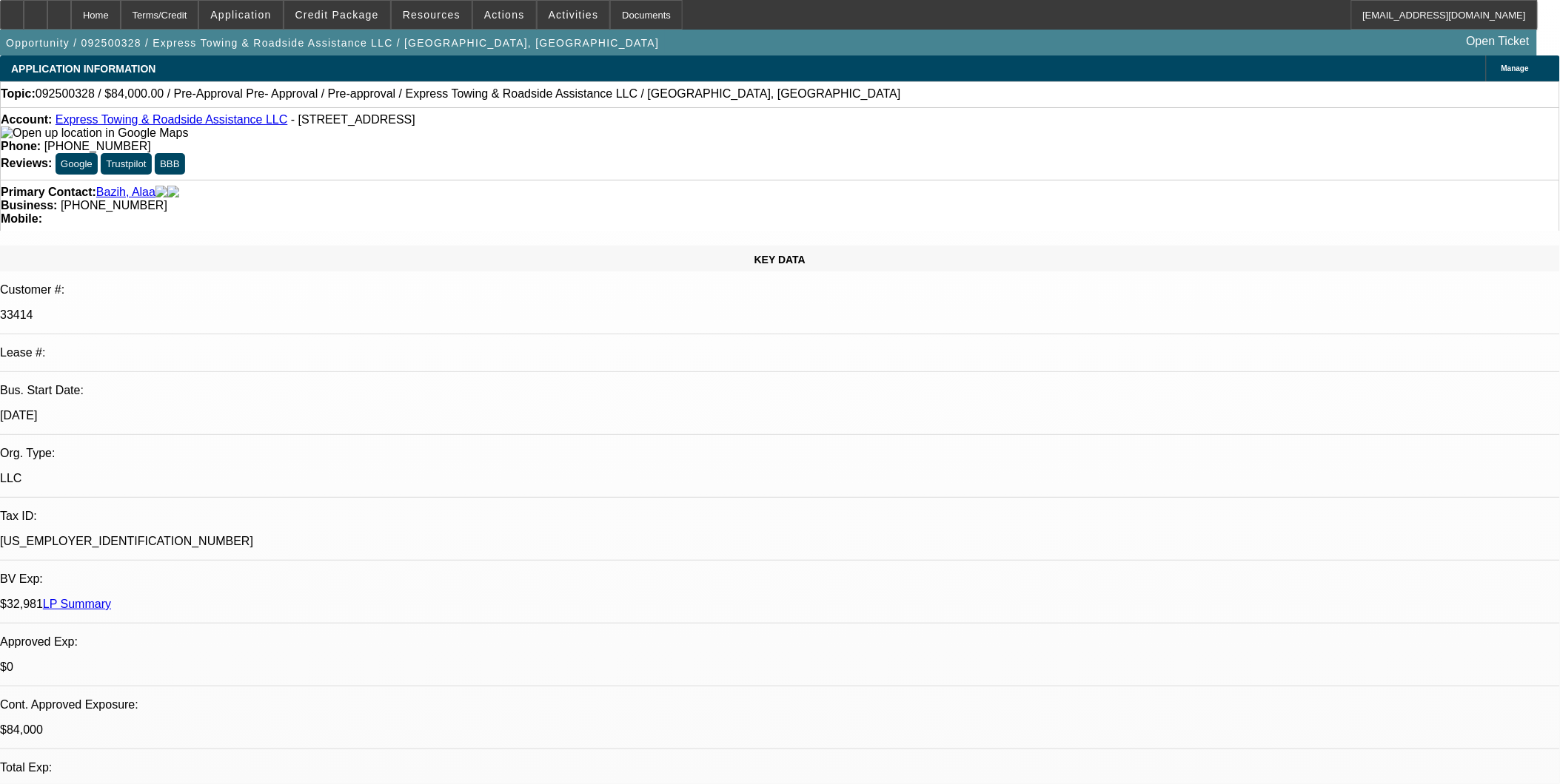
select select "0.2"
select select "2"
select select "0"
select select "0.2"
select select "2"
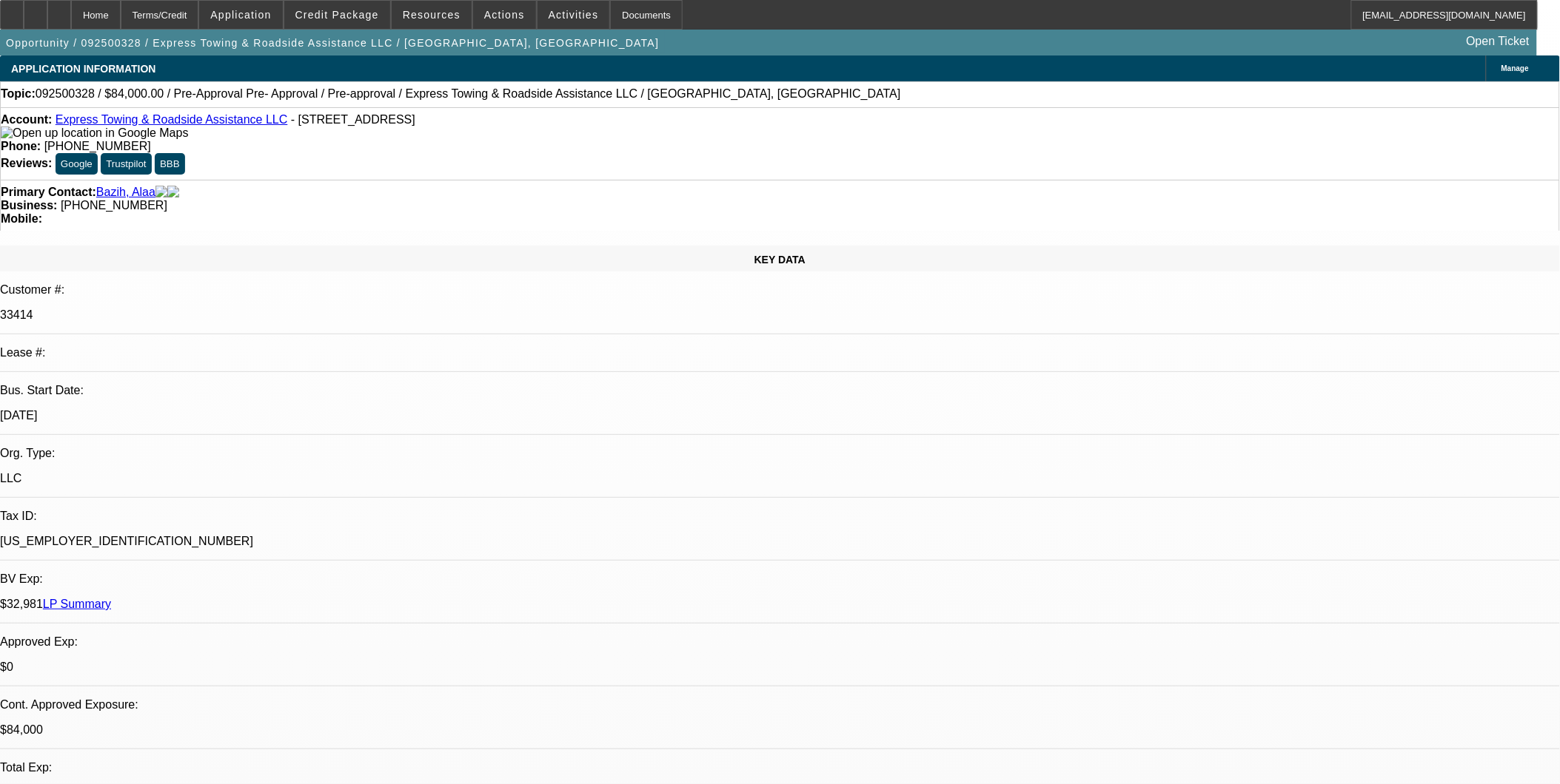
select select "0"
select select "0.2"
select select "2"
select select "0"
select select "1"
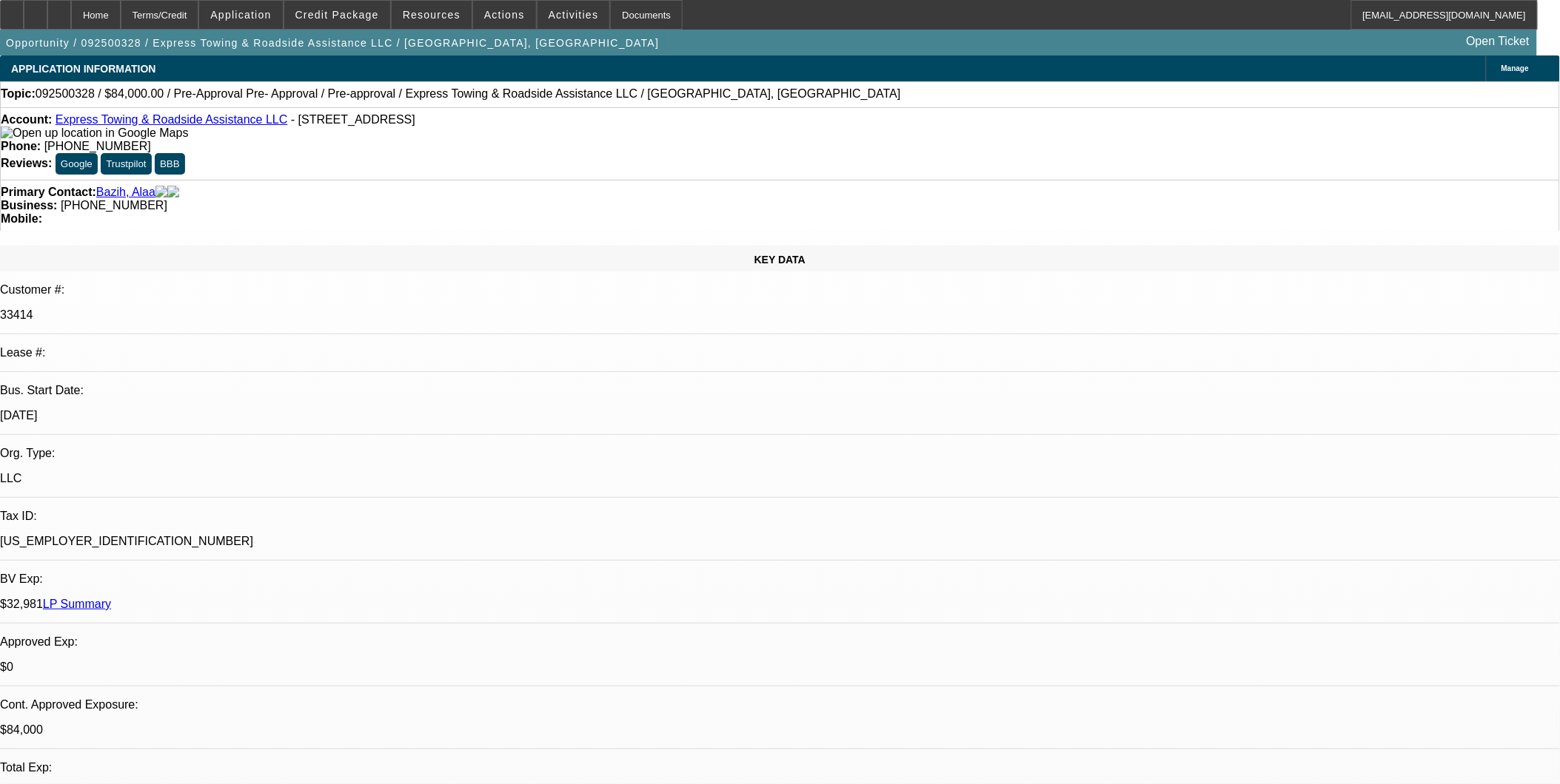
select select "2"
select select "6"
select select "1"
select select "2"
select select "6"
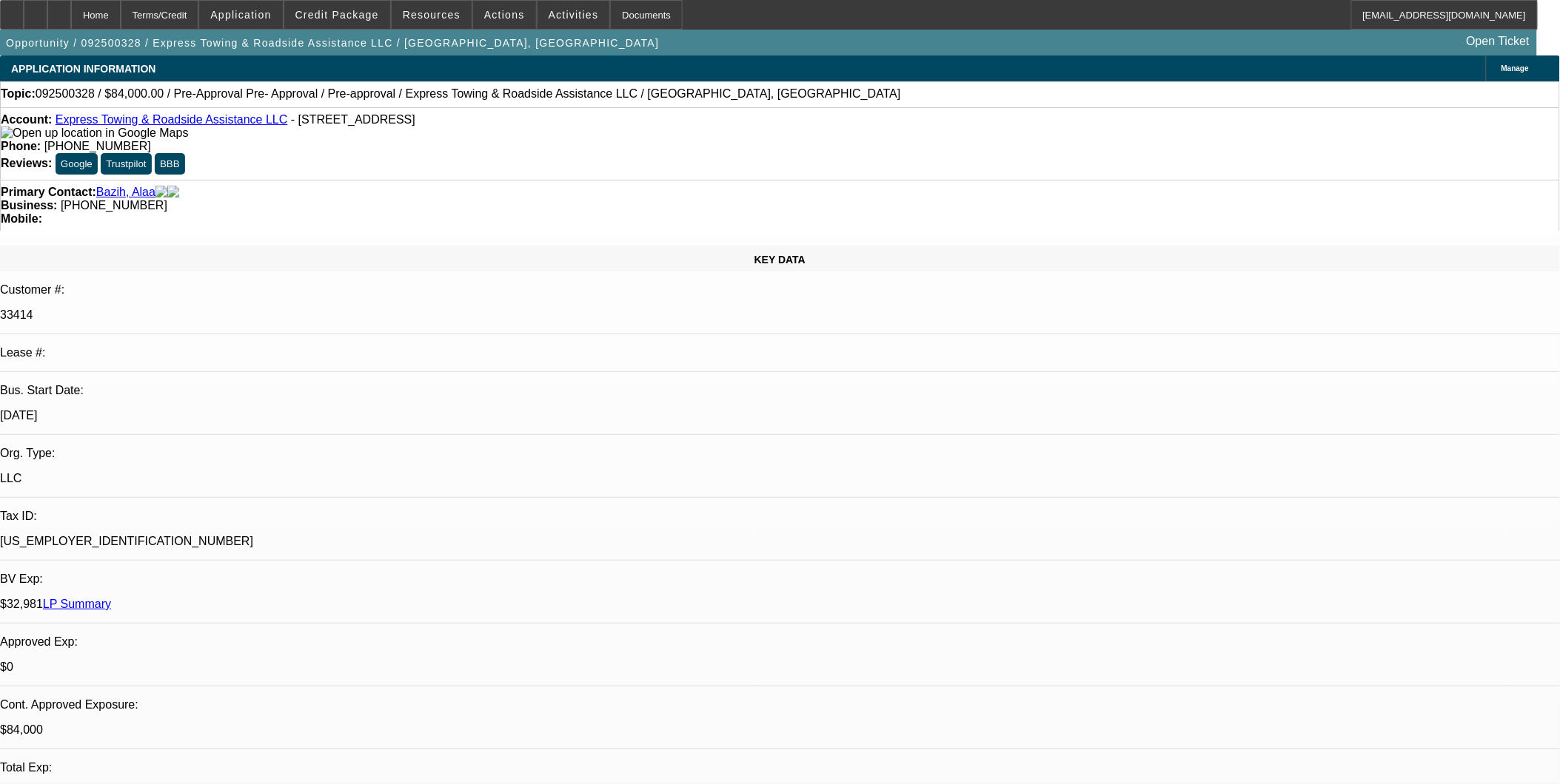
select select "1"
select select "2"
select select "6"
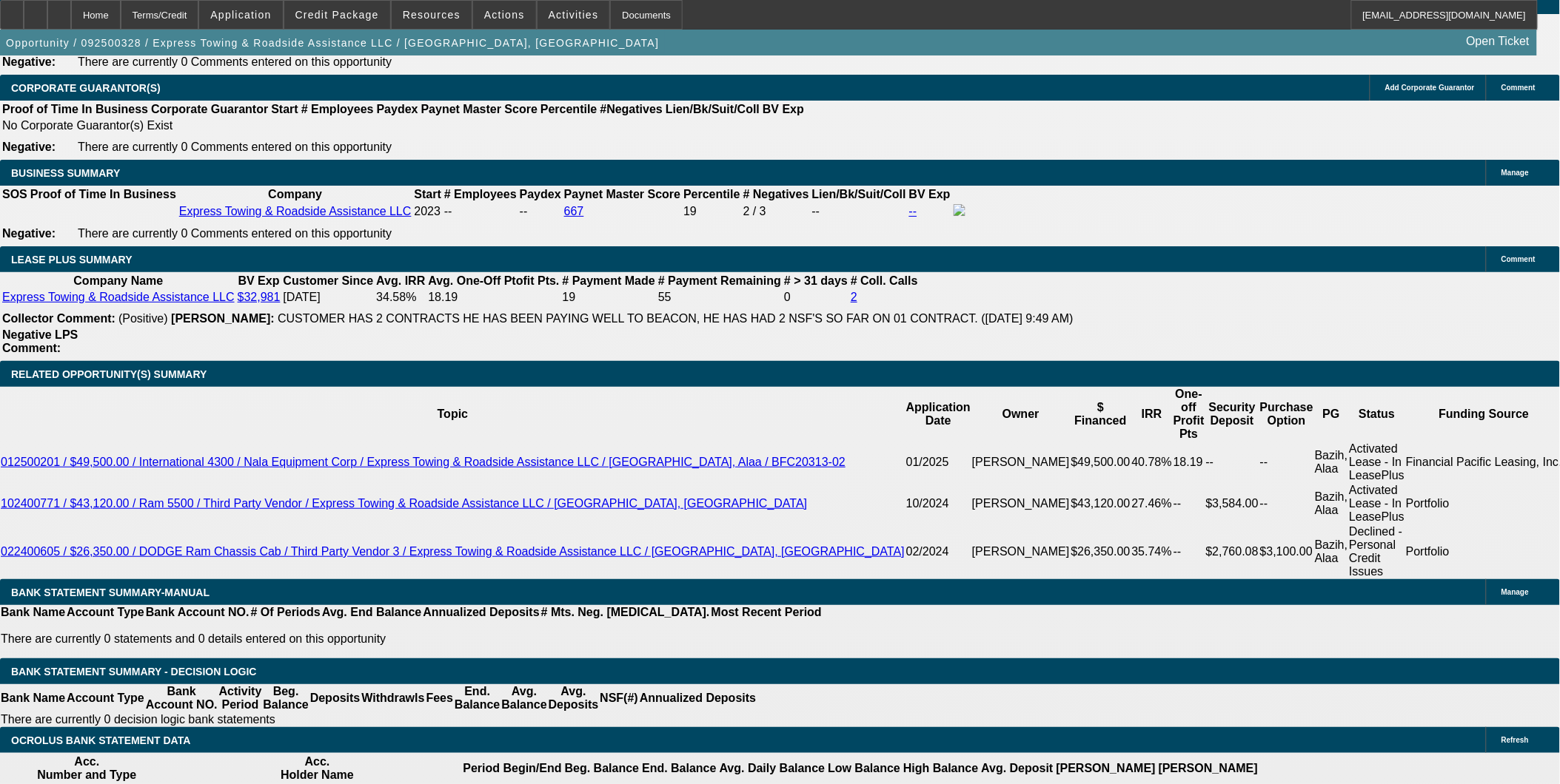
scroll to position [2302, 0]
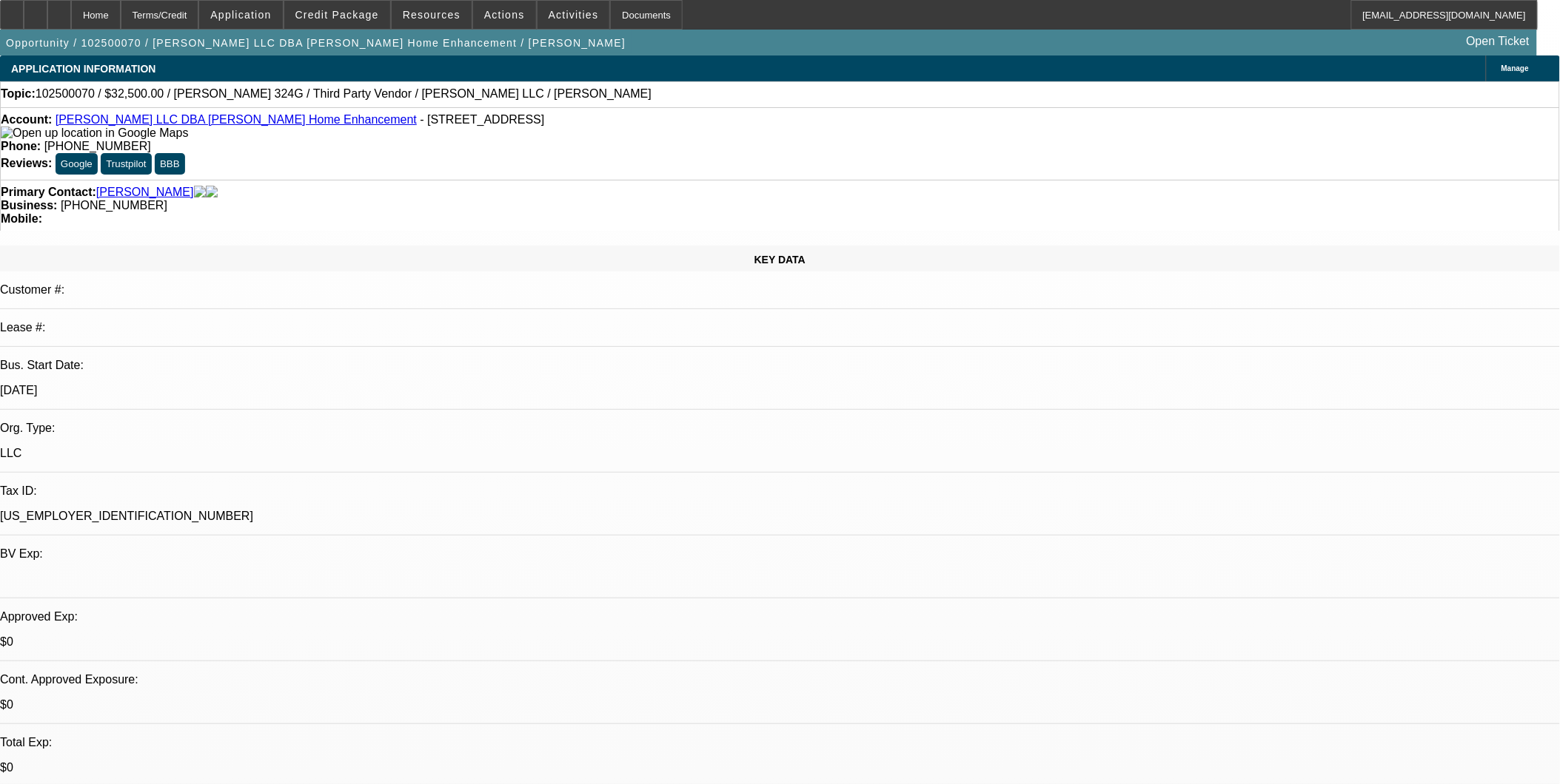
select select "0"
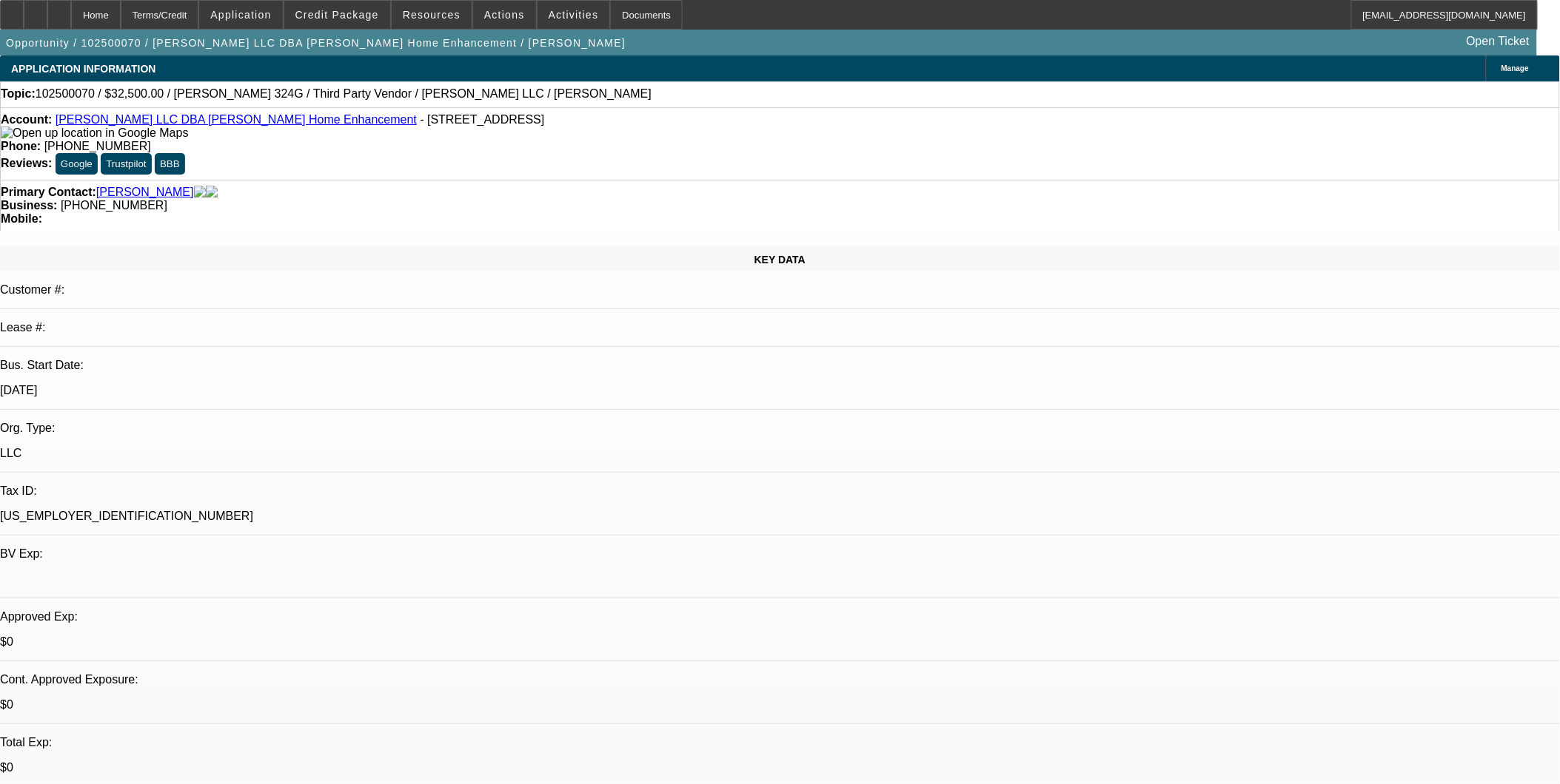
select select "0"
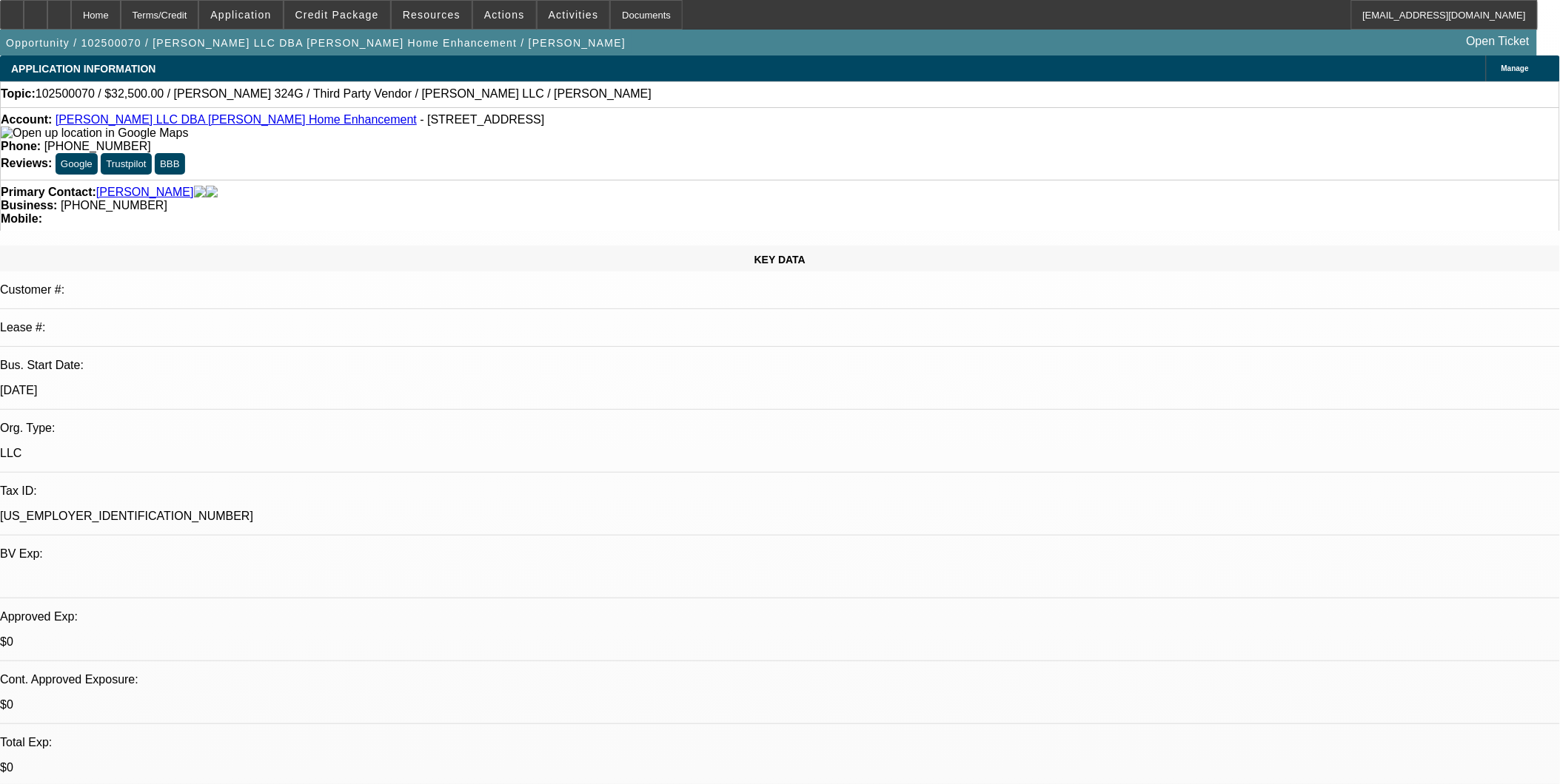
select select "0"
select select "1"
select select "3"
select select "6"
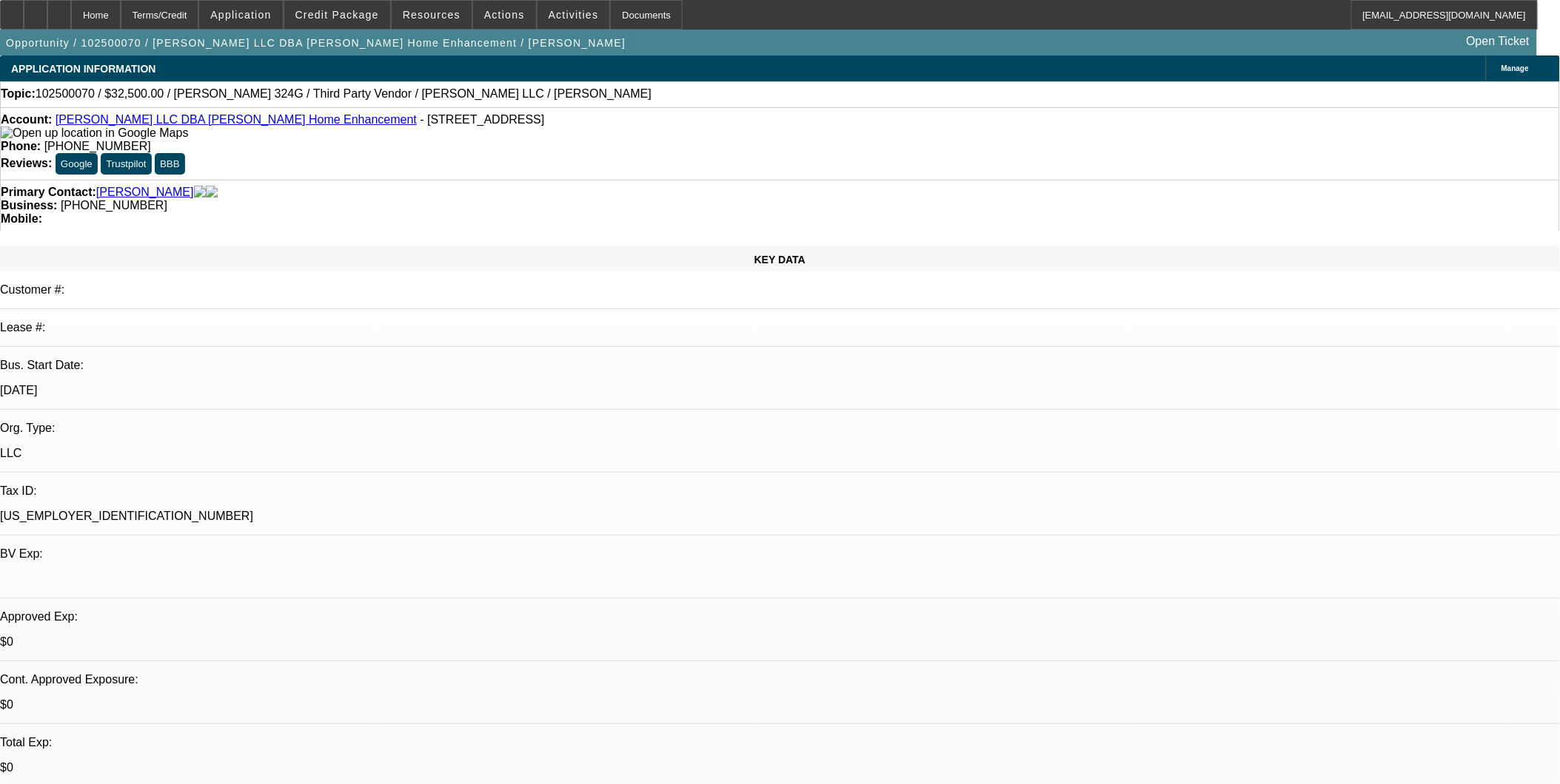
select select "1"
select select "6"
select select "1"
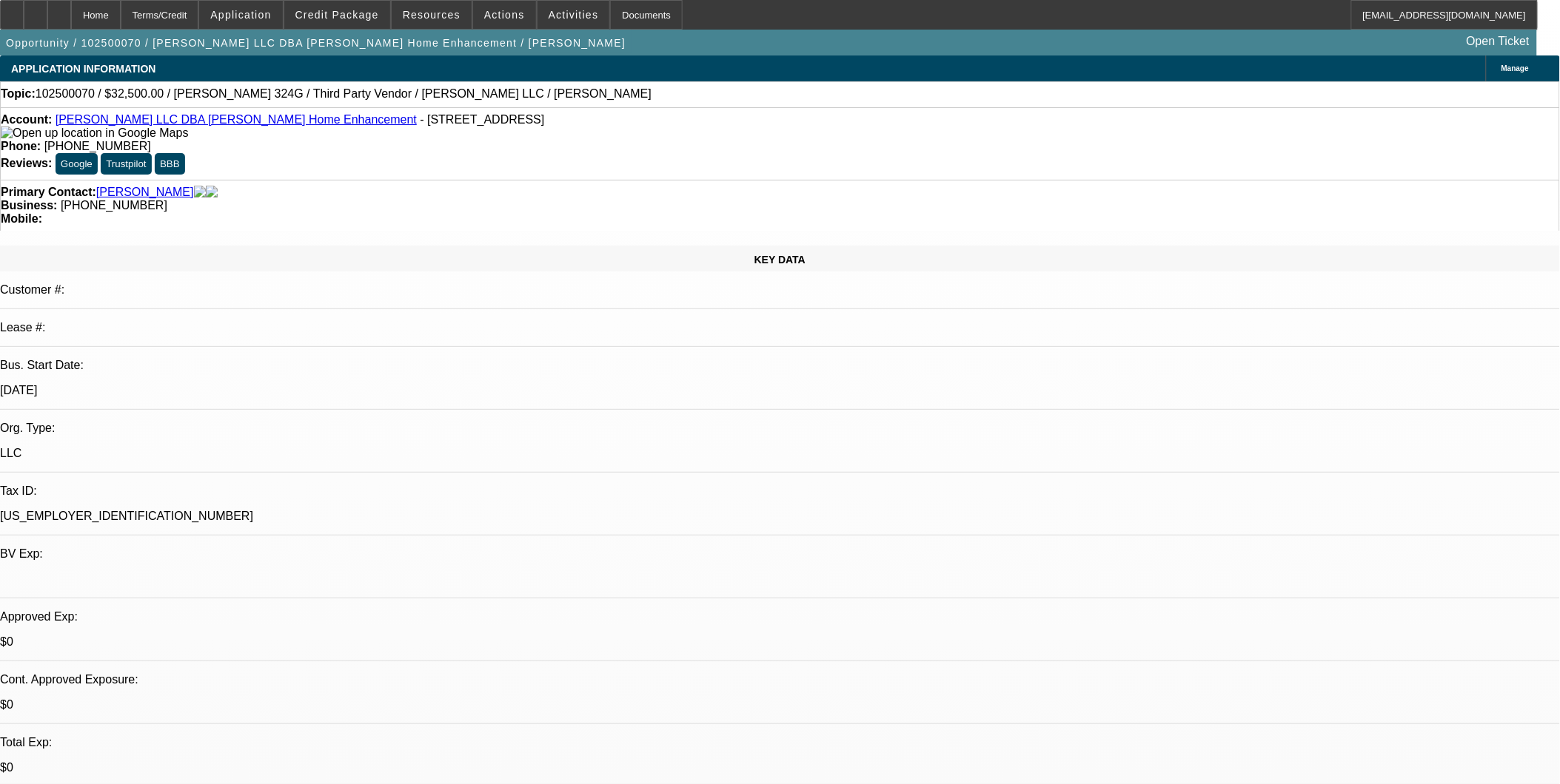
select select "6"
select select "1"
select select "6"
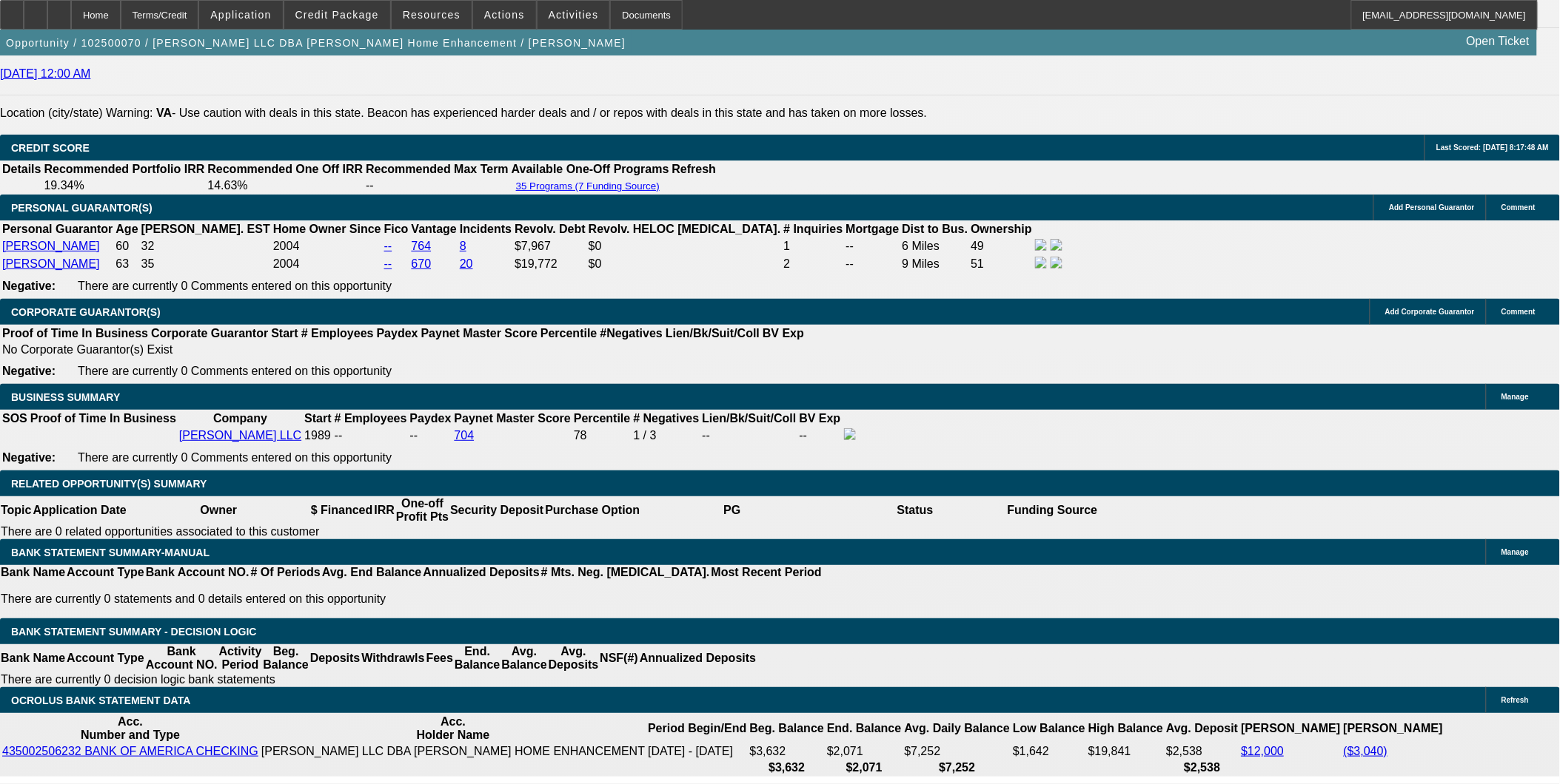
scroll to position [2140, 0]
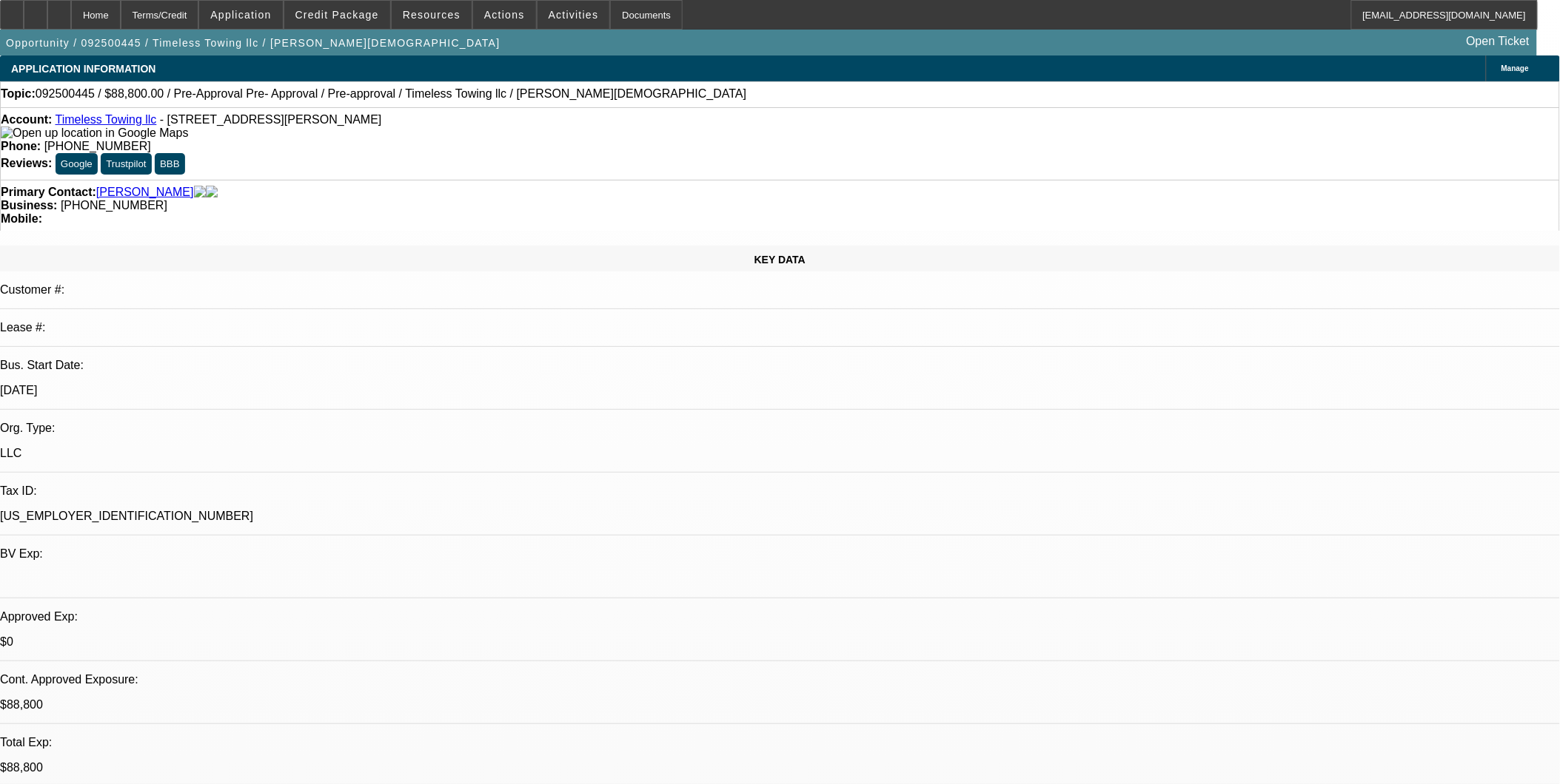
select select "0"
select select "2"
select select "0"
select select "0.2"
select select "2"
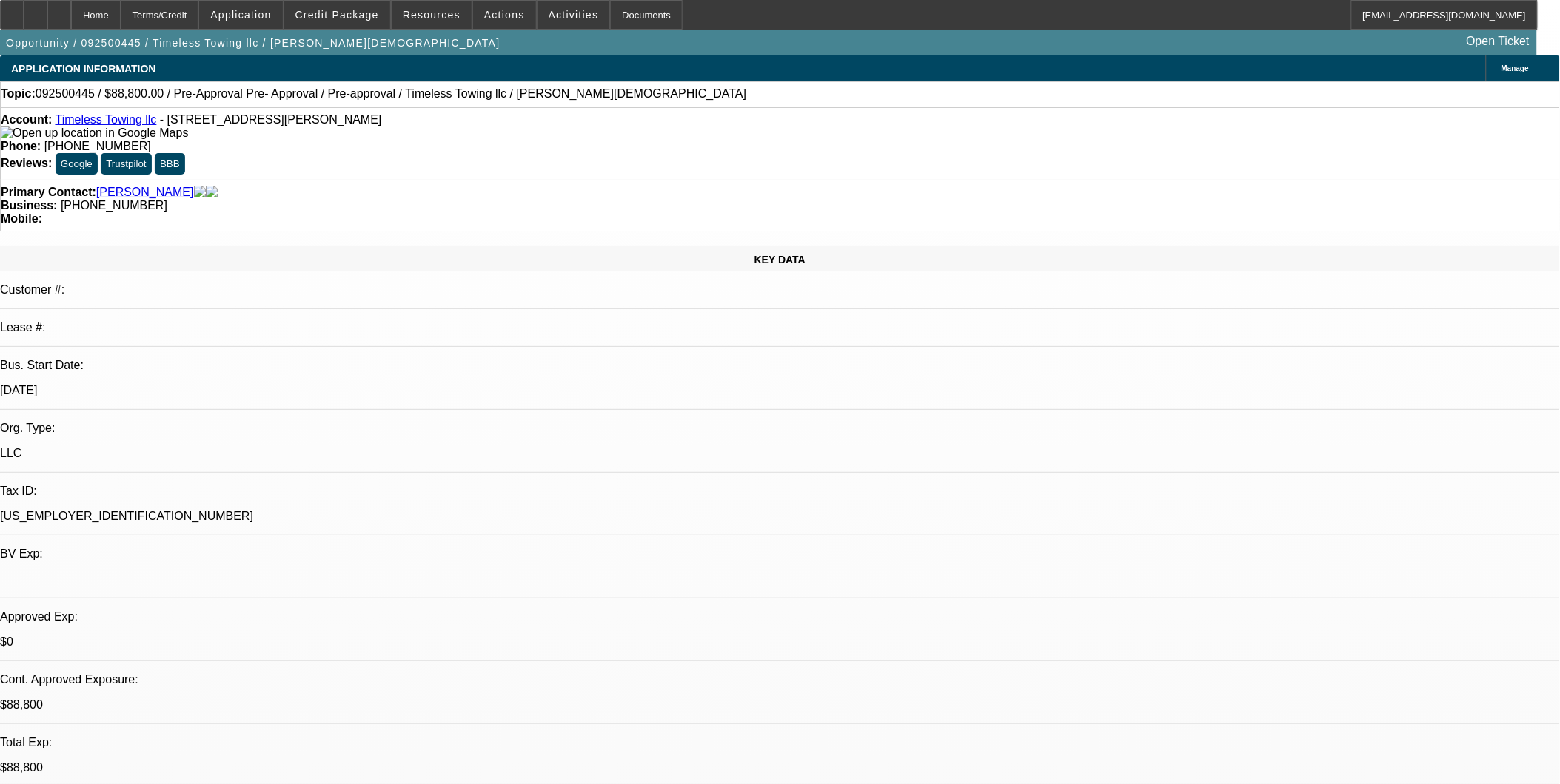
select select "0"
select select "0.2"
select select "2"
select select "0"
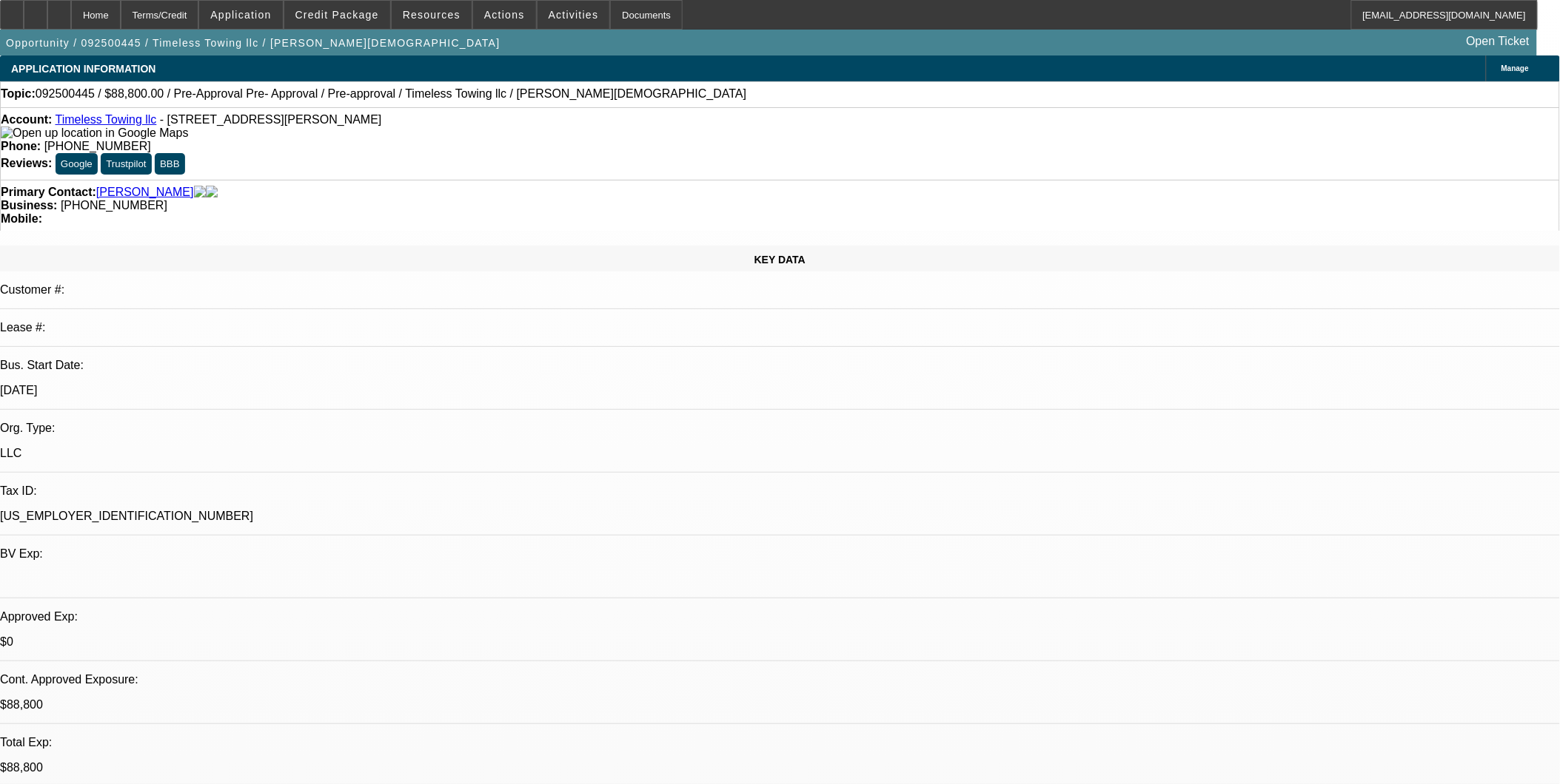
select select "2"
select select "0"
select select "1"
select select "2"
select select "6"
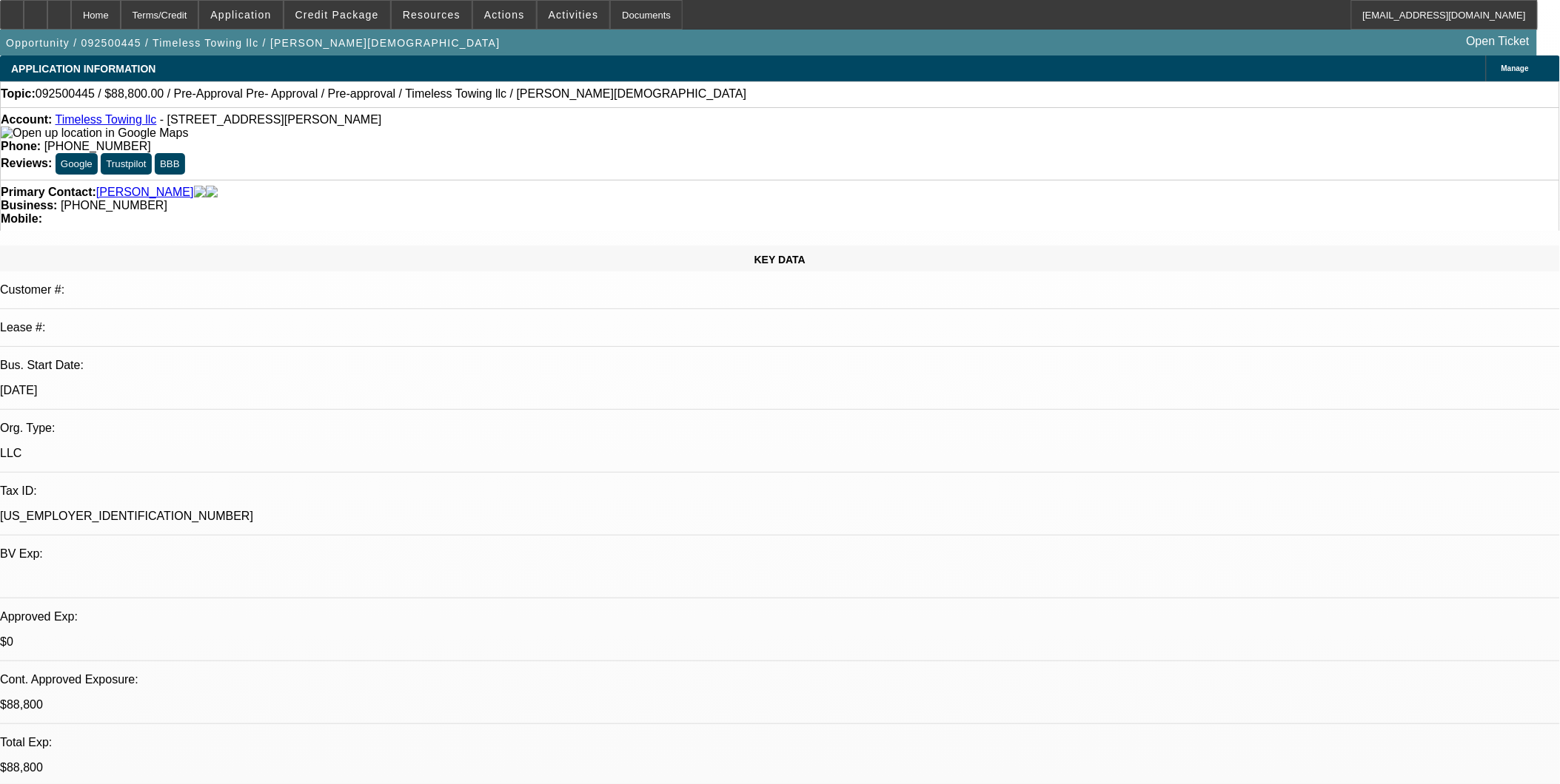
select select "1"
select select "2"
select select "6"
select select "1"
select select "2"
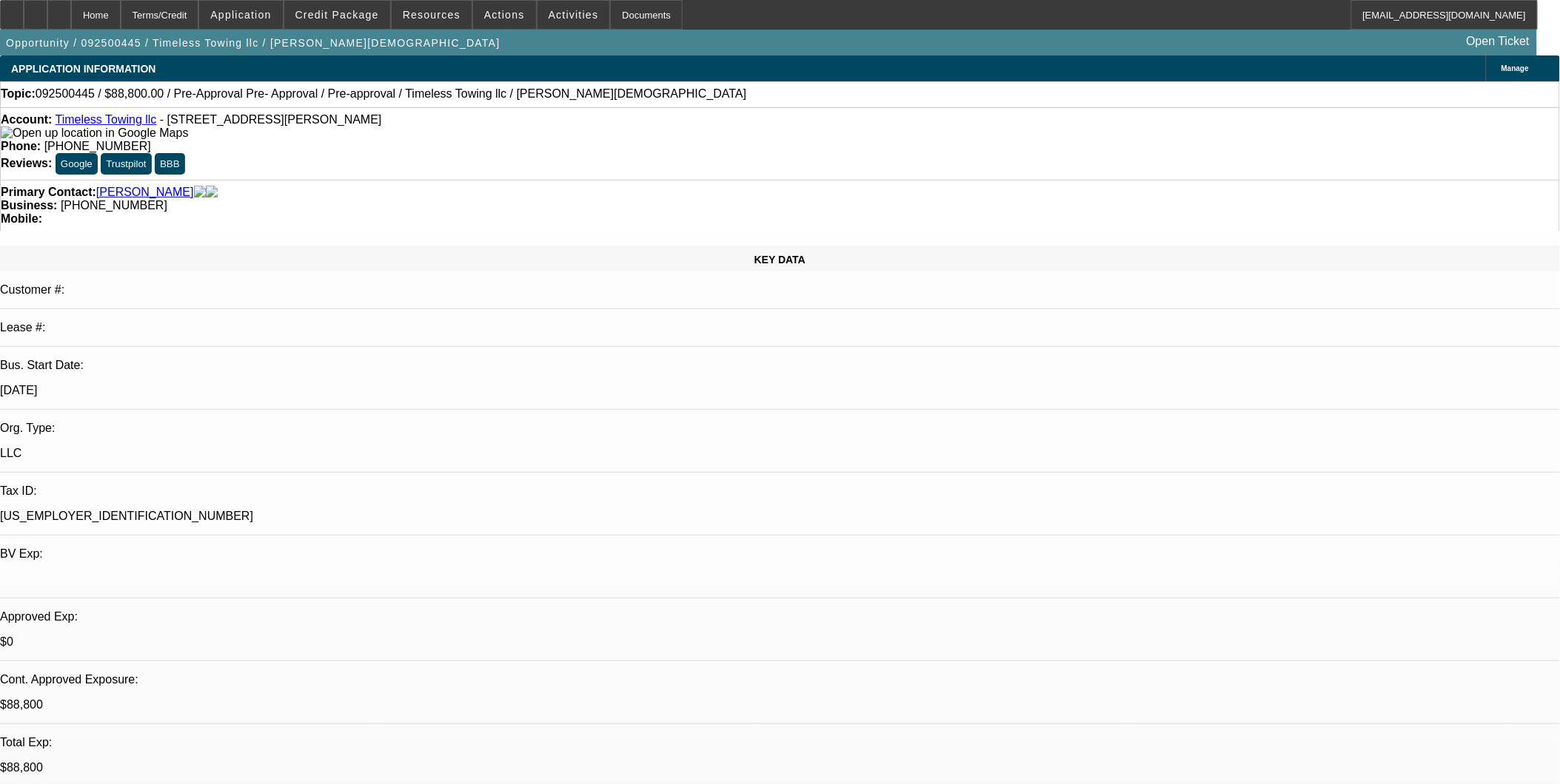
select select "6"
select select "1"
select select "2"
select select "6"
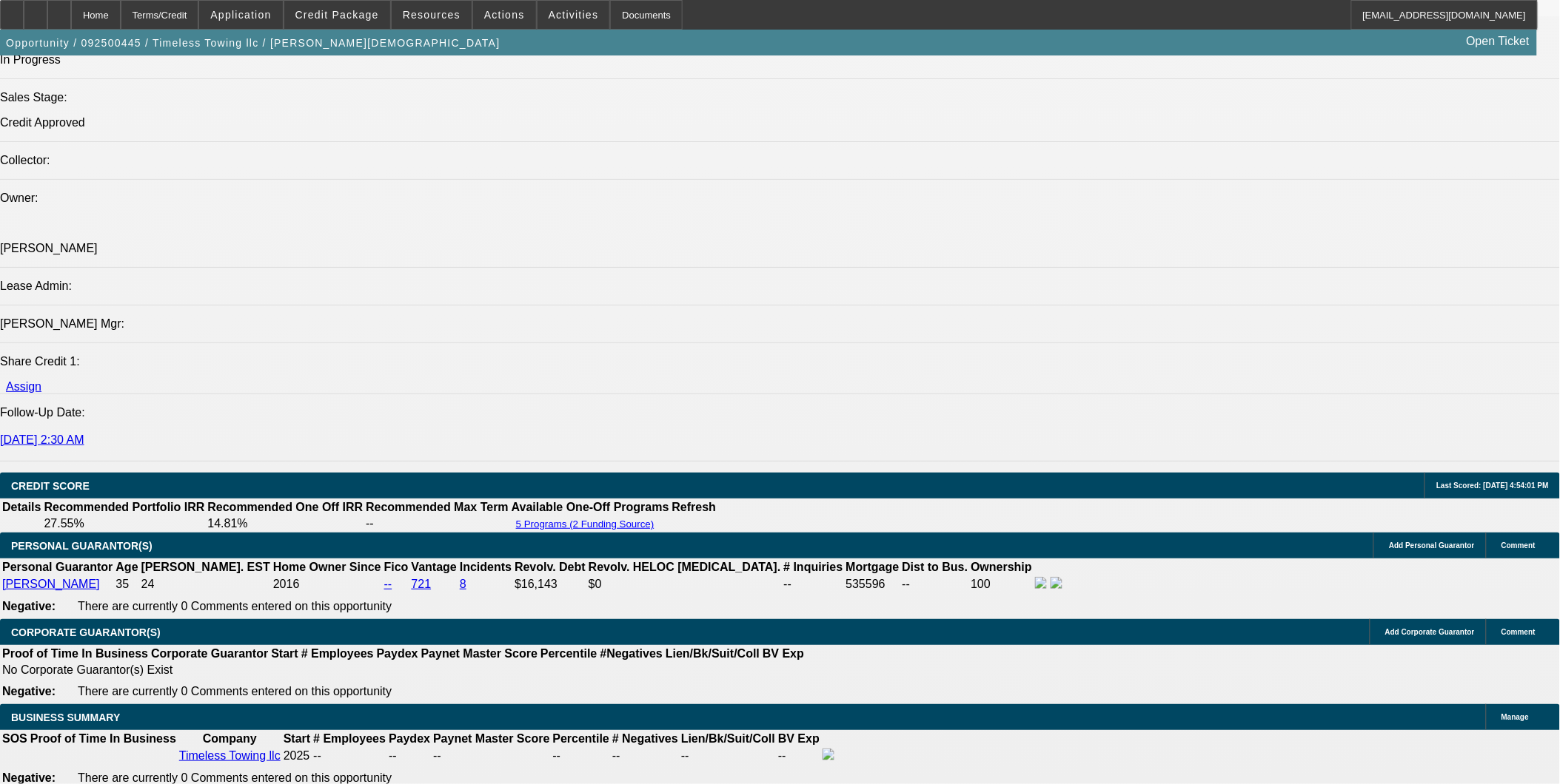
scroll to position [1770, 0]
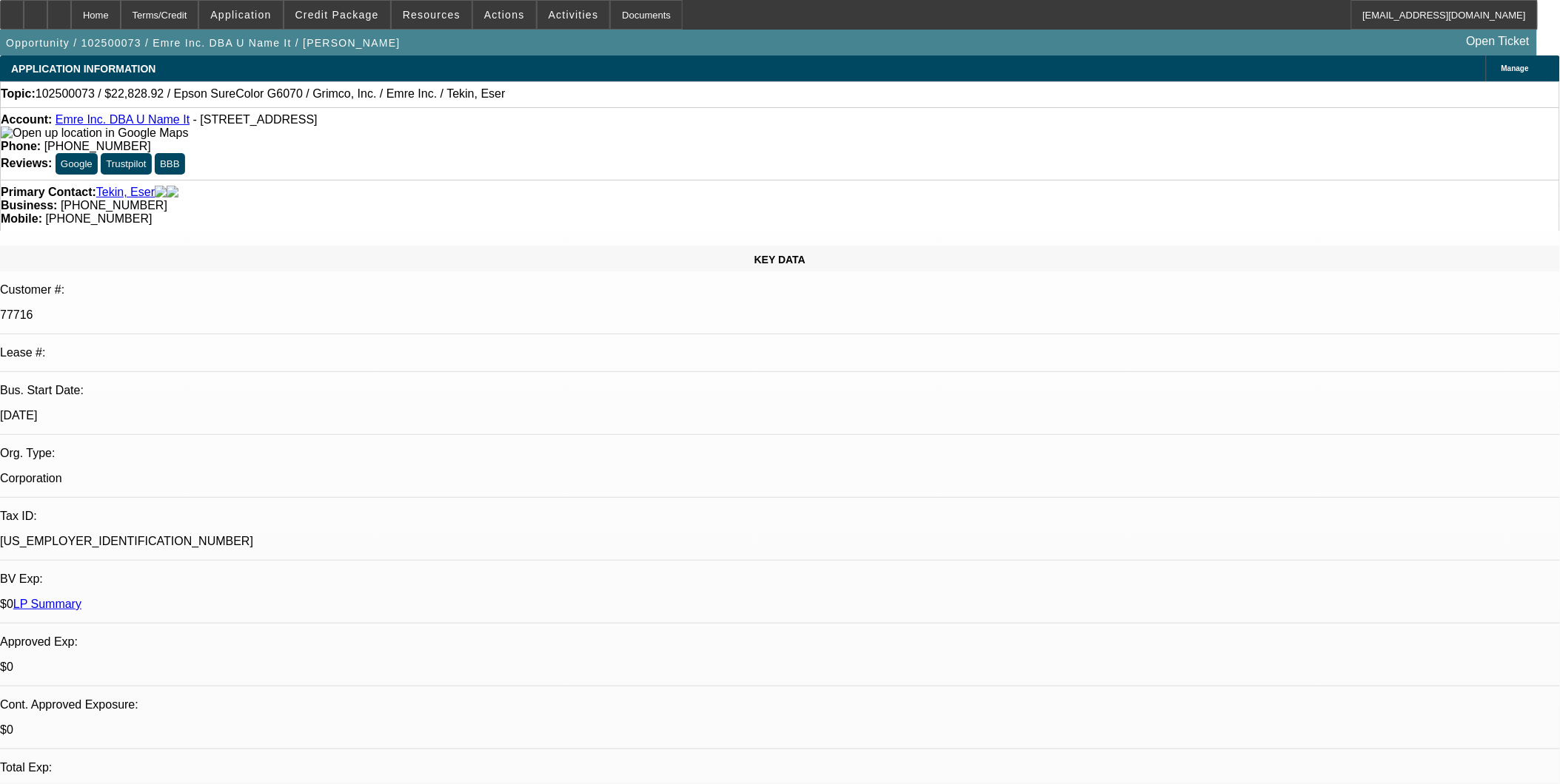
select select "0"
select select "2"
select select "0"
select select "2"
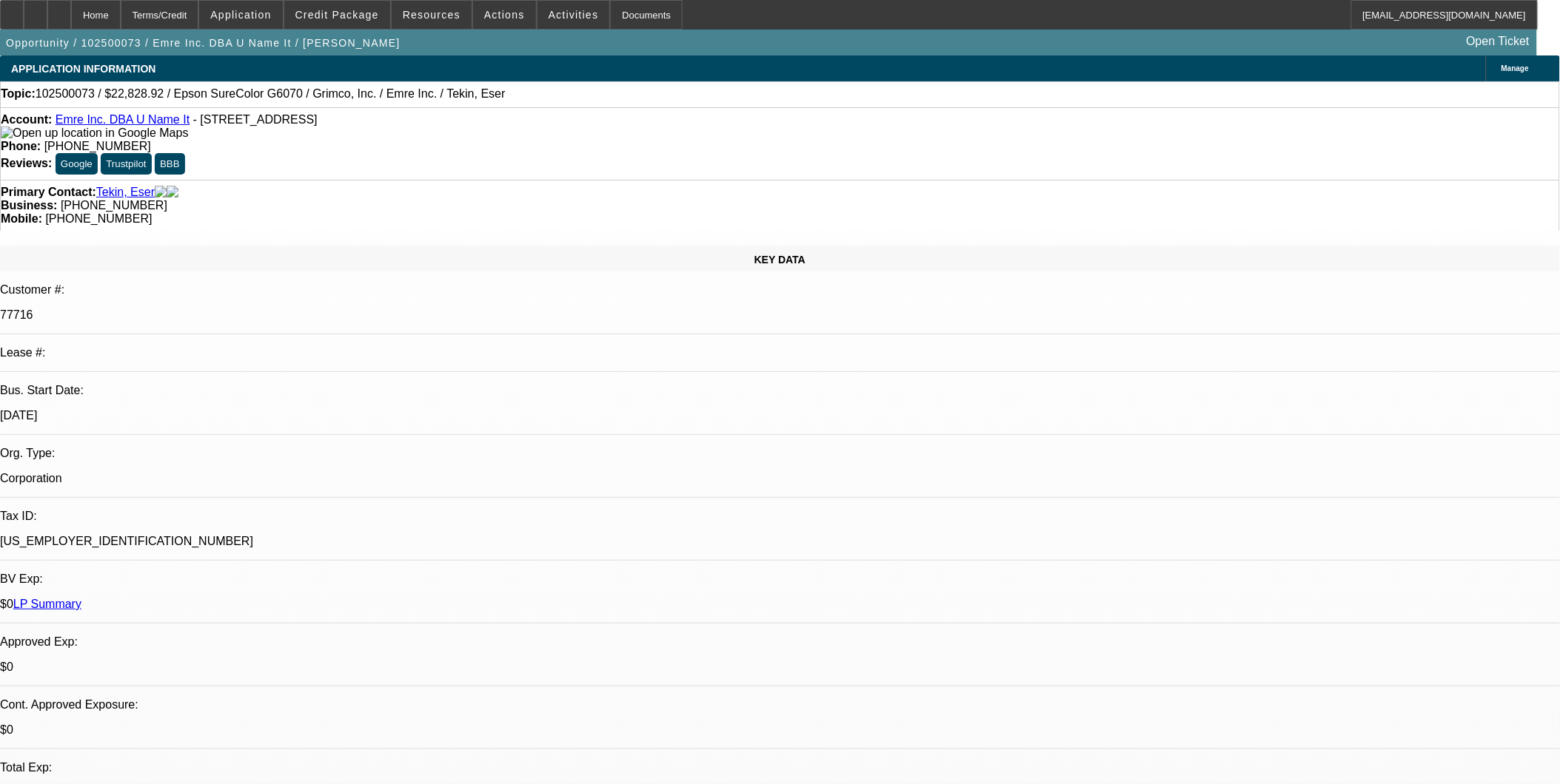
select select "0"
select select "2"
select select "0"
select select "1"
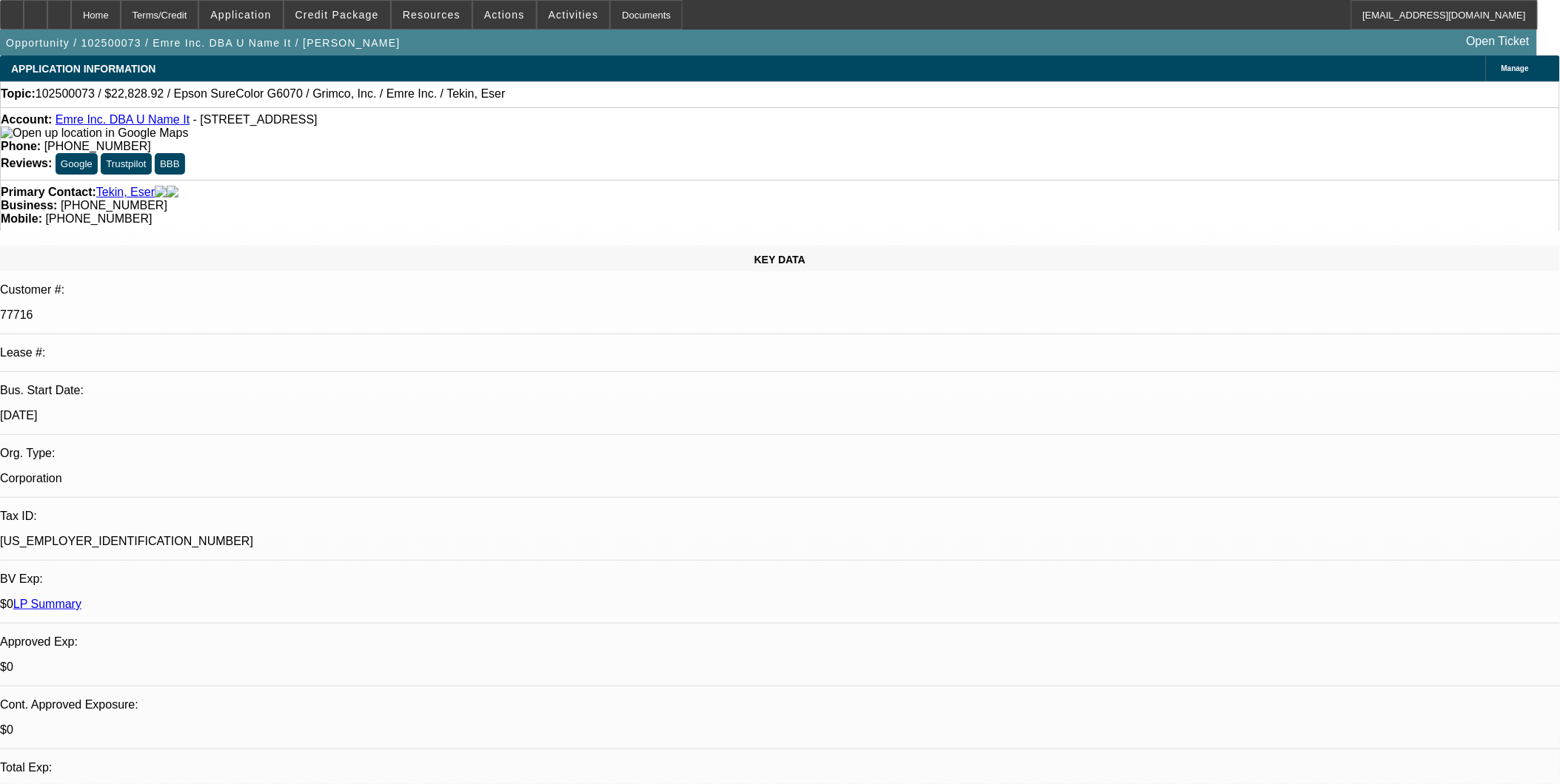
select select "2"
select select "1"
select select "2"
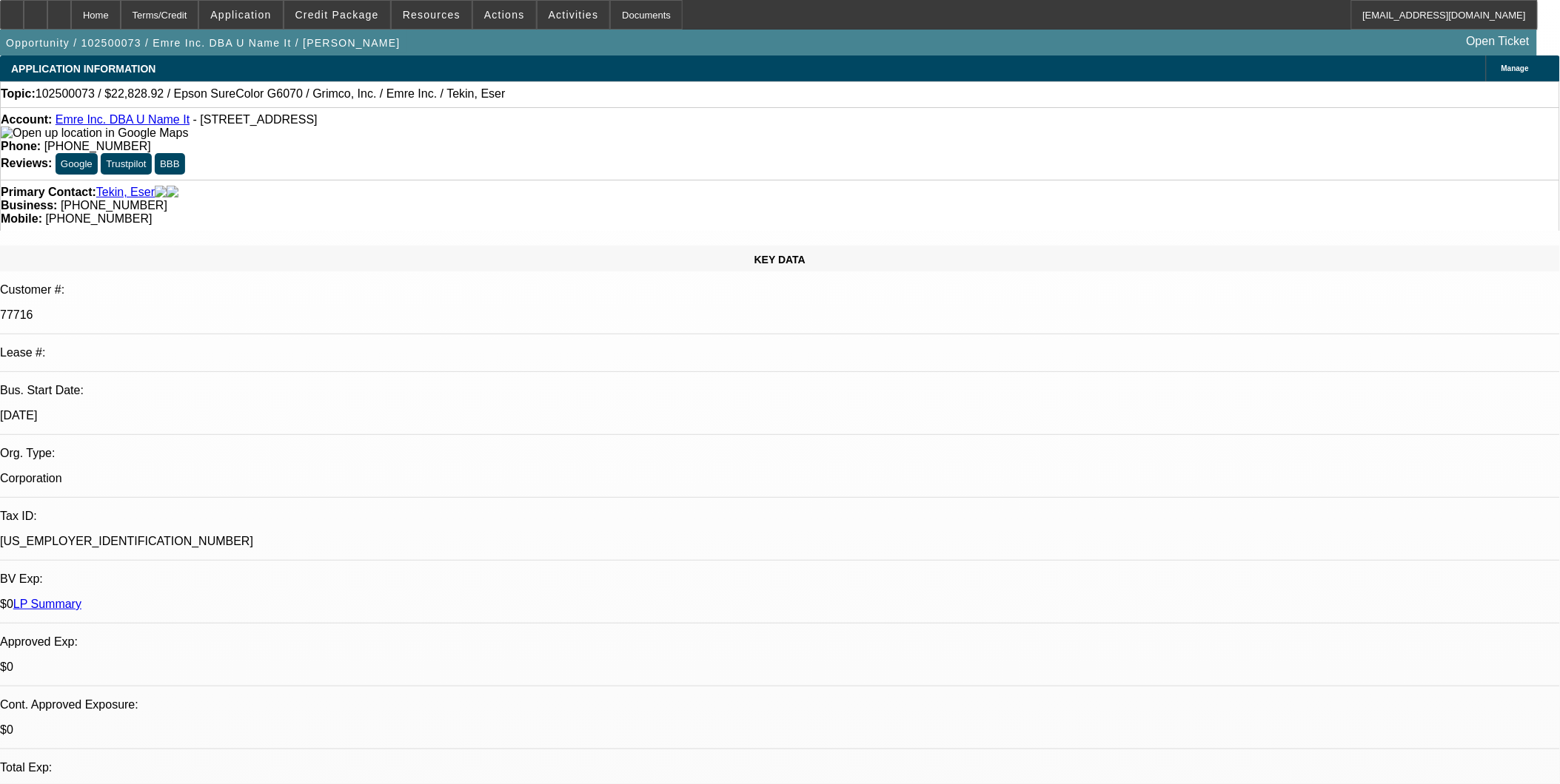
select select "1"
select select "2"
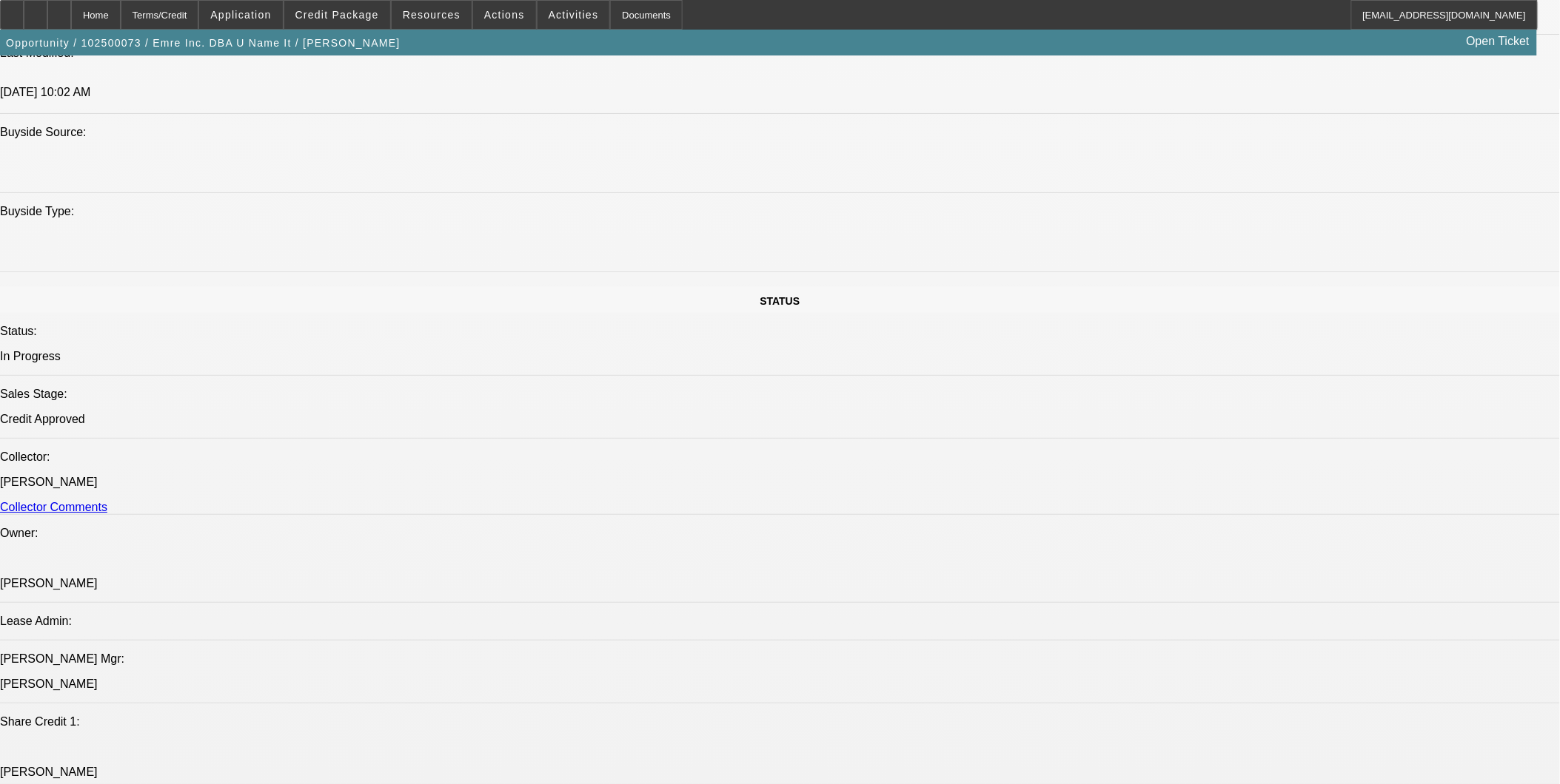
scroll to position [2220, 0]
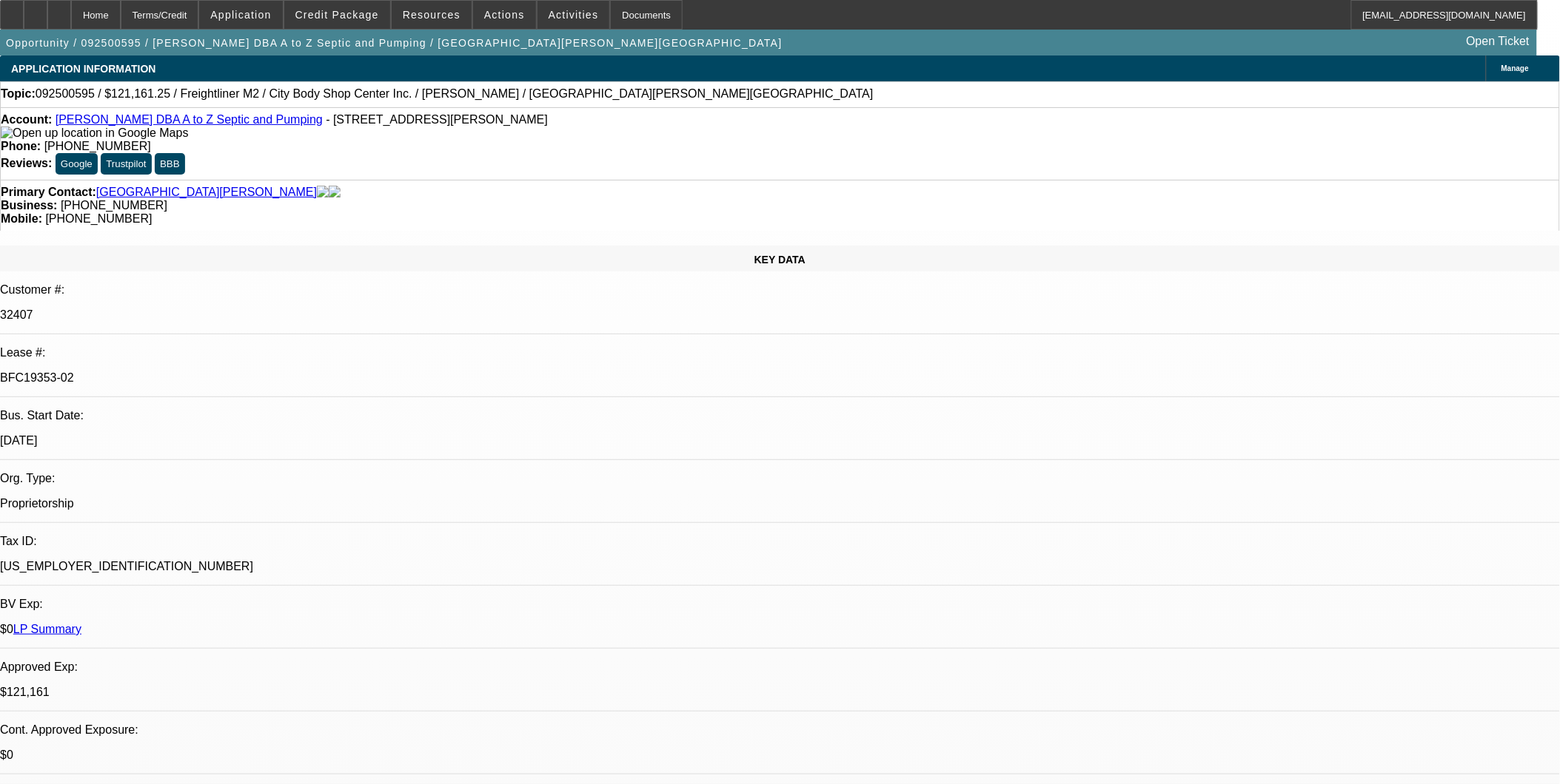
select select "0"
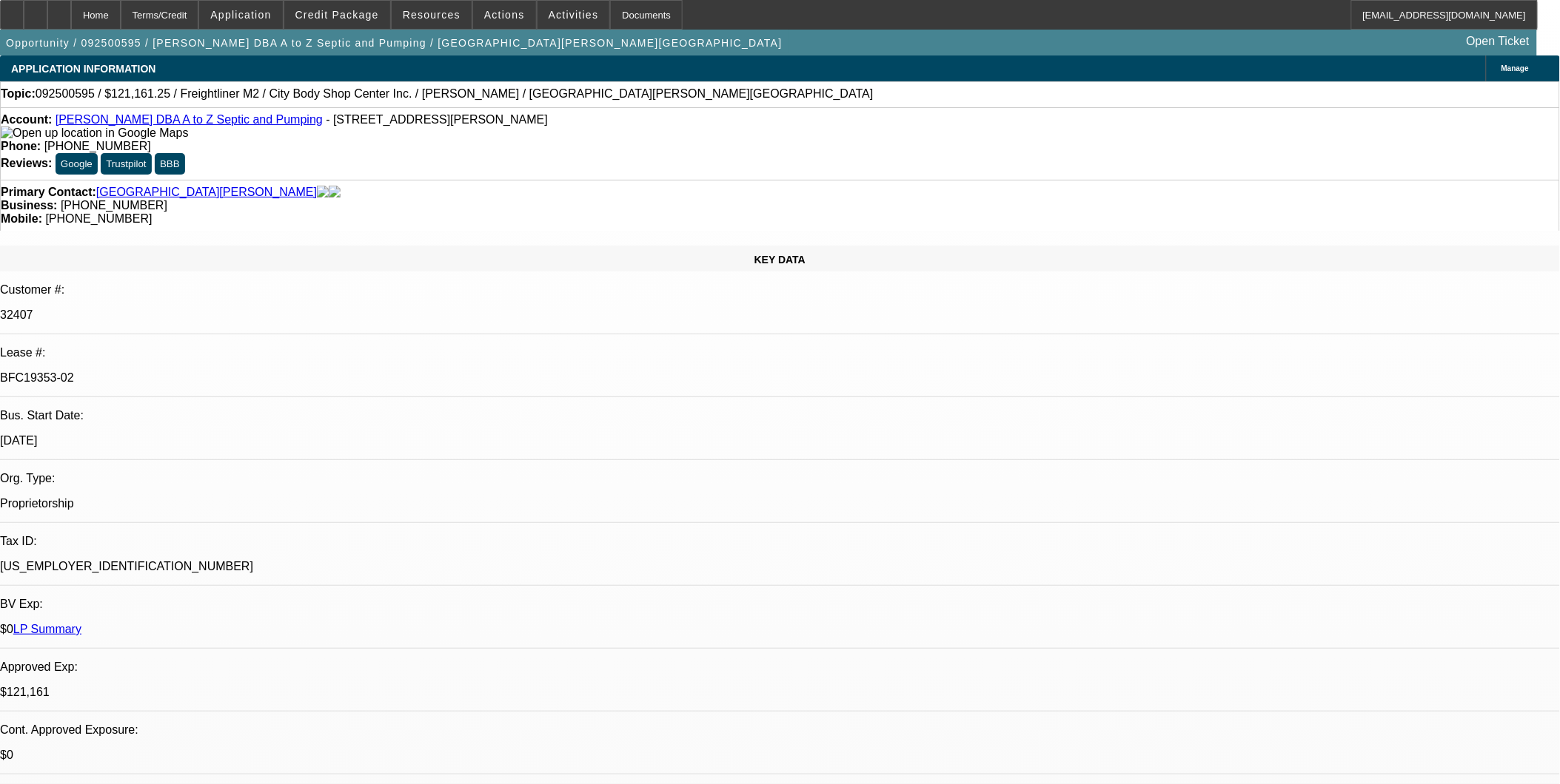
select select "0"
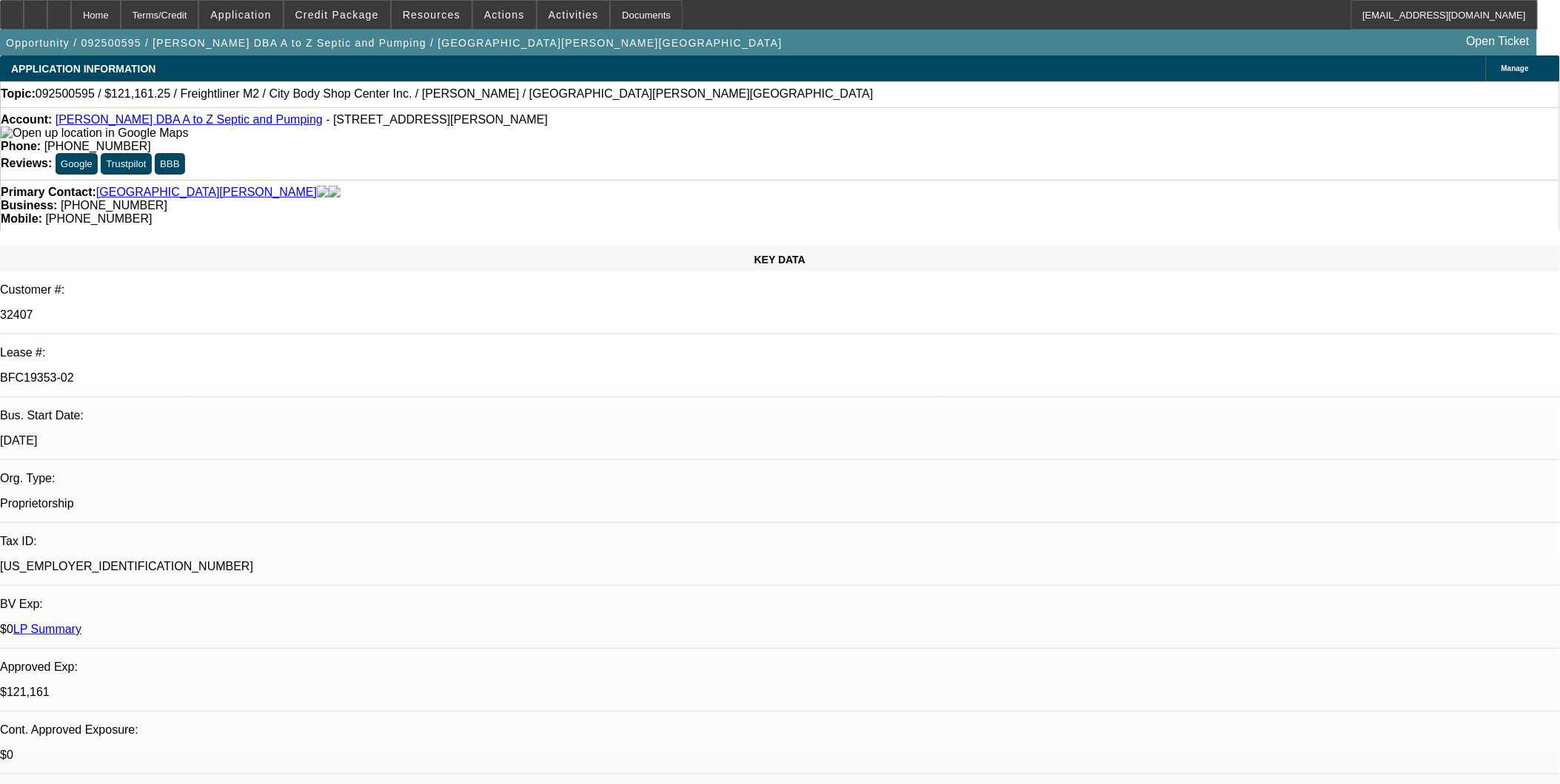
select select "0"
select select "1"
select select "6"
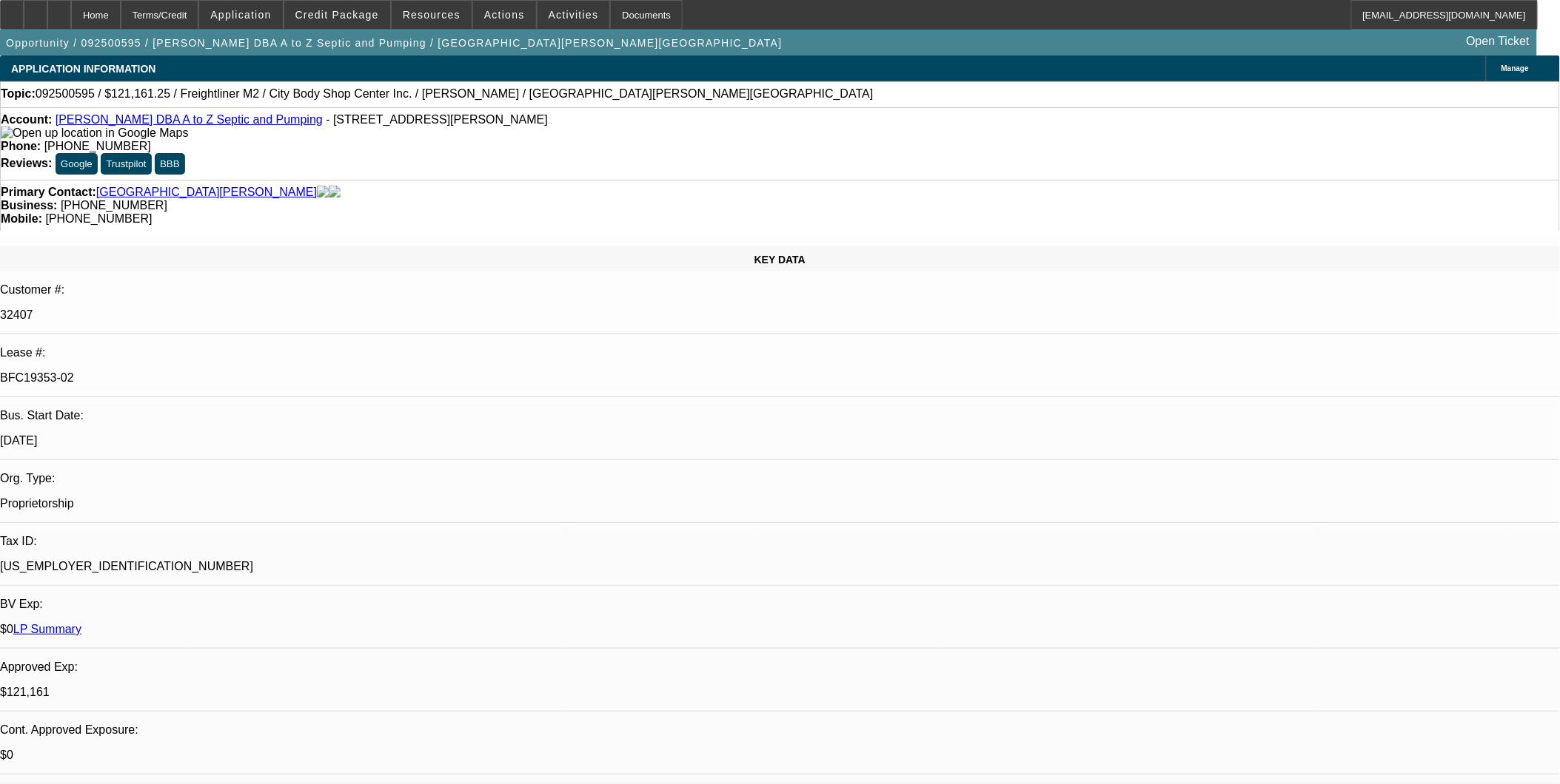
select select "1"
select select "6"
select select "1"
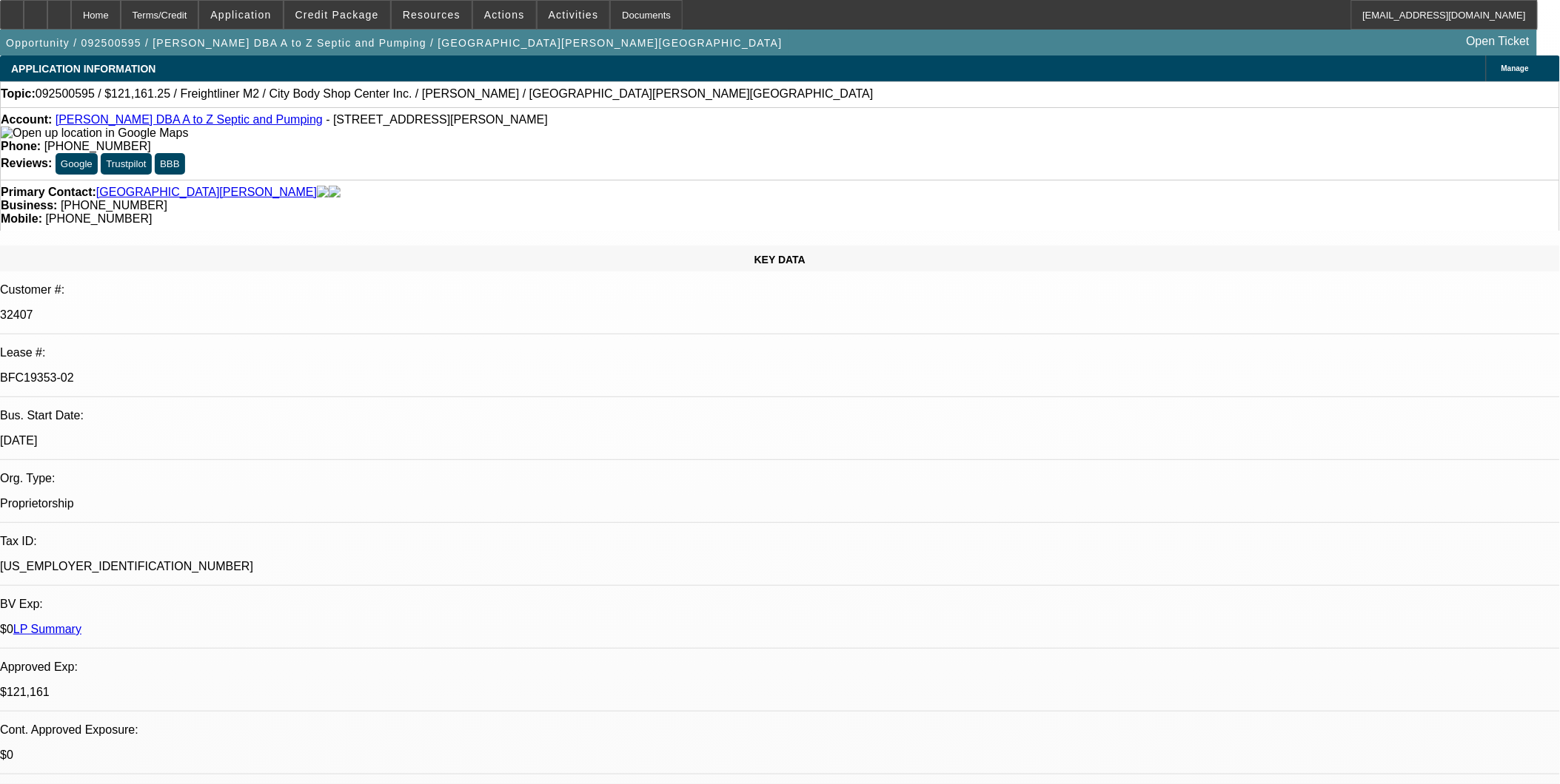
select select "6"
select select "1"
select select "6"
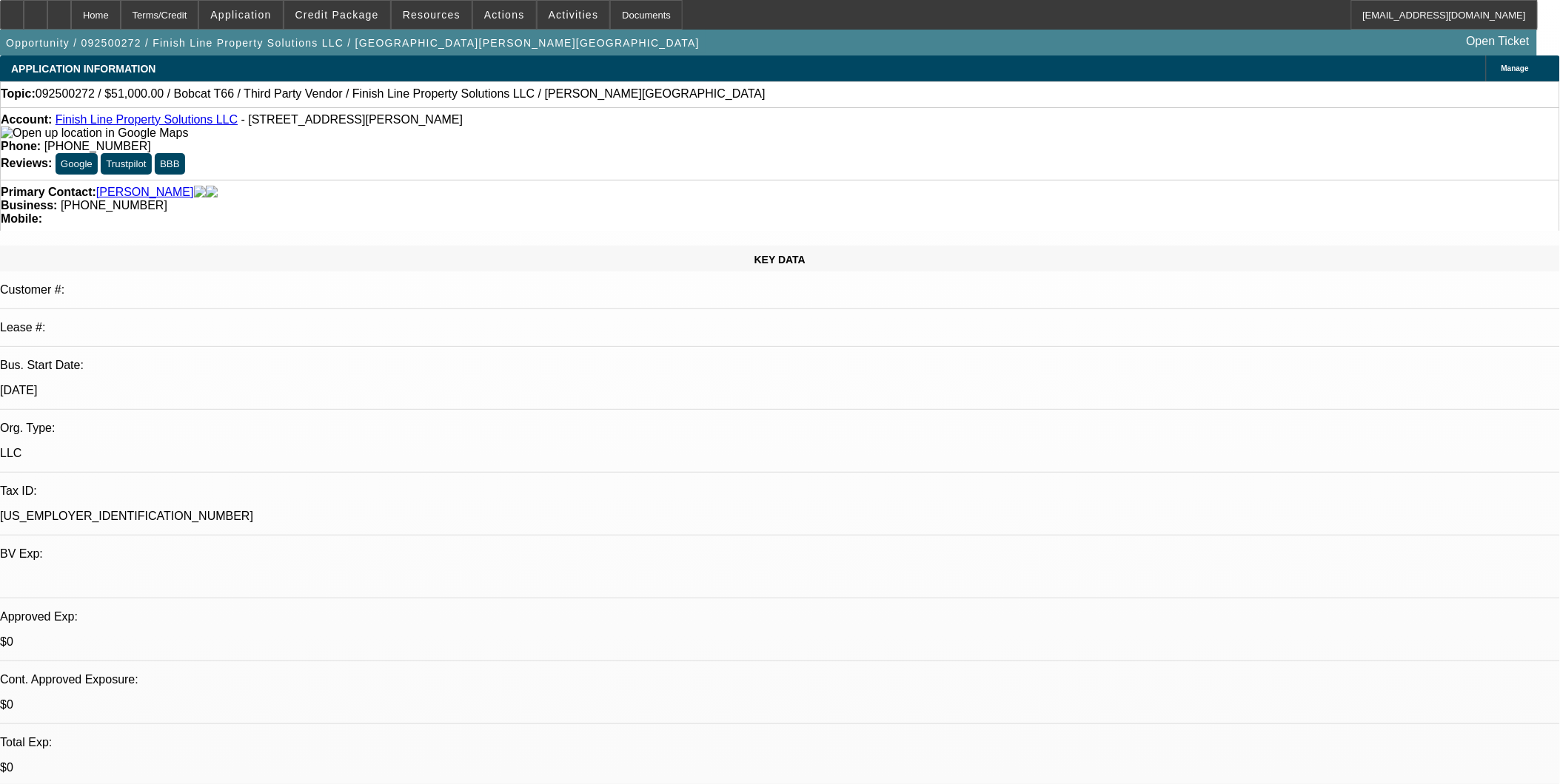
select select "0"
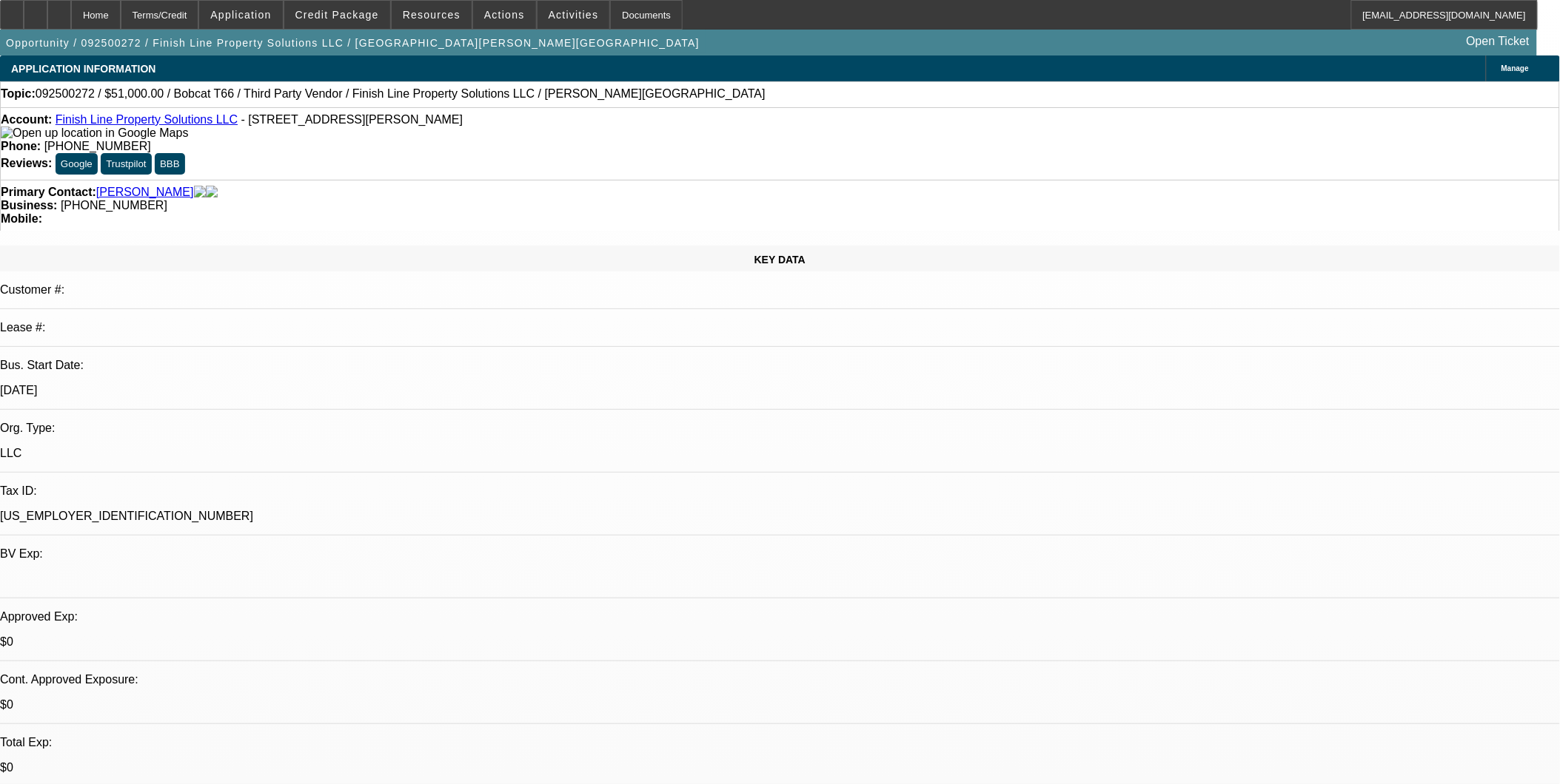
select select "0"
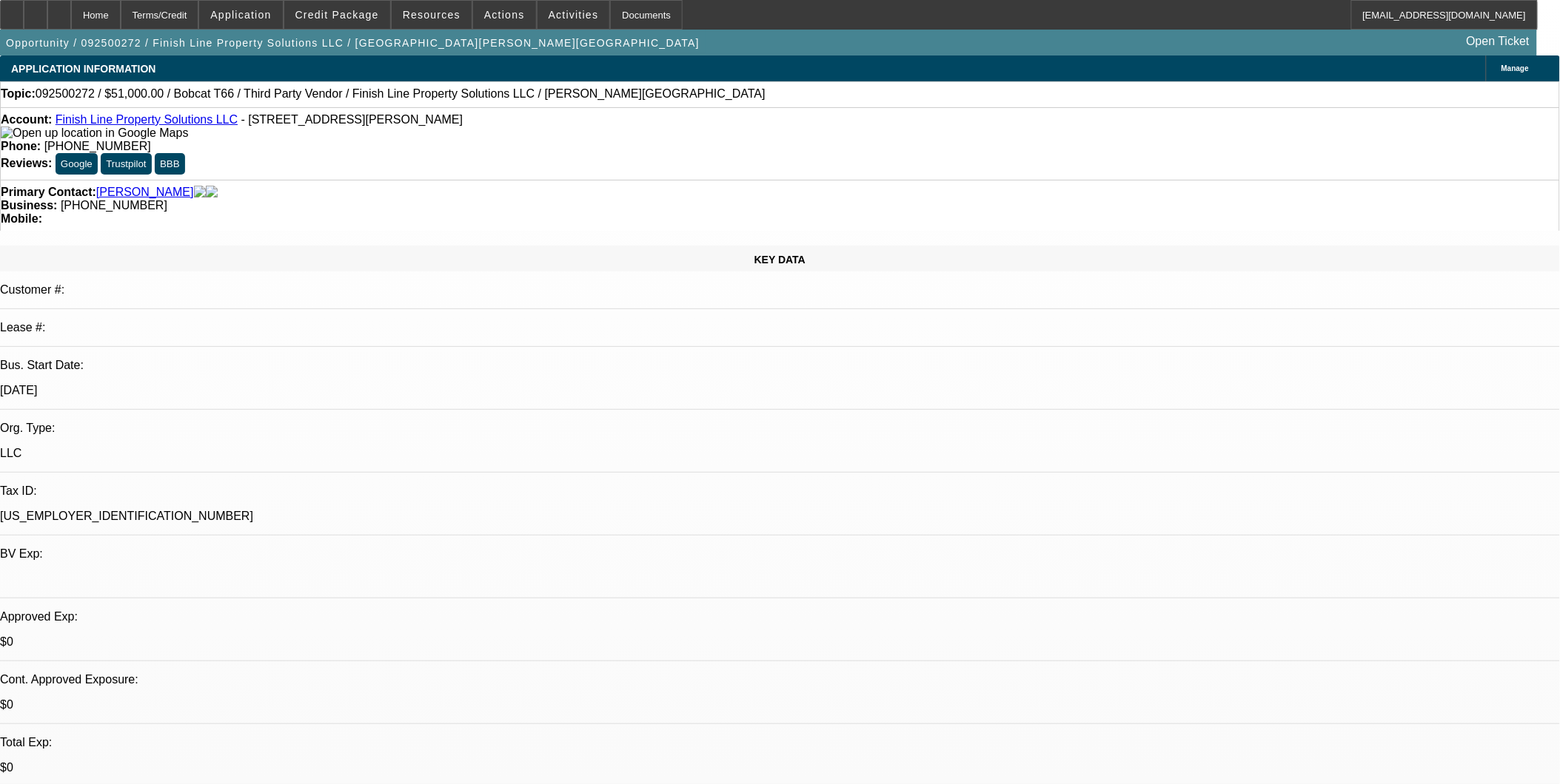
select select "0"
select select "1"
select select "3"
select select "6"
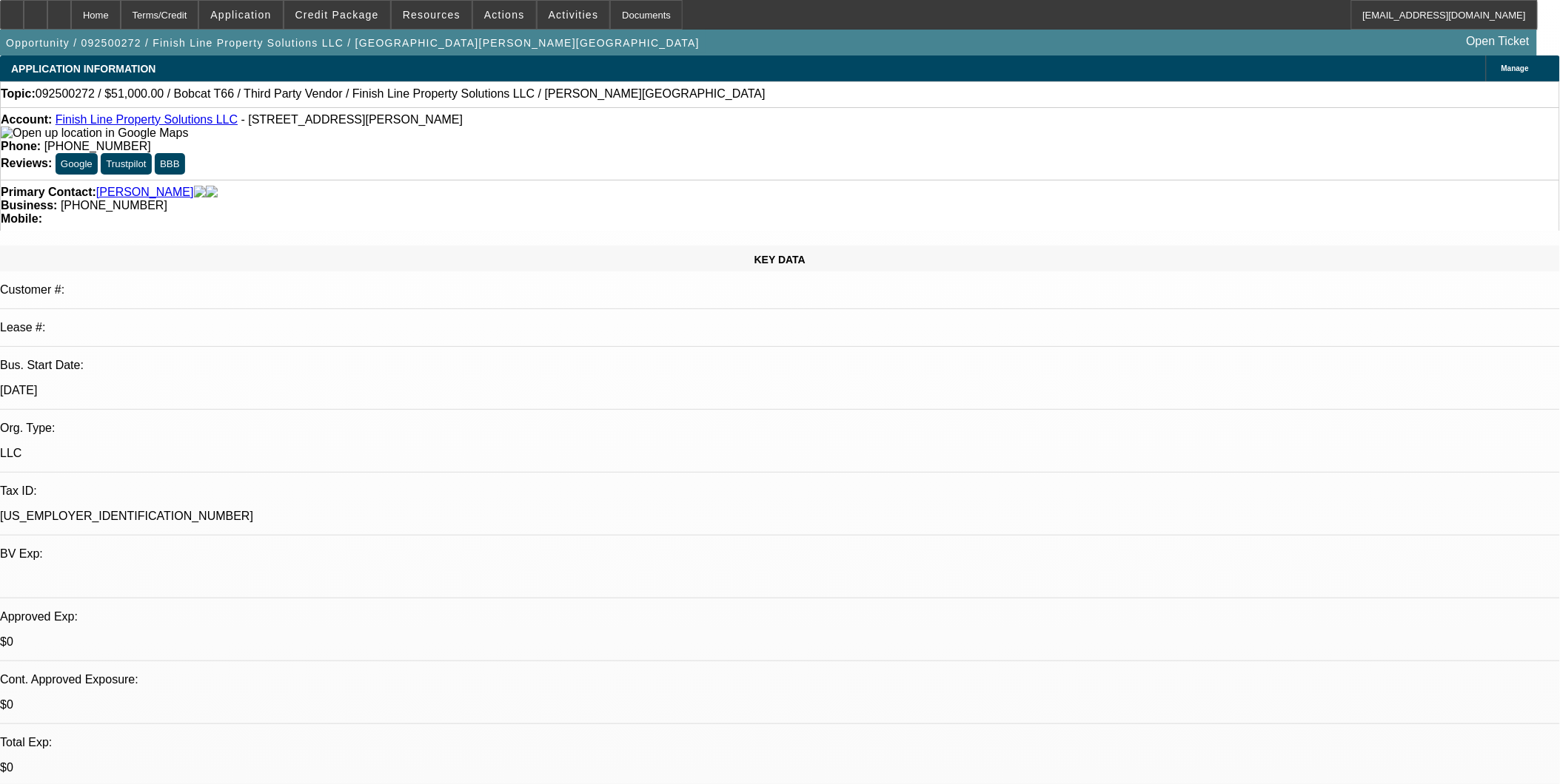
select select "1"
select select "6"
select select "1"
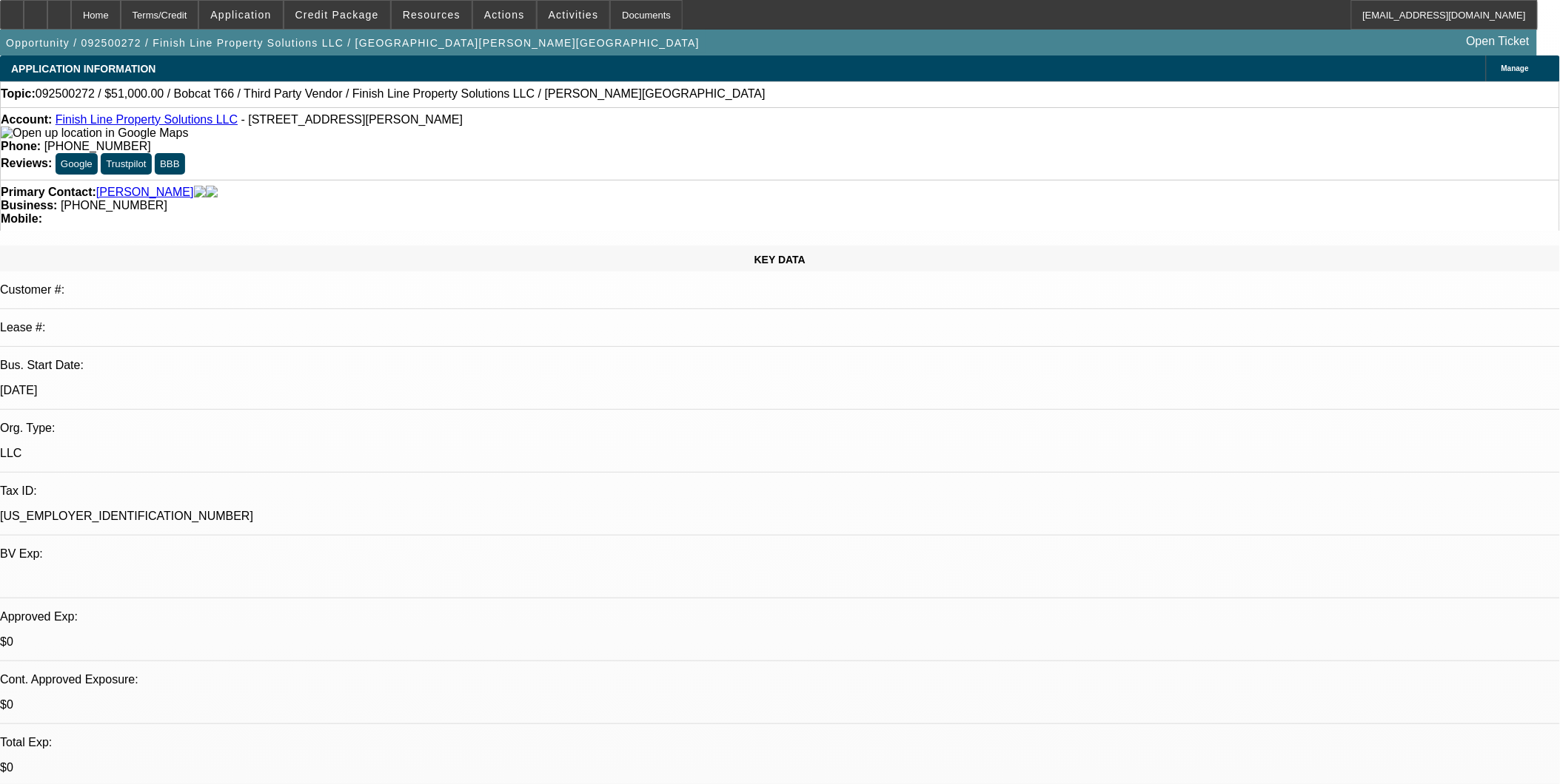
select select "6"
select select "1"
select select "3"
select select "6"
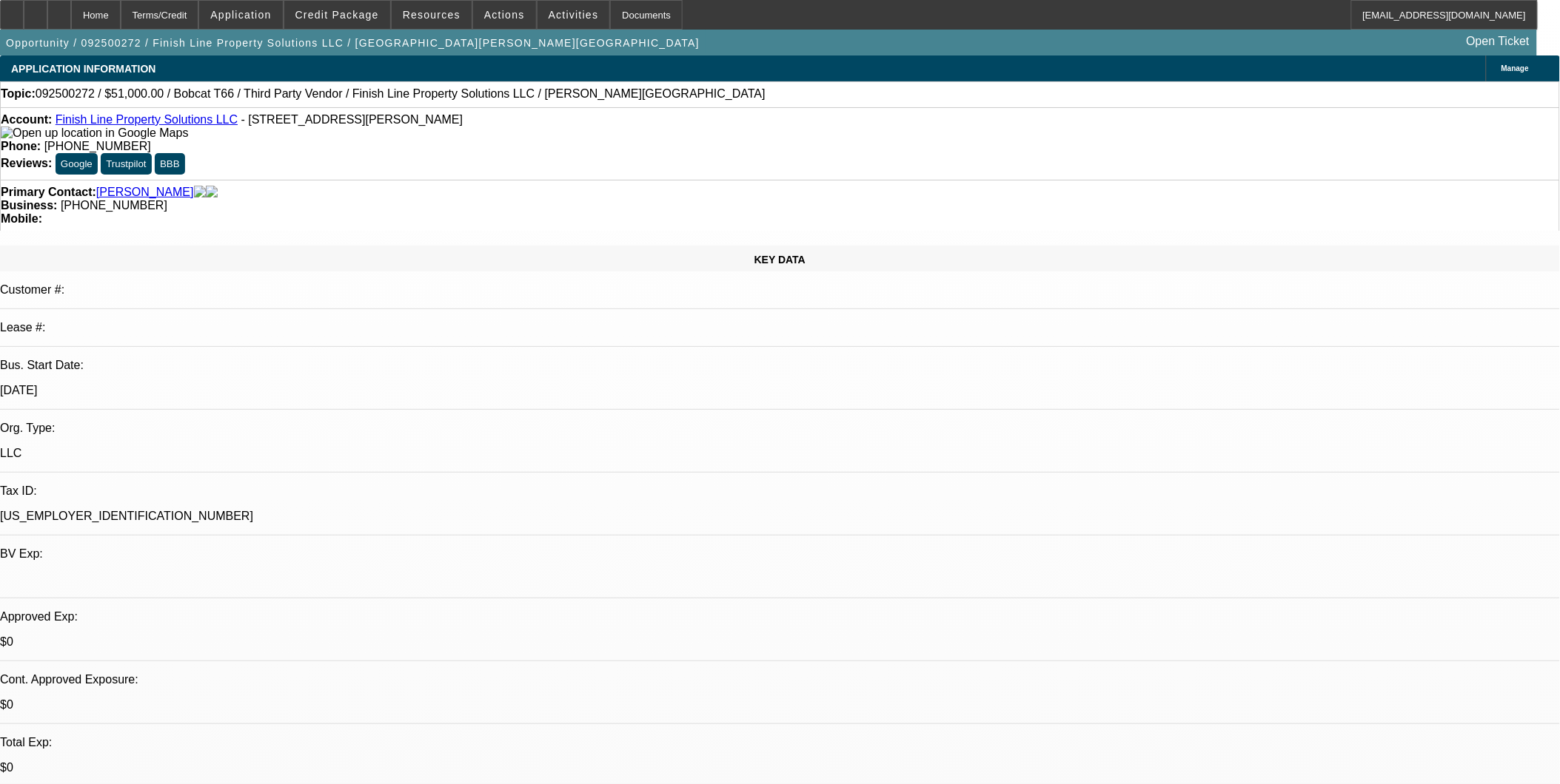
scroll to position [637, 0]
select select "0"
select select "0.1"
select select "0"
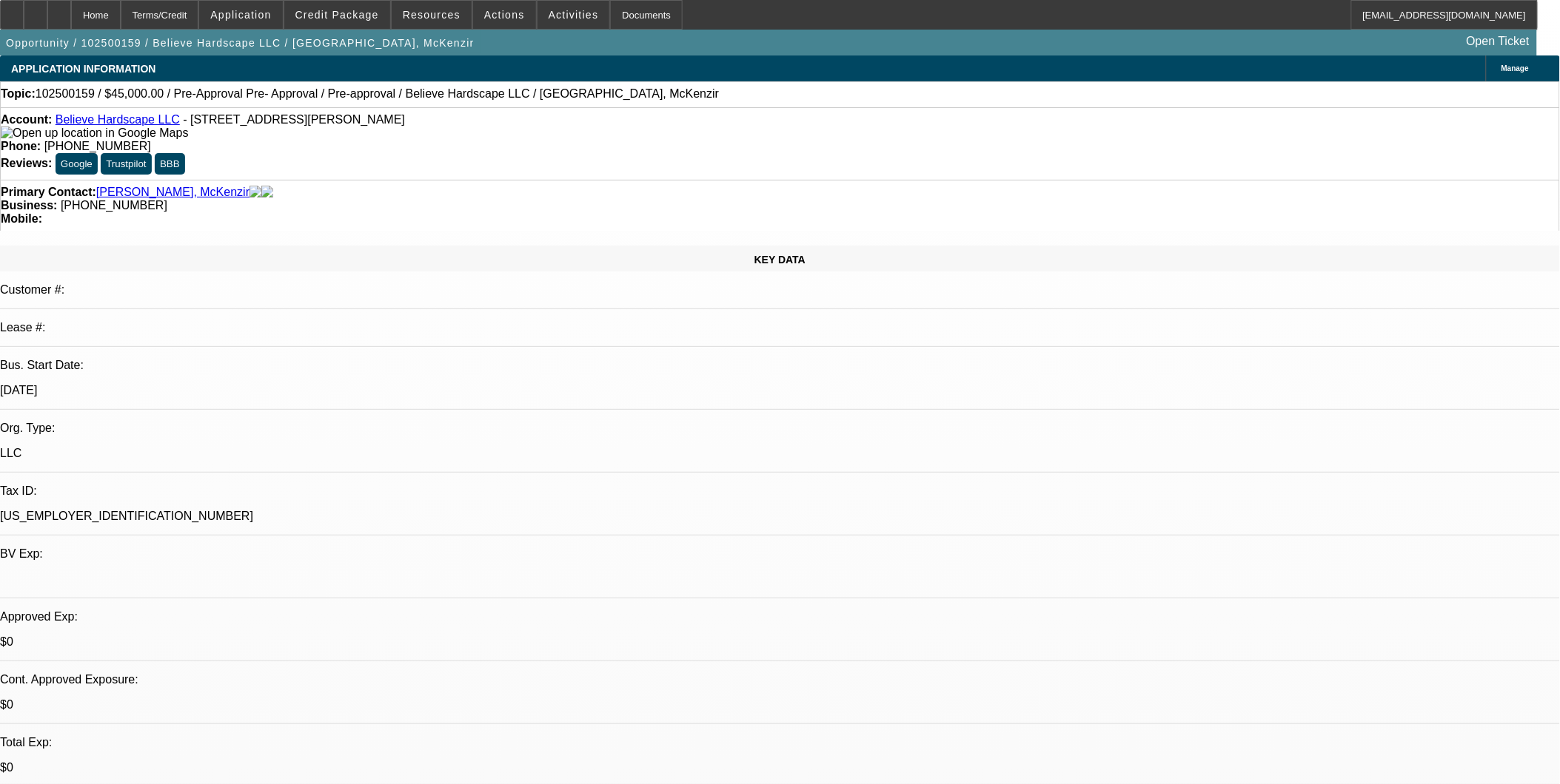
select select "0"
select select "0.1"
select select "1"
select select "4"
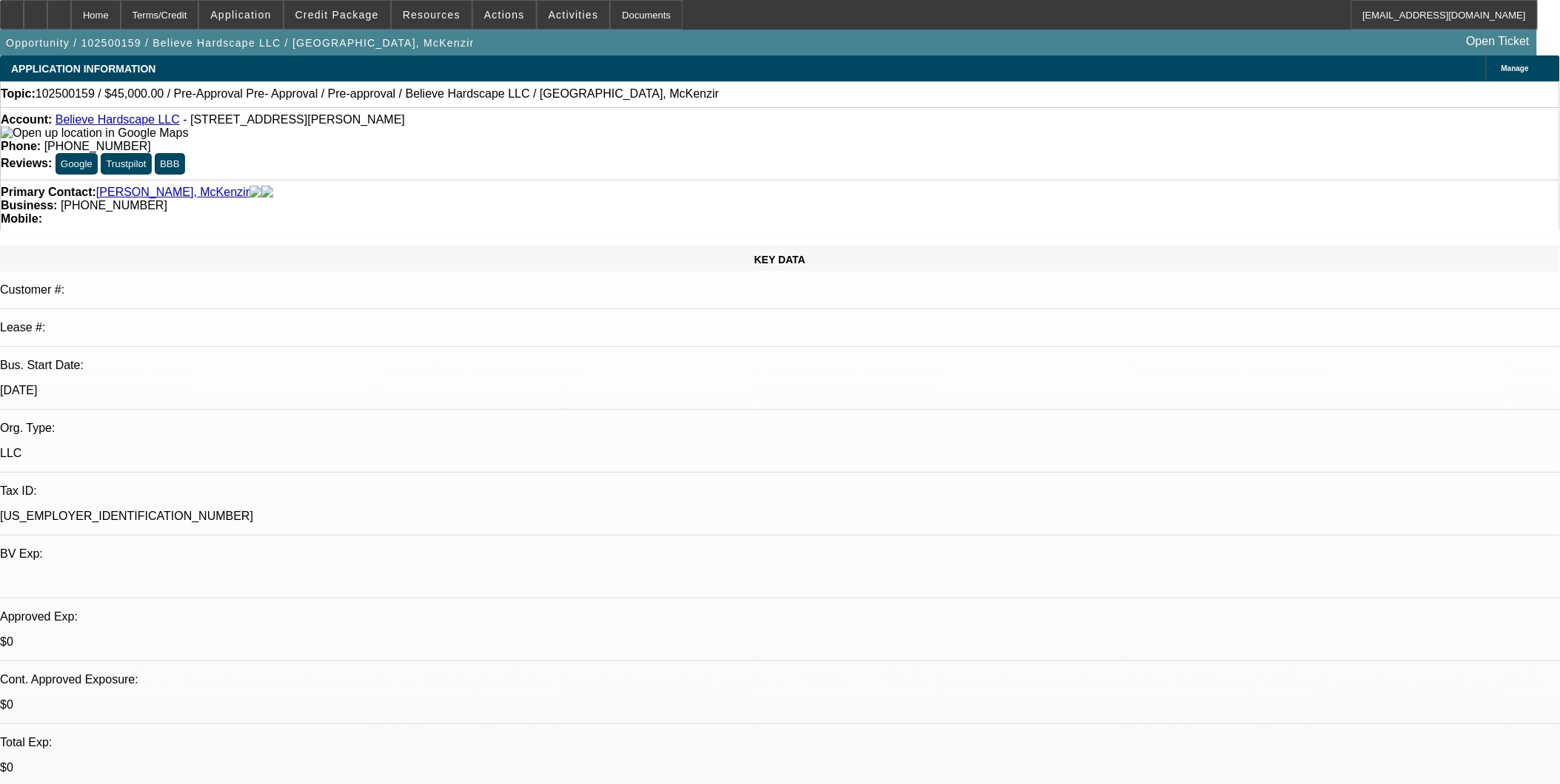
select select "1"
select select "4"
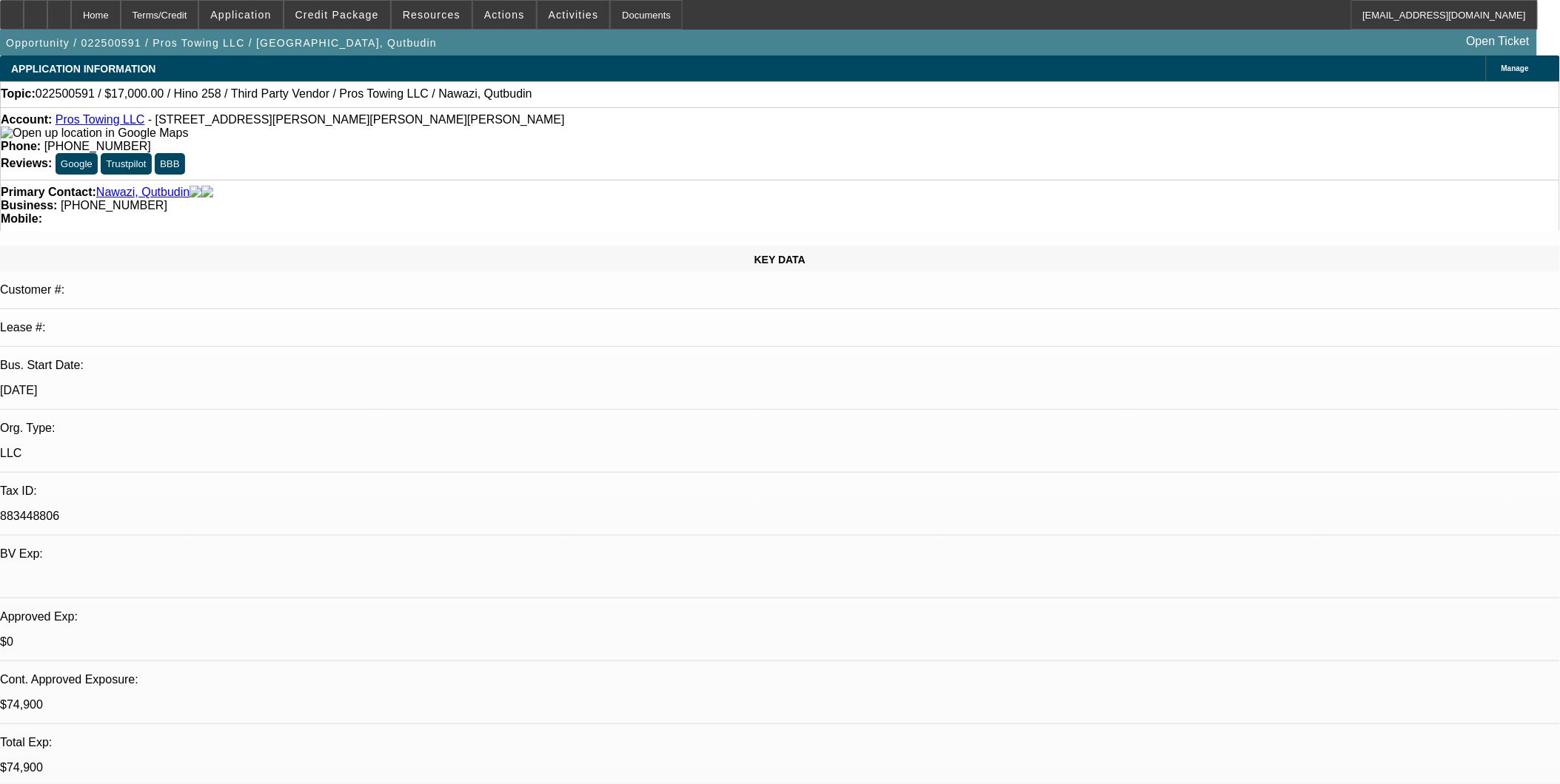
select select "0"
select select "2"
select select "0.1"
select select "0"
select select "2"
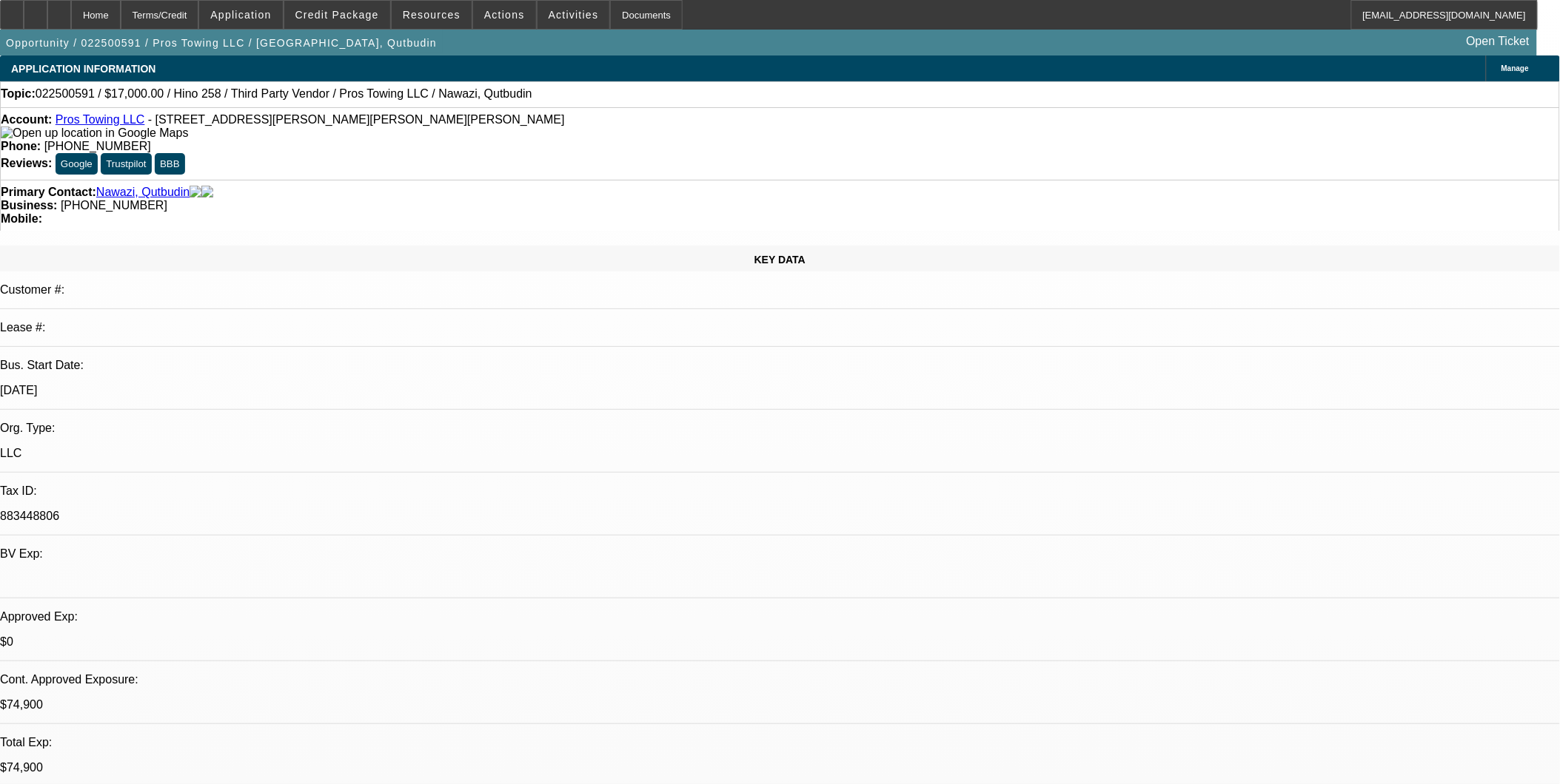
select select "0.1"
select select "0"
select select "2"
select select "0.1"
select select "0"
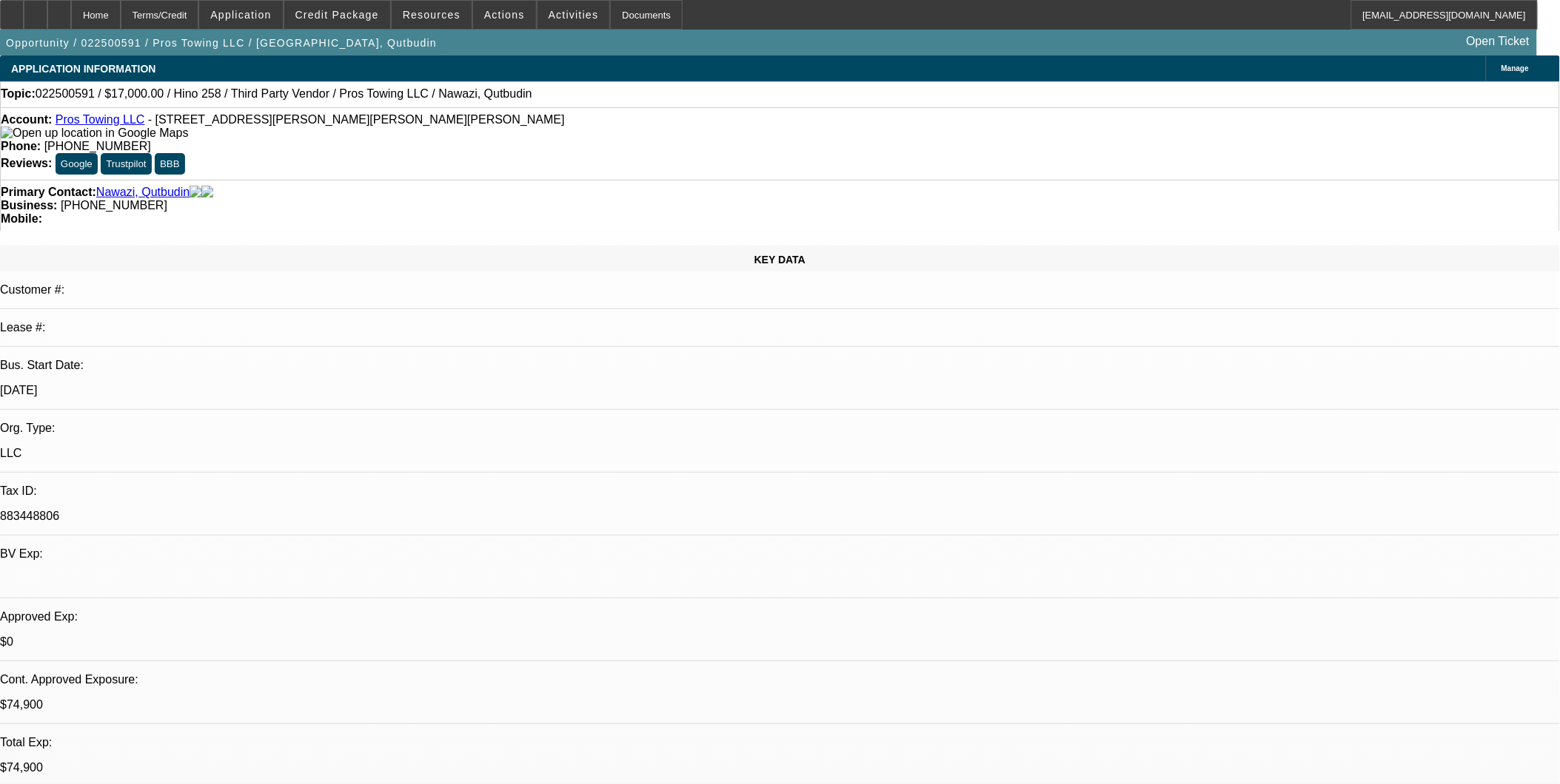
select select "0.1"
select select "1"
select select "2"
select select "4"
select select "1"
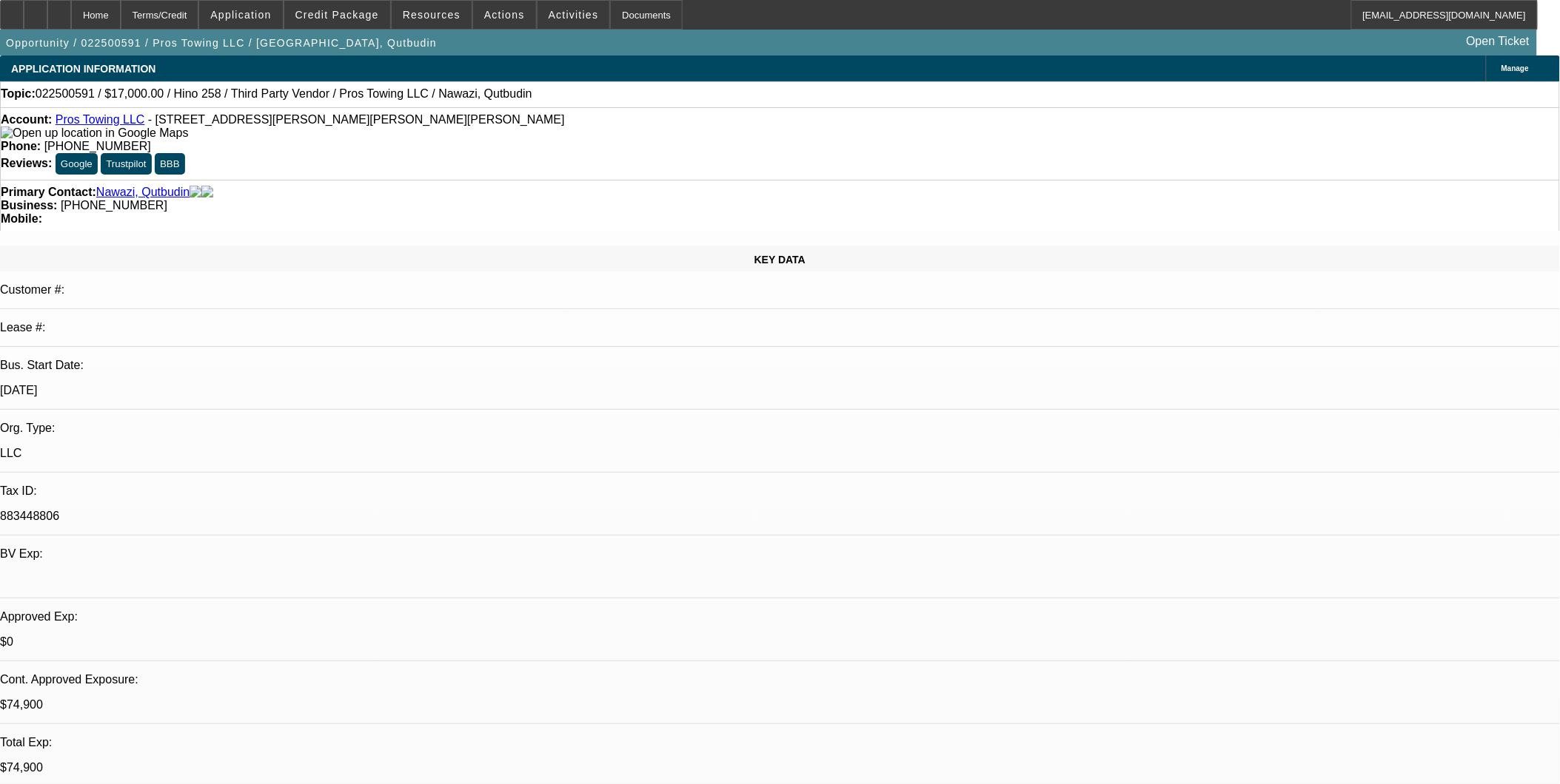
select select "2"
select select "4"
select select "1"
select select "2"
select select "4"
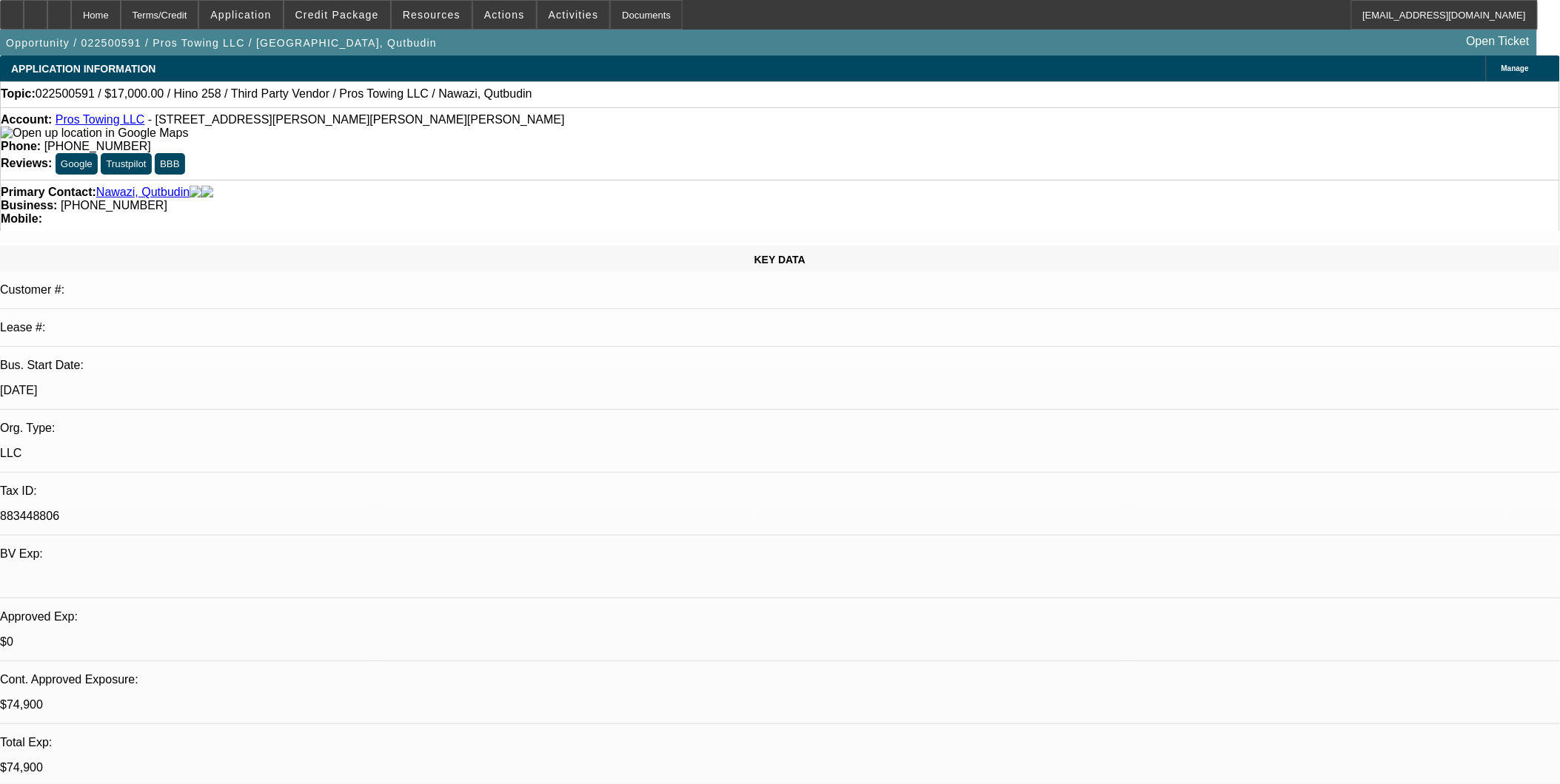
select select "1"
select select "2"
select select "4"
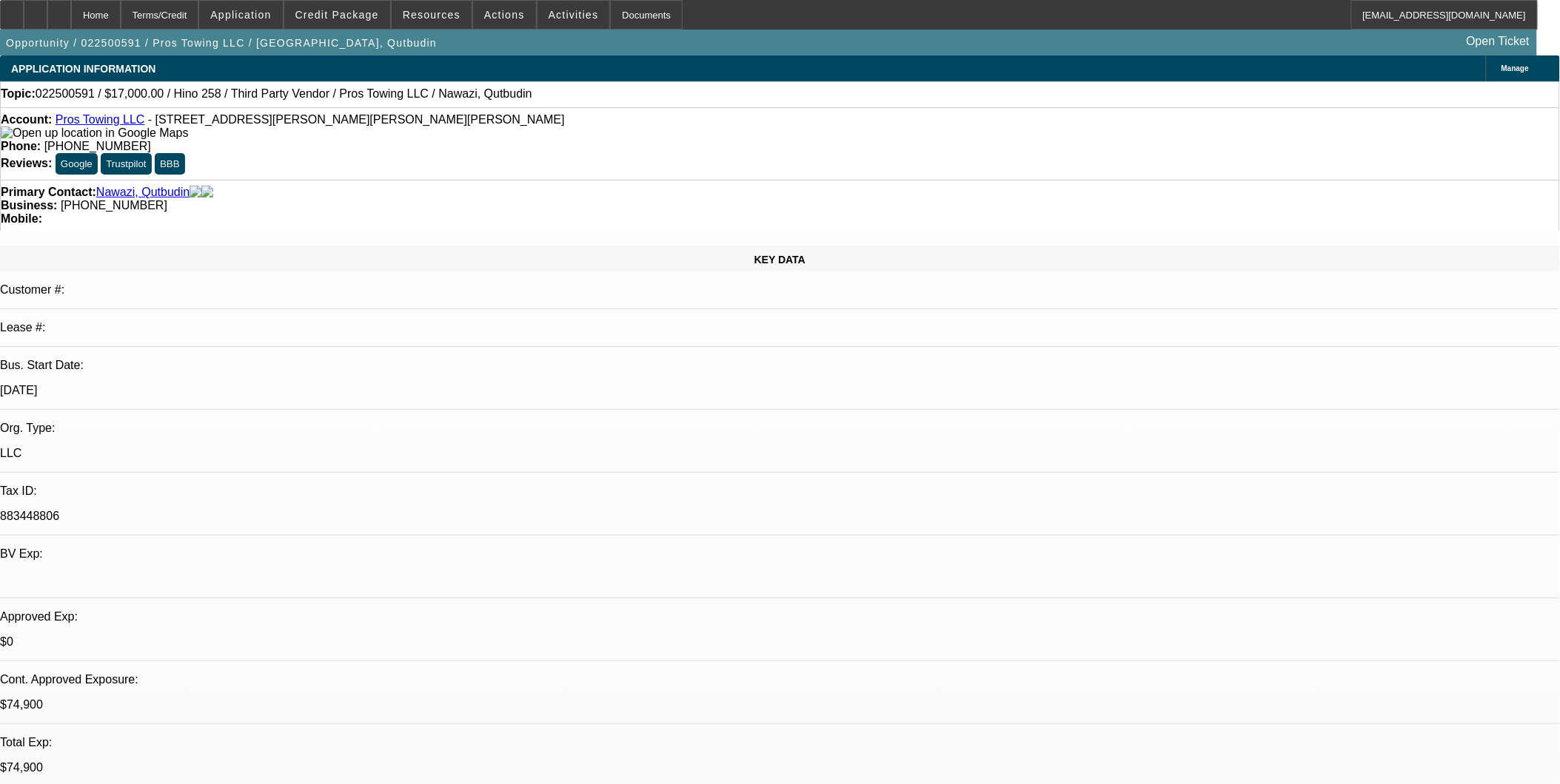
scroll to position [367, 0]
type input "approv"
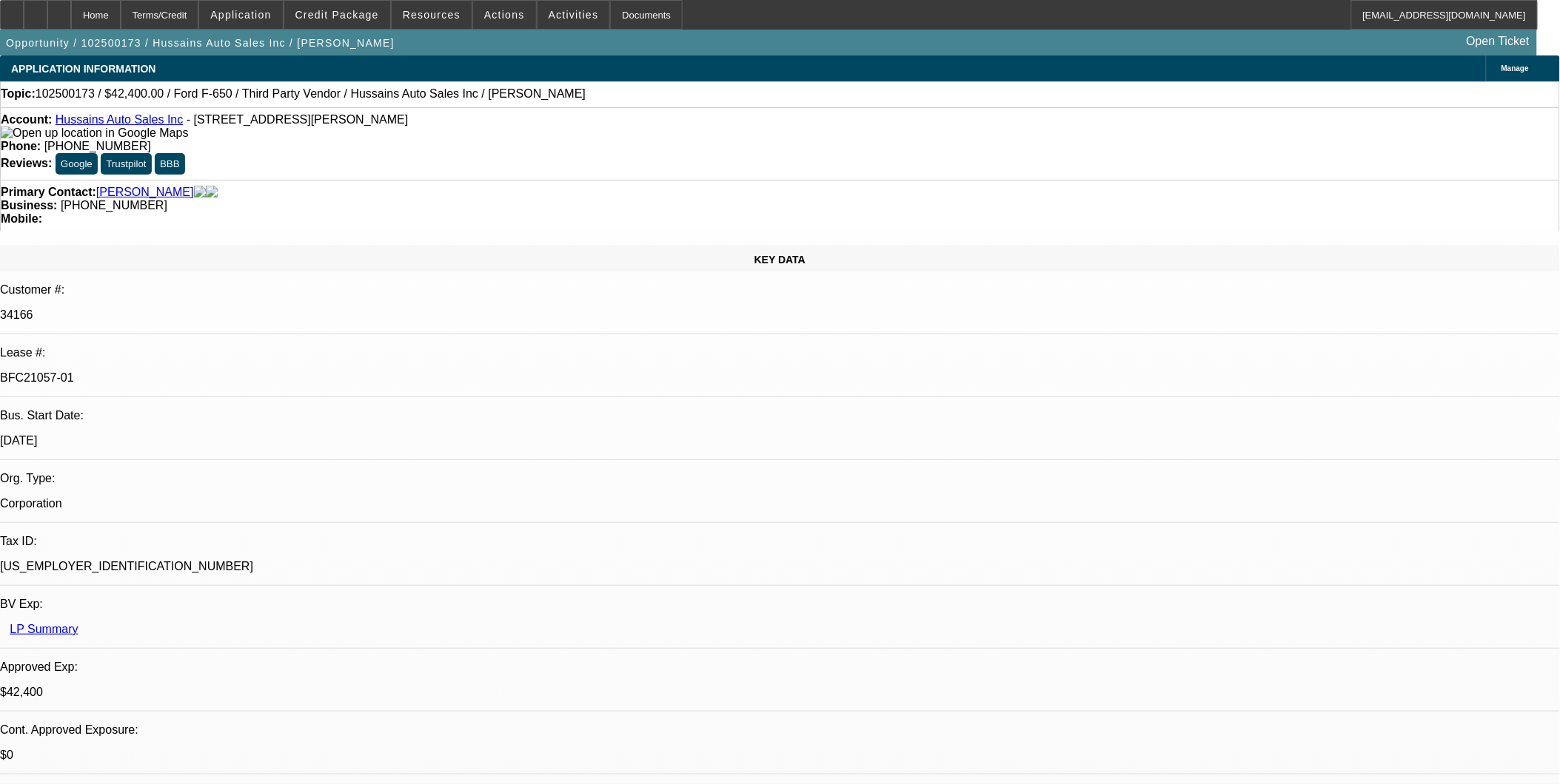
select select "0"
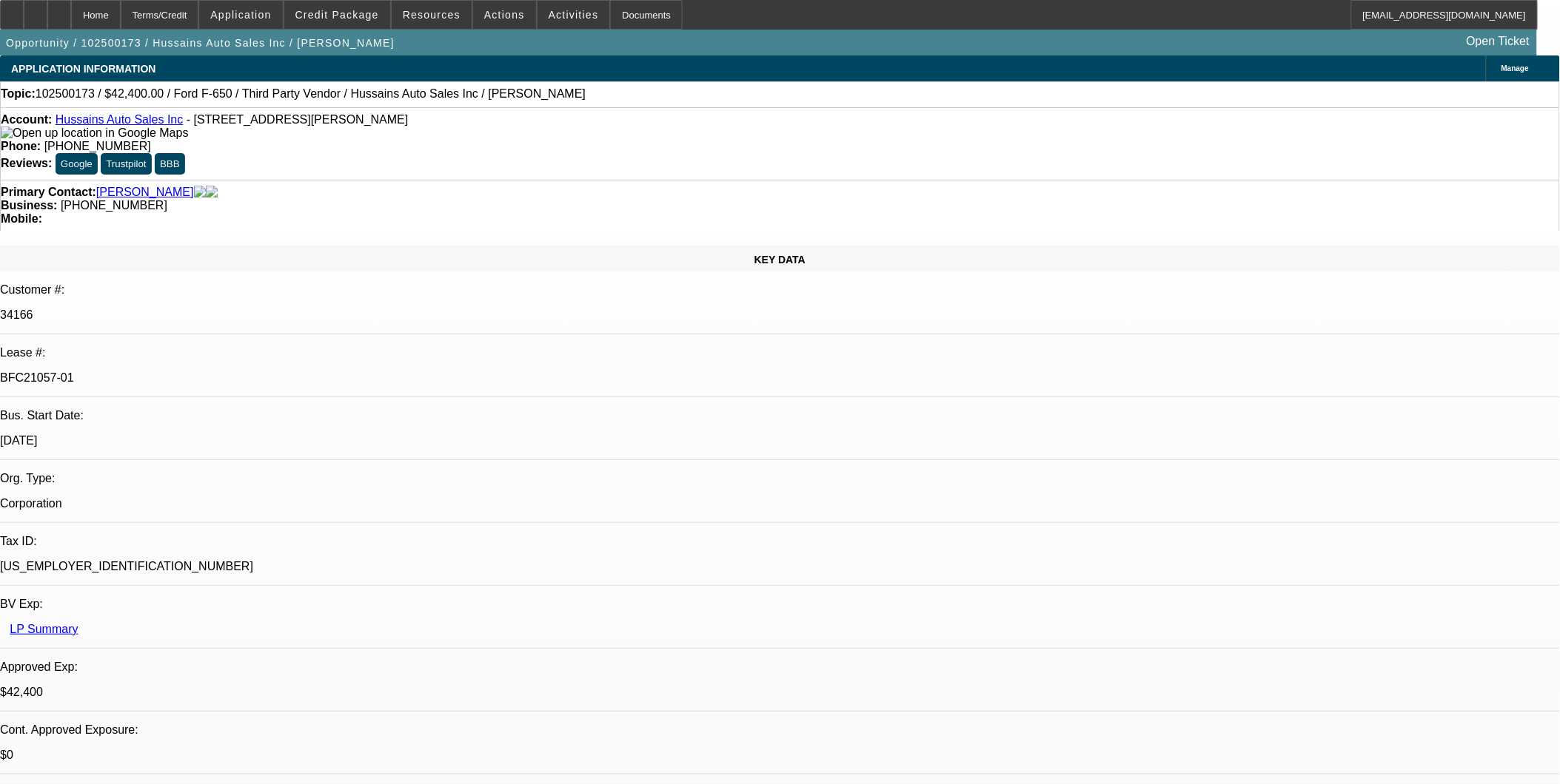
select select "0"
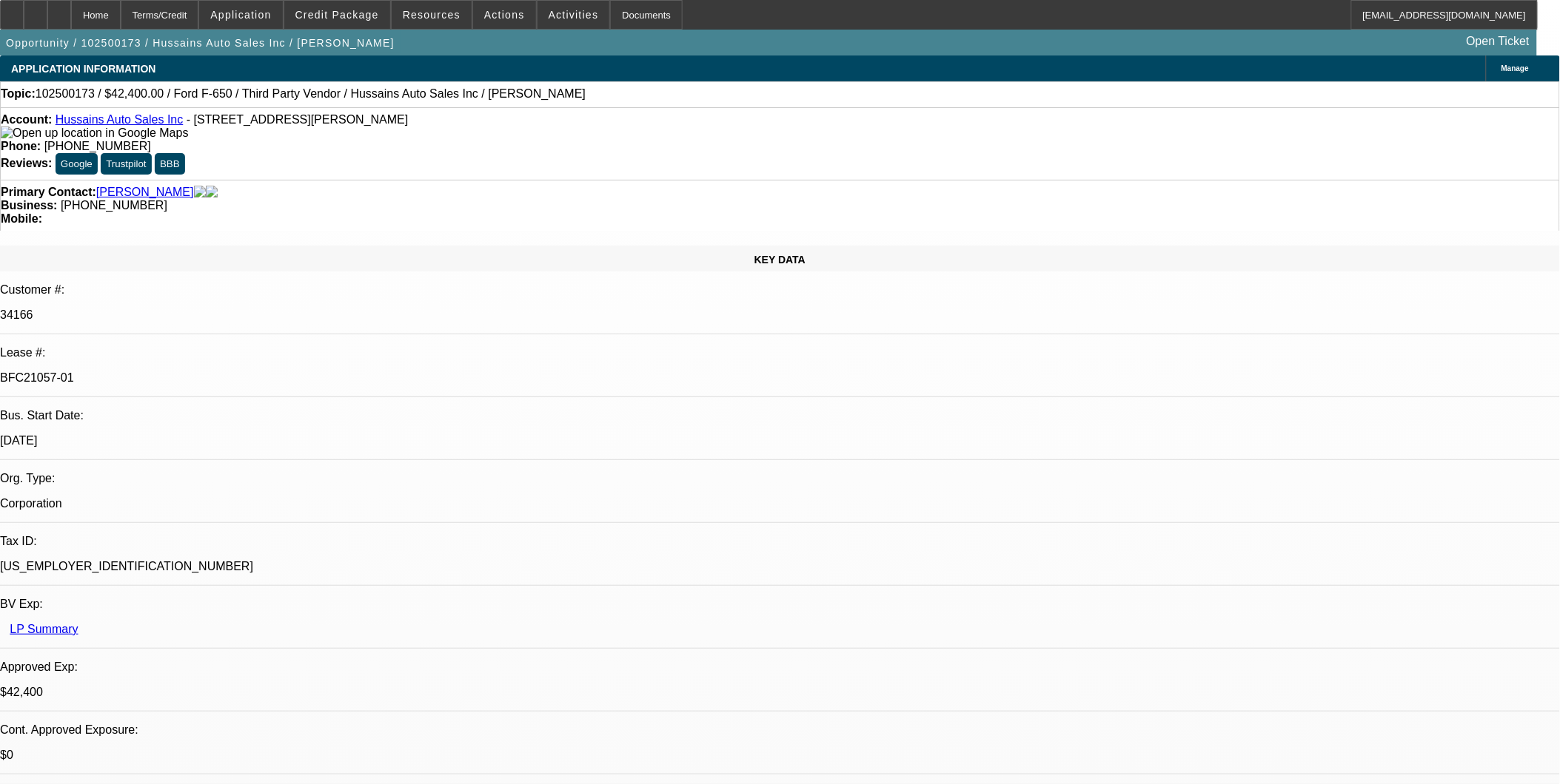
select select "0"
select select "1"
select select "6"
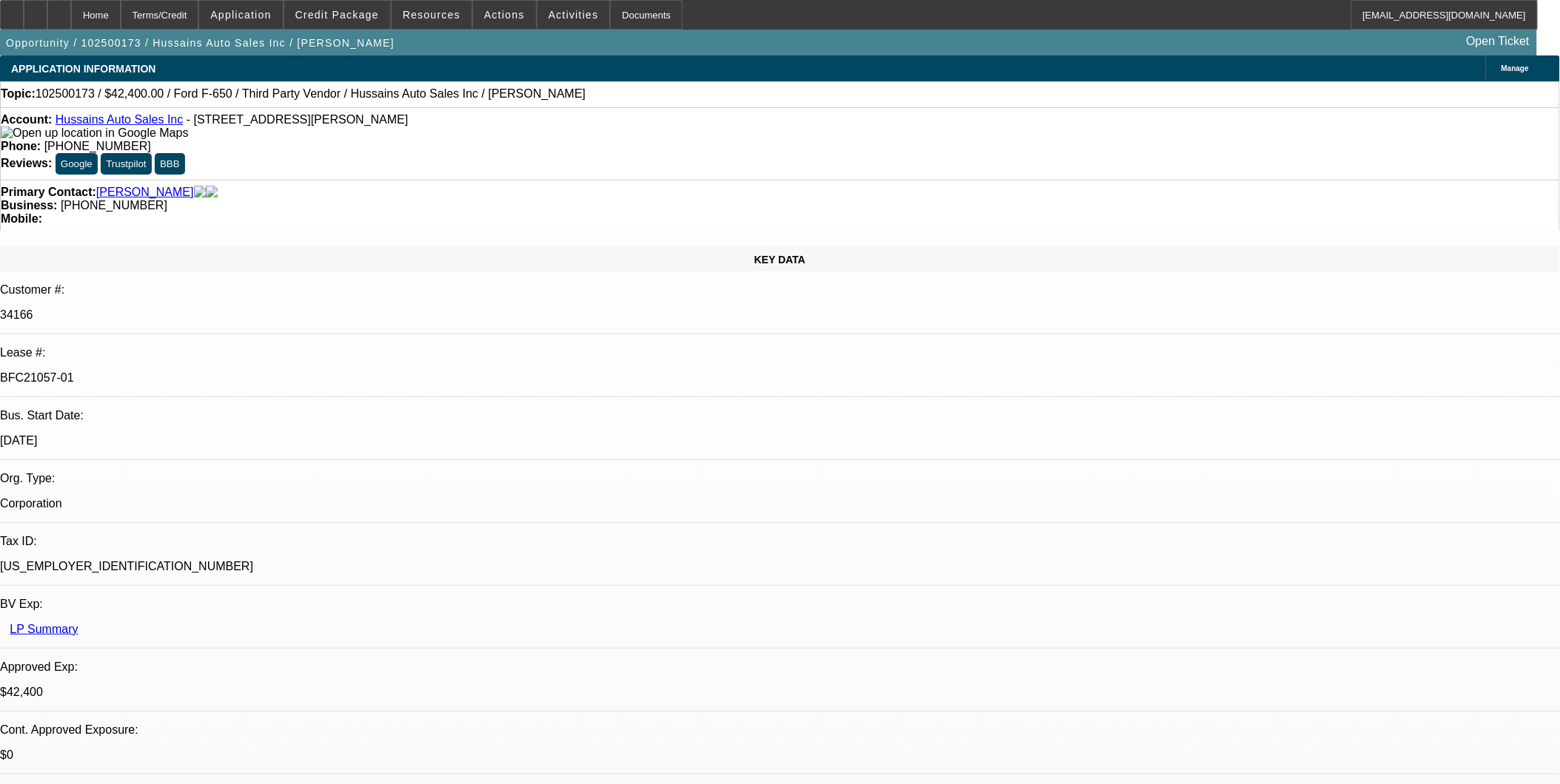
select select "1"
select select "6"
select select "1"
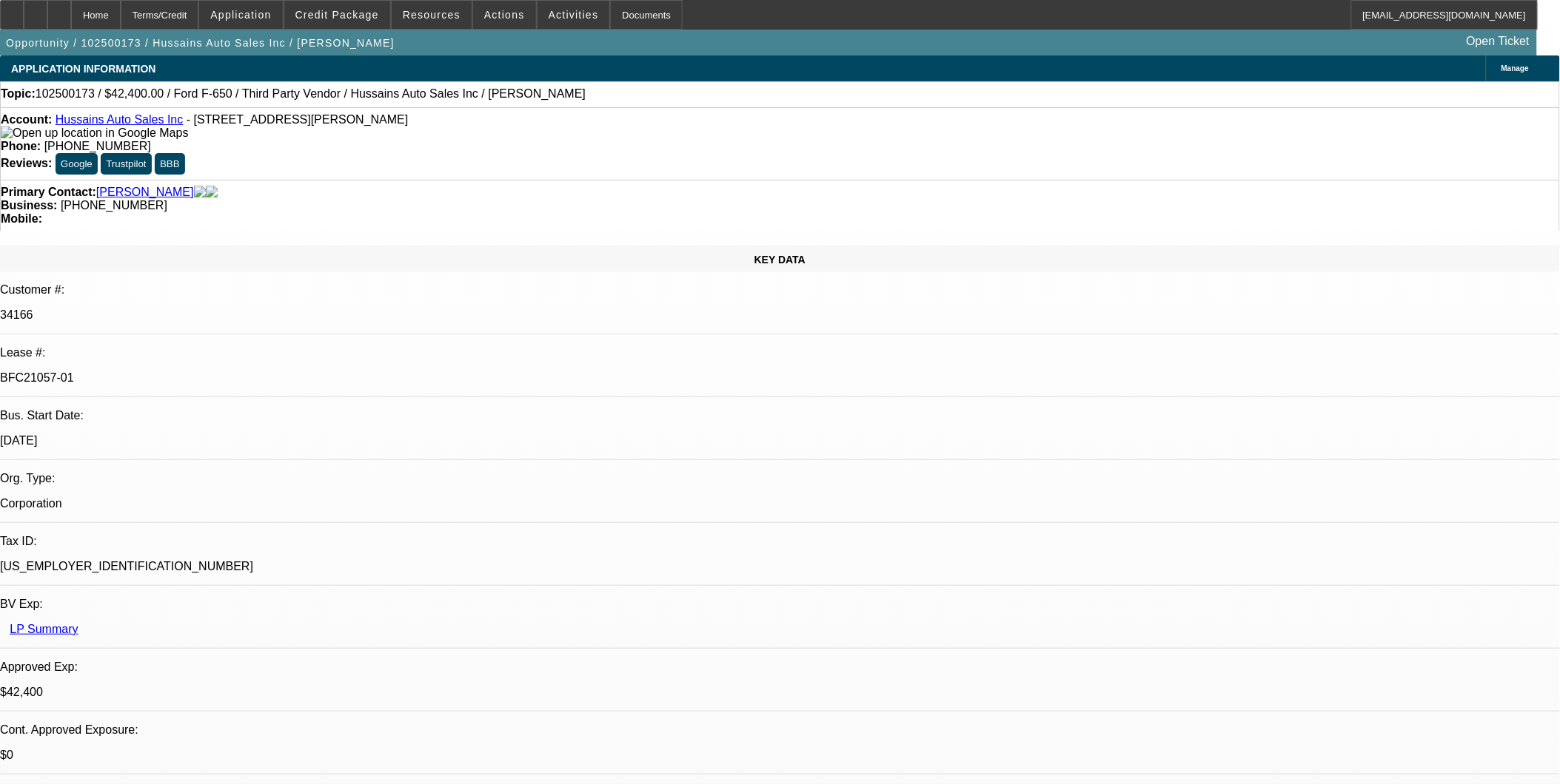
select select "6"
select select "1"
select select "6"
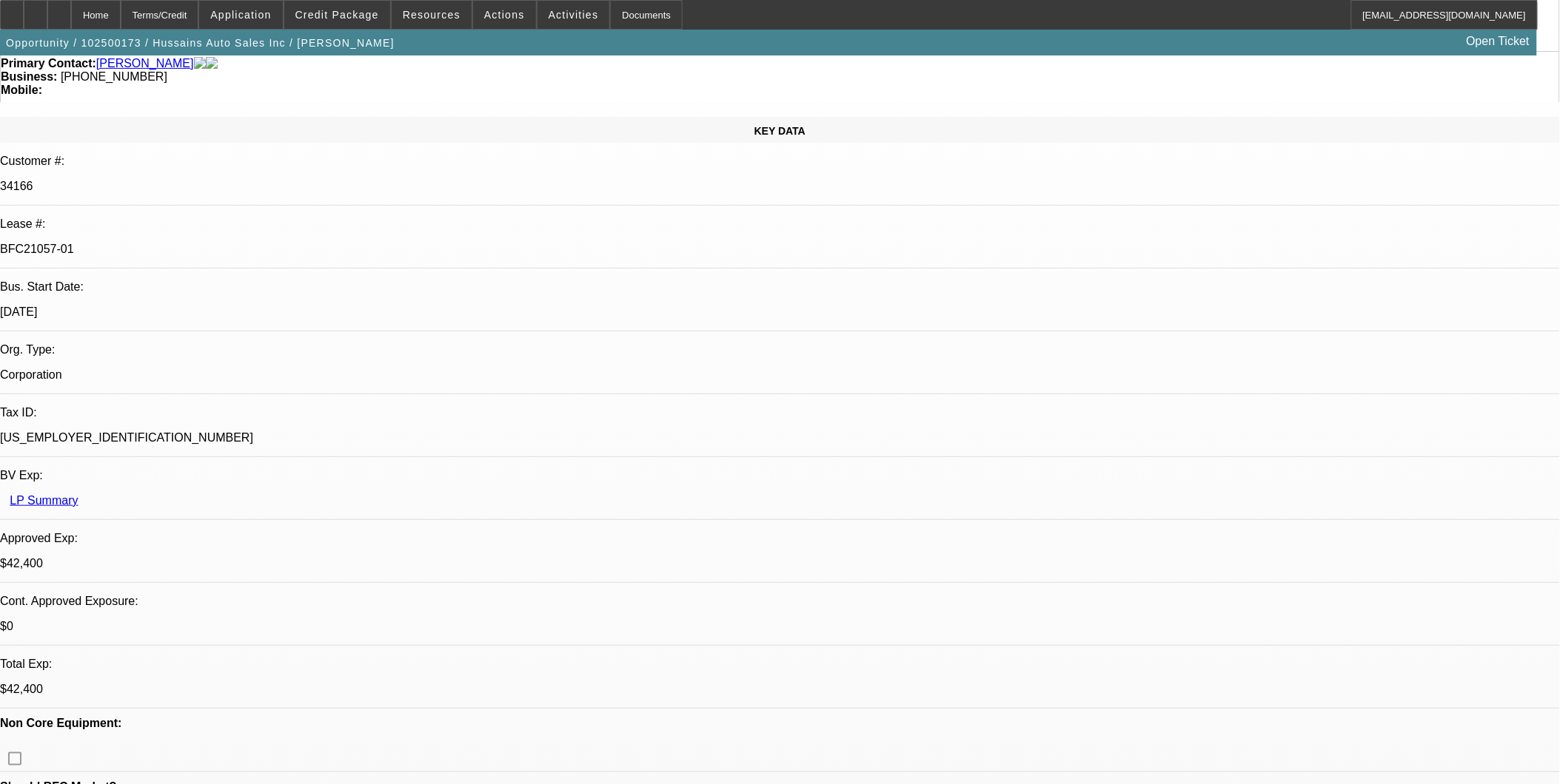
scroll to position [164, 0]
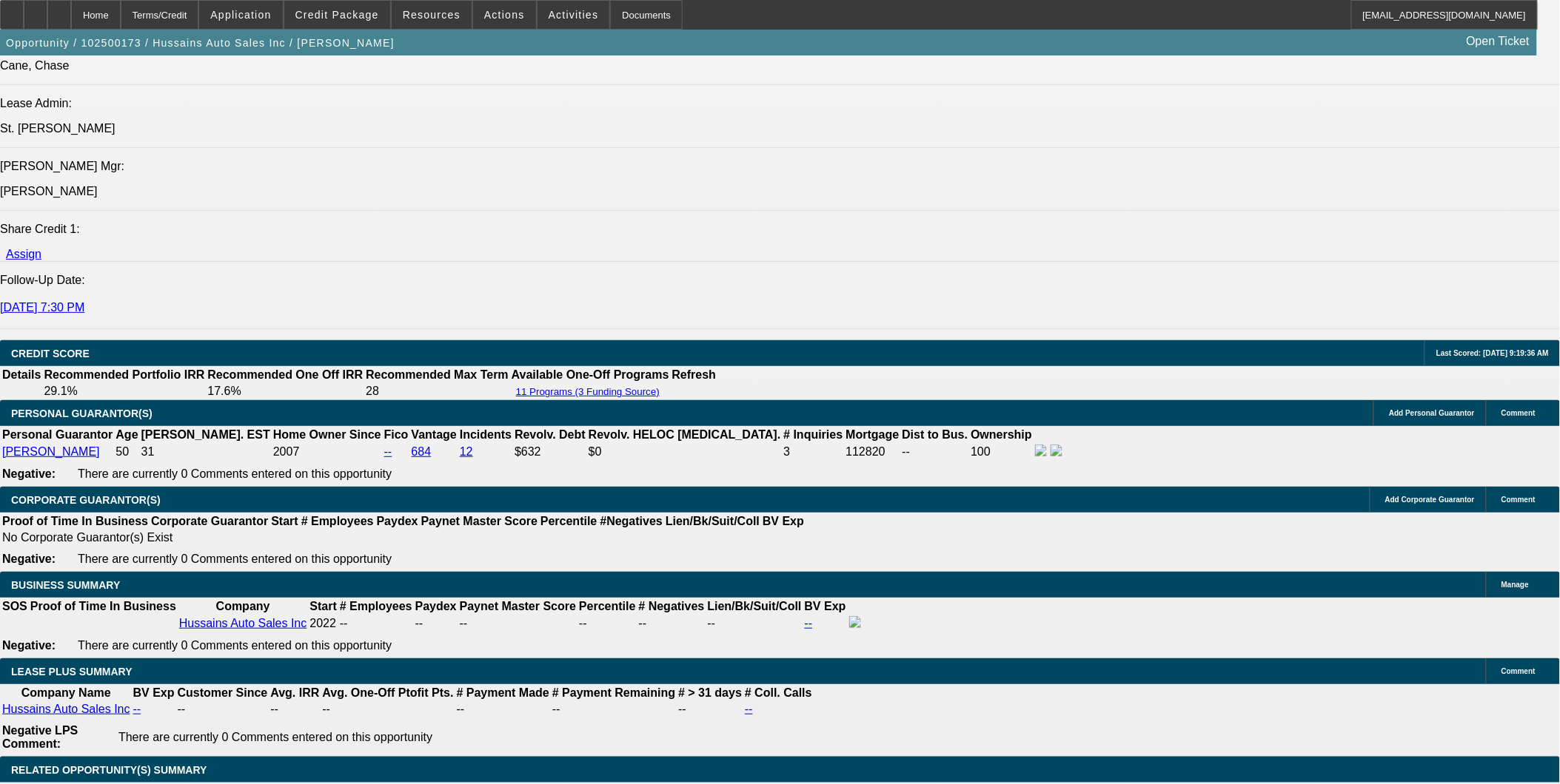
scroll to position [1890, 0]
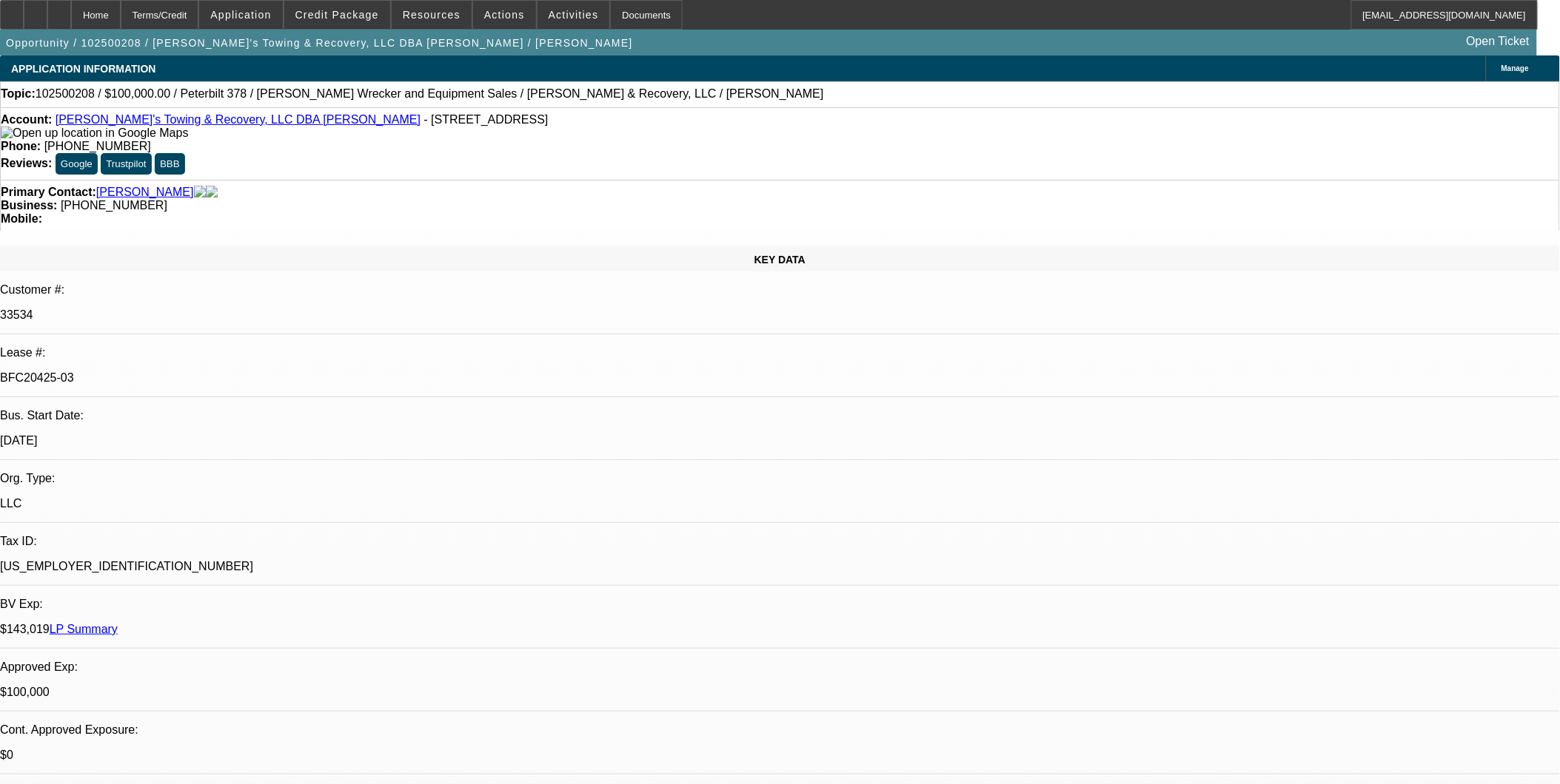
select select "0.2"
select select "2"
select select "0"
select select "0.2"
select select "2"
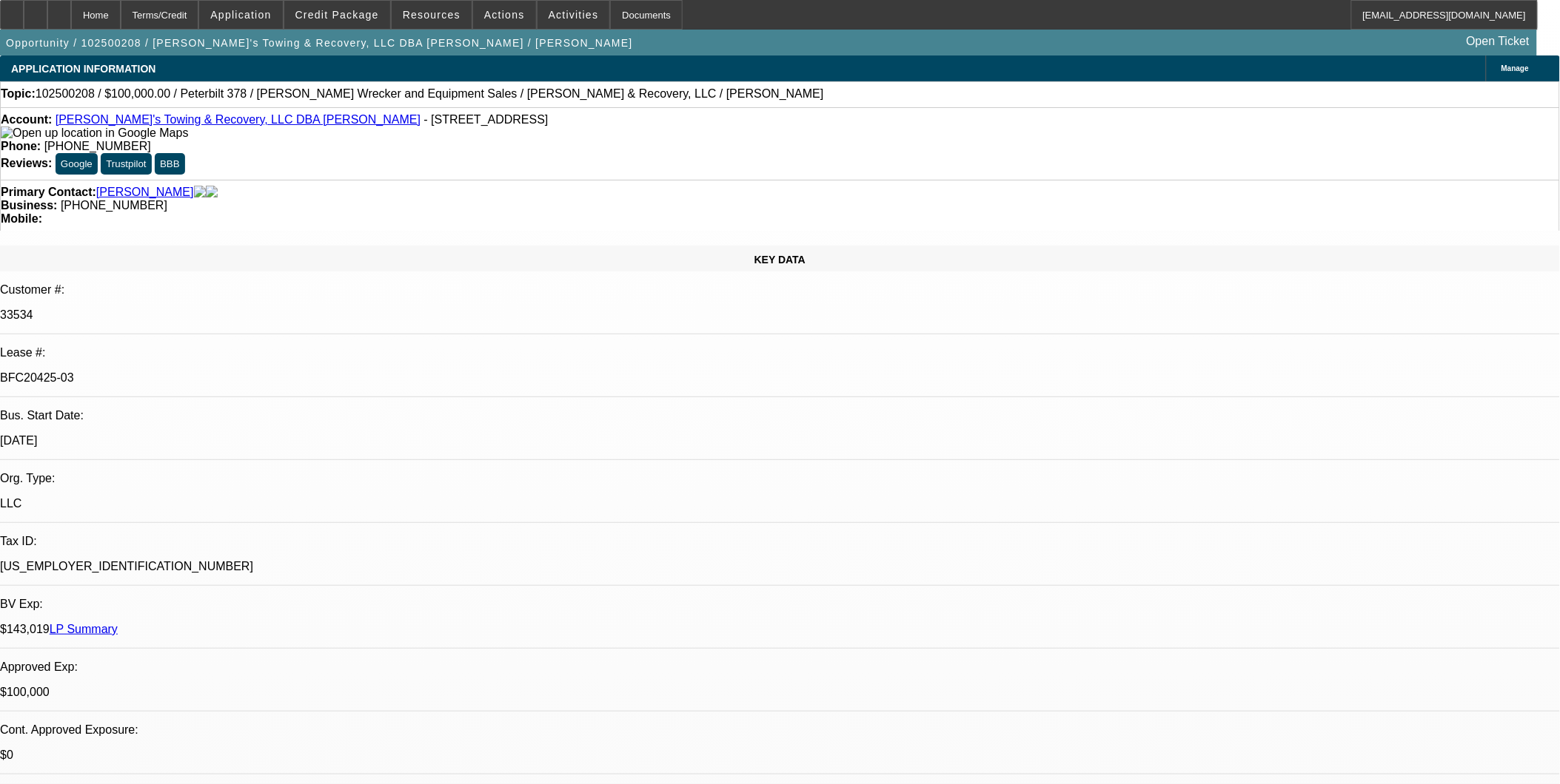
select select "0"
select select "1"
select select "2"
select select "6"
select select "1"
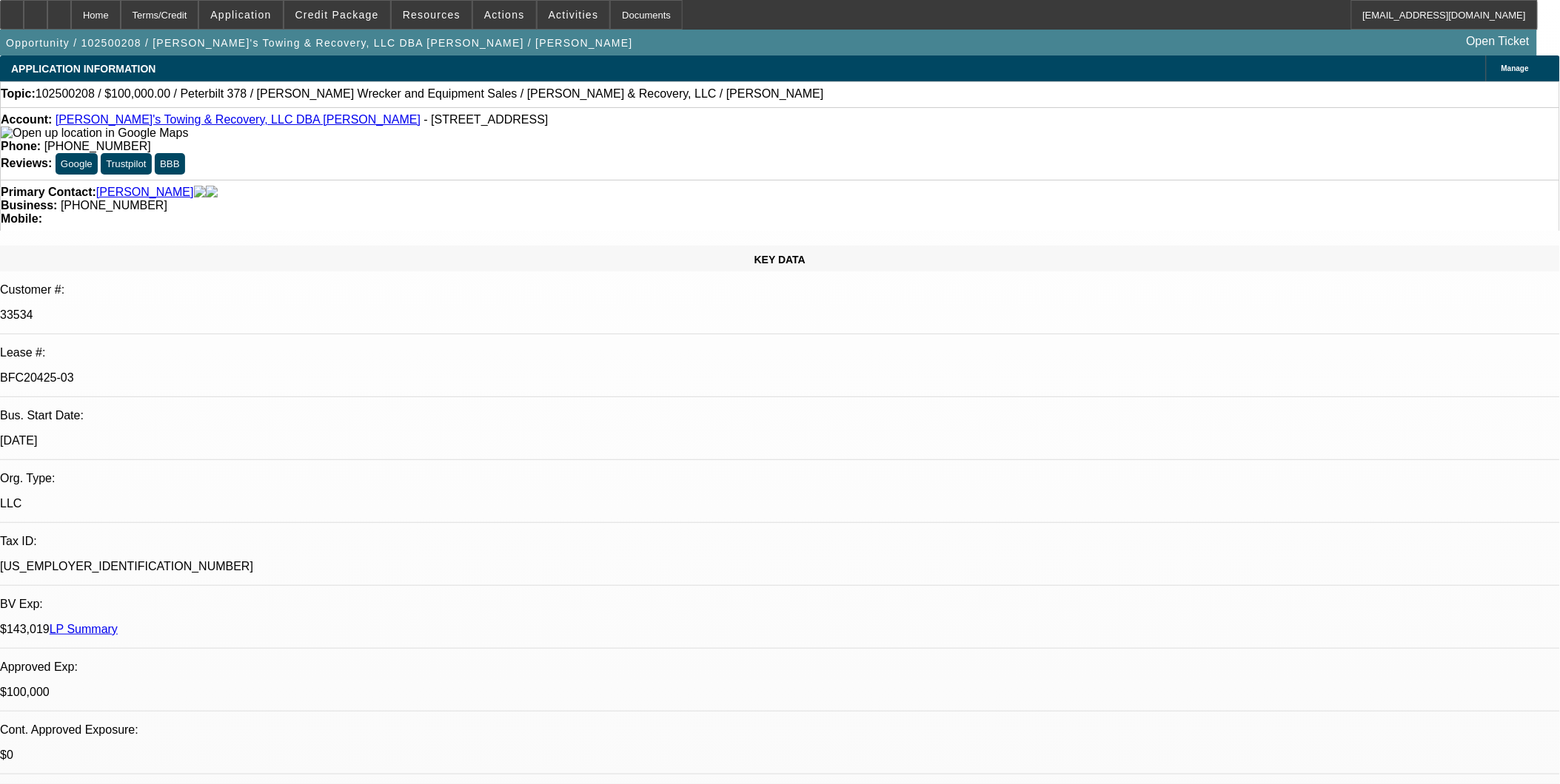
select select "2"
select select "6"
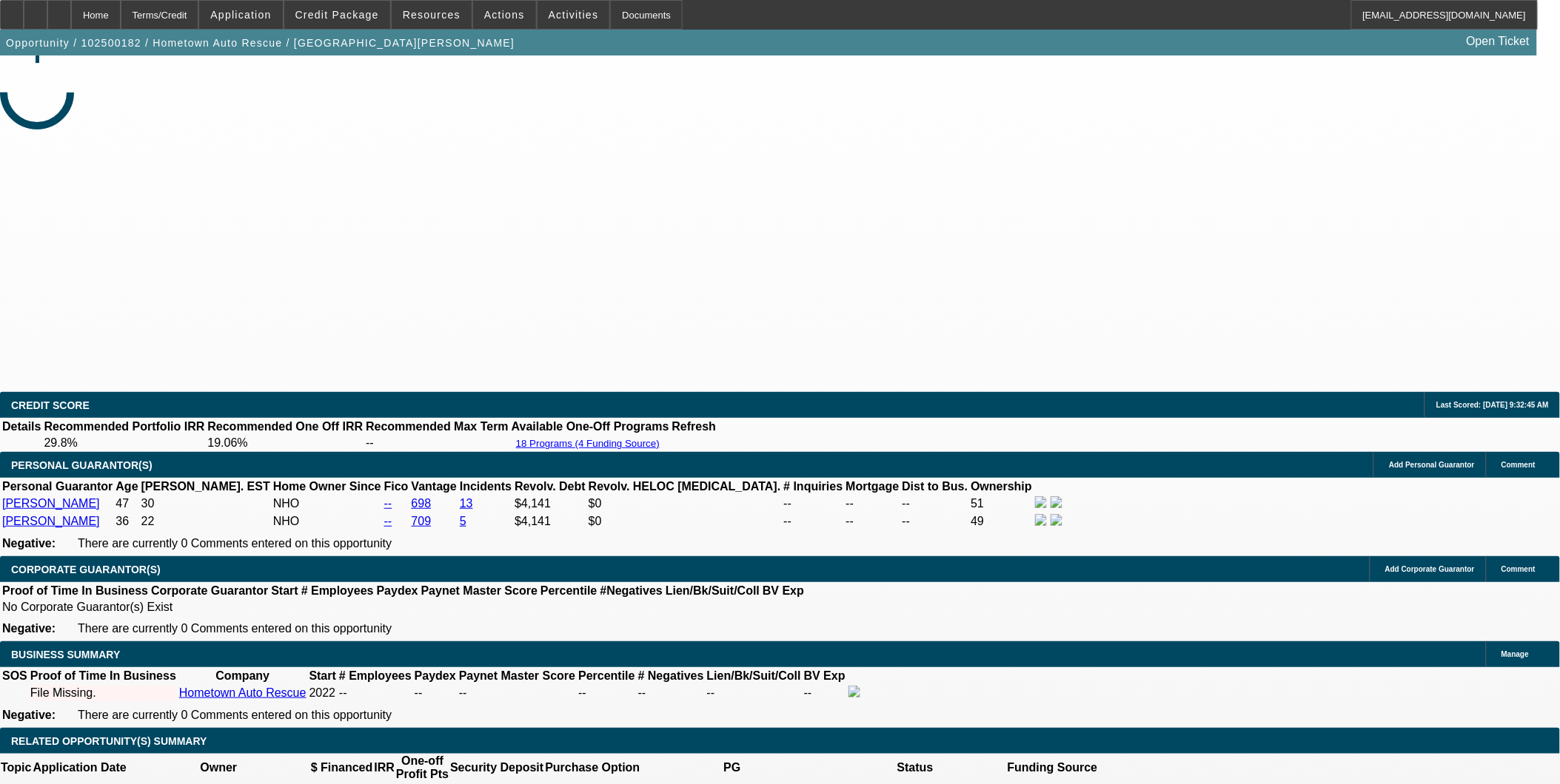
select select "0"
select select "2"
select select "0.1"
select select "0"
select select "2"
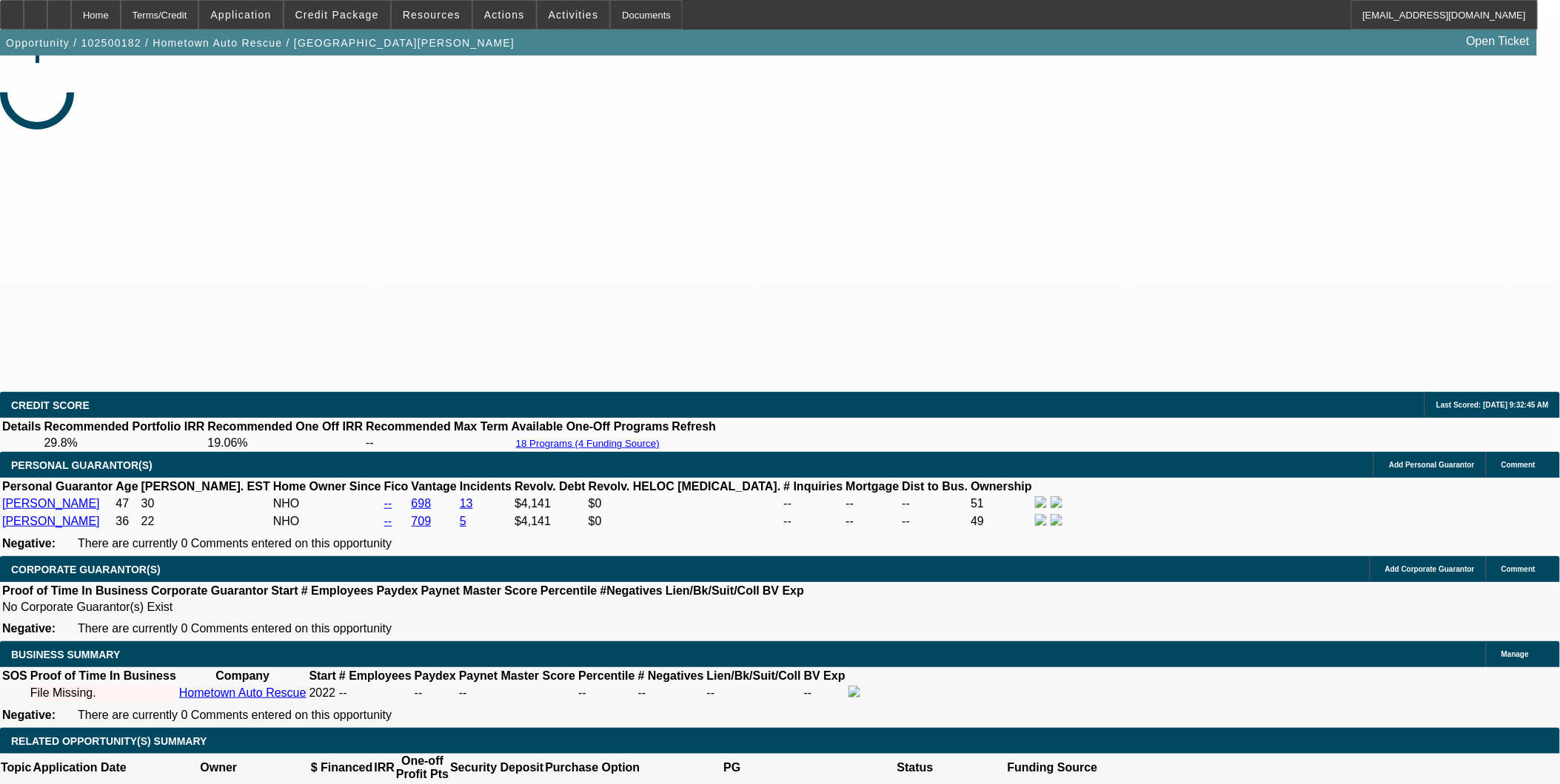
select select "0.1"
select select "2"
select select "0.1"
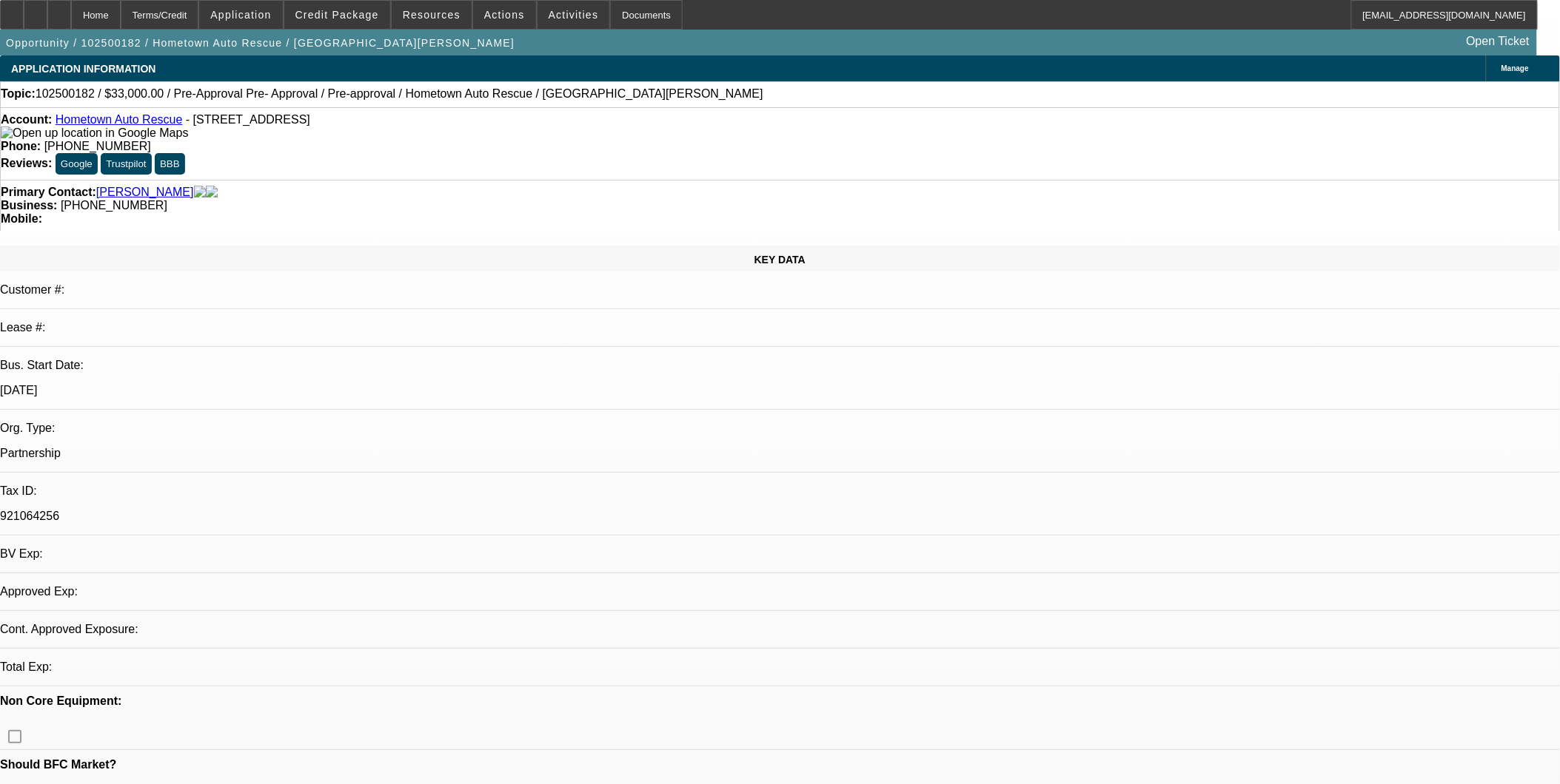
select select "1"
select select "2"
select select "4"
select select "1"
select select "2"
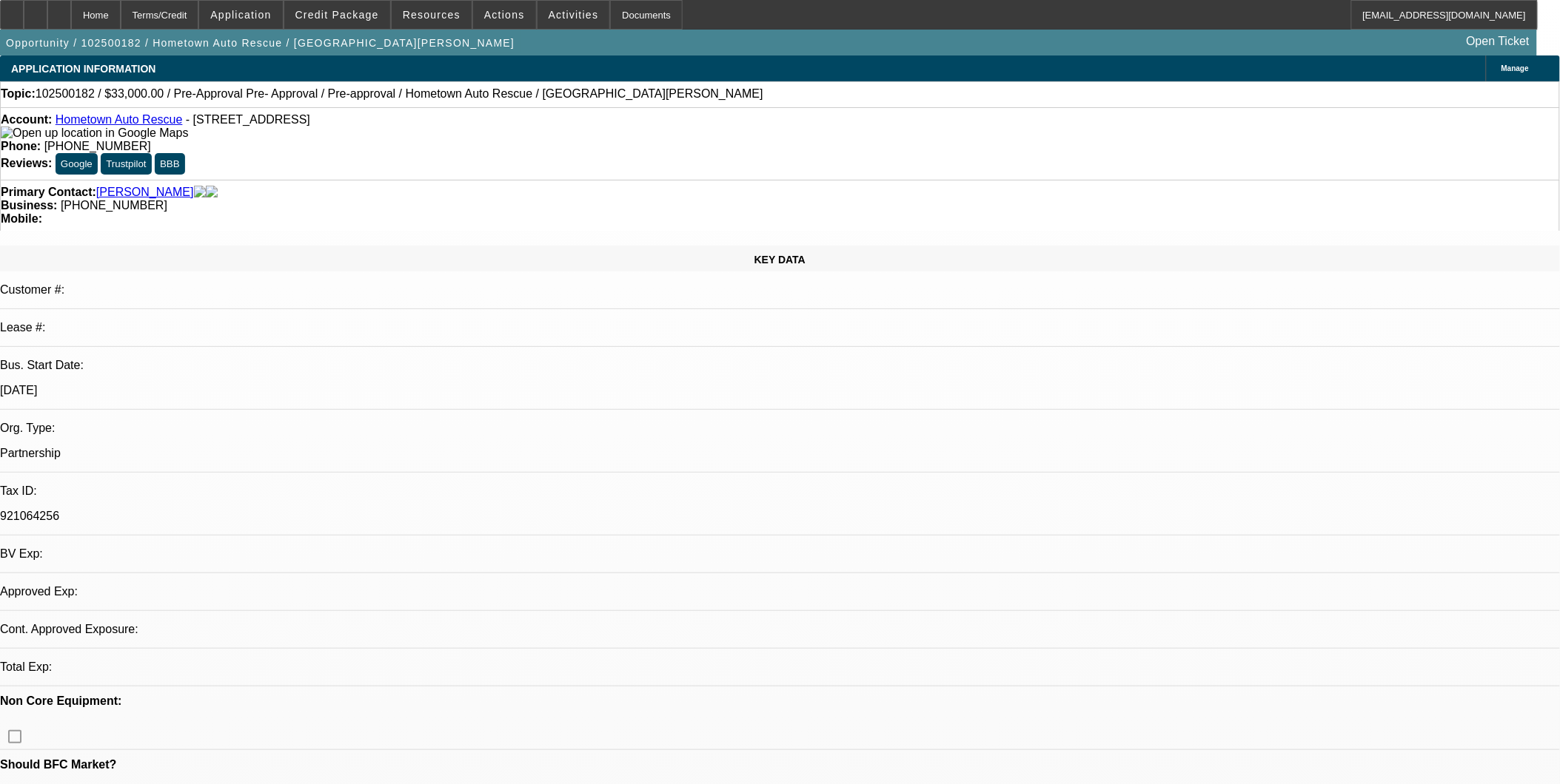
select select "4"
select select "1"
select select "2"
select select "4"
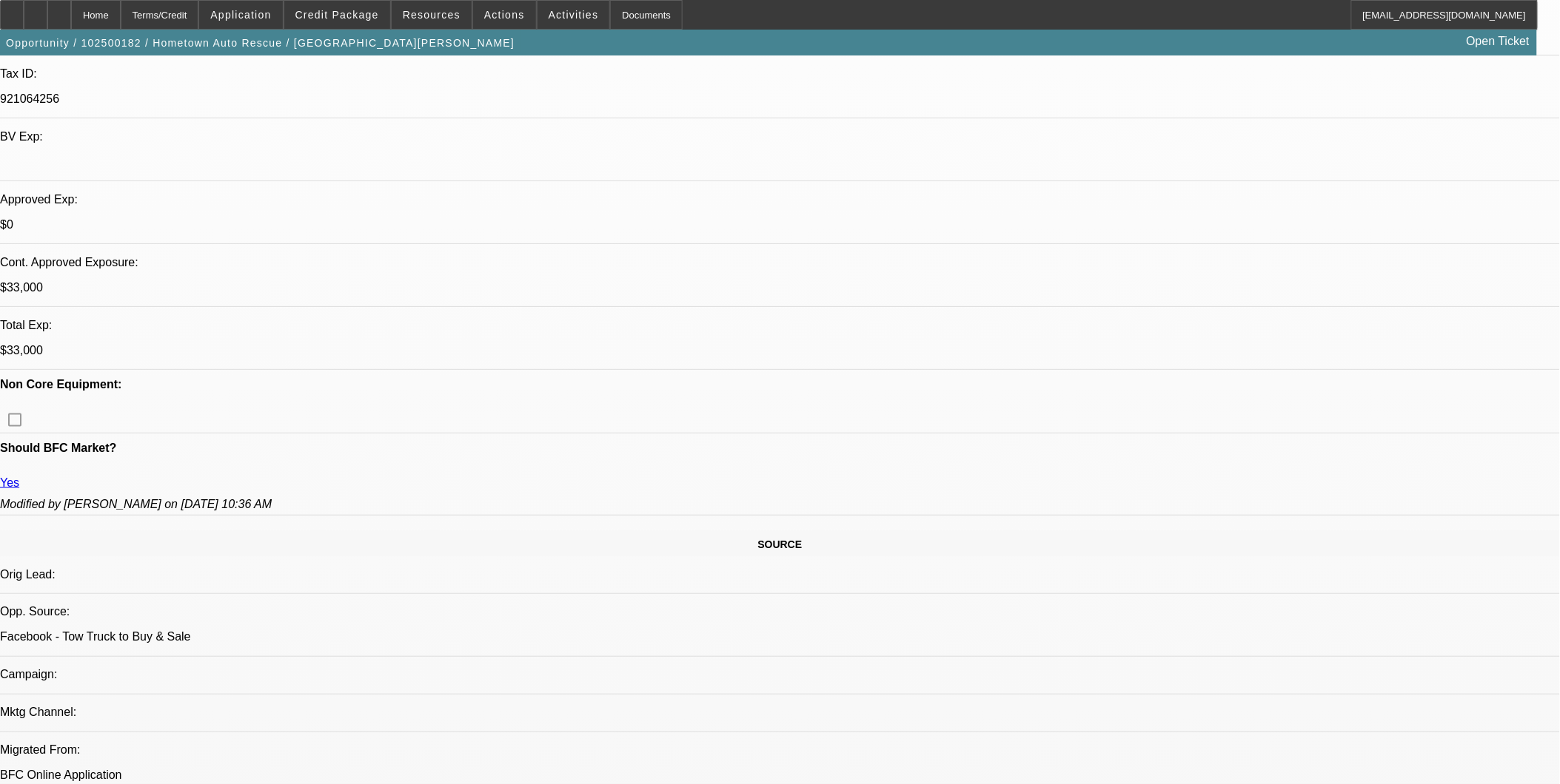
scroll to position [657, 0]
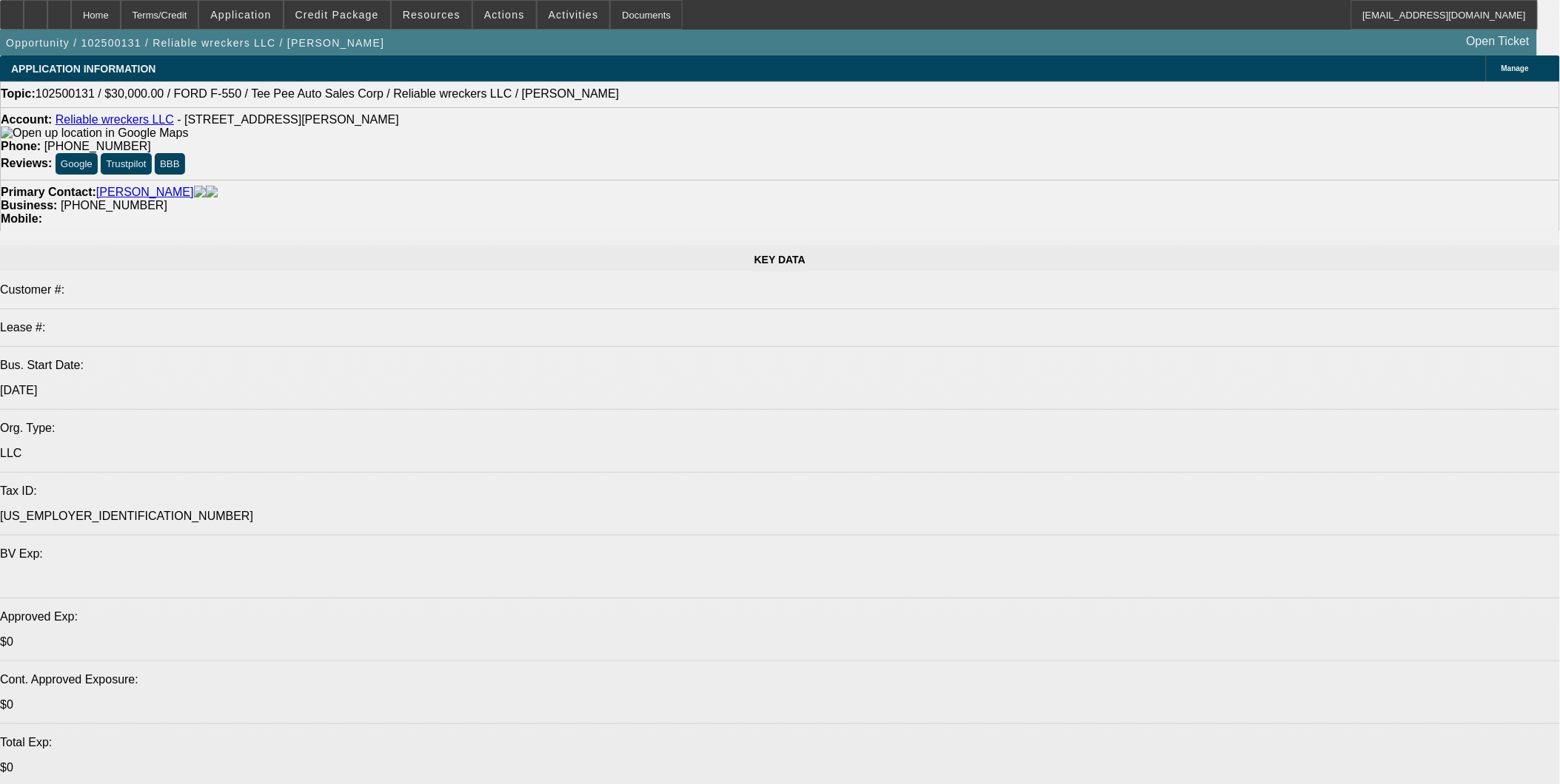
select select "0"
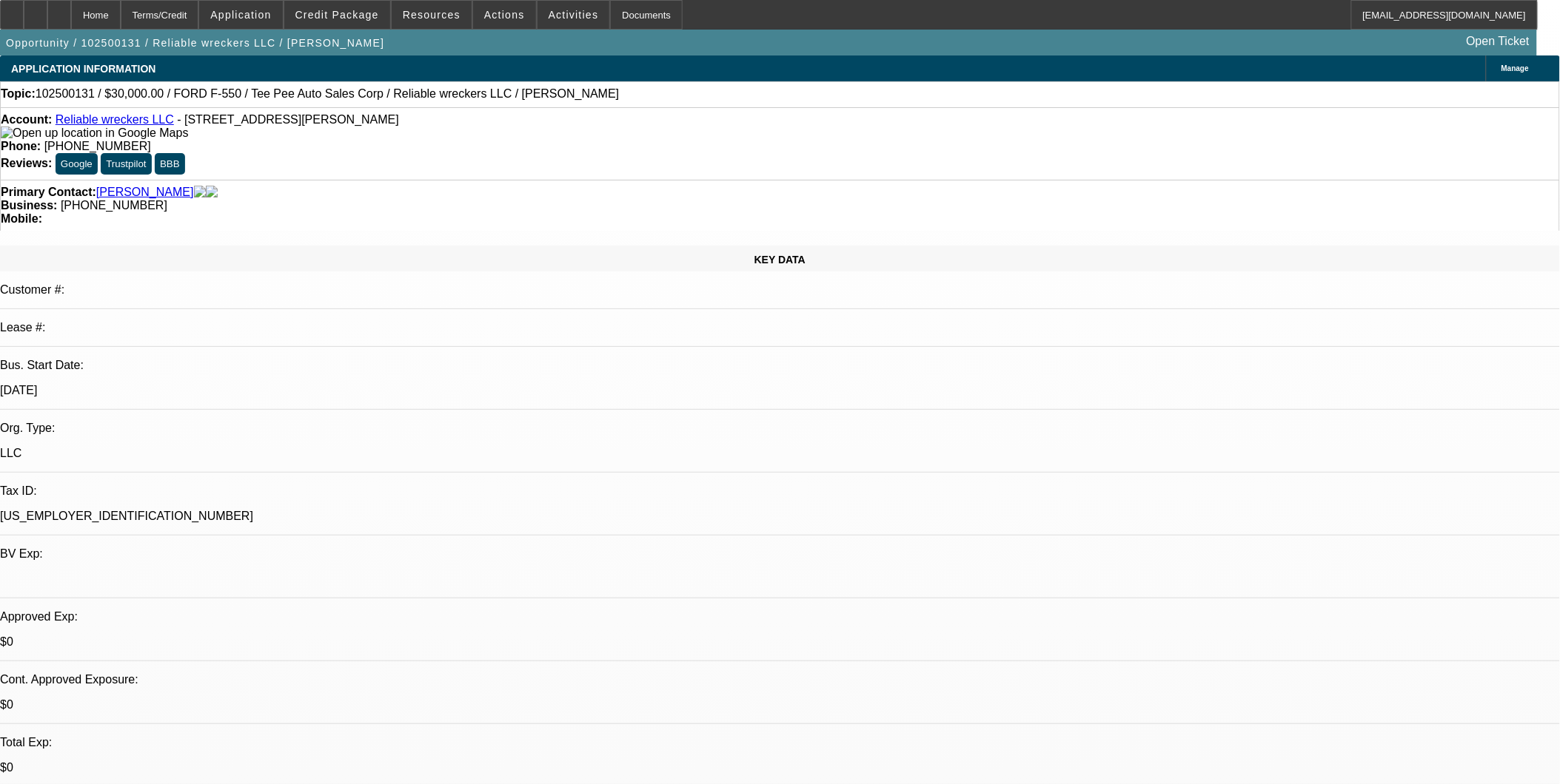
select select "0"
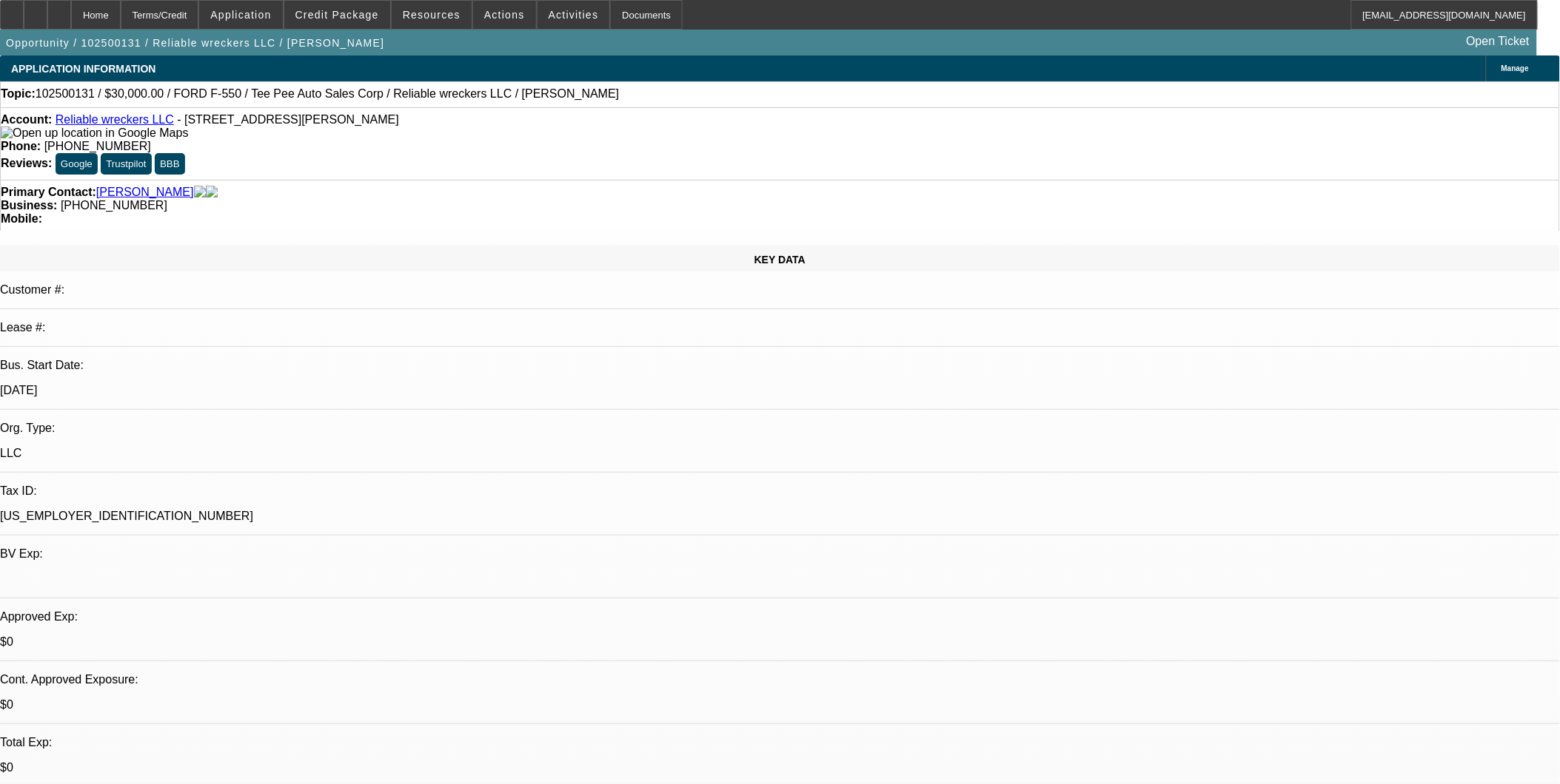
select select "0"
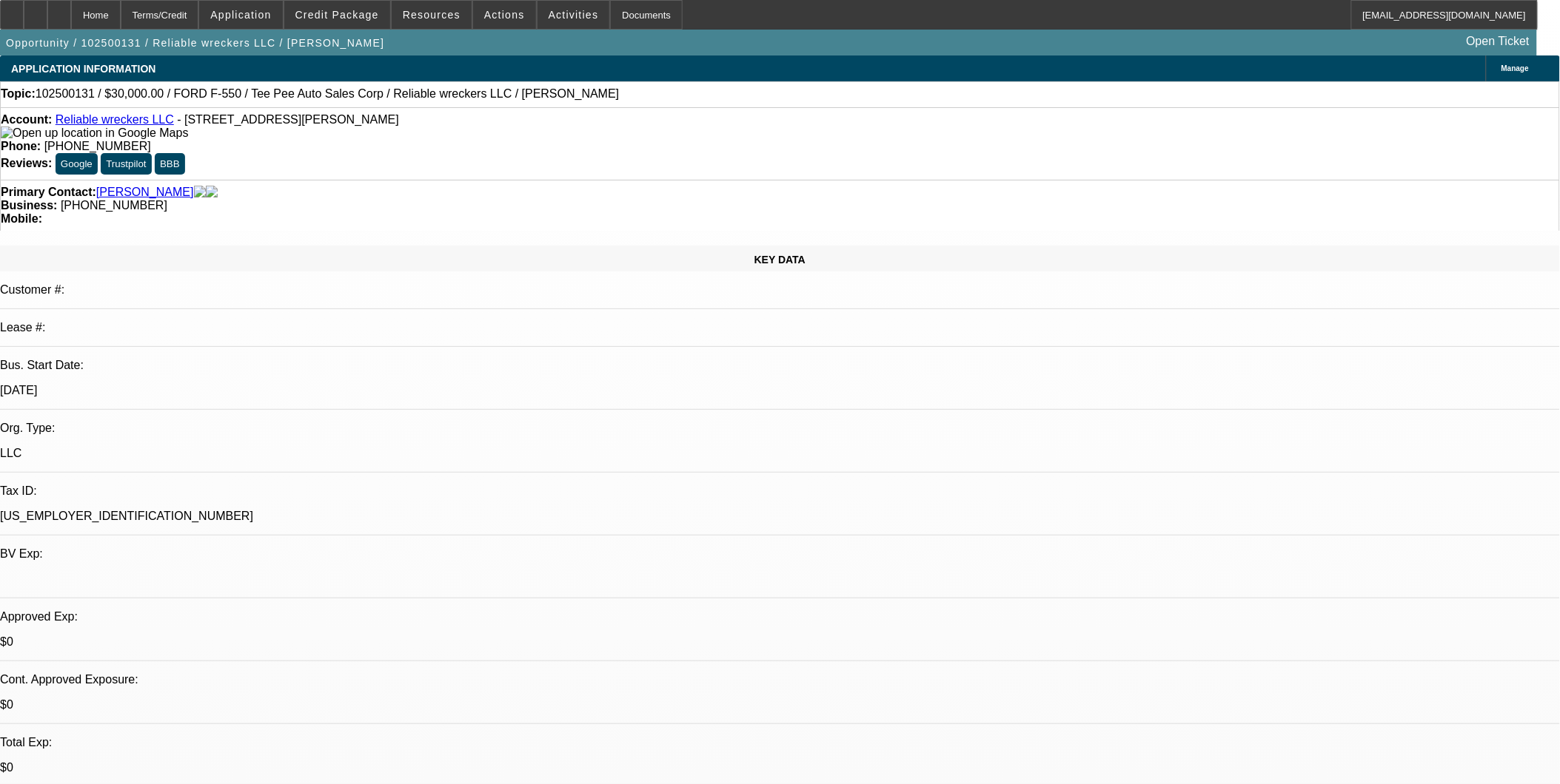
select select "1"
select select "2"
select select "21"
select select "1"
select select "2"
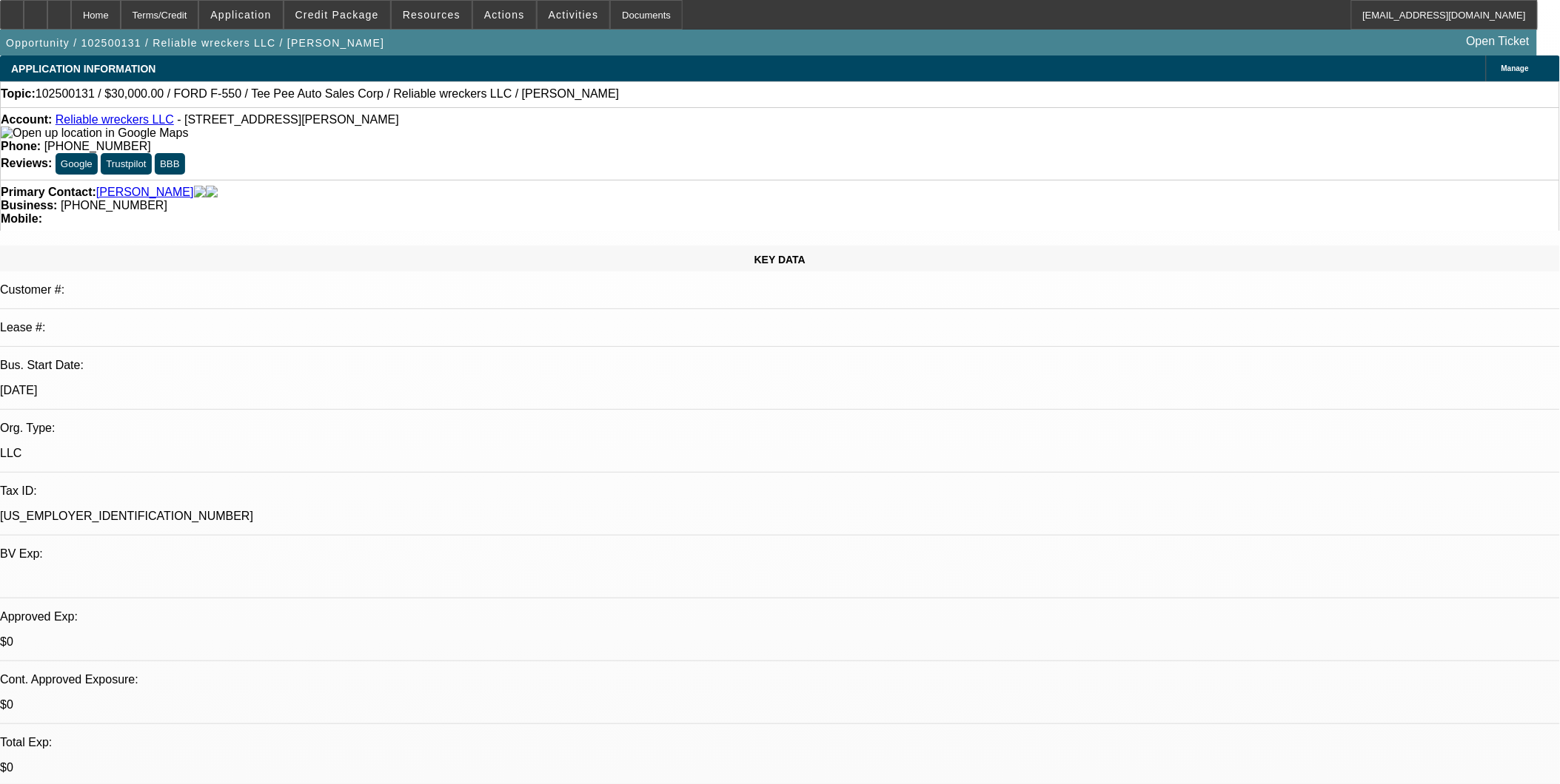
select select "21"
select select "1"
select select "2"
select select "21"
select select "1"
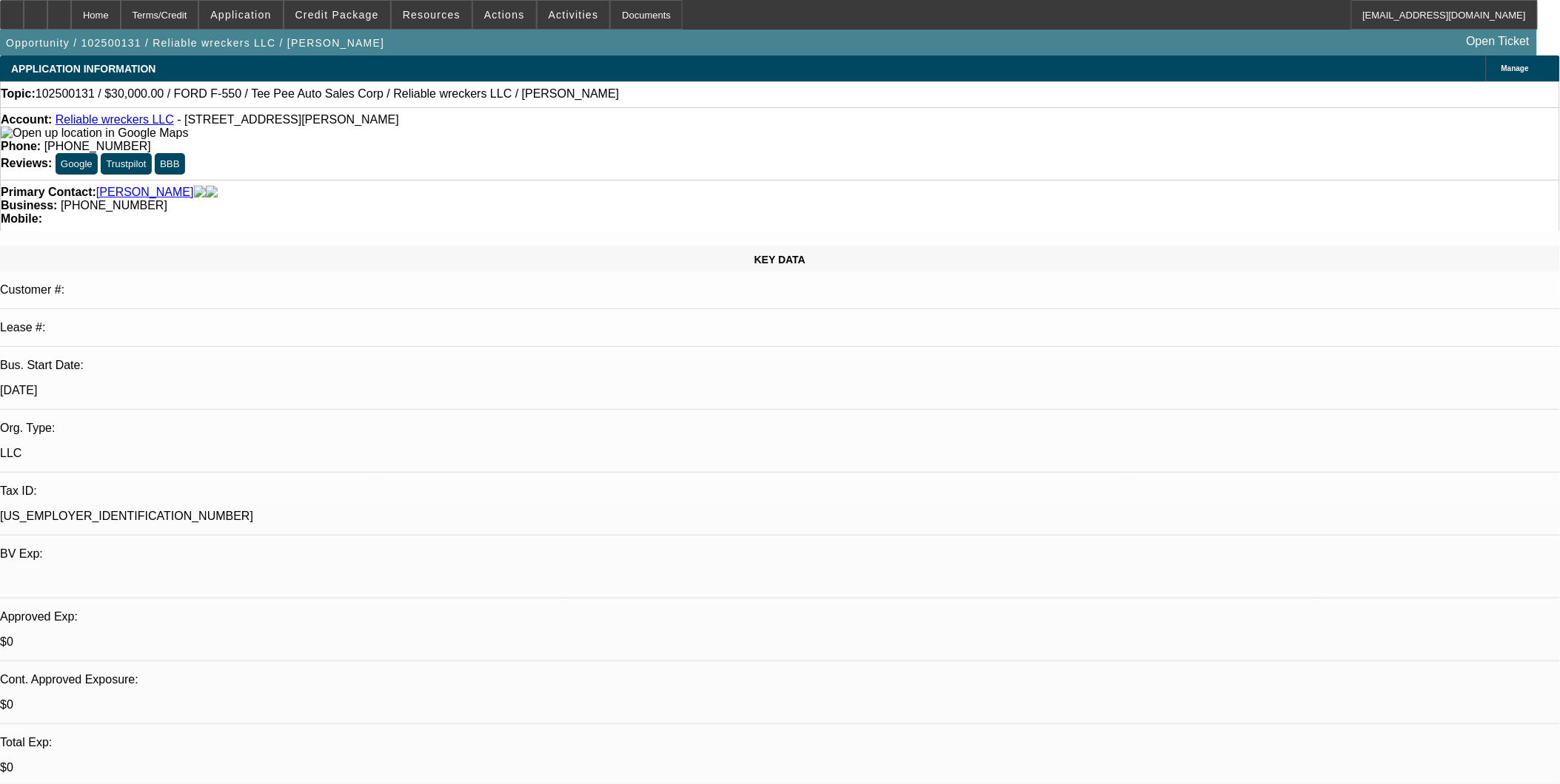
select select "2"
select select "21"
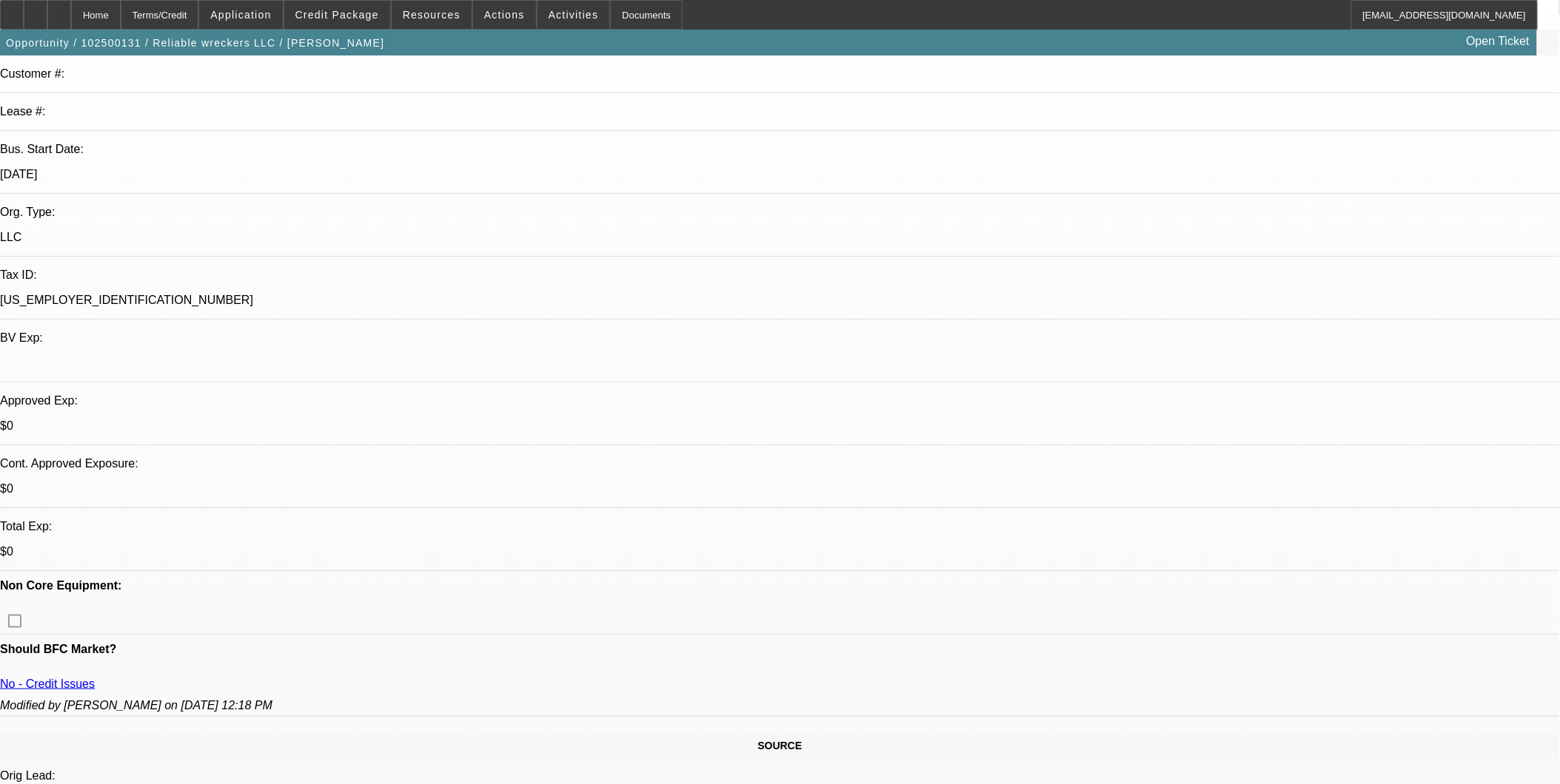
scroll to position [493, 0]
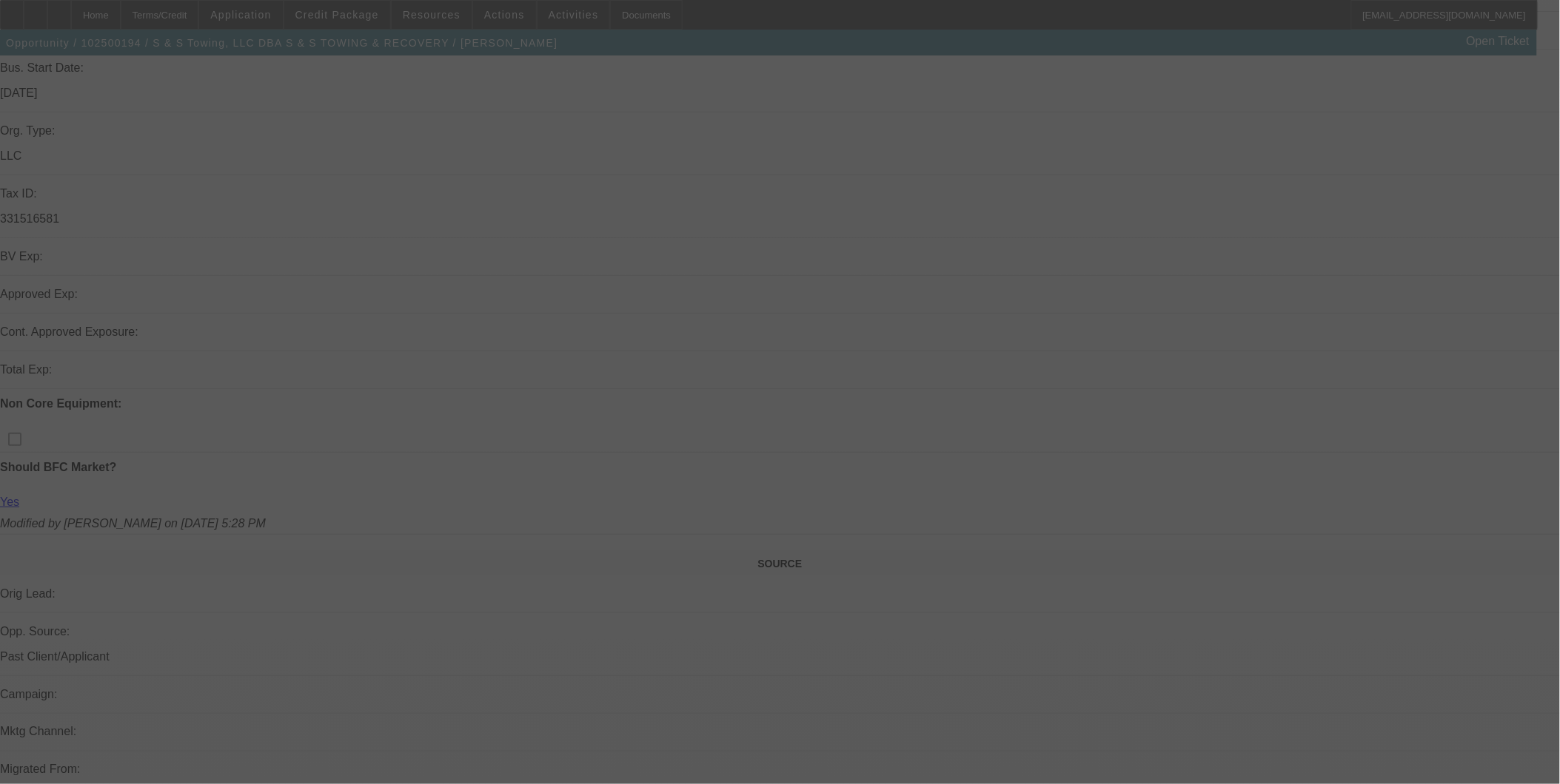
scroll to position [493, 0]
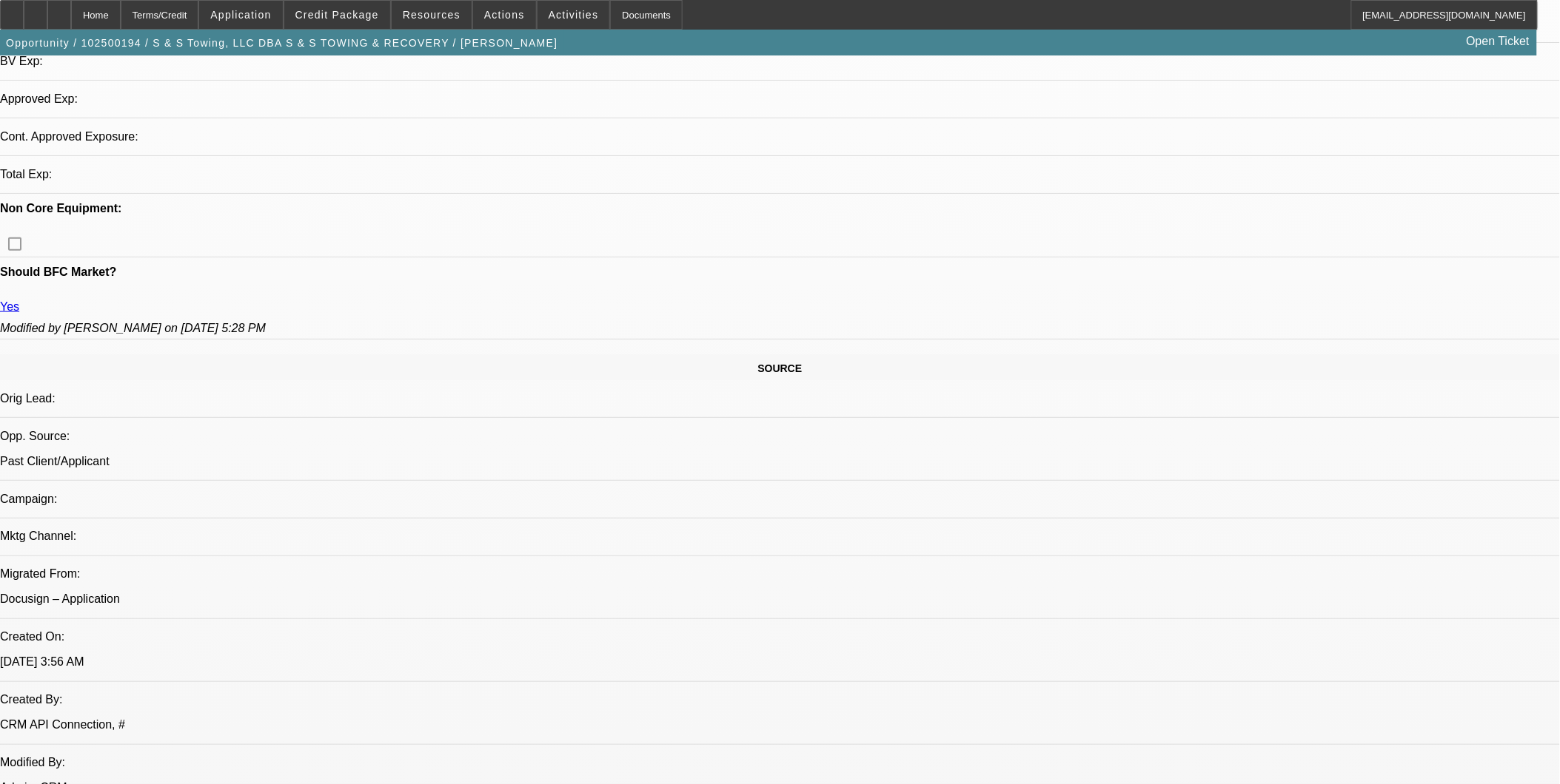
select select "0"
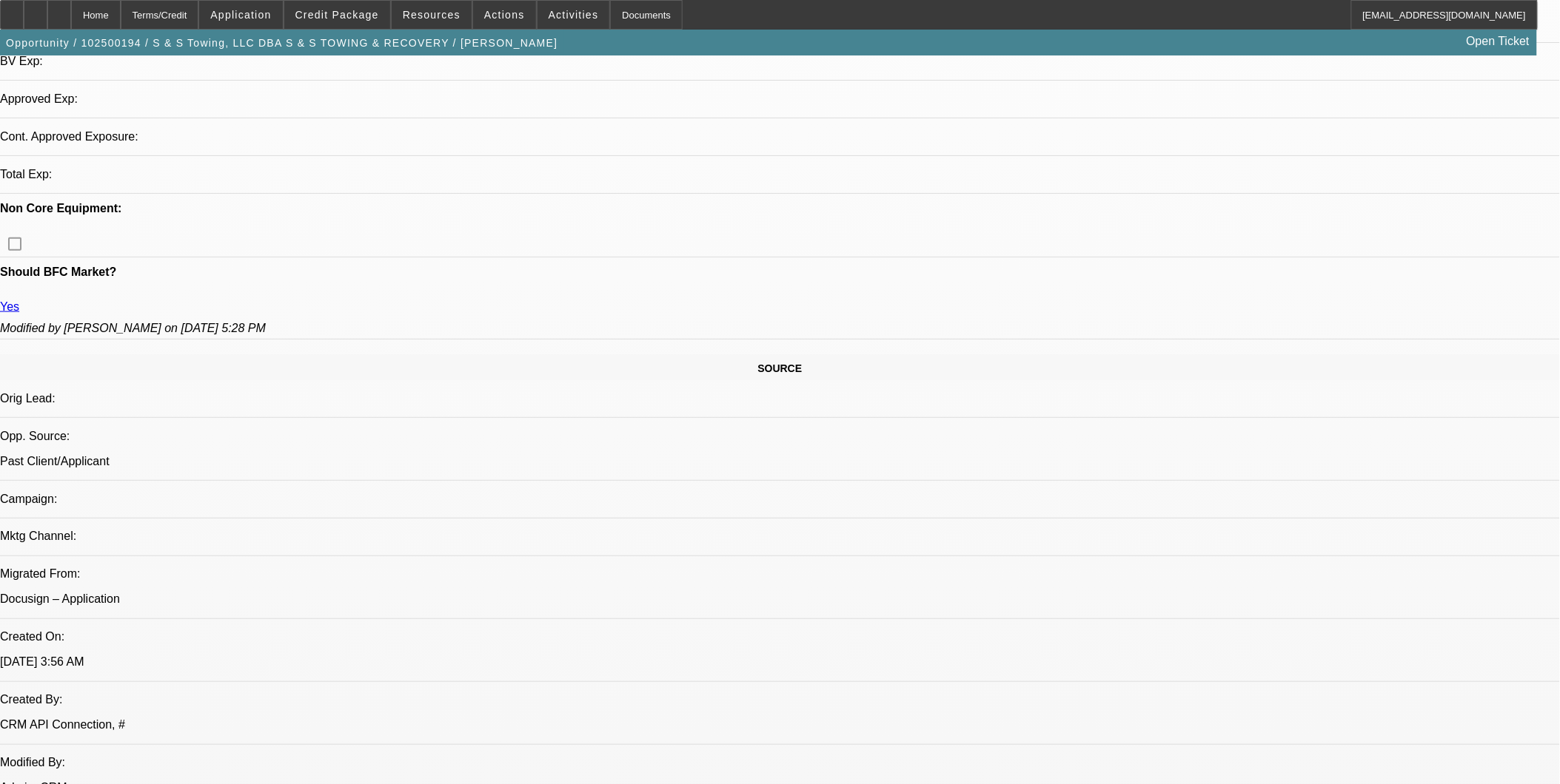
select select "0"
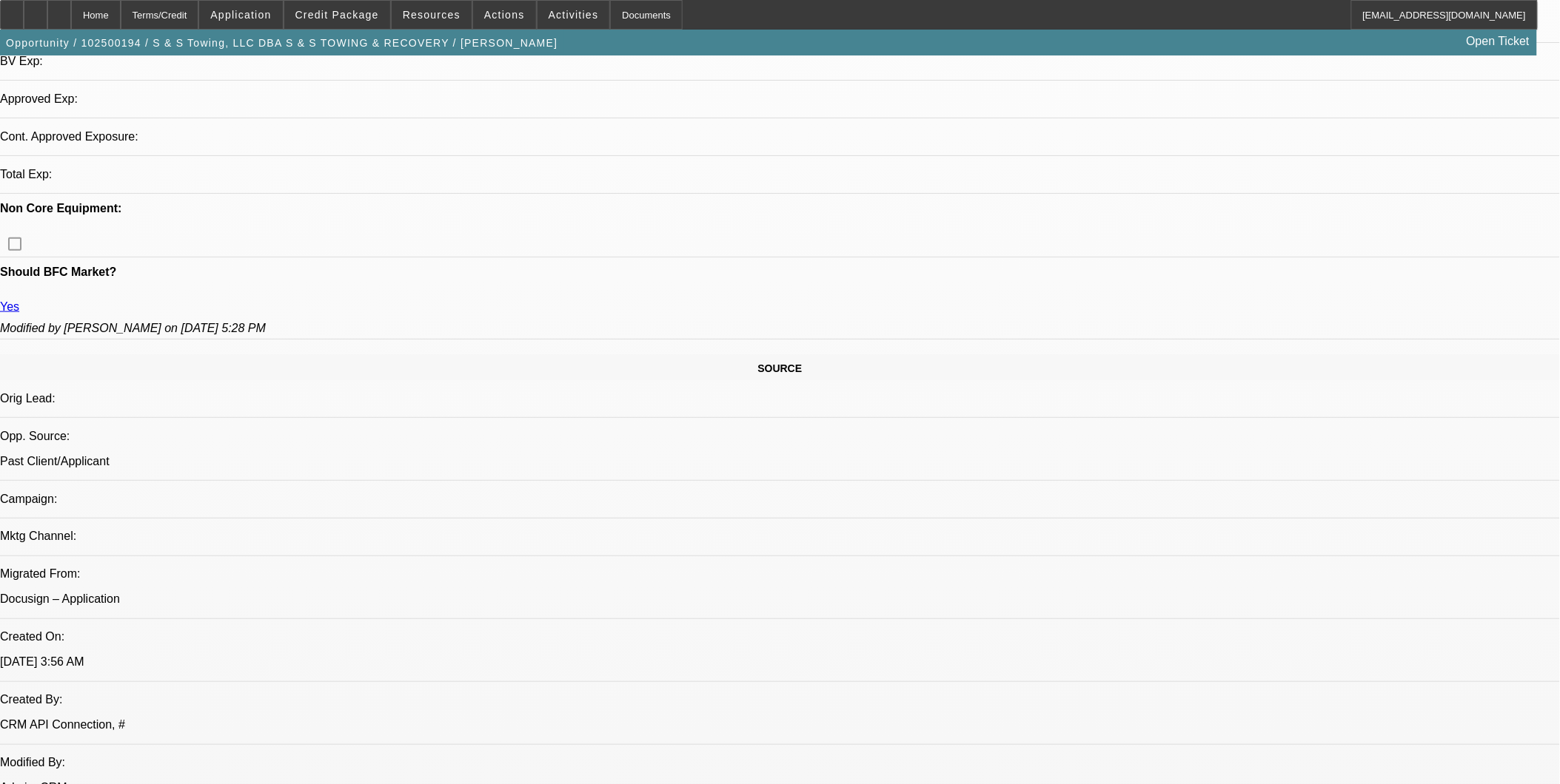
select select "0"
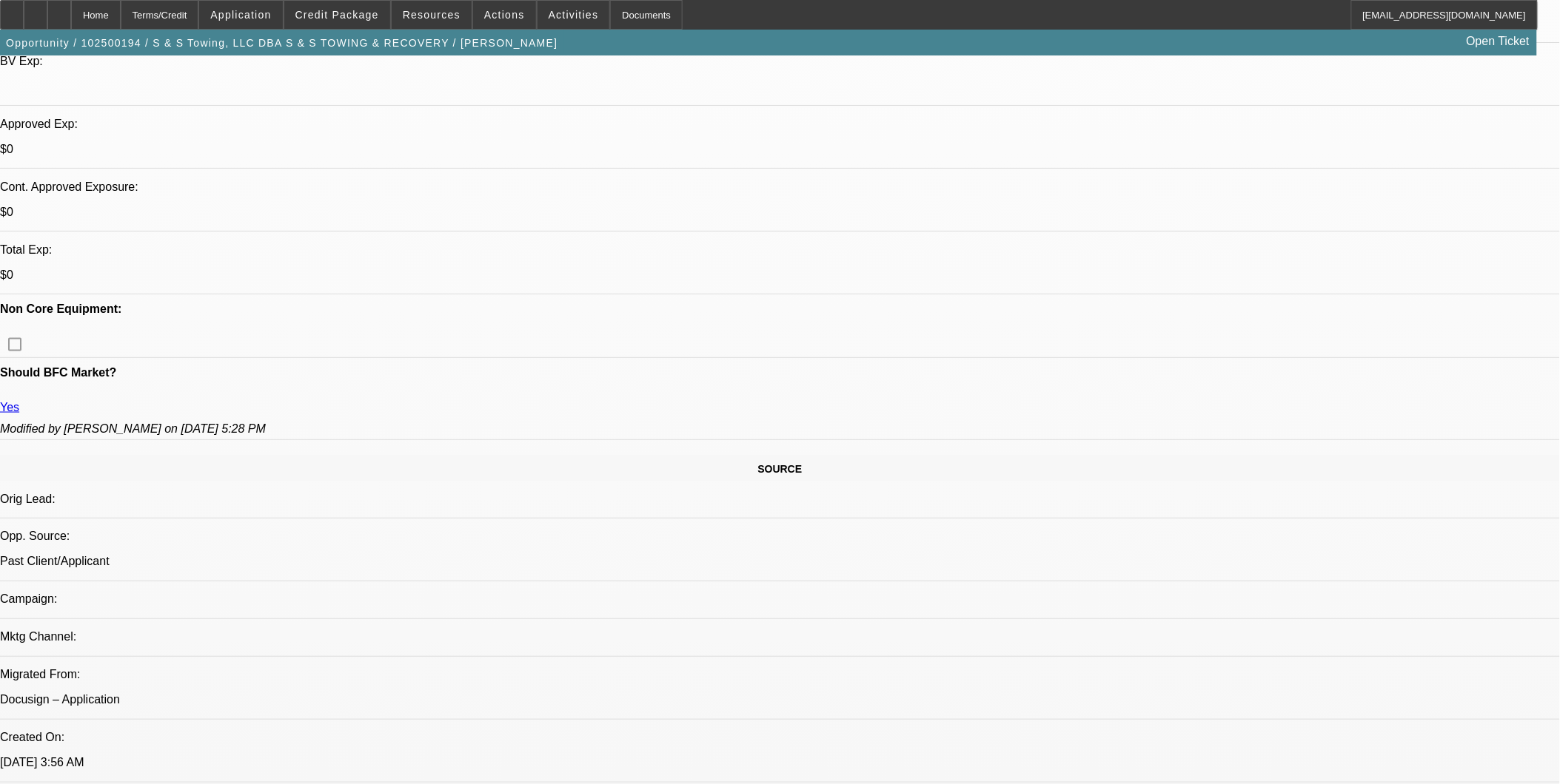
select select "1"
select select "3"
select select "6"
select select "1"
select select "3"
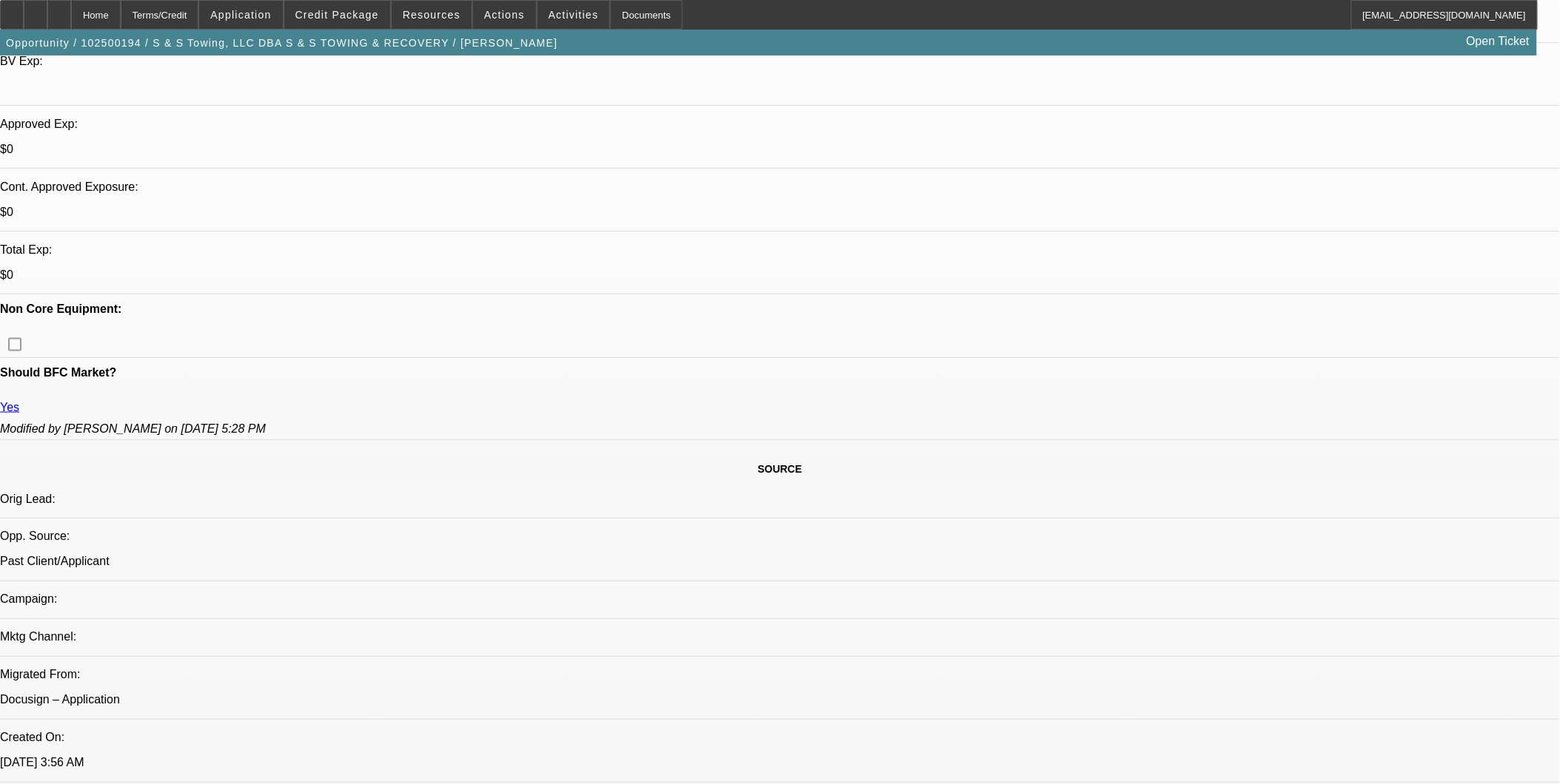
select select "6"
select select "1"
select select "3"
select select "6"
select select "1"
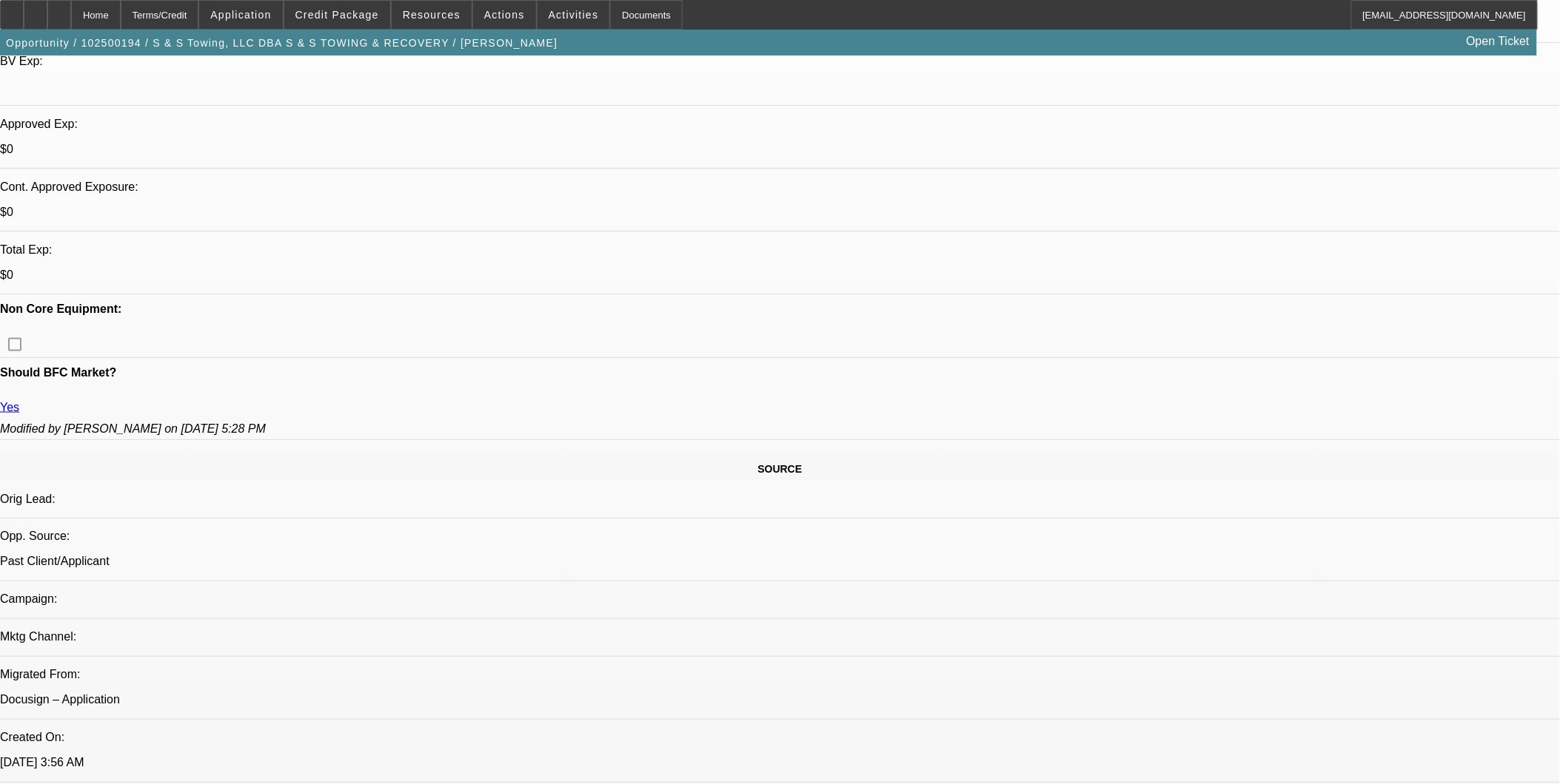
select select "3"
select select "6"
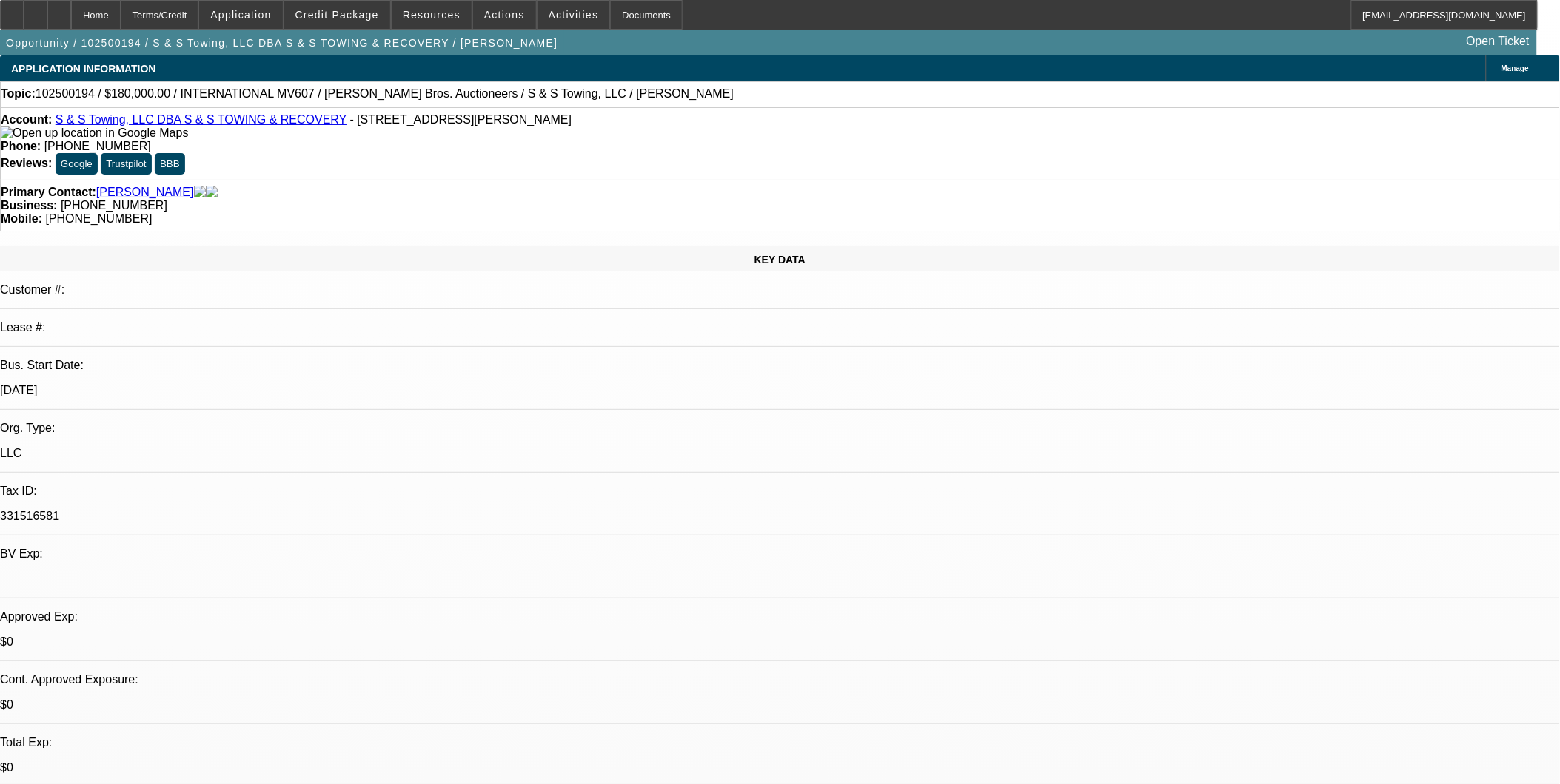
scroll to position [716, 0]
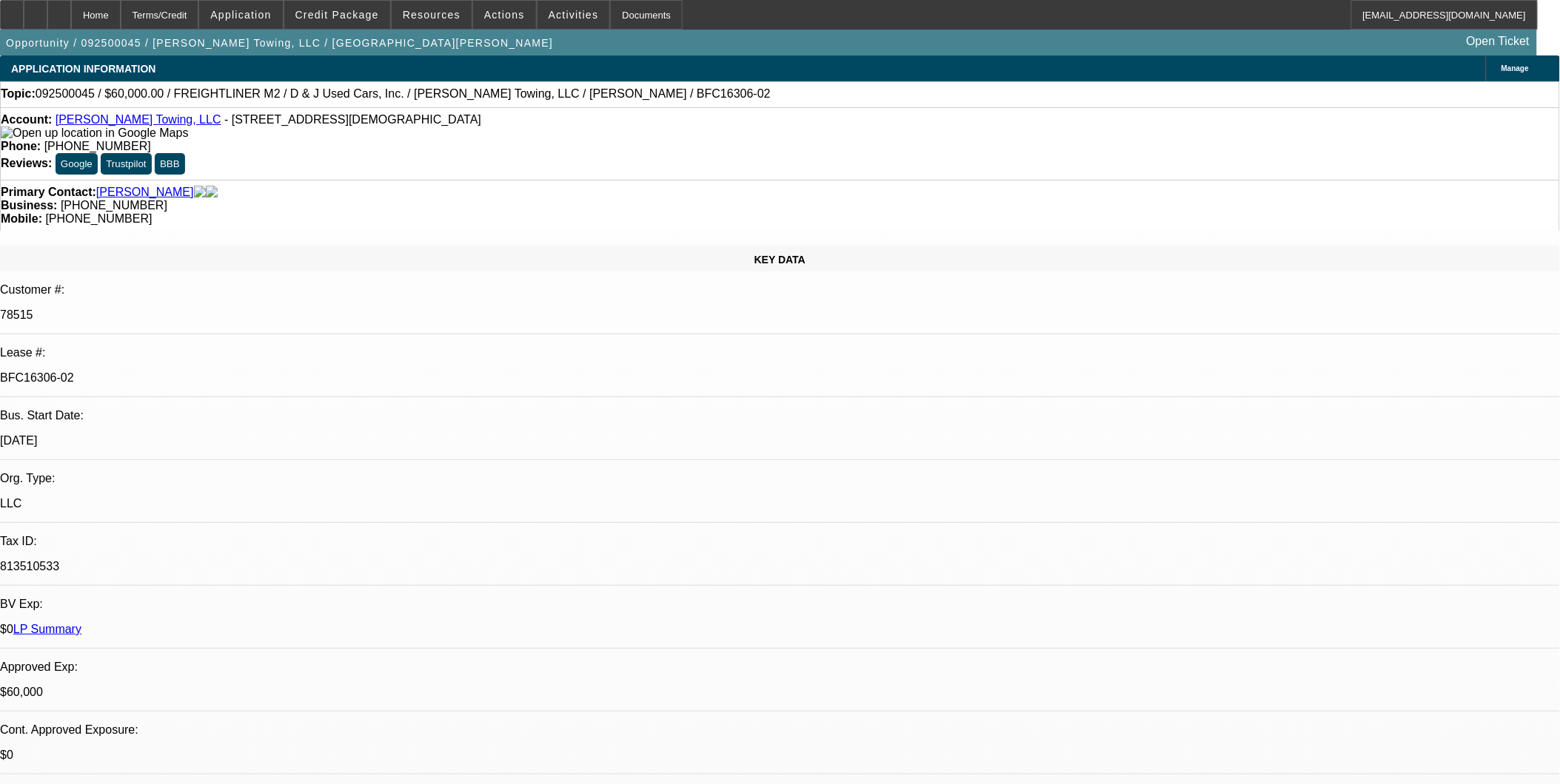
select select "0"
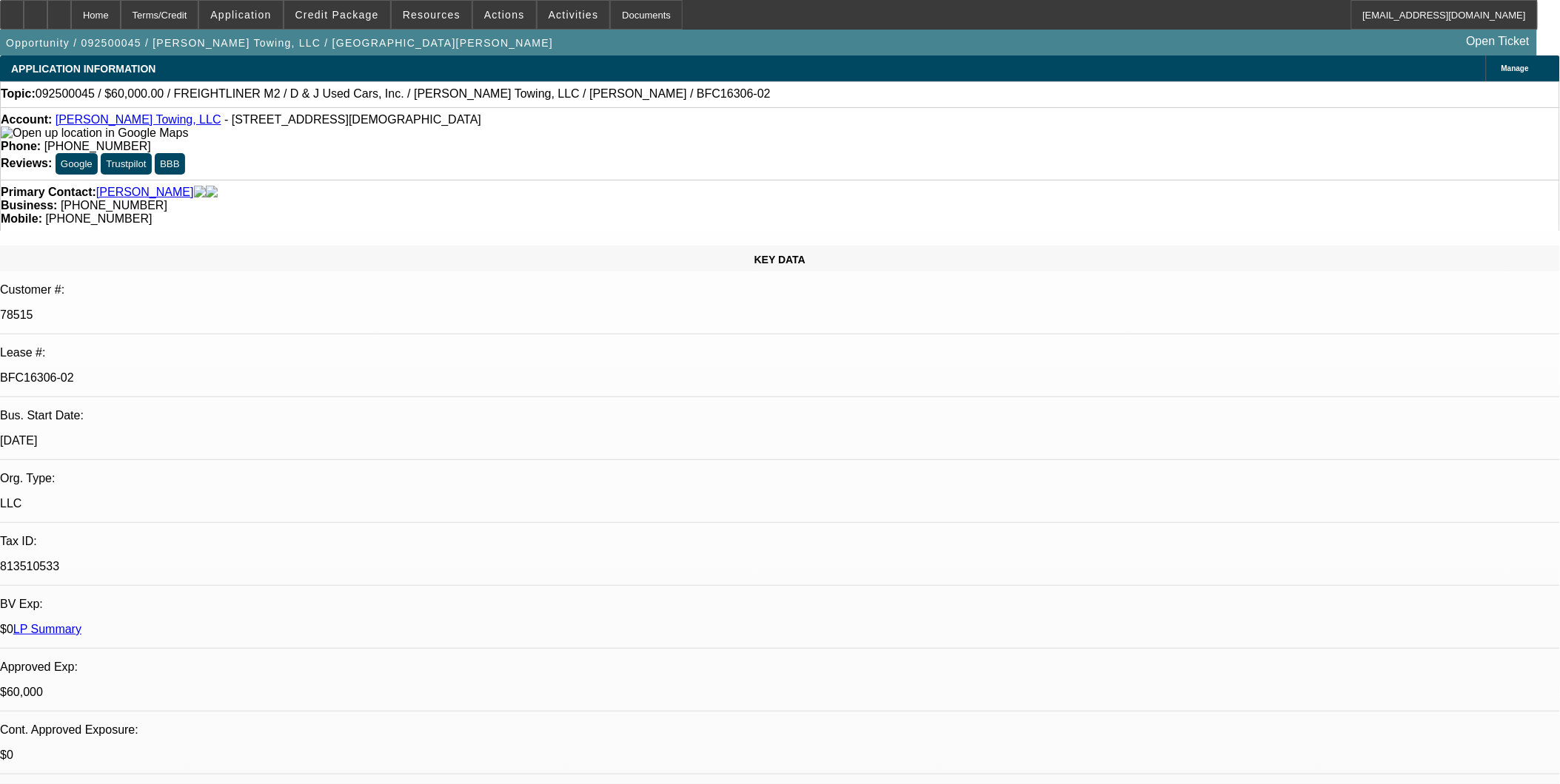
select select "0"
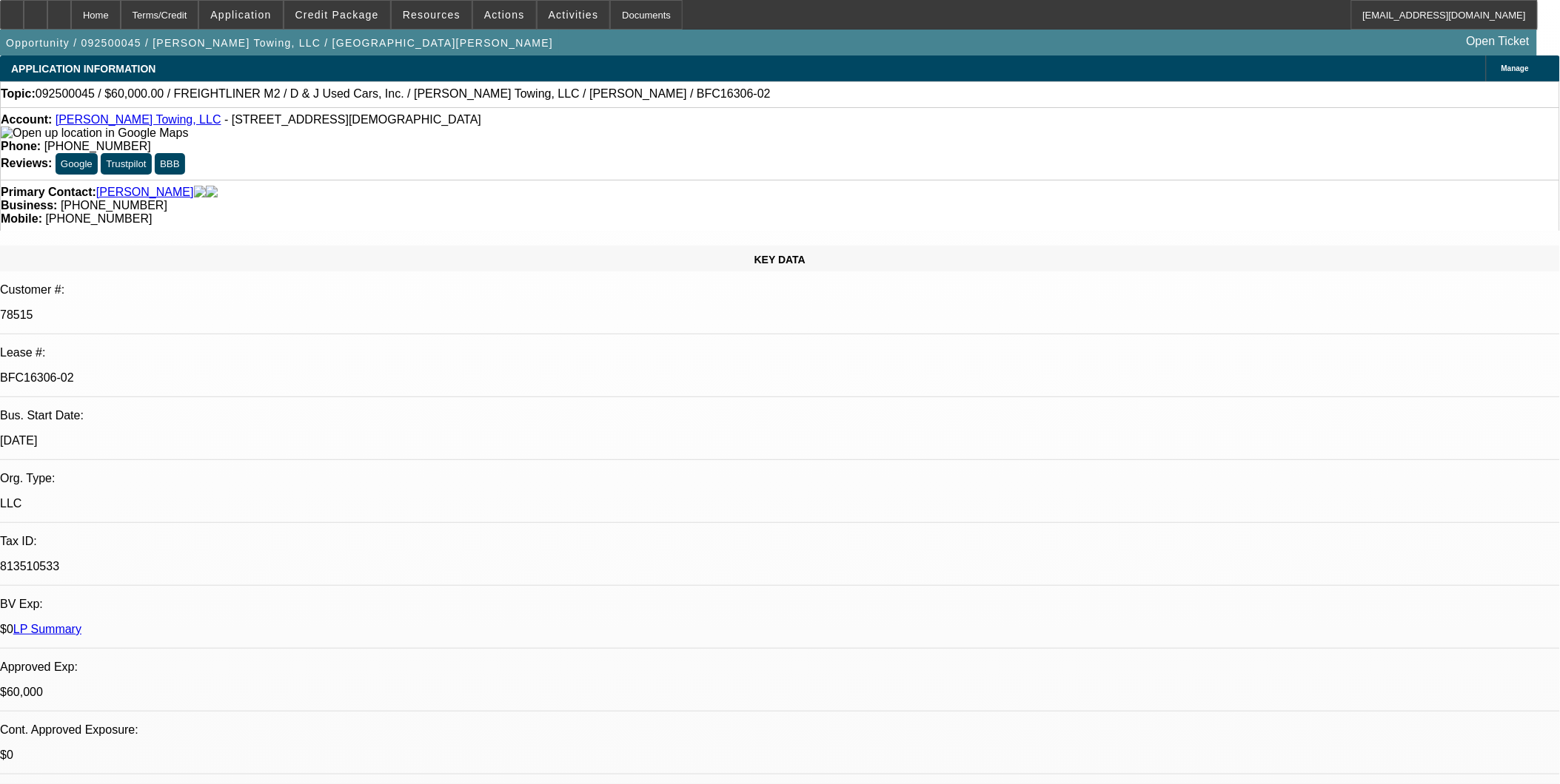
select select "0"
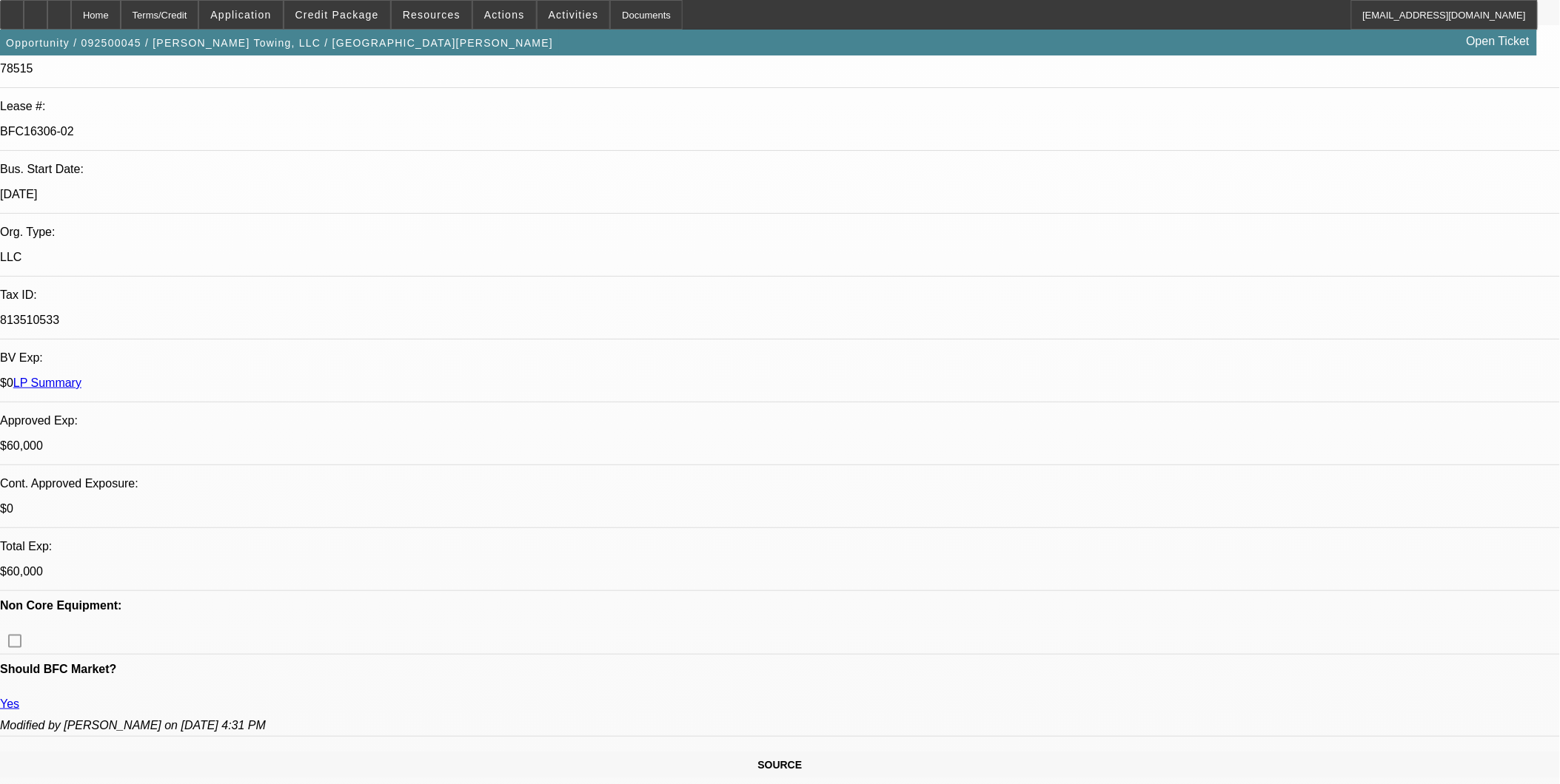
select select "1"
select select "3"
select select "6"
select select "1"
select select "3"
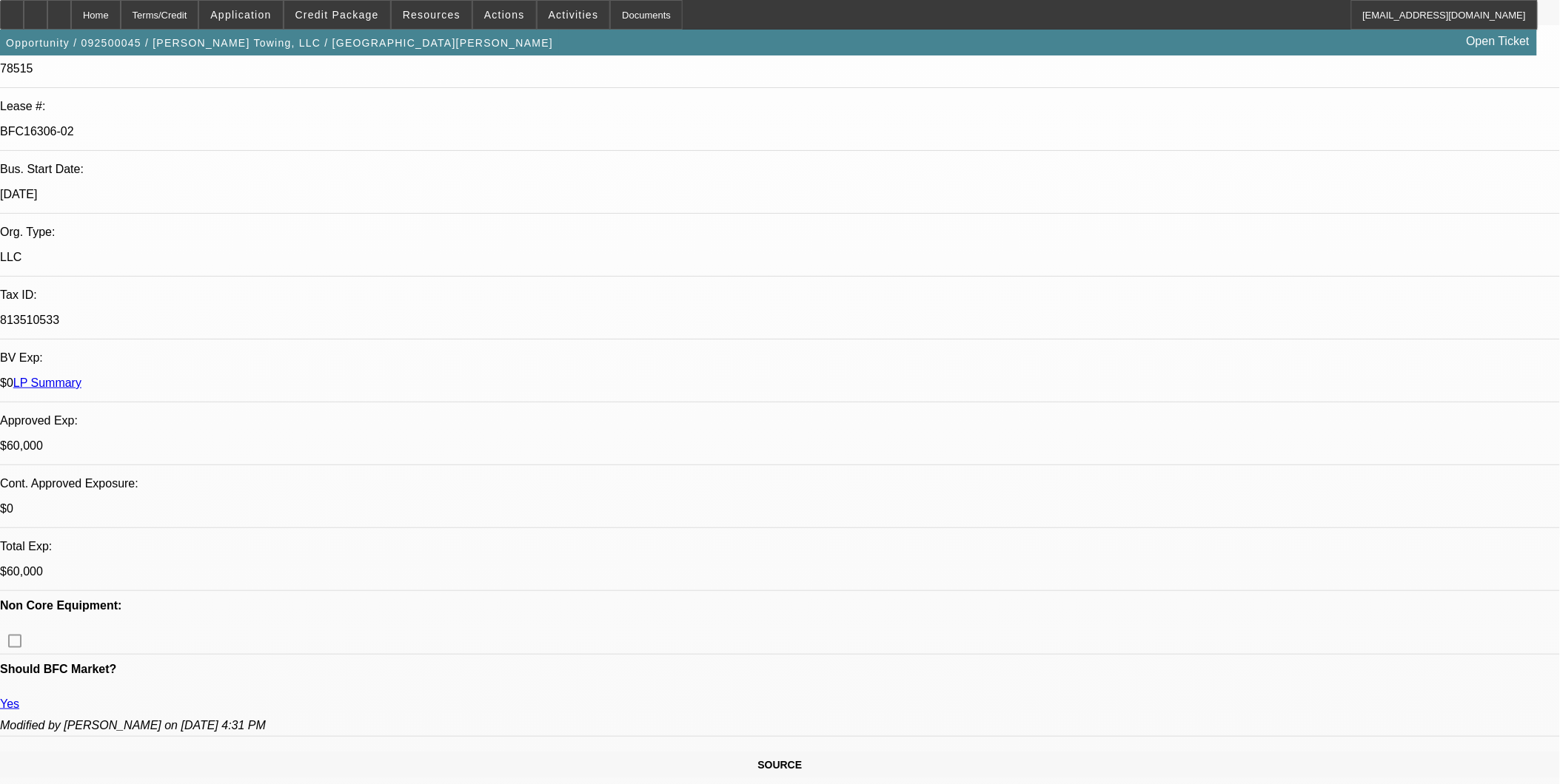
select select "6"
select select "1"
select select "3"
select select "6"
select select "1"
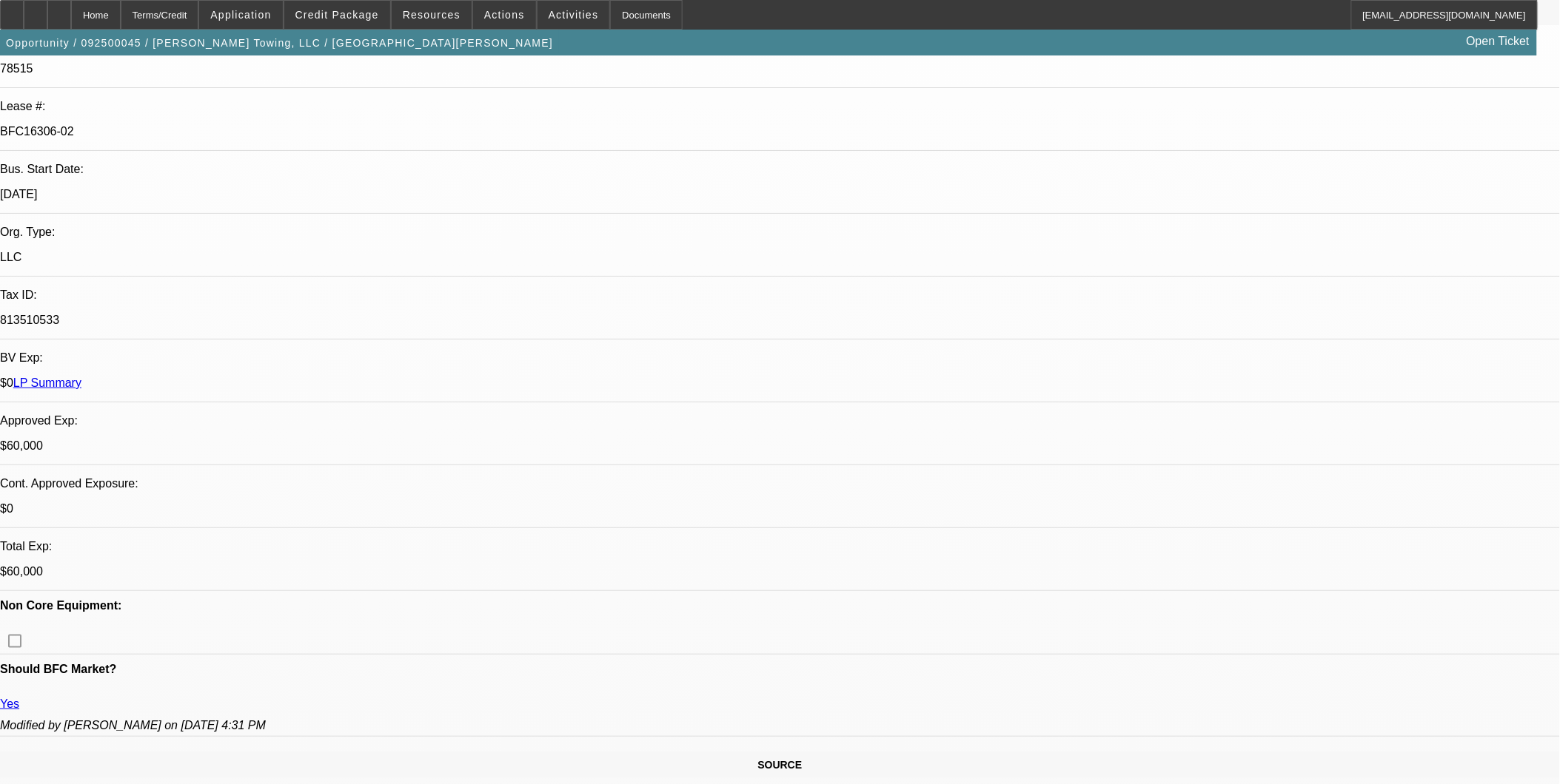
select select "3"
select select "6"
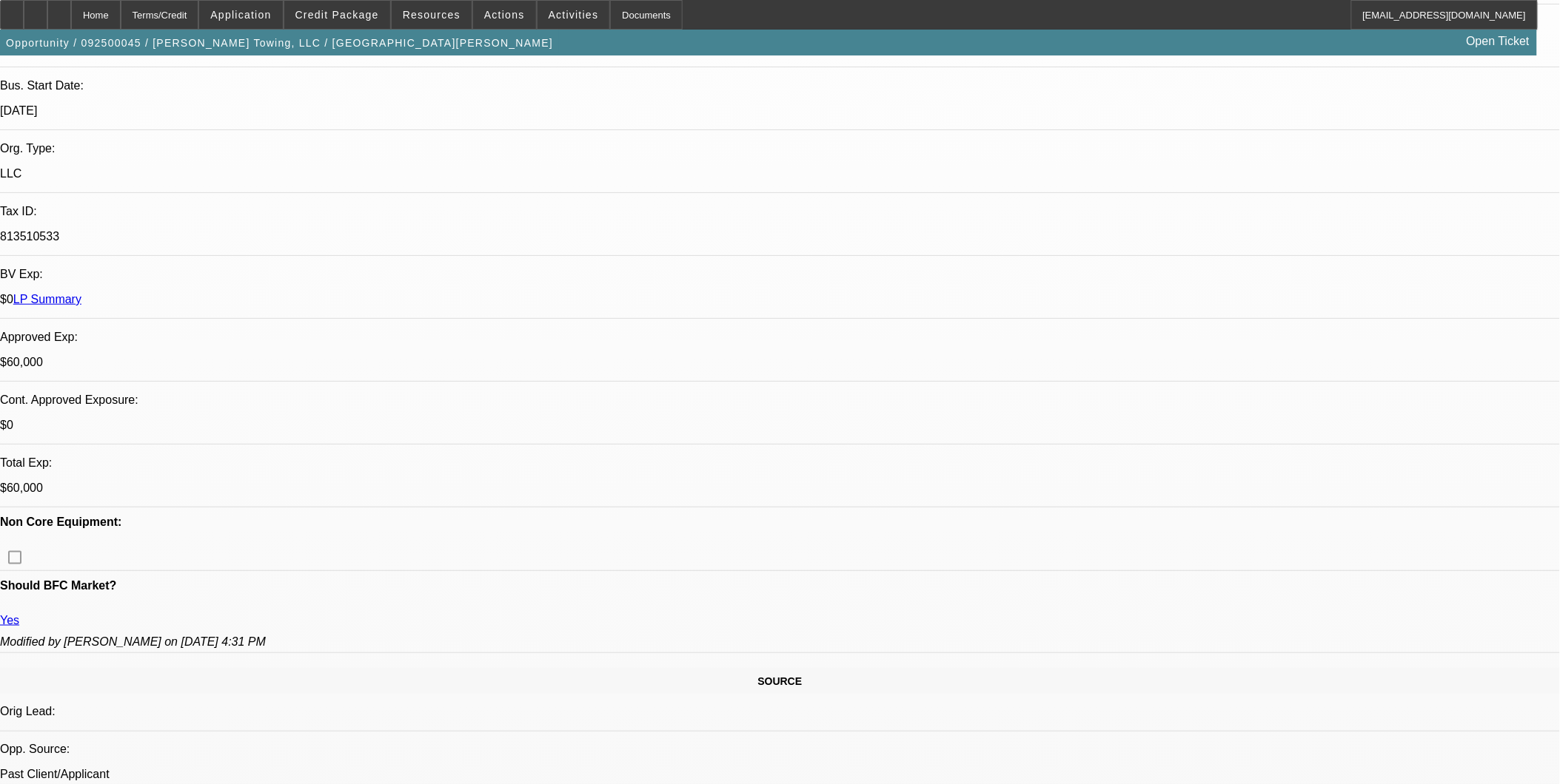
scroll to position [329, 0]
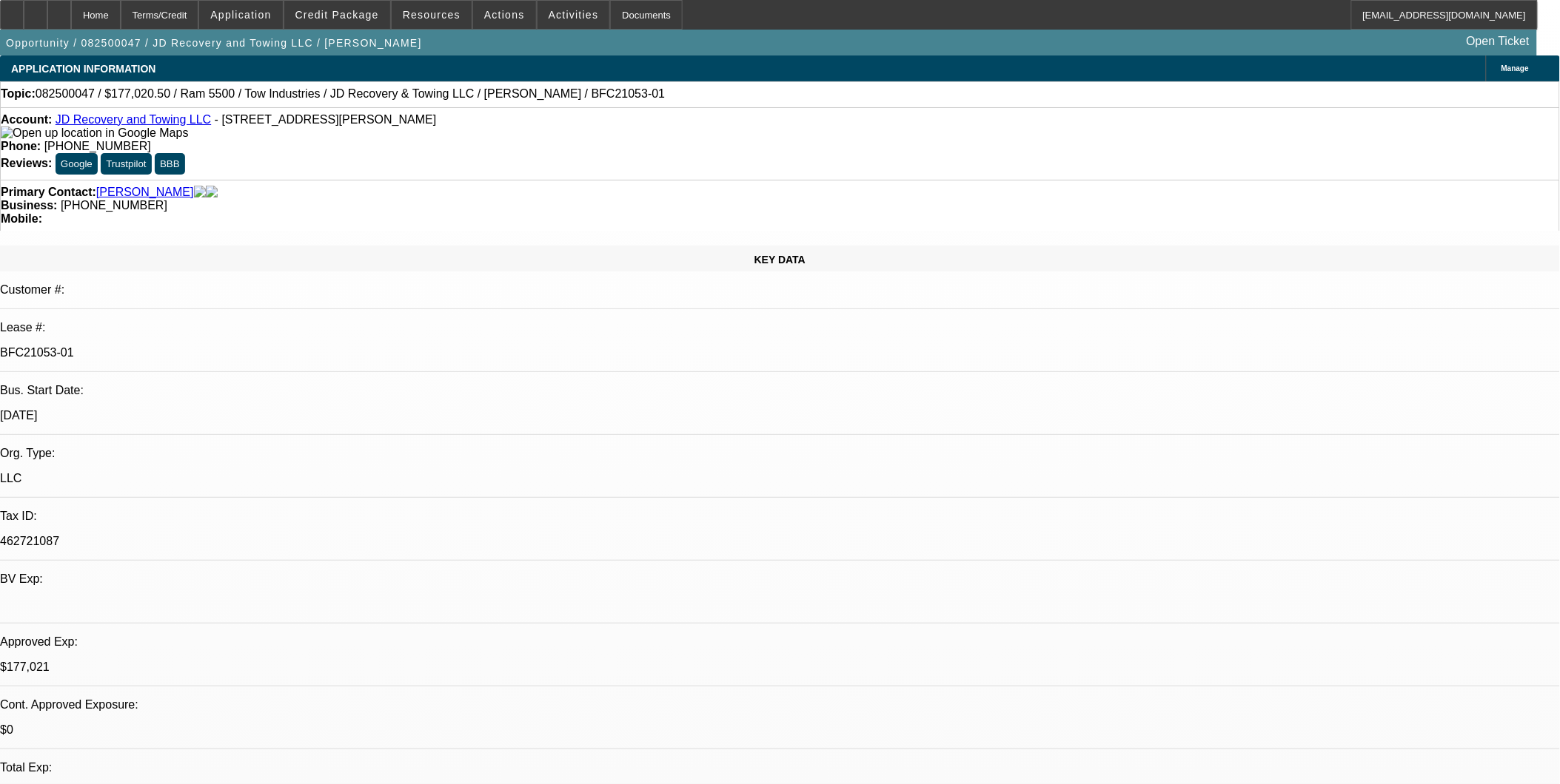
select select "0"
select select "0.1"
select select "0"
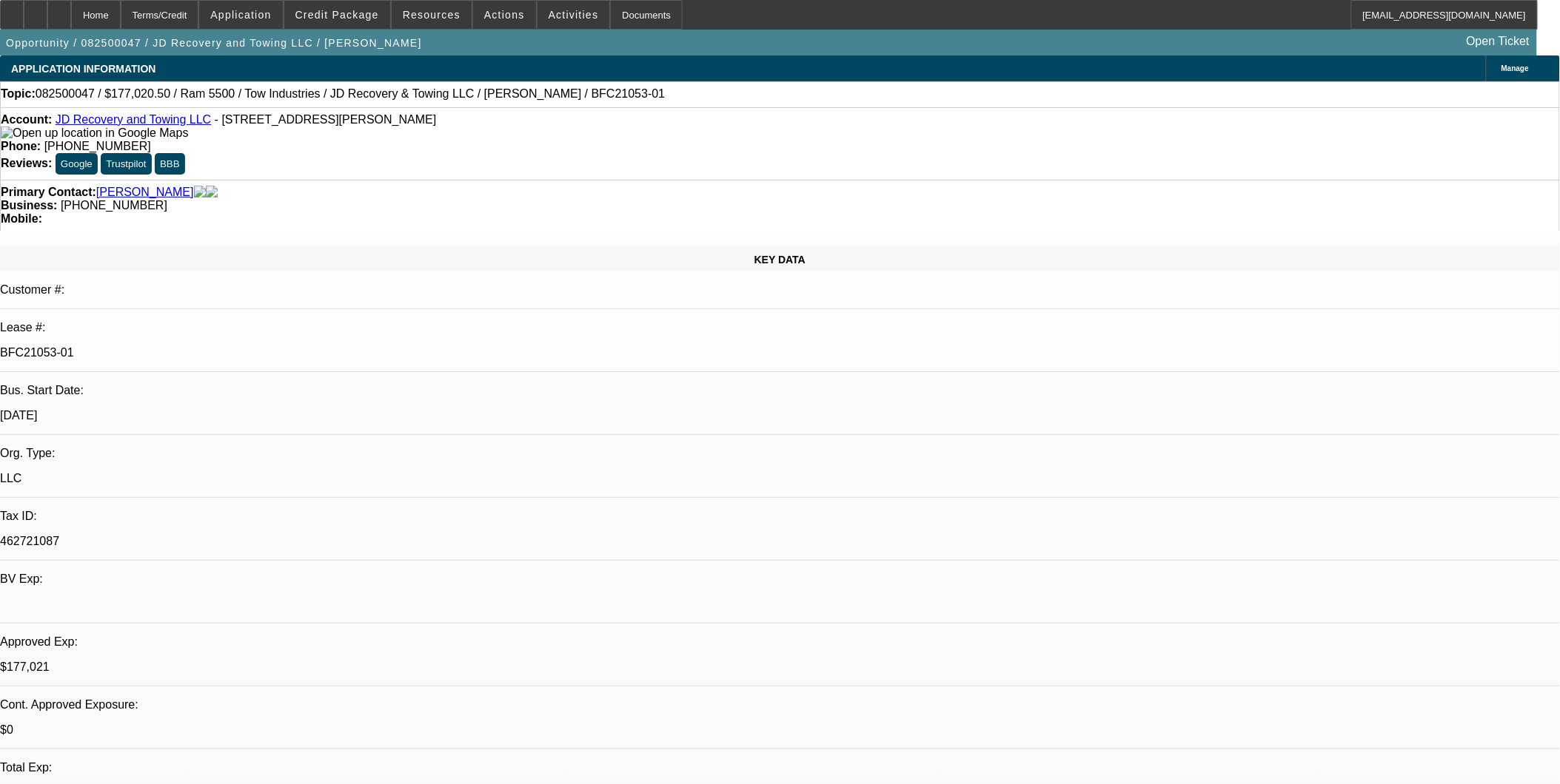
select select "0.1"
select select "0"
select select "0.1"
select select "0"
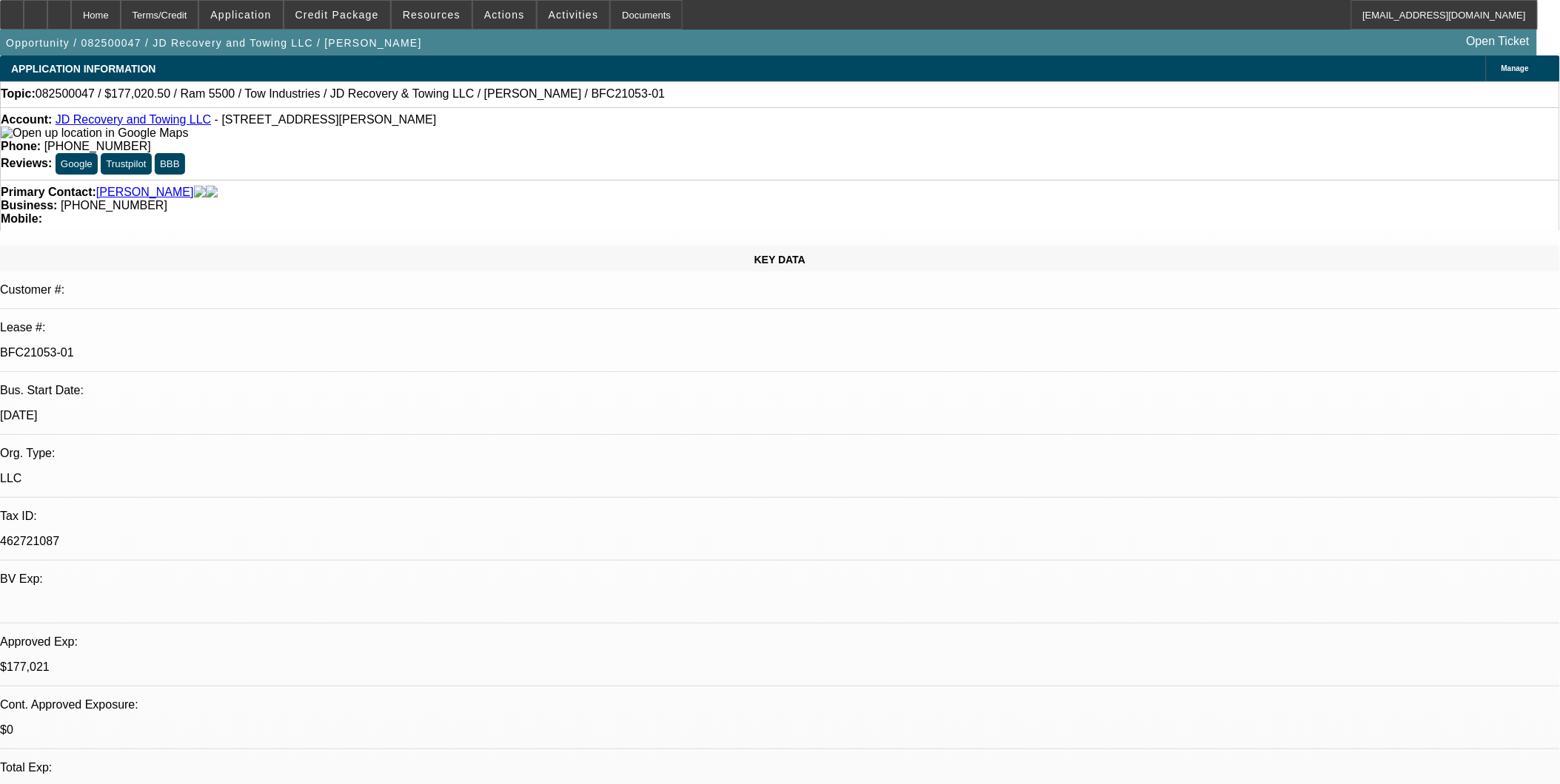
select select "0"
select select "0.1"
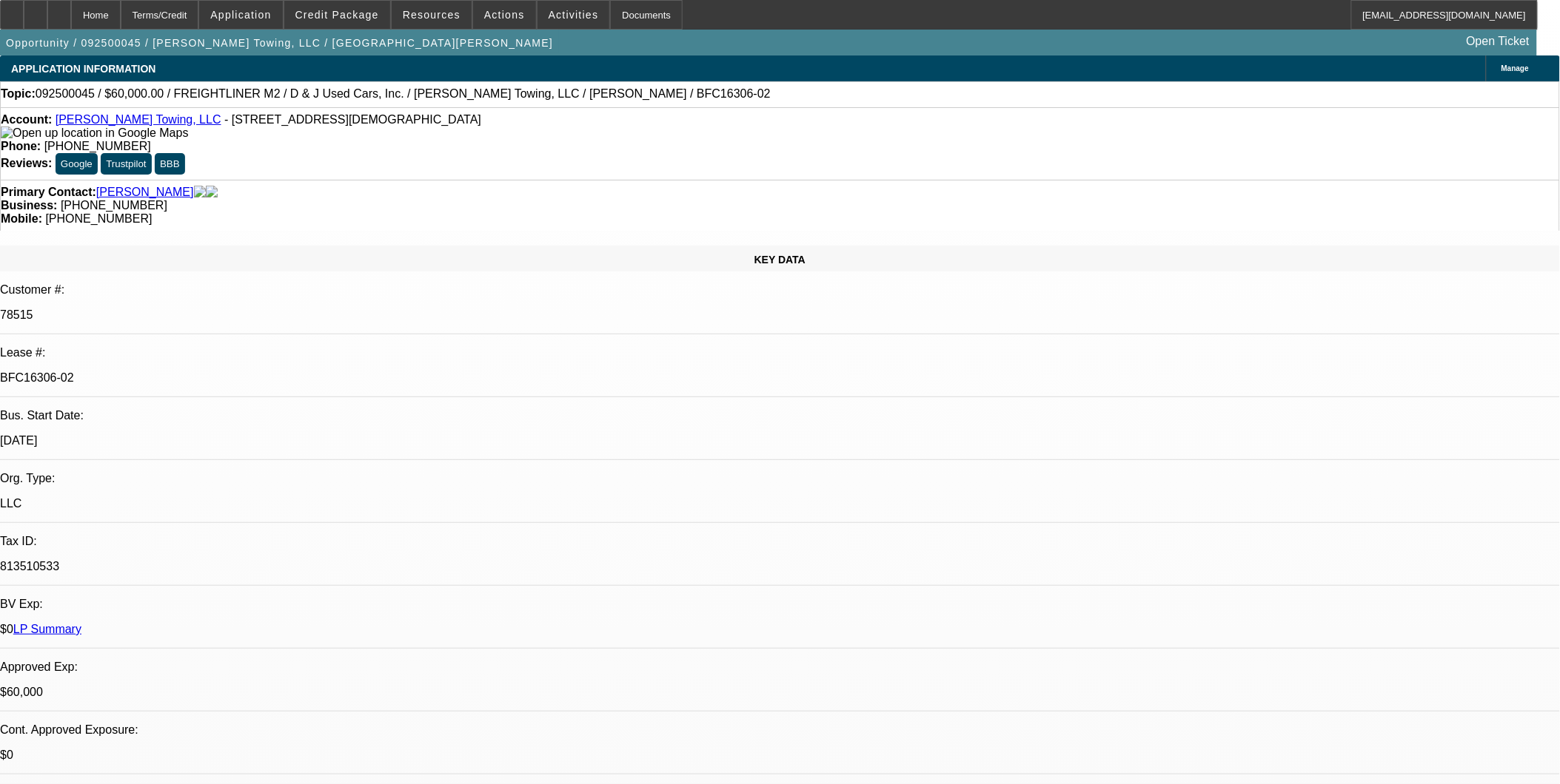
select select "0"
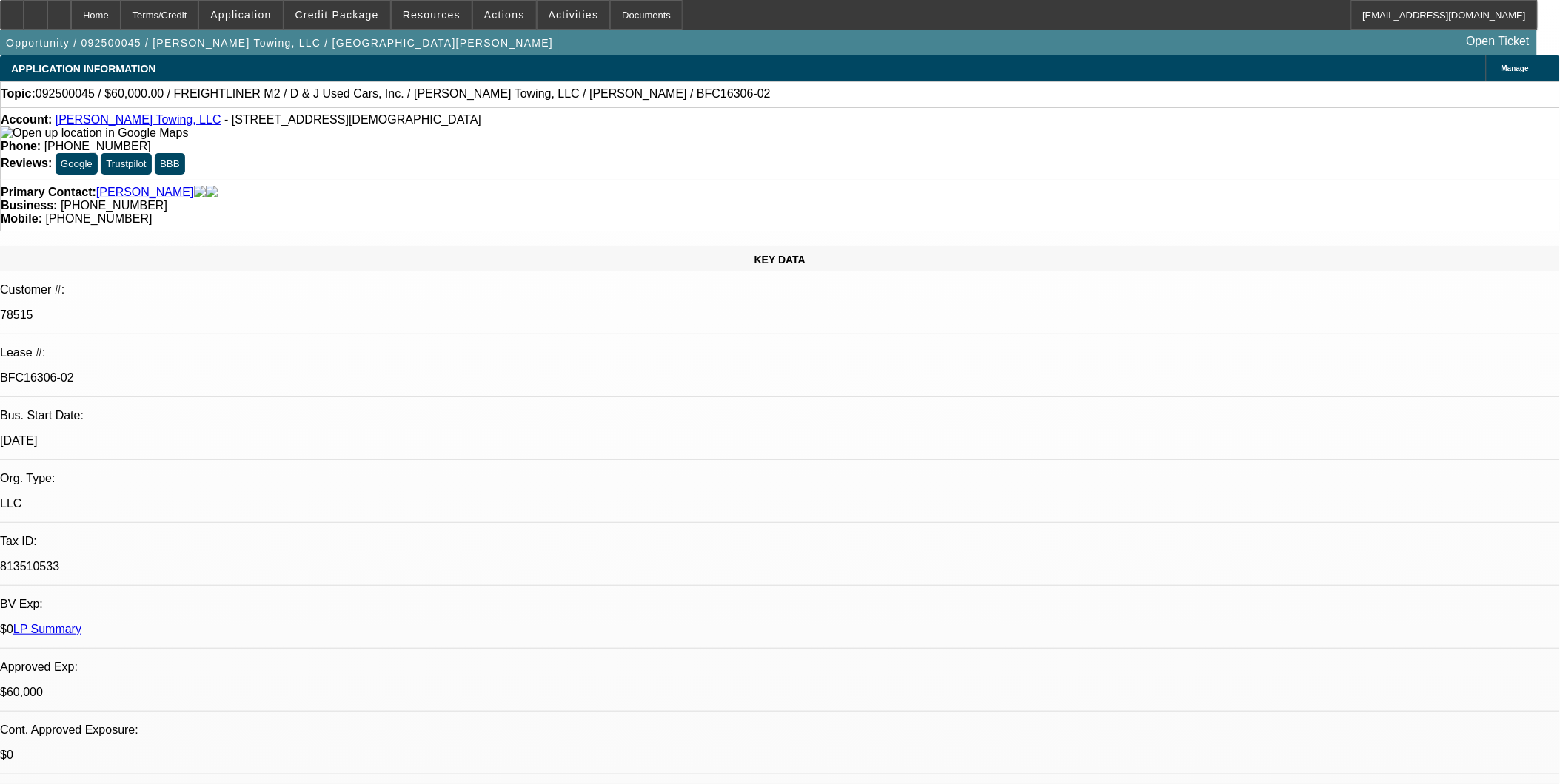
select select "0"
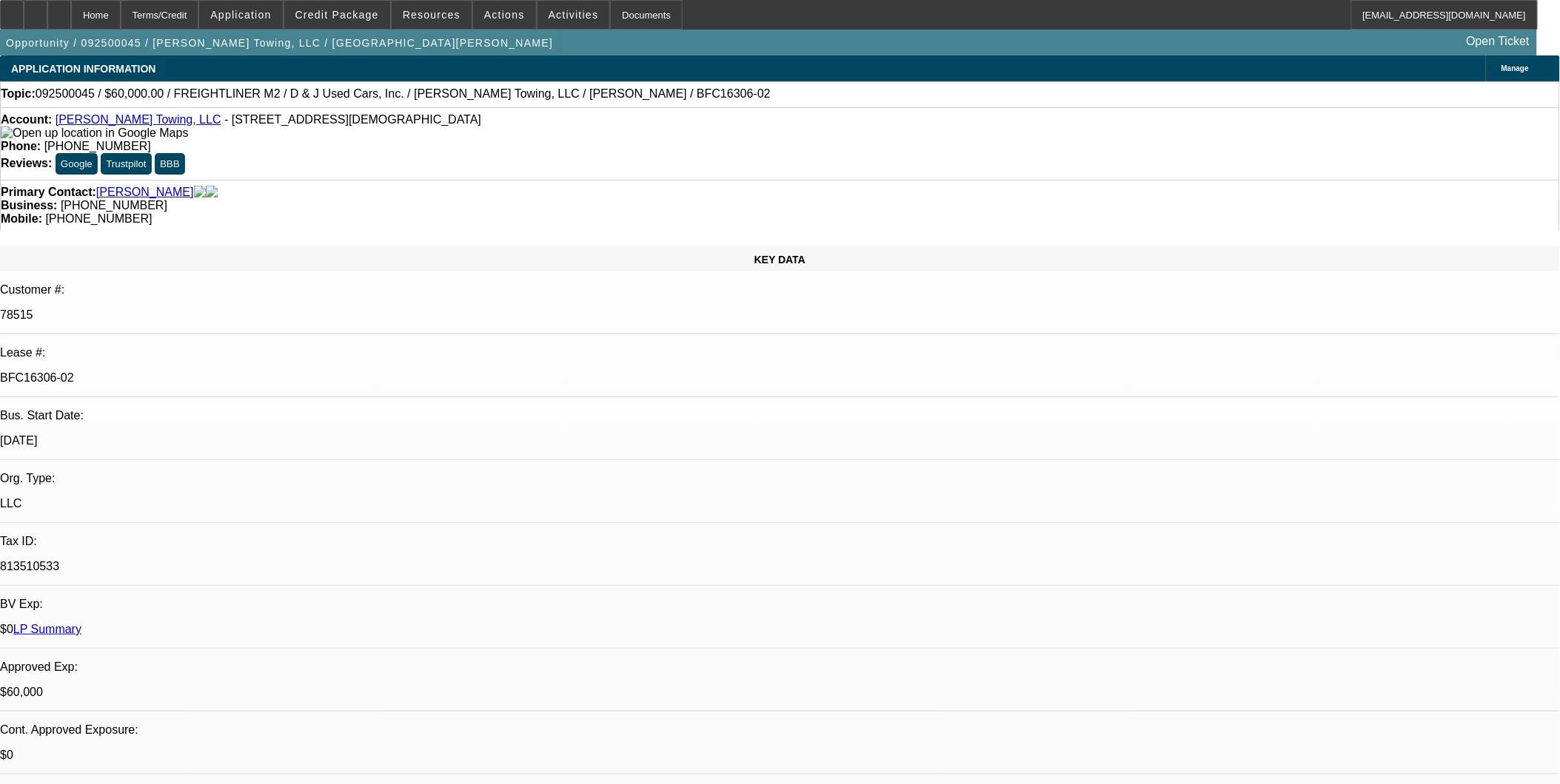
select select "0"
select select "1"
select select "3"
select select "6"
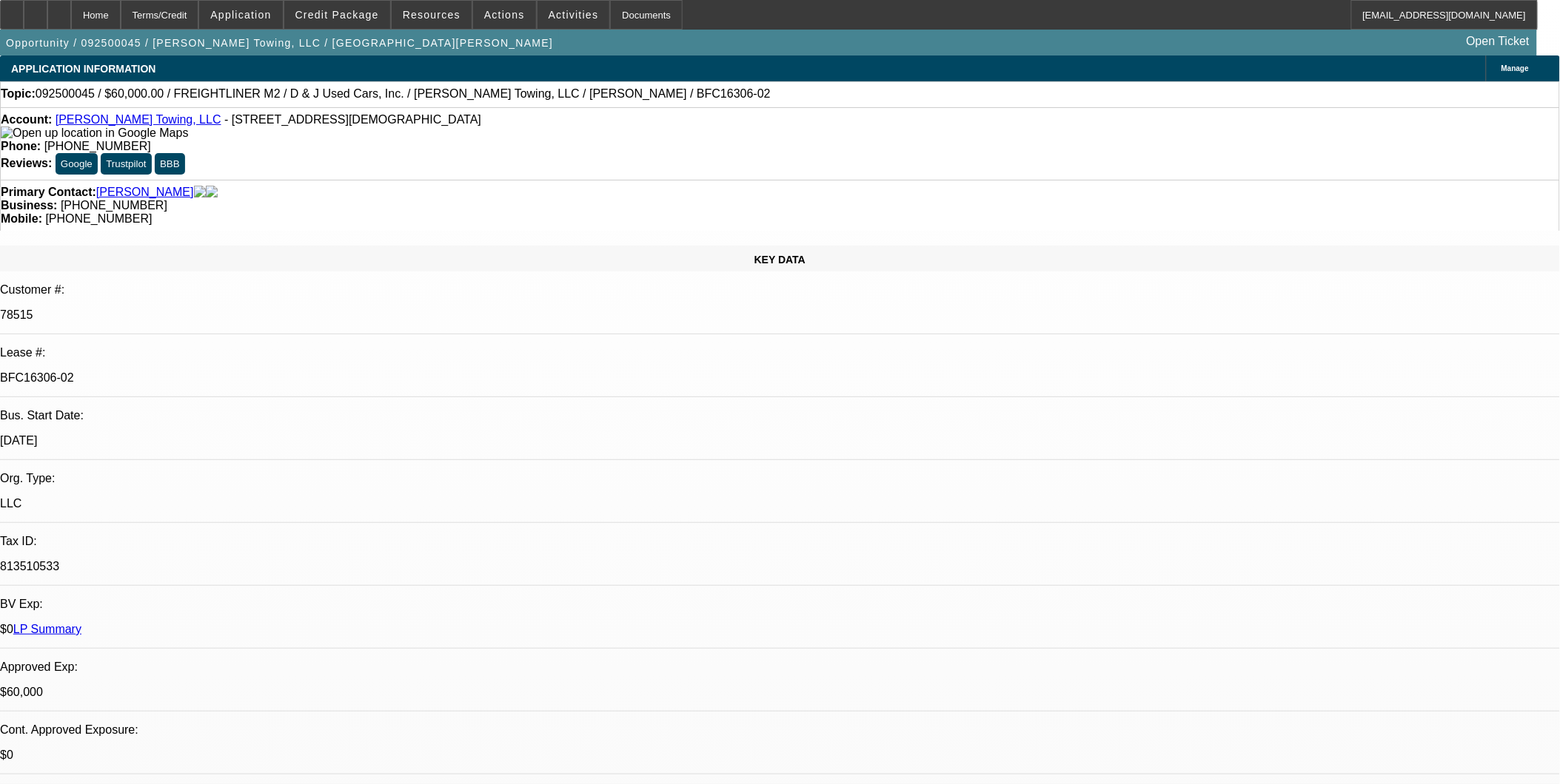
select select "1"
select select "3"
select select "6"
select select "1"
select select "3"
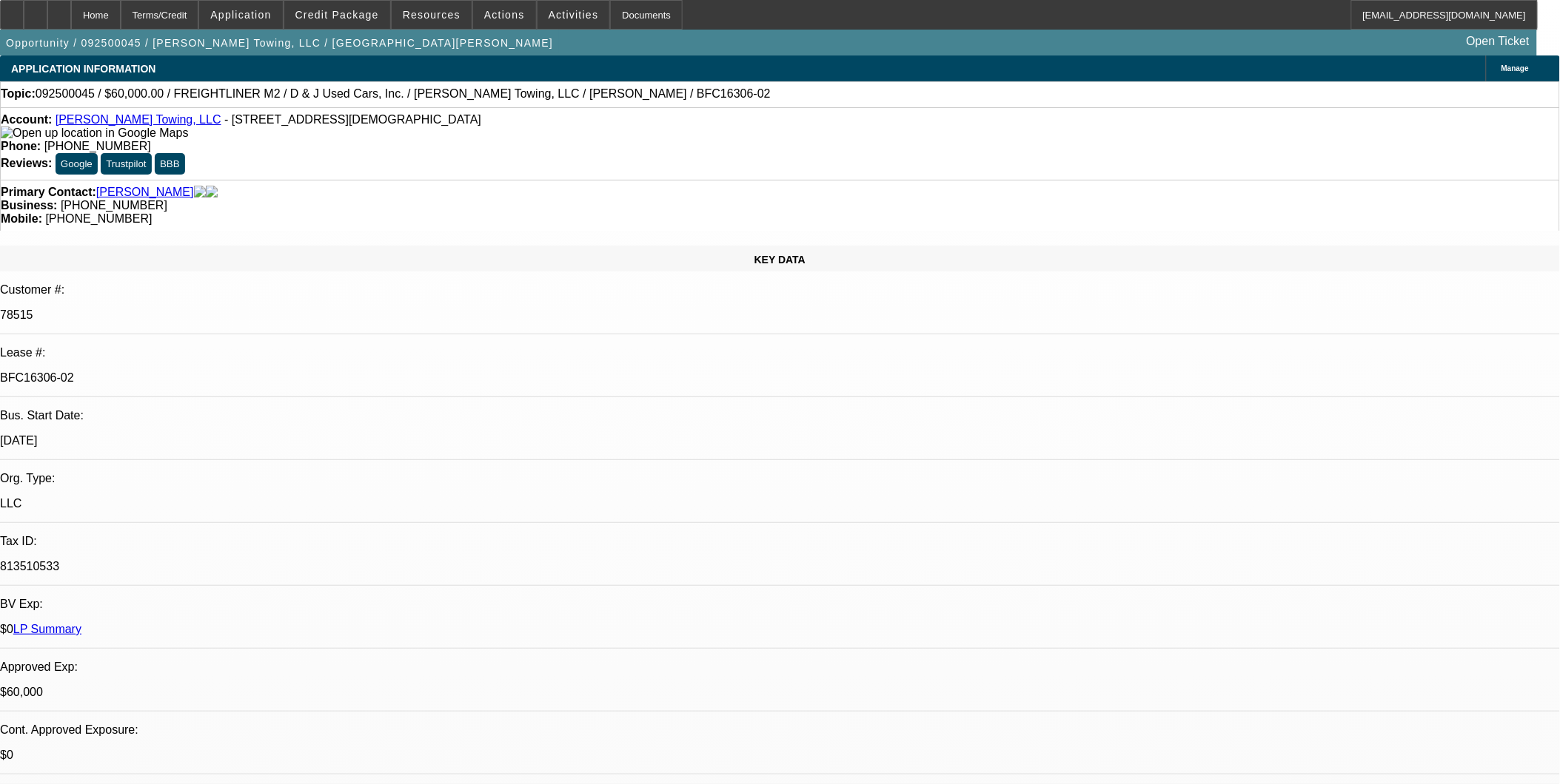
select select "6"
select select "1"
select select "3"
select select "6"
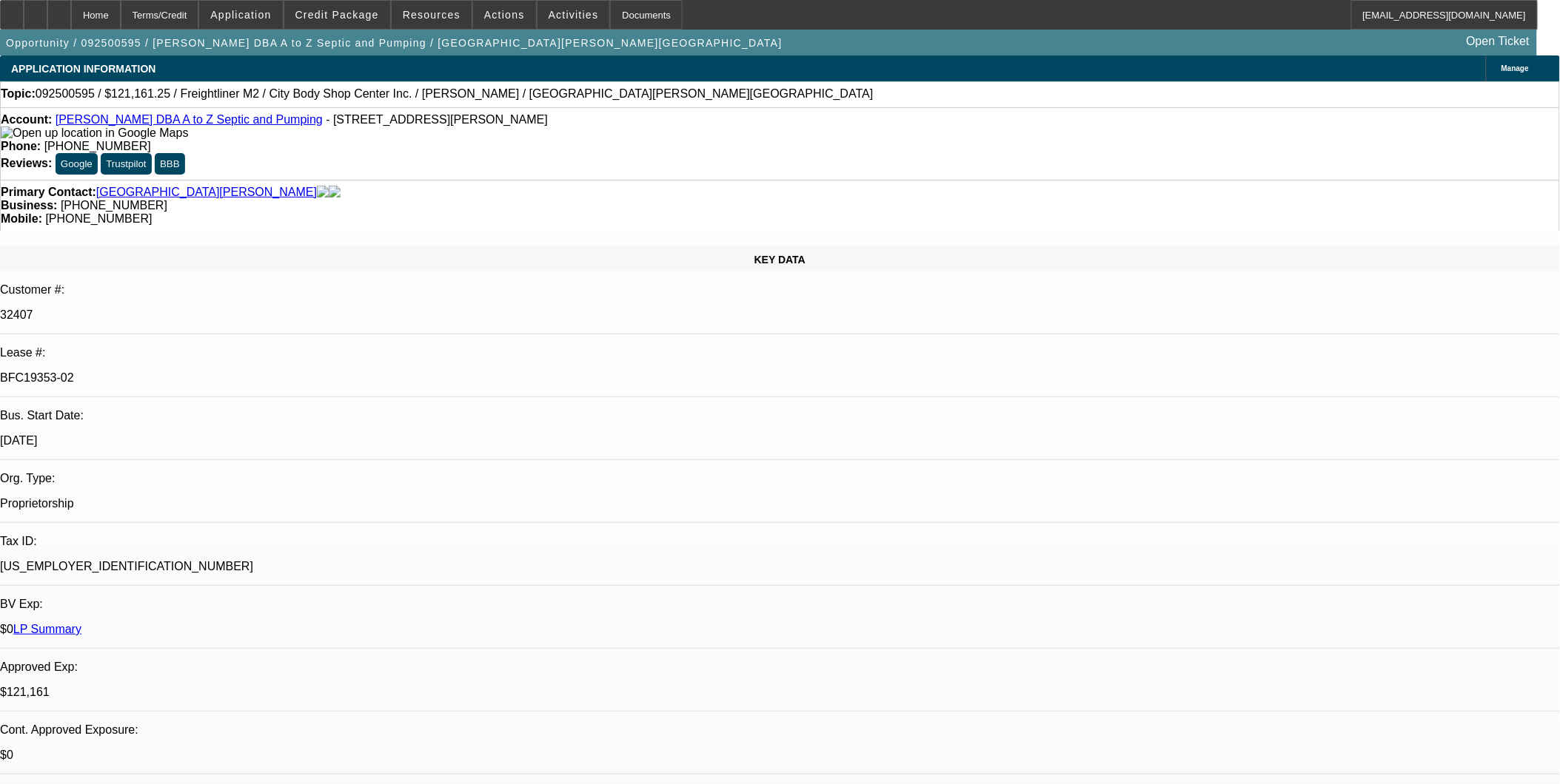
select select "0"
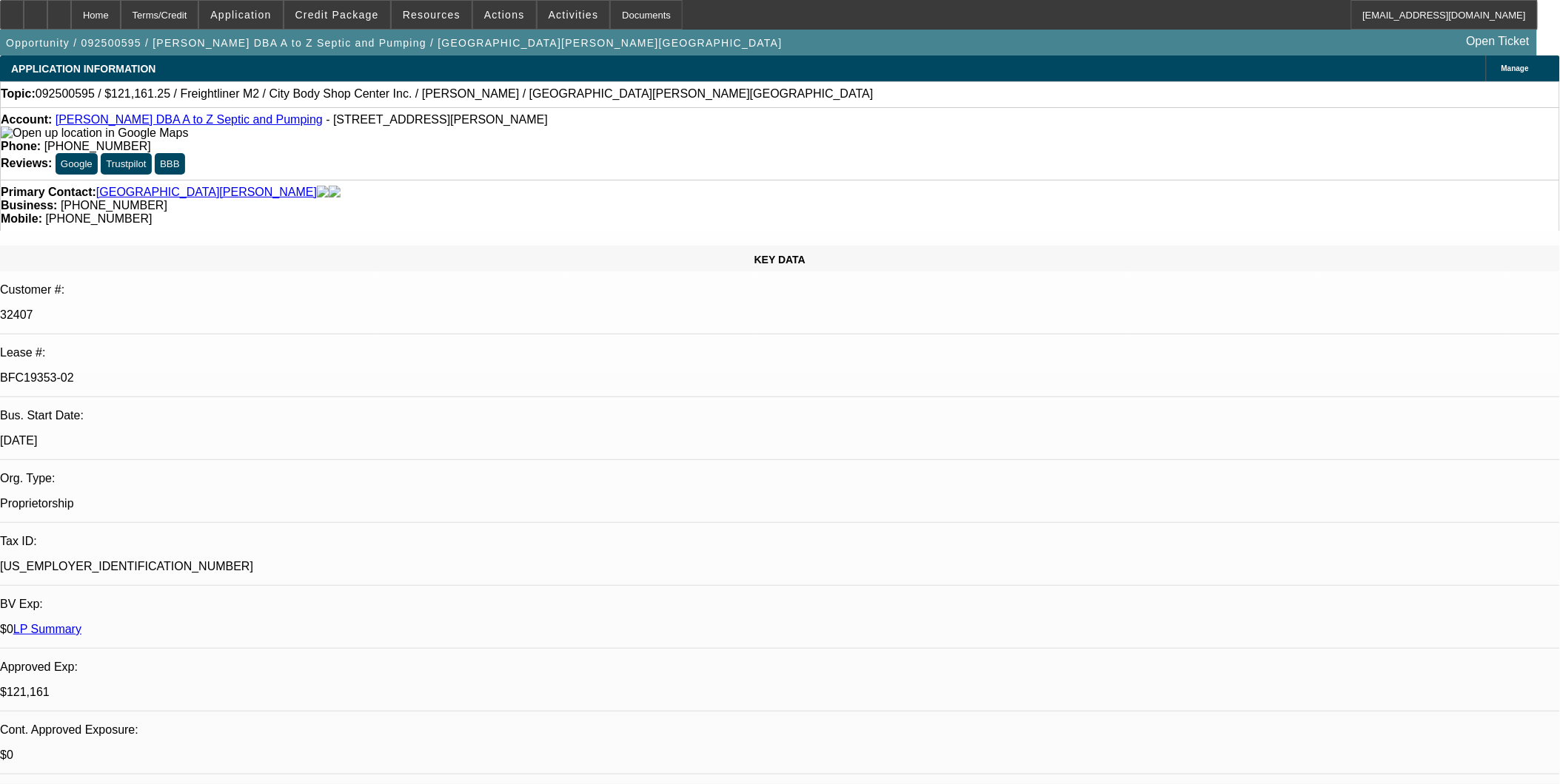
select select "0"
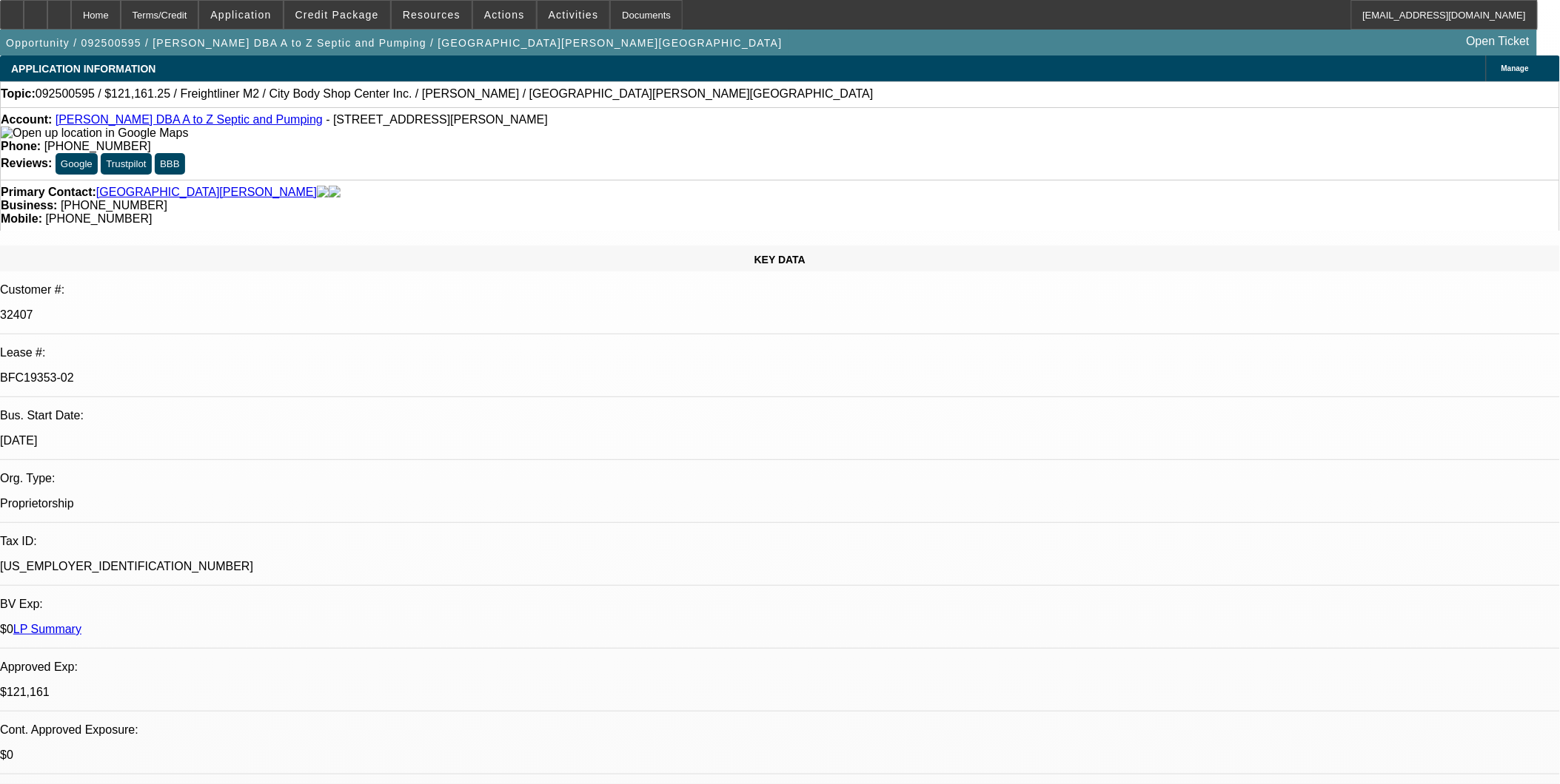
select select "0"
select select "1"
select select "6"
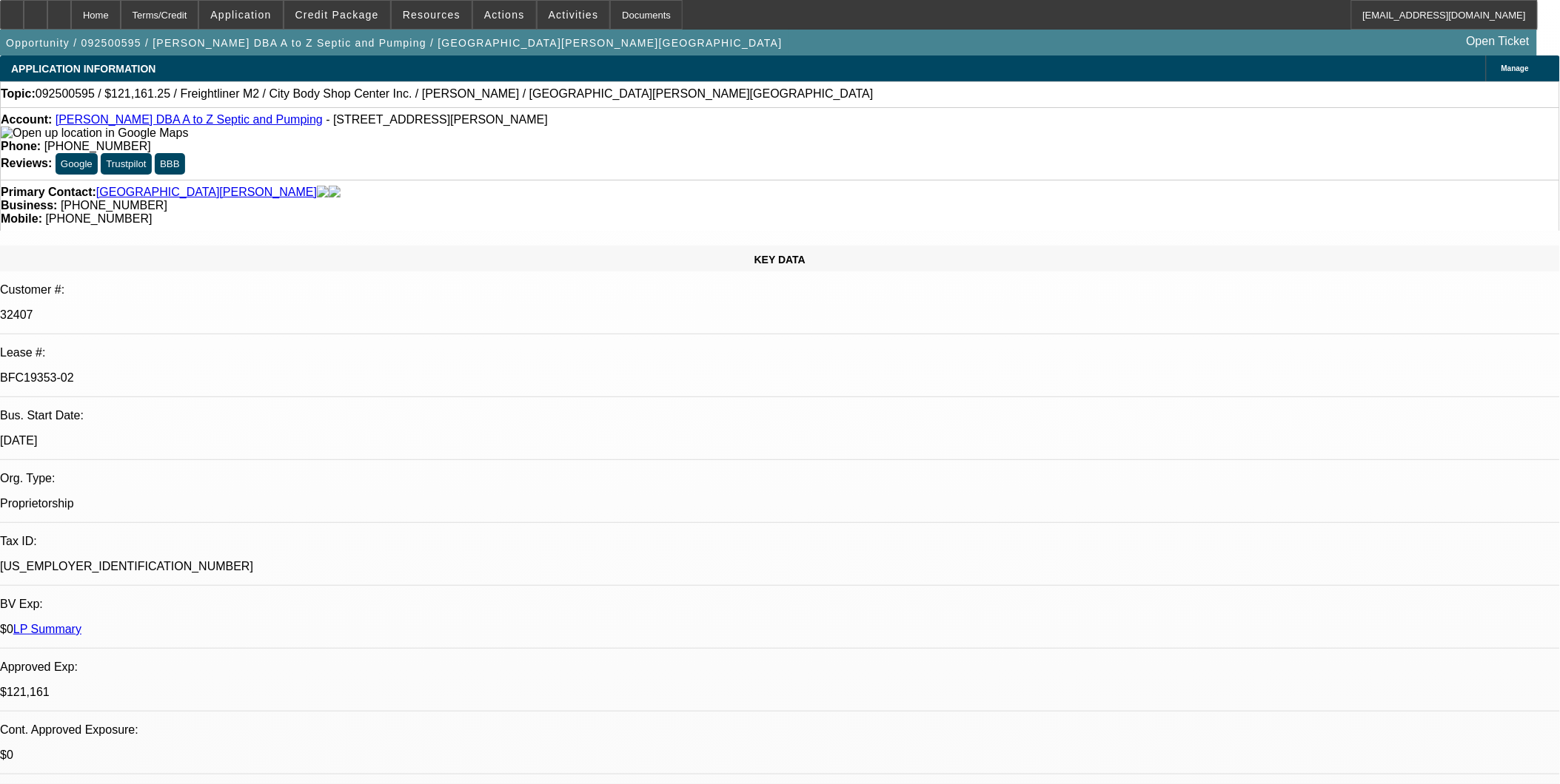
select select "1"
select select "6"
select select "1"
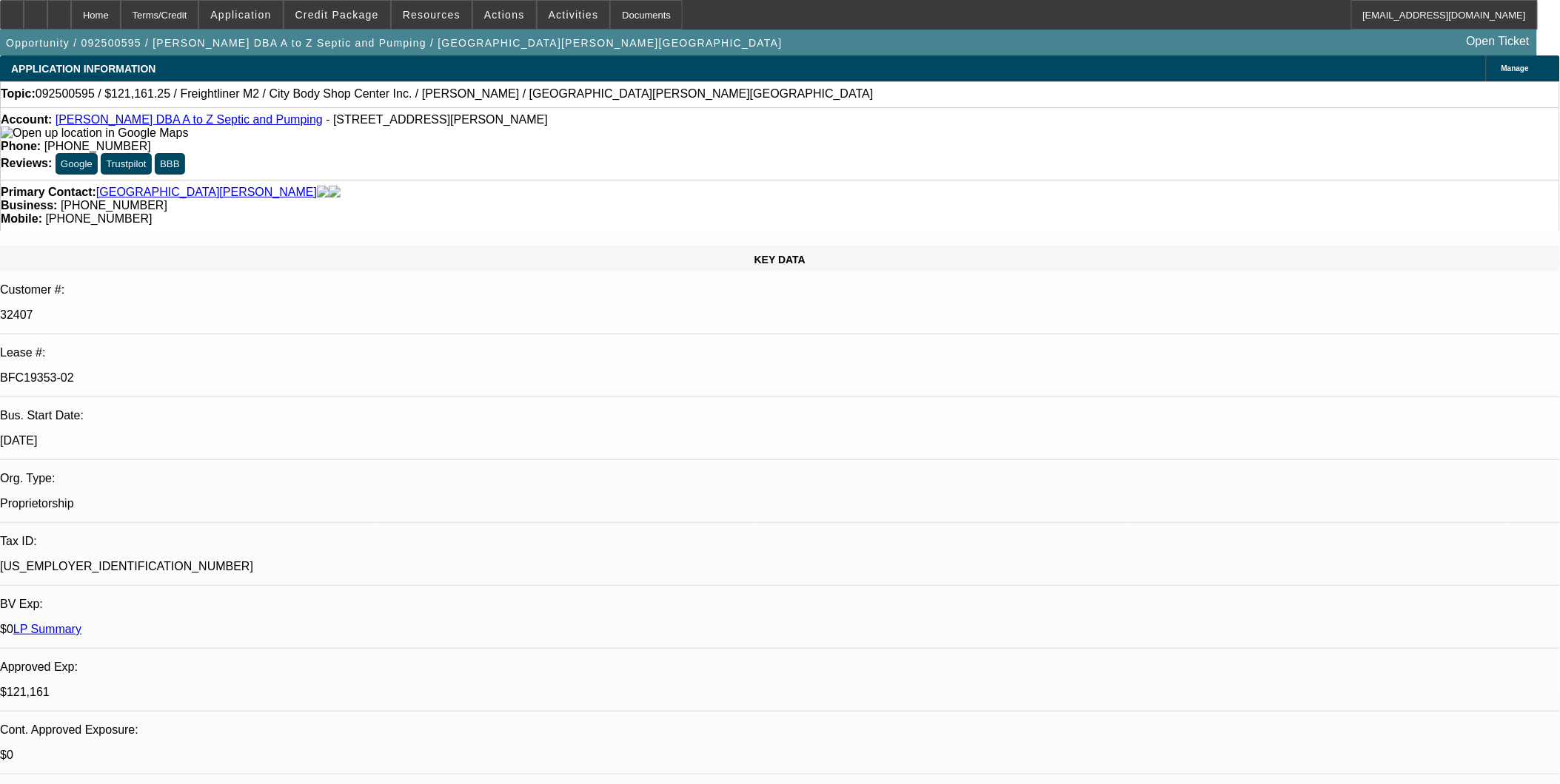
select select "6"
select select "1"
select select "6"
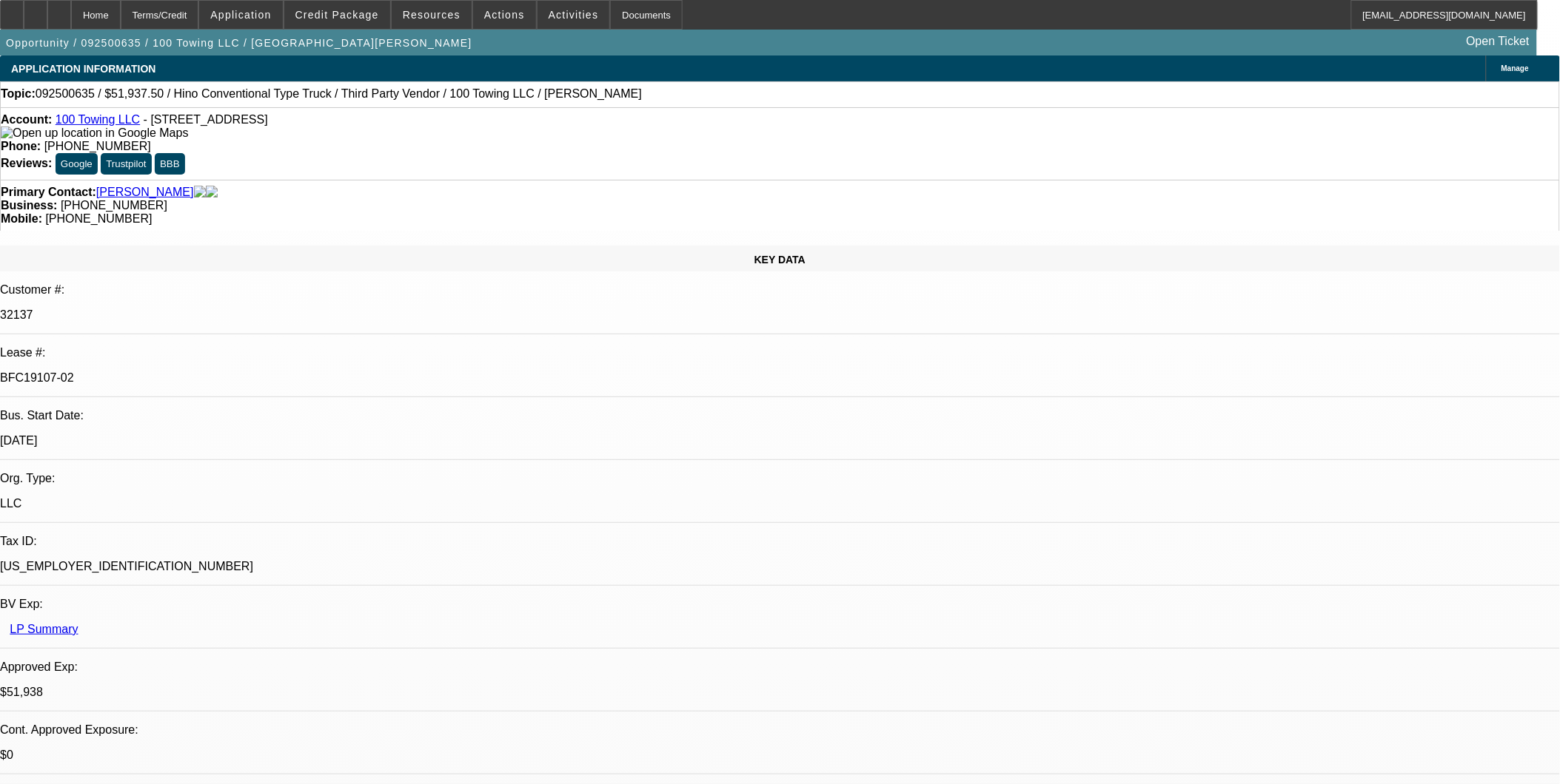
select select "2"
select select "0"
select select "2"
select select "0"
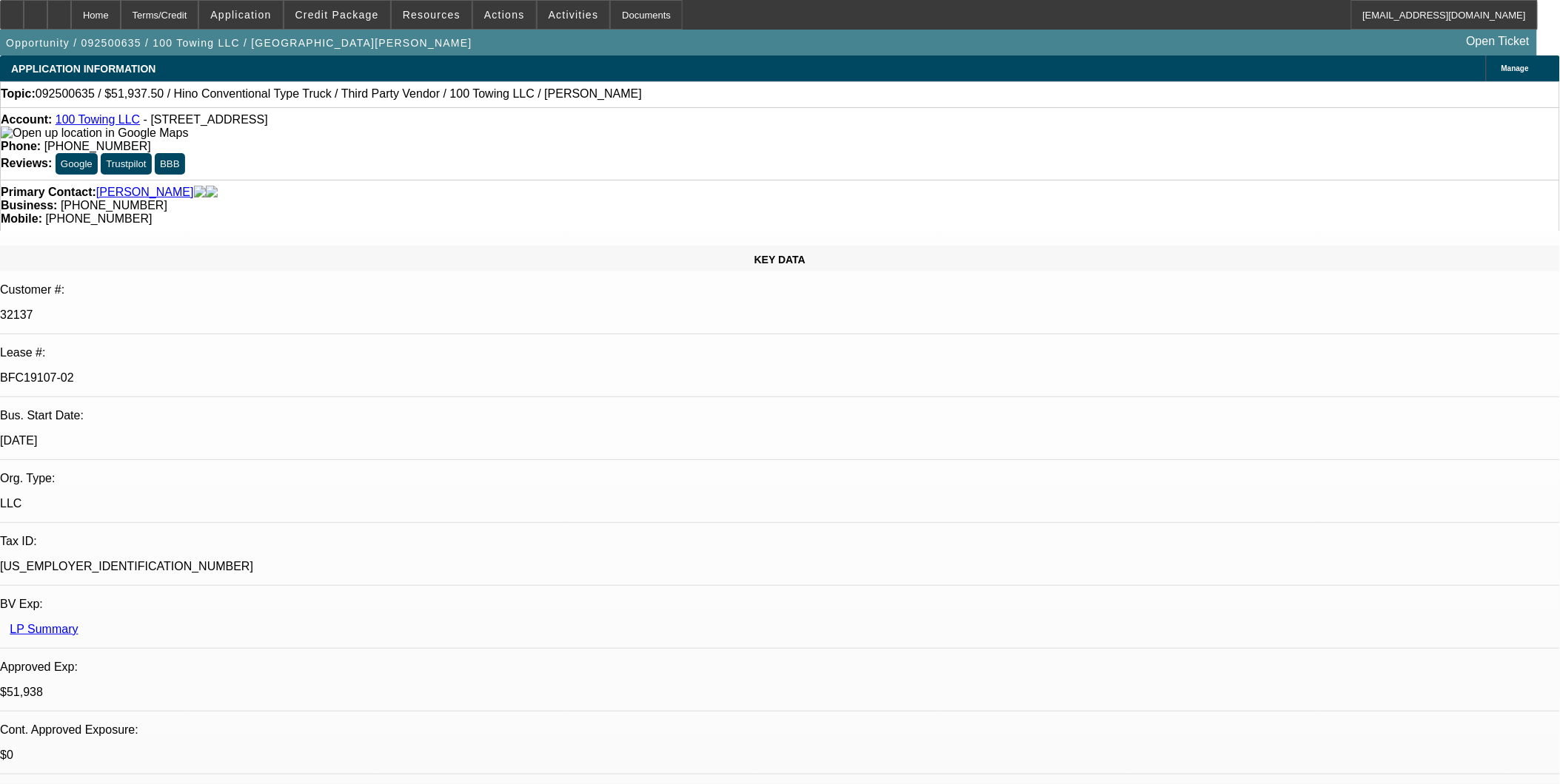
select select "0"
select select "2"
select select "0"
select select "2"
select select "0"
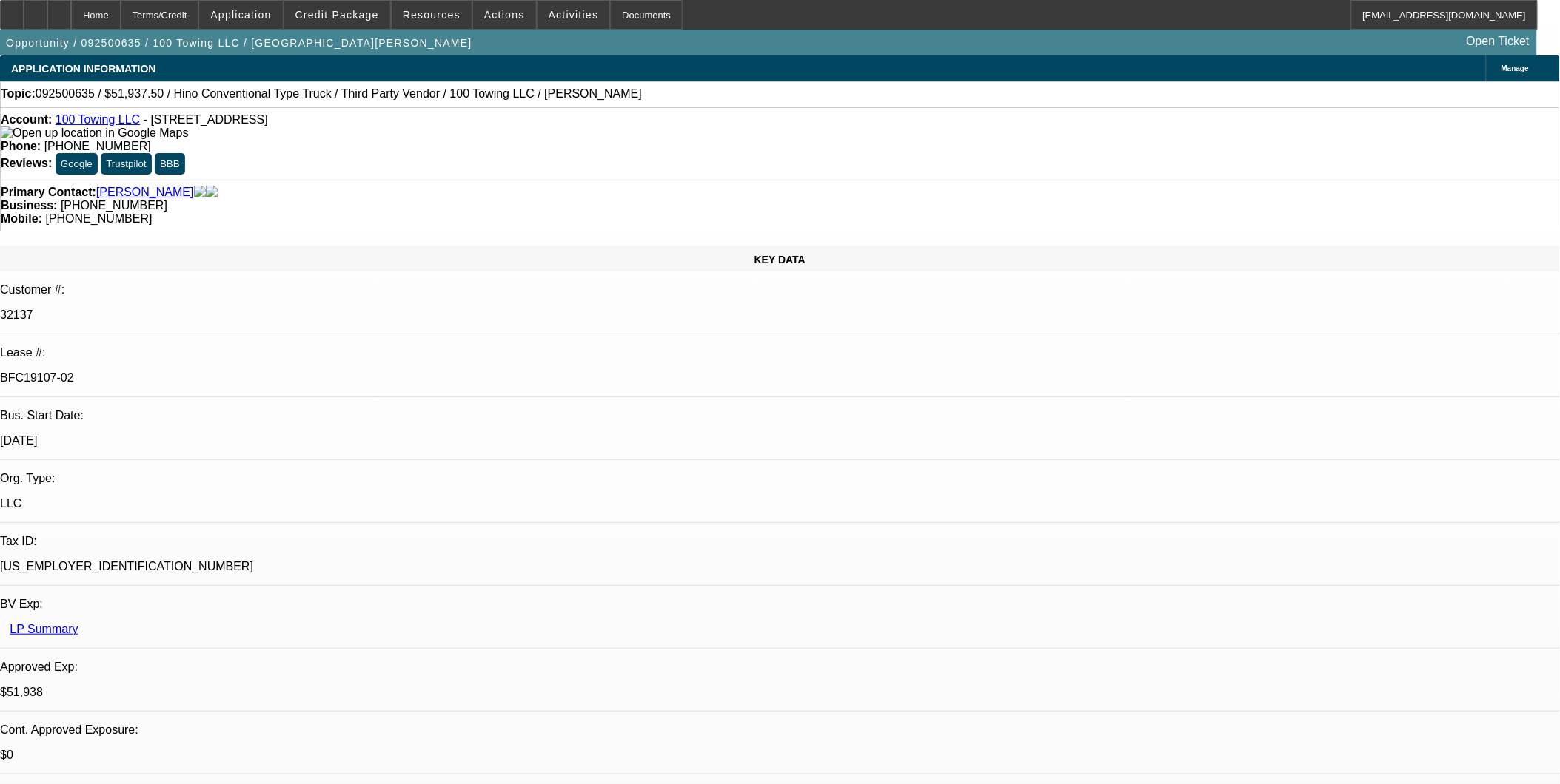
select select "1"
select select "2"
select select "6"
select select "1"
select select "2"
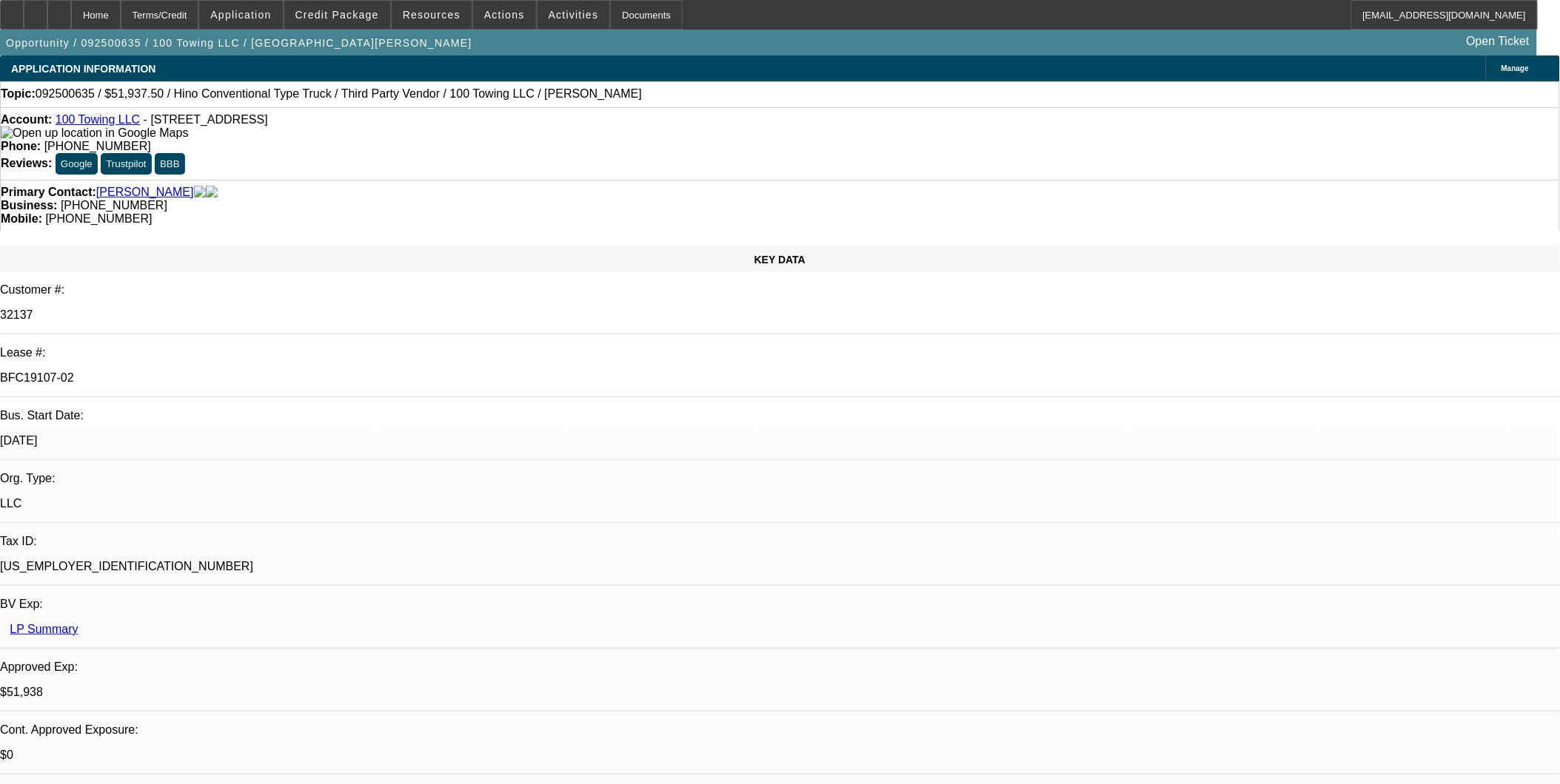
select select "6"
select select "1"
select select "2"
select select "6"
select select "1"
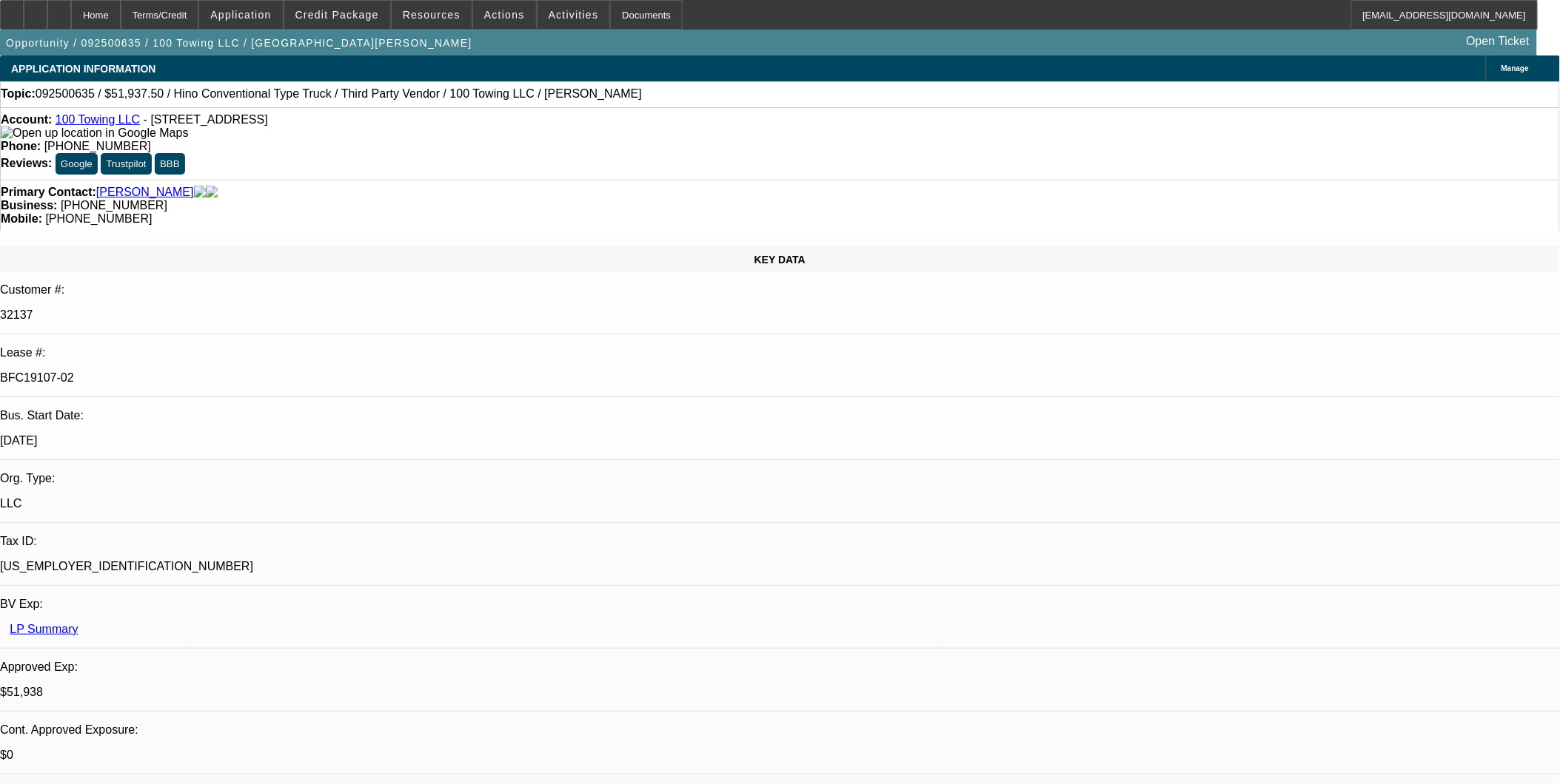
select select "2"
select select "6"
